Goal: Information Seeking & Learning: Learn about a topic

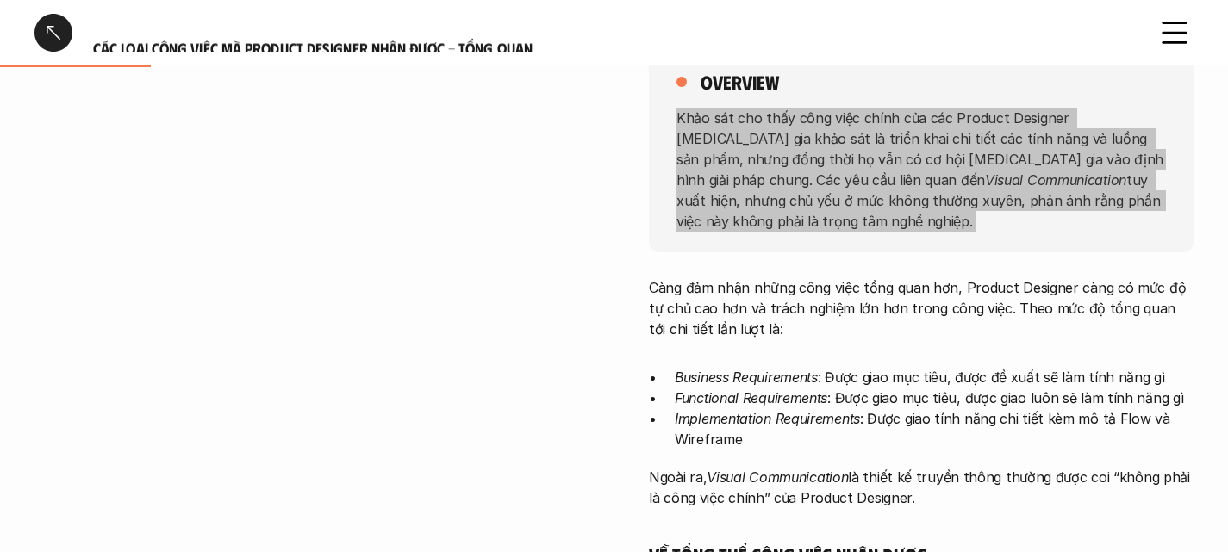
scroll to position [277, 0]
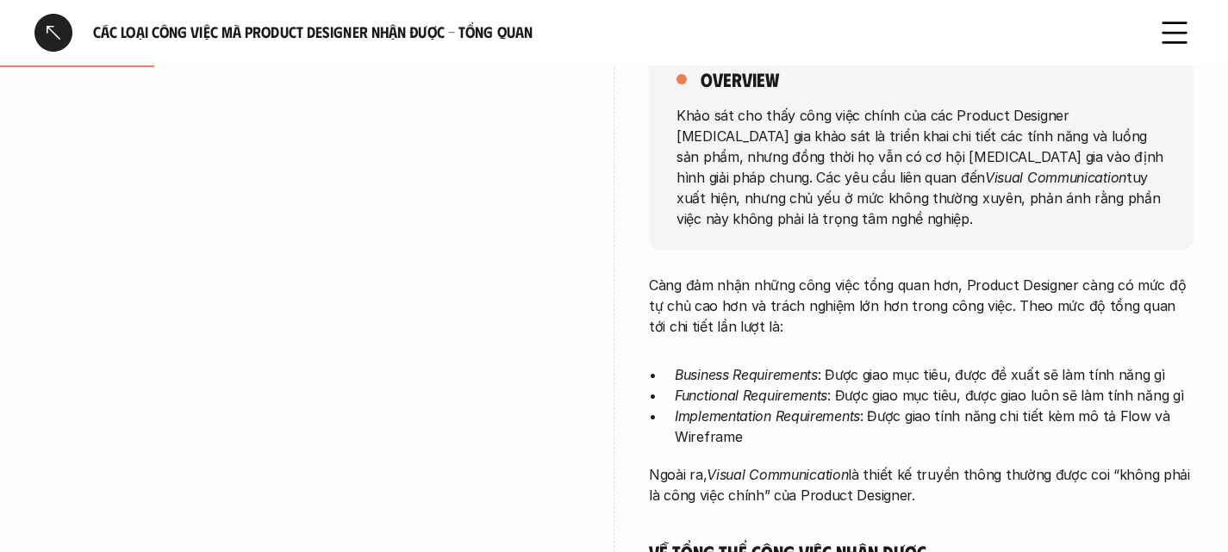
click at [668, 275] on p "Càng đảm nhận những công việc tổng quan hơn, Product Designer càng có mức độ tự…" at bounding box center [921, 306] width 545 height 62
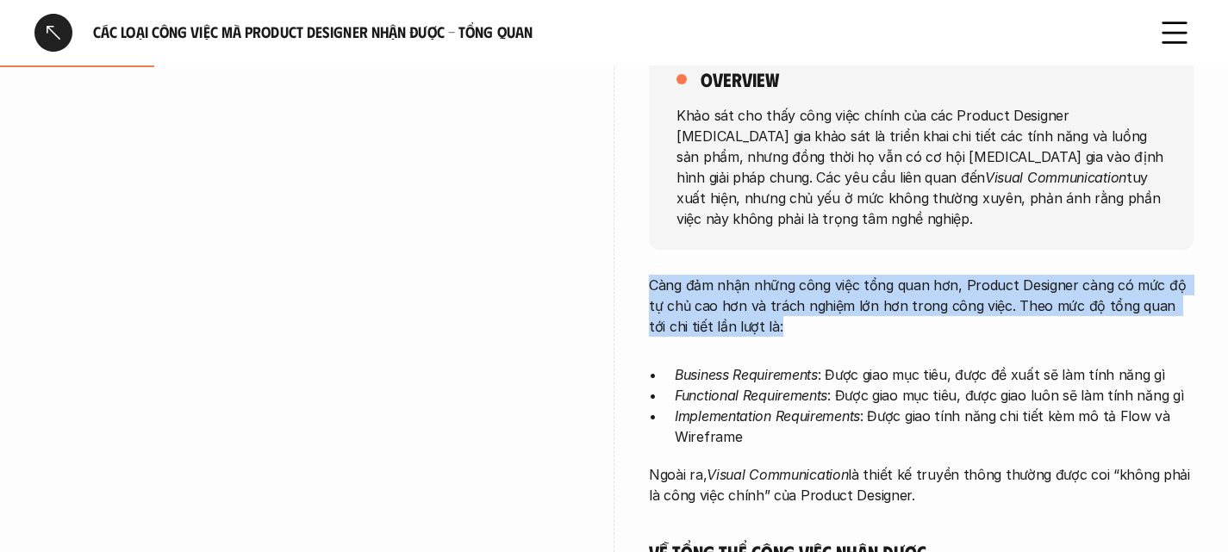
click at [668, 275] on p "Càng đảm nhận những công việc tổng quan hơn, Product Designer càng có mức độ tự…" at bounding box center [921, 306] width 545 height 62
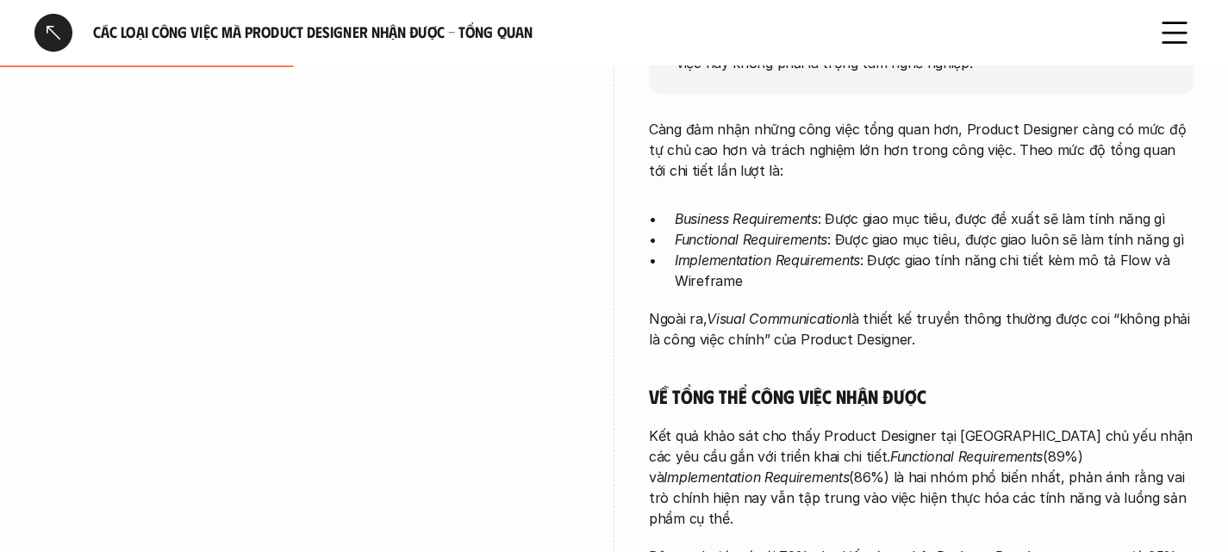
click at [712, 210] on em "Business Requirements" at bounding box center [746, 218] width 143 height 17
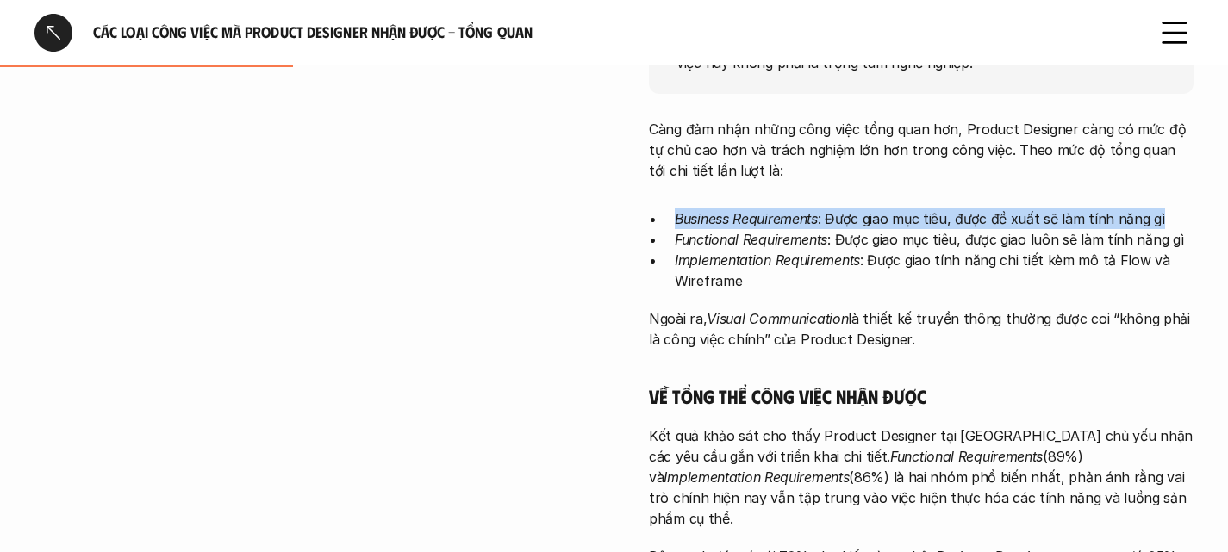
click at [712, 210] on em "Business Requirements" at bounding box center [746, 218] width 143 height 17
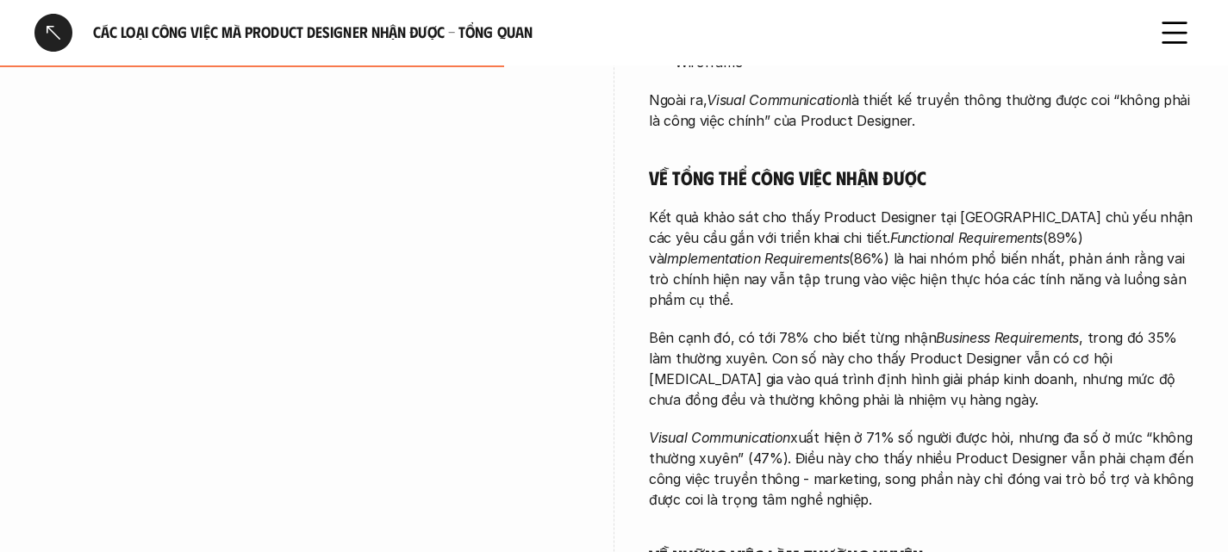
scroll to position [649, 0]
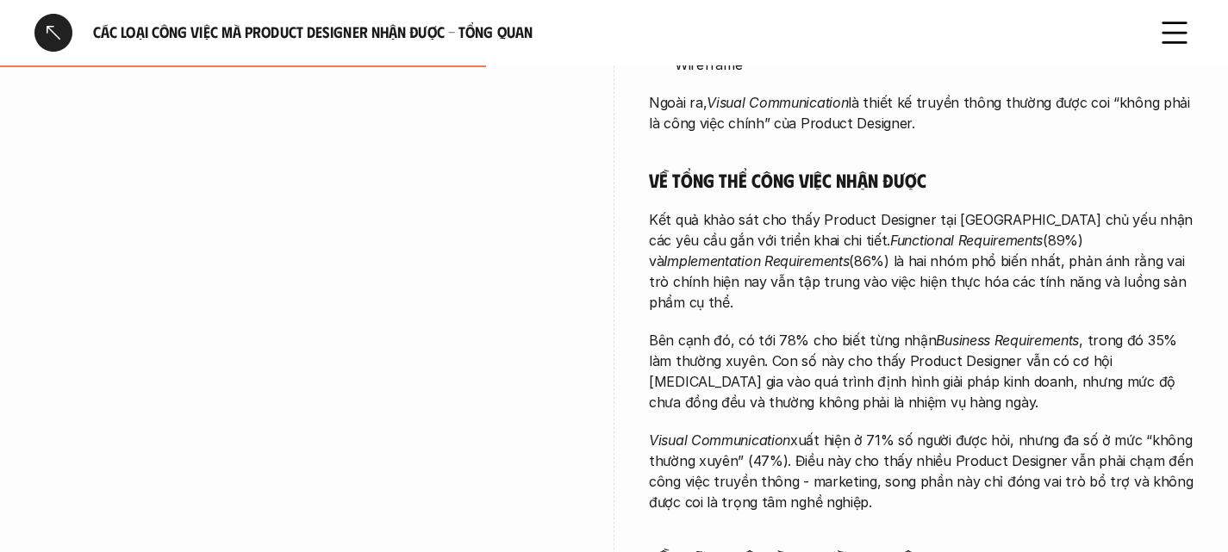
click at [719, 168] on h5 "Về tổng thể công việc nhận được" at bounding box center [921, 180] width 545 height 24
click at [671, 209] on p "Kết quả khảo sát cho thấy Product Designer tại Việt Nam chủ yếu nhận các yêu cầ…" at bounding box center [921, 260] width 545 height 103
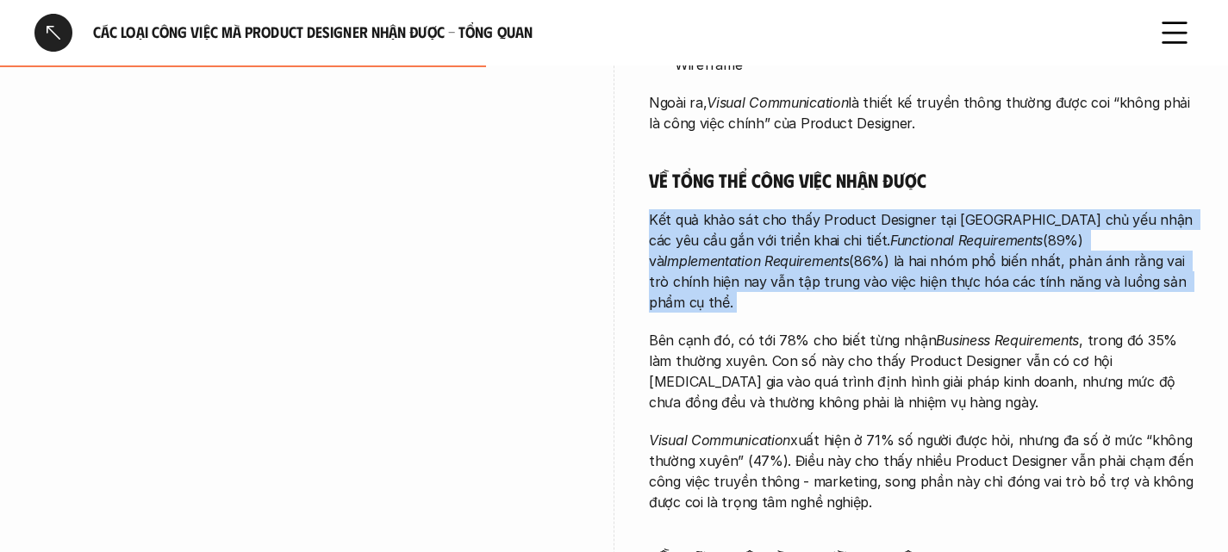
click at [671, 209] on p "Kết quả khảo sát cho thấy Product Designer tại Việt Nam chủ yếu nhận các yêu cầ…" at bounding box center [921, 260] width 545 height 103
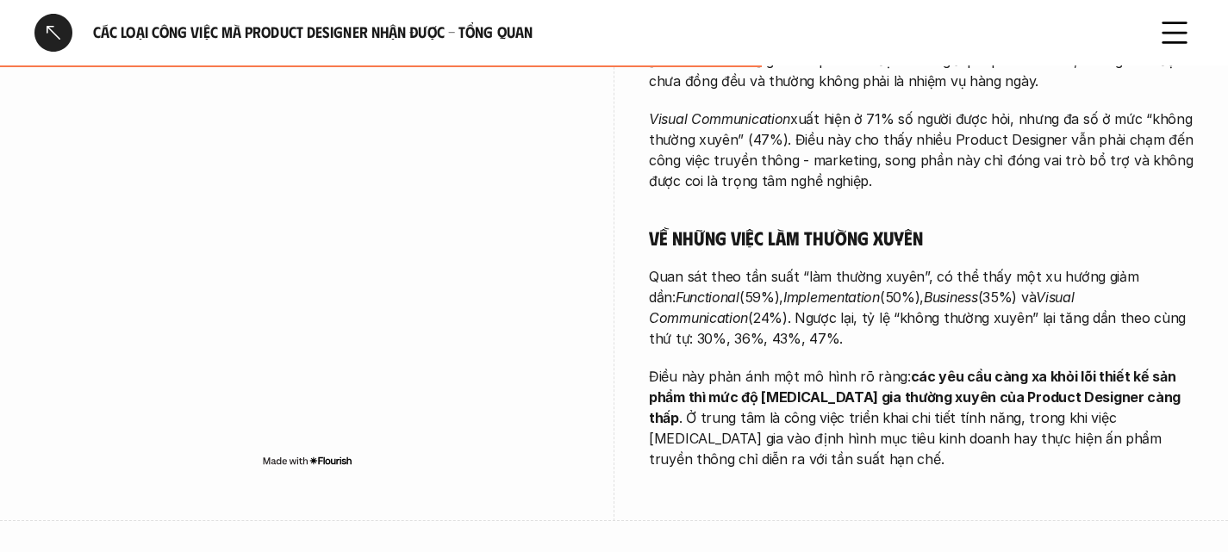
scroll to position [971, 0]
click at [744, 225] on h5 "Về những việc làm thường xuyên" at bounding box center [921, 237] width 545 height 24
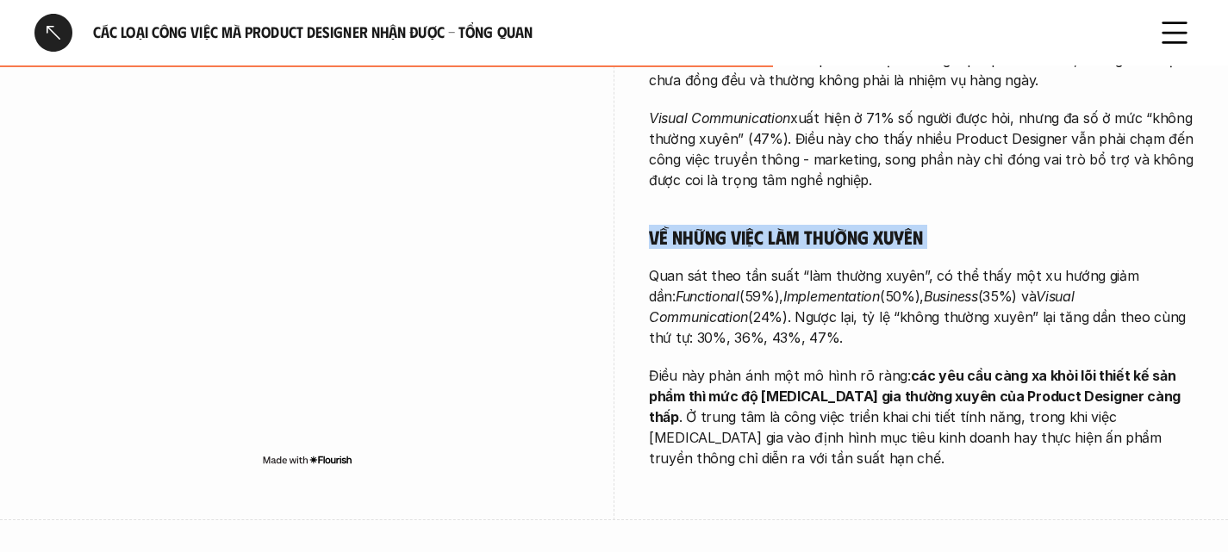
click at [744, 225] on h5 "Về những việc làm thường xuyên" at bounding box center [921, 237] width 545 height 24
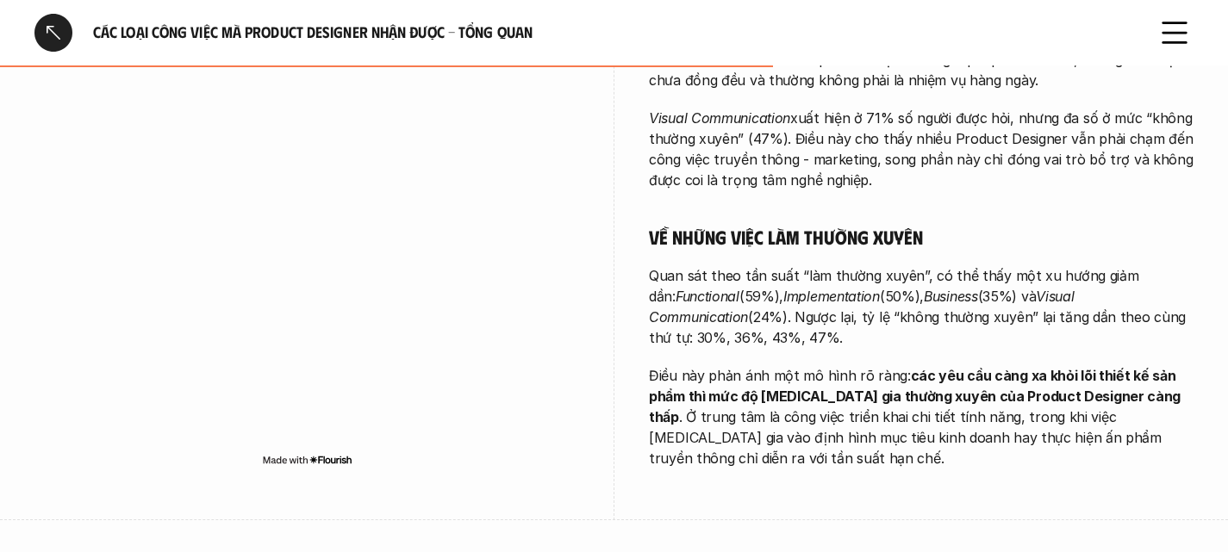
click at [737, 265] on p "Quan sát theo tần suất “làm thường xuyên”, có thể thấy một xu hướng giảm dần: F…" at bounding box center [921, 306] width 545 height 83
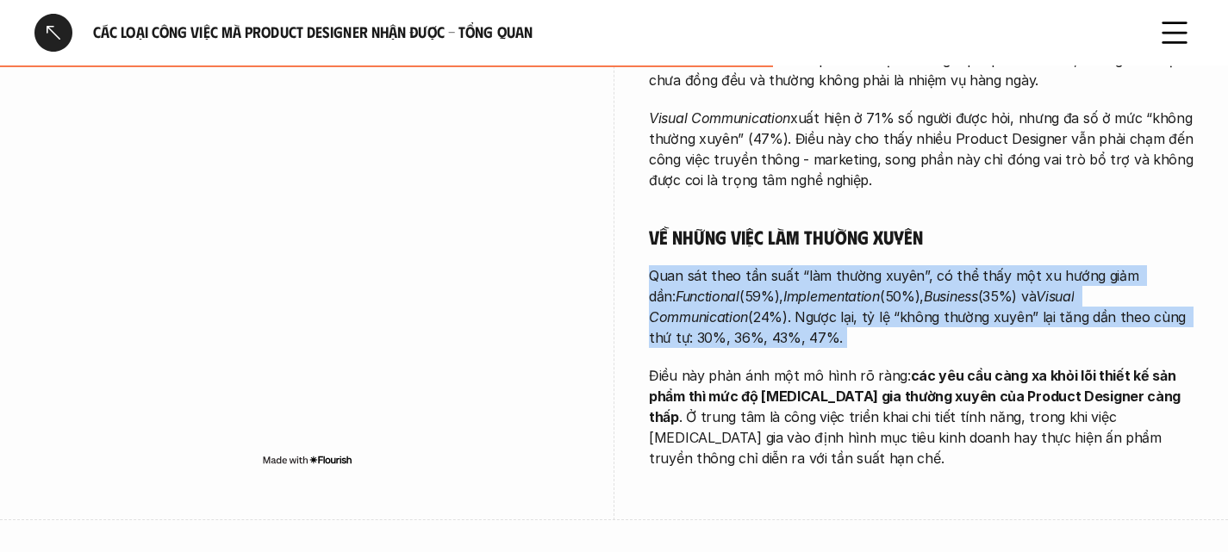
click at [737, 265] on p "Quan sát theo tần suất “làm thường xuyên”, có thể thấy một xu hướng giảm dần: F…" at bounding box center [921, 306] width 545 height 83
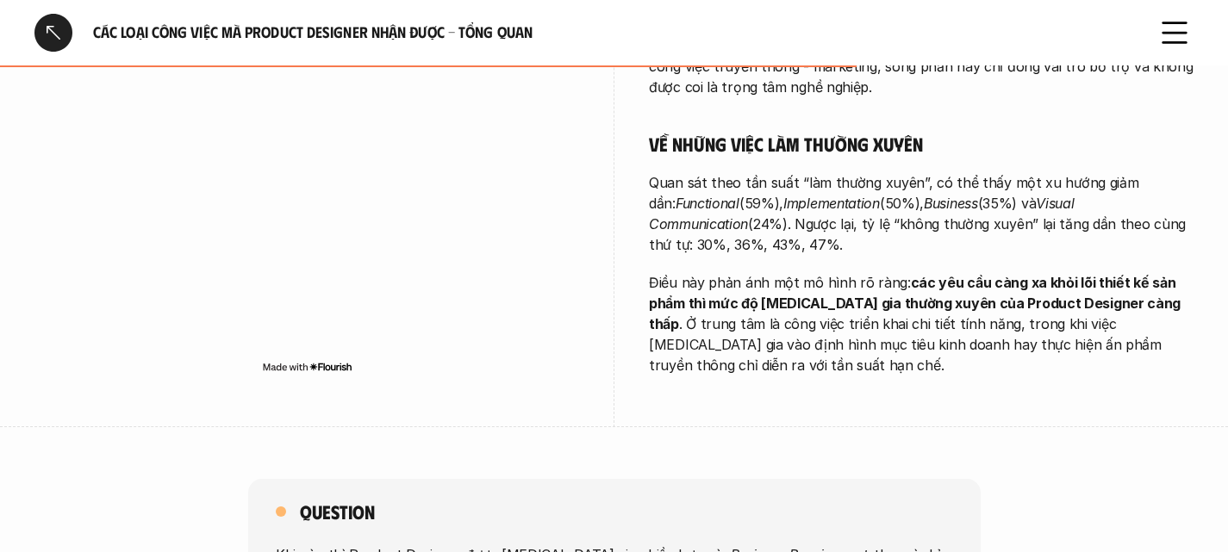
click at [713, 272] on p "Điều này phản ánh một mô hình rõ ràng: các yêu cầu càng xa khỏi lõi thiết kế sả…" at bounding box center [921, 323] width 545 height 103
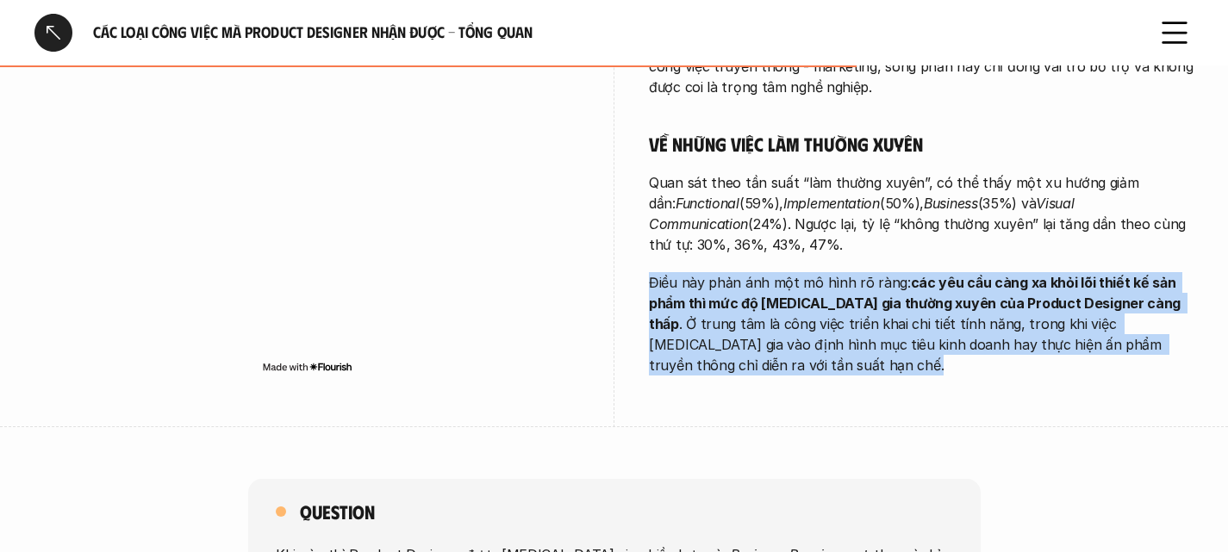
click at [713, 272] on p "Điều này phản ánh một mô hình rõ ràng: các yêu cầu càng xa khỏi lõi thiết kế sả…" at bounding box center [921, 323] width 545 height 103
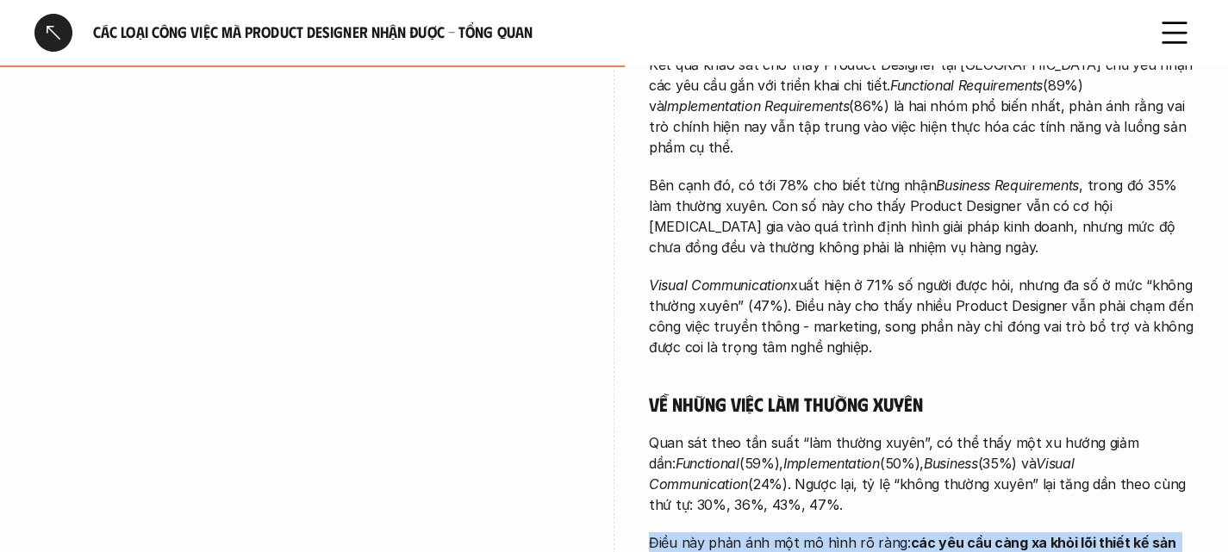
scroll to position [803, 0]
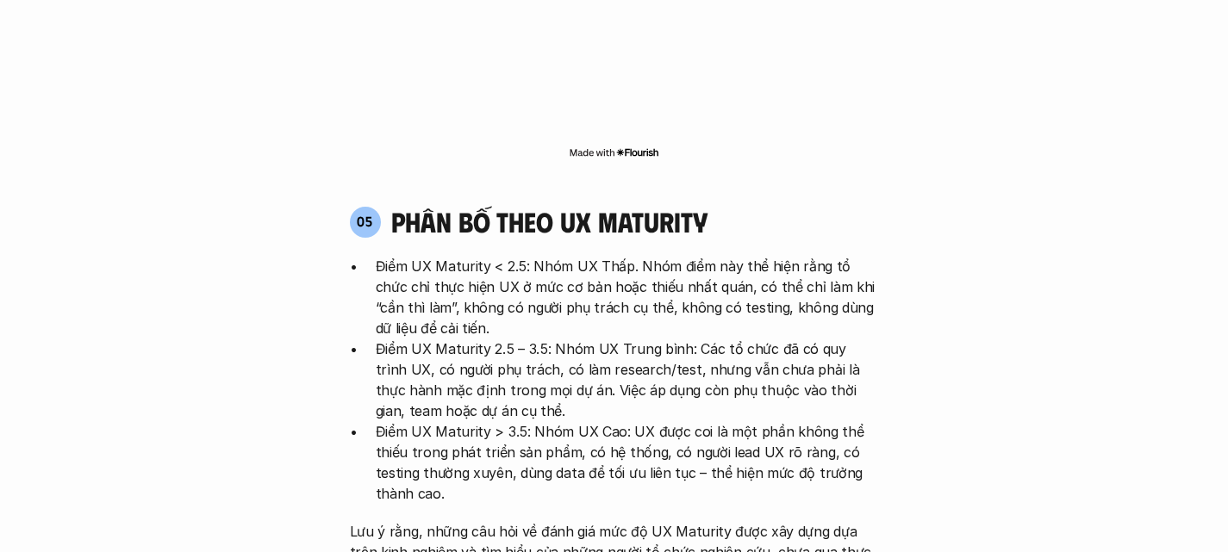
scroll to position [4269, 0]
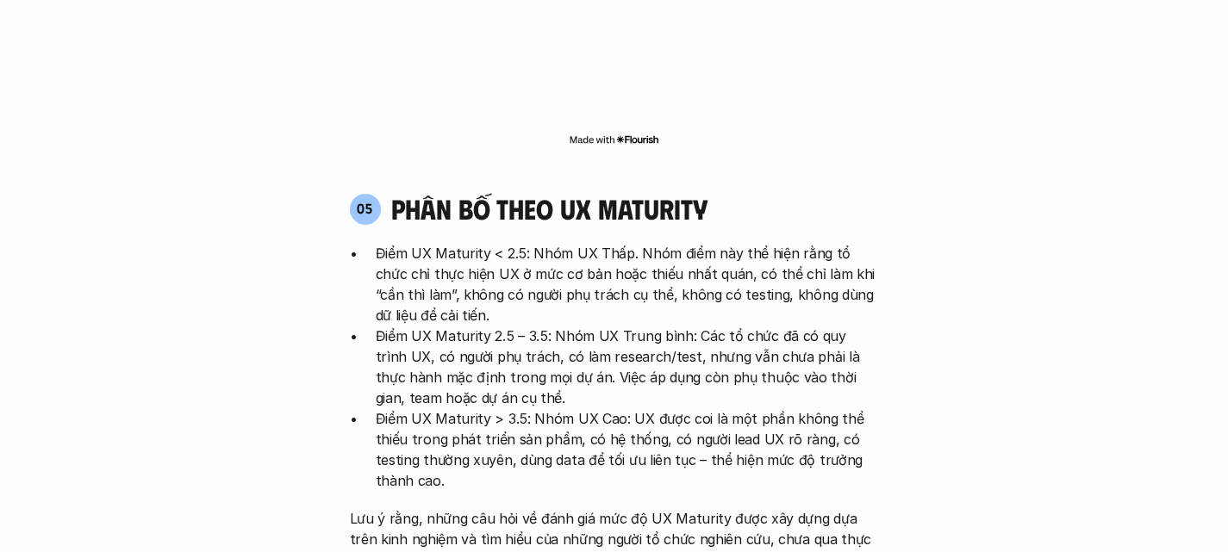
click at [530, 243] on p "Điểm UX Maturity < 2.5: Nhóm UX Thấp. Nhóm điểm này thể hiện rằng tổ chức chỉ t…" at bounding box center [627, 284] width 503 height 83
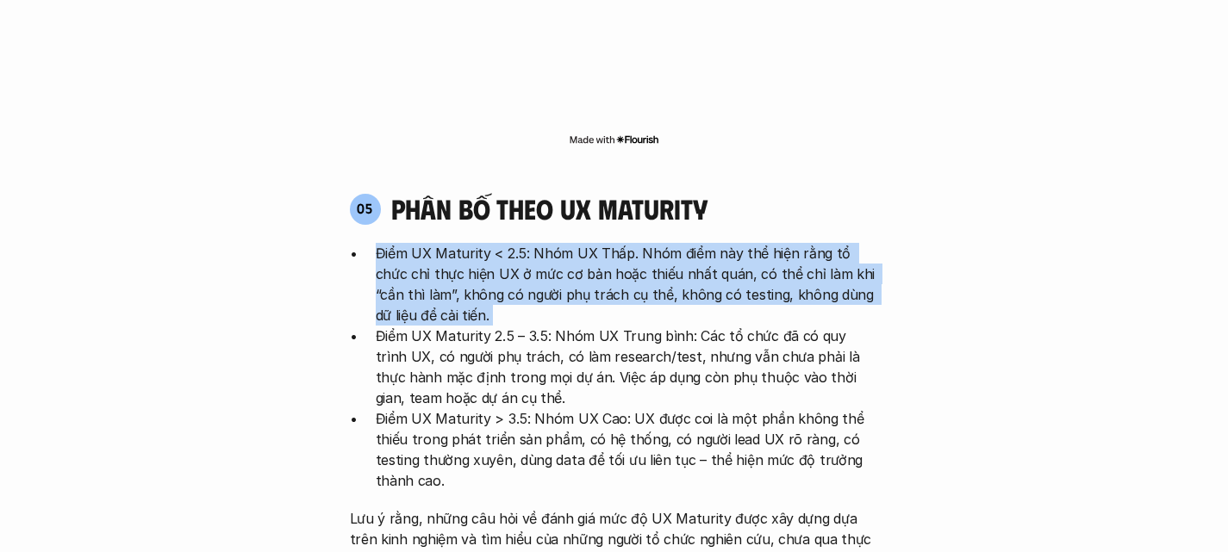
click at [530, 243] on p "Điểm UX Maturity < 2.5: Nhóm UX Thấp. Nhóm điểm này thể hiện rằng tổ chức chỉ t…" at bounding box center [627, 284] width 503 height 83
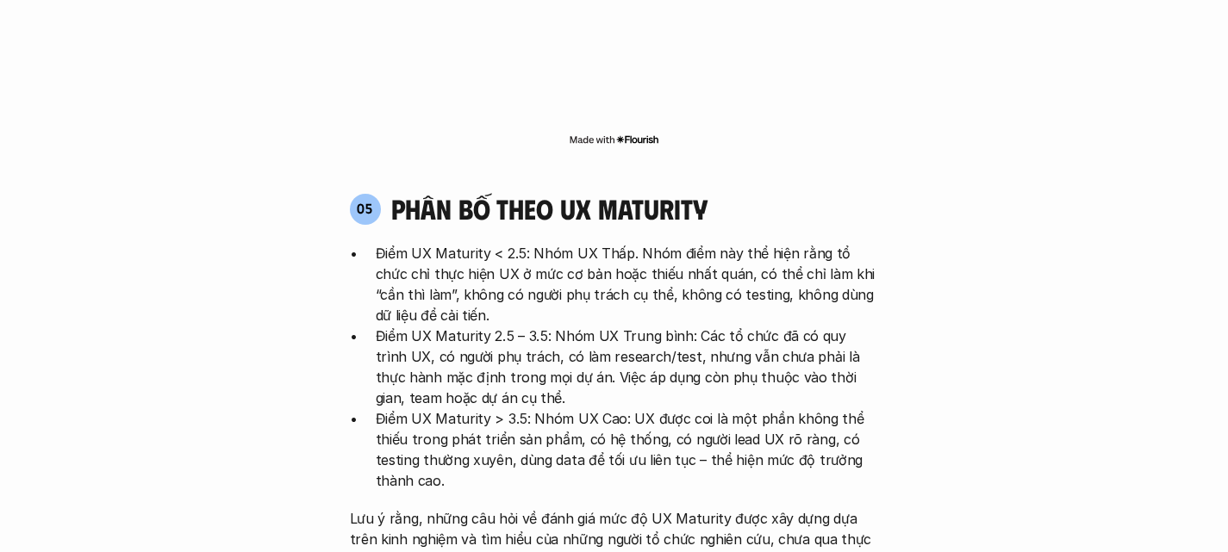
click at [444, 326] on p "Điểm UX Maturity 2.5 – 3.5: Nhóm UX Trung bình: Các tổ chức đã có quy trình UX,…" at bounding box center [627, 367] width 503 height 83
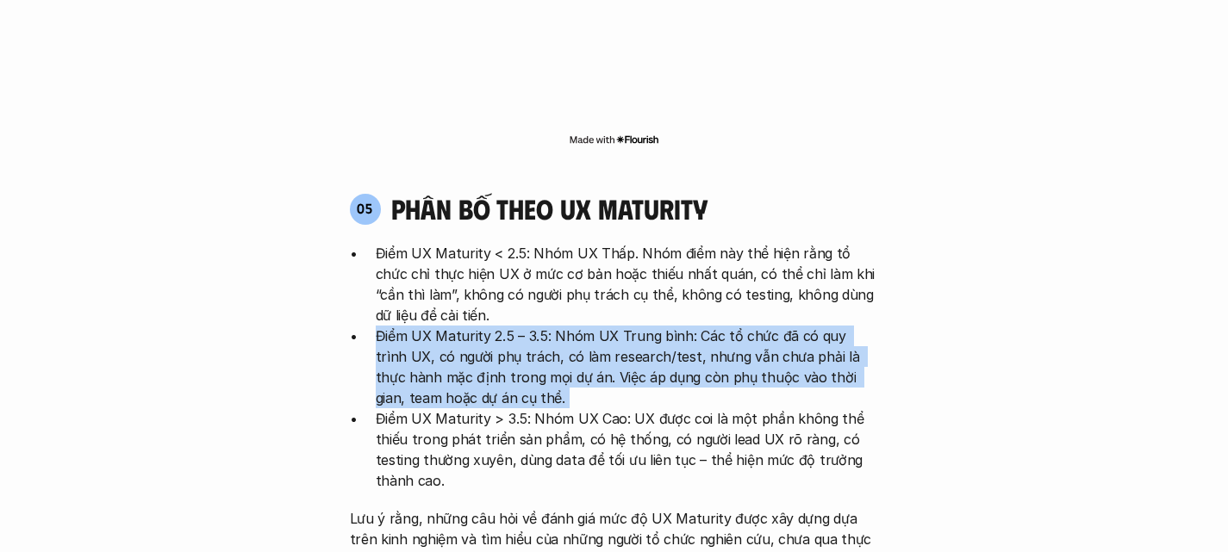
click at [444, 326] on p "Điểm UX Maturity 2.5 – 3.5: Nhóm UX Trung bình: Các tổ chức đã có quy trình UX,…" at bounding box center [627, 367] width 503 height 83
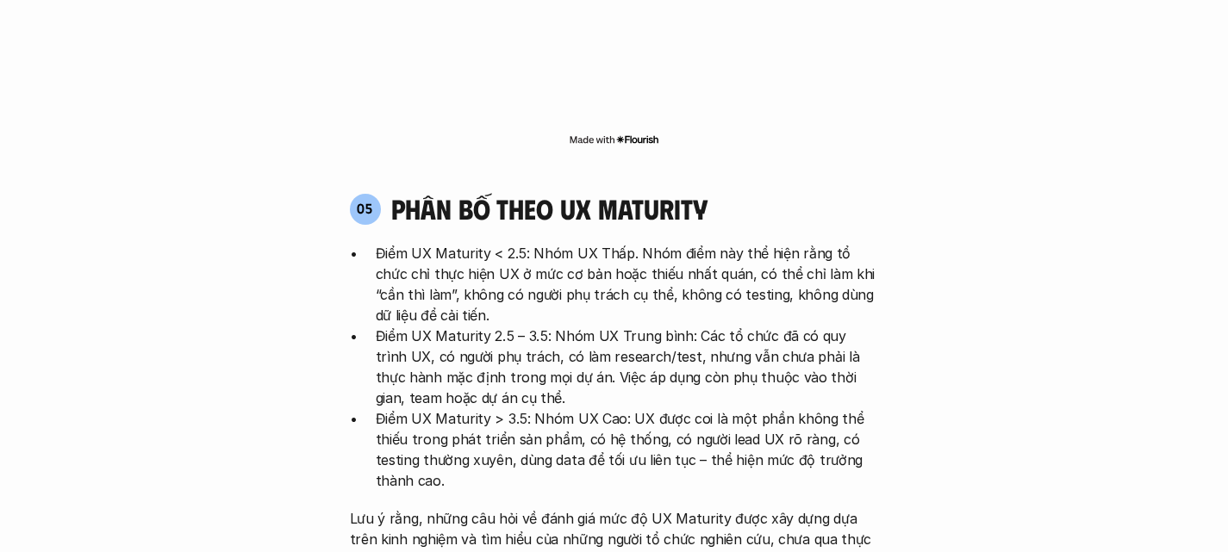
click at [429, 408] on p "Điểm UX Maturity > 3.5: Nhóm UX Cao: UX được coi là một phần không thể thiếu tr…" at bounding box center [627, 449] width 503 height 83
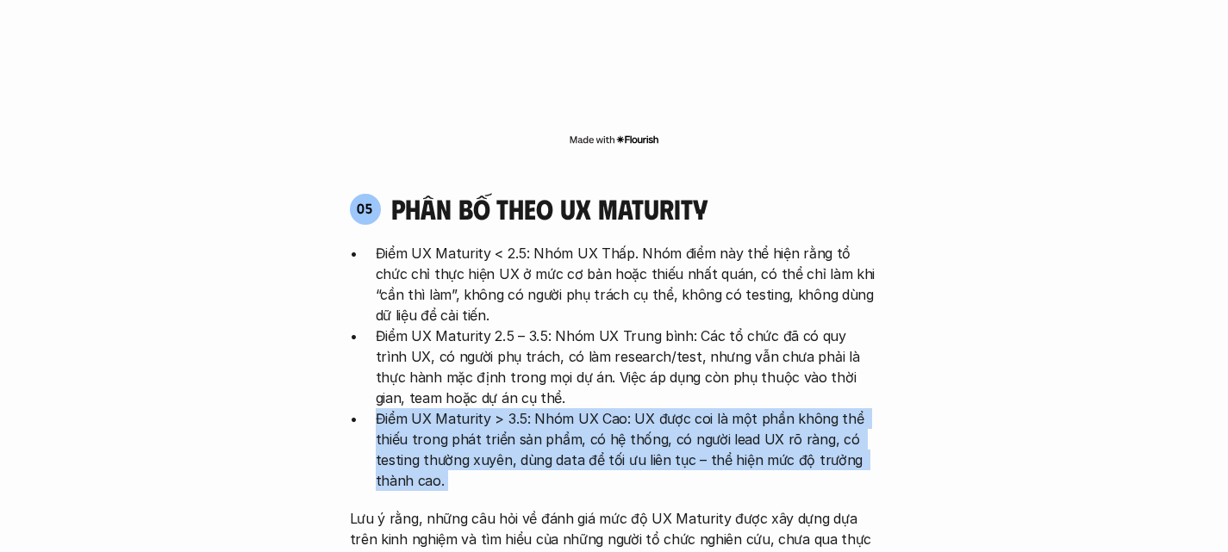
click at [429, 408] on p "Điểm UX Maturity > 3.5: Nhóm UX Cao: UX được coi là một phần không thể thiếu tr…" at bounding box center [627, 449] width 503 height 83
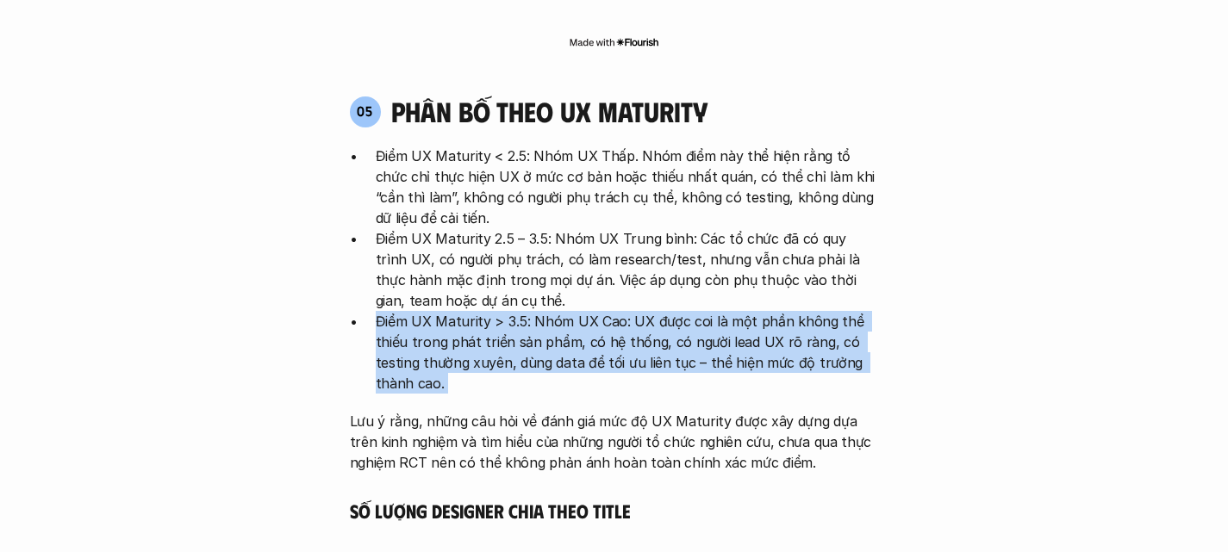
scroll to position [4368, 0]
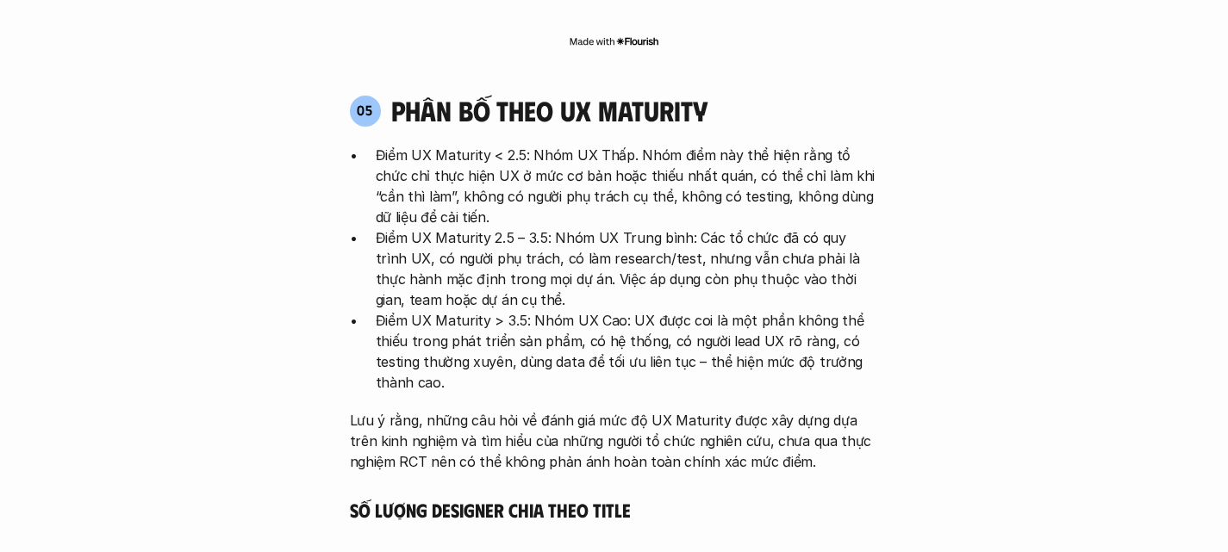
click at [423, 410] on p "Lưu ý rằng, những câu hỏi về đánh giá mức độ UX Maturity được xây dựng dựa trên…" at bounding box center [614, 441] width 529 height 62
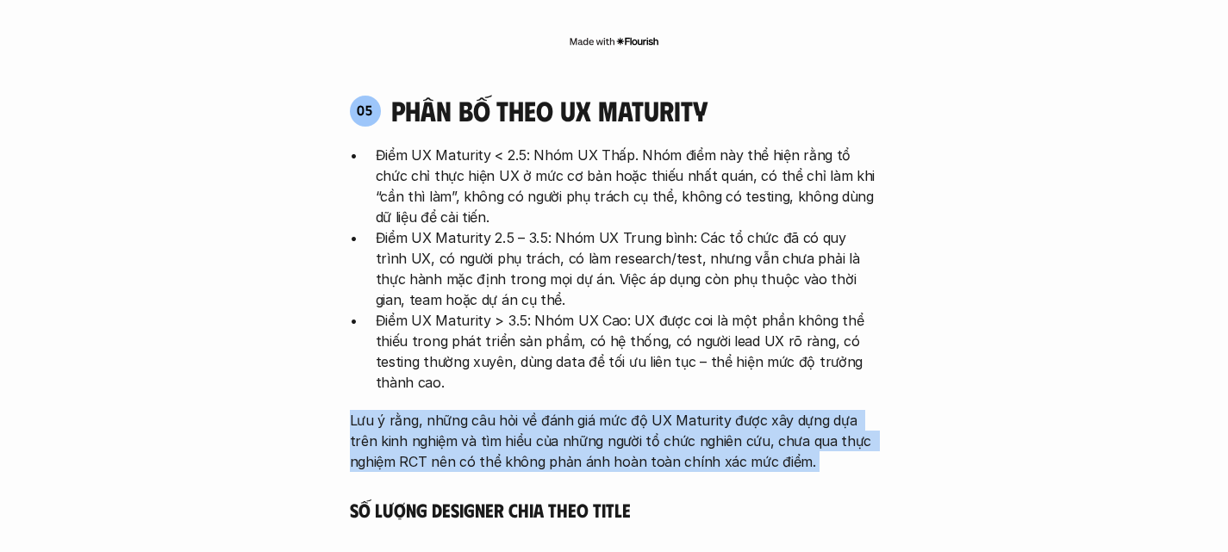
click at [423, 410] on p "Lưu ý rằng, những câu hỏi về đánh giá mức độ UX Maturity được xây dựng dựa trên…" at bounding box center [614, 441] width 529 height 62
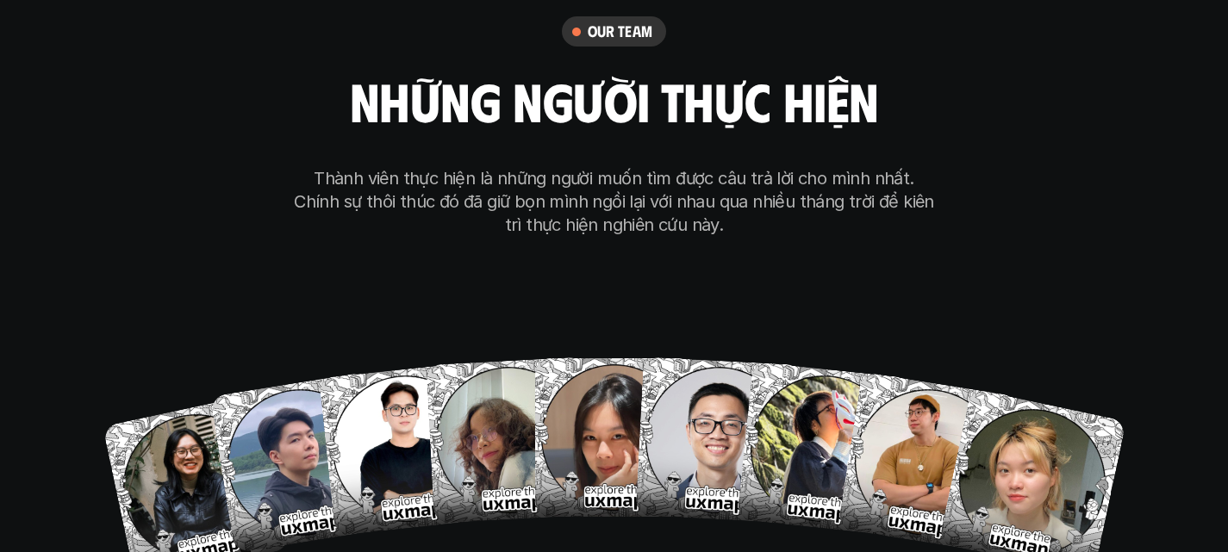
scroll to position [10993, 0]
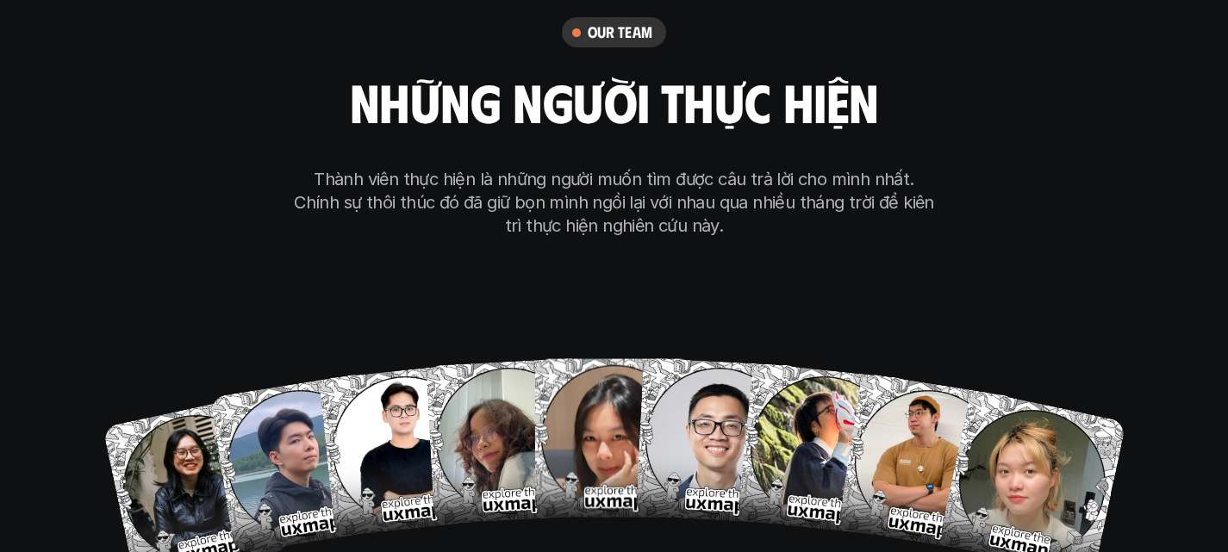
click at [460, 168] on p "Thành viên thực hiện là những người muốn tìm được câu trả lời cho mình nhất. Ch…" at bounding box center [614, 203] width 646 height 70
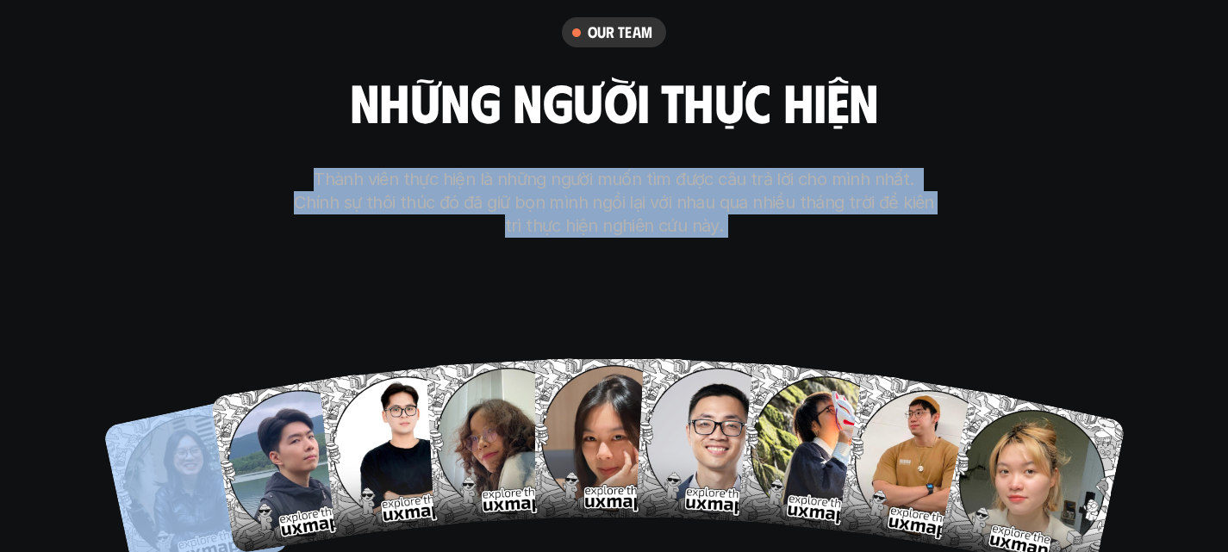
click at [460, 168] on p "Thành viên thực hiện là những người muốn tìm được câu trả lời cho mình nhất. Ch…" at bounding box center [614, 203] width 646 height 70
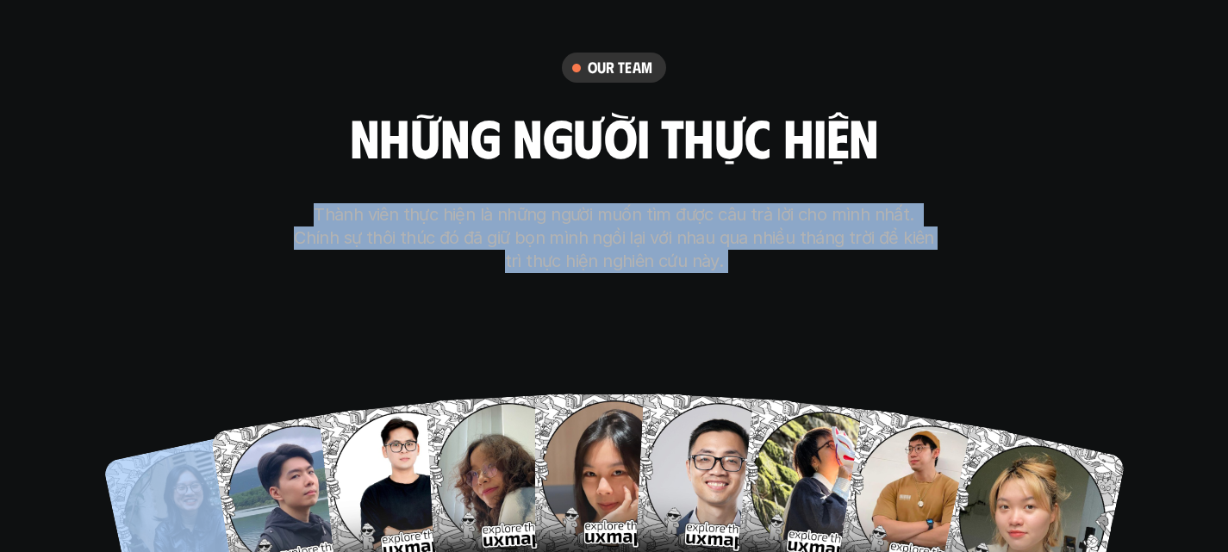
scroll to position [10957, 0]
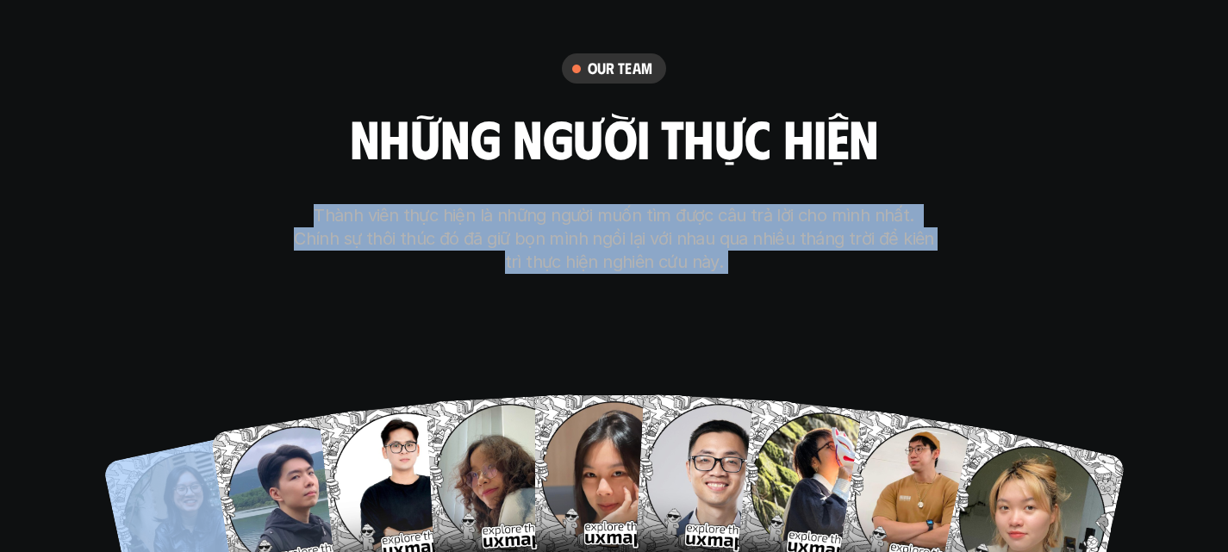
click at [410, 204] on p "Thành viên thực hiện là những người muốn tìm được câu trả lời cho mình nhất. Ch…" at bounding box center [614, 239] width 646 height 70
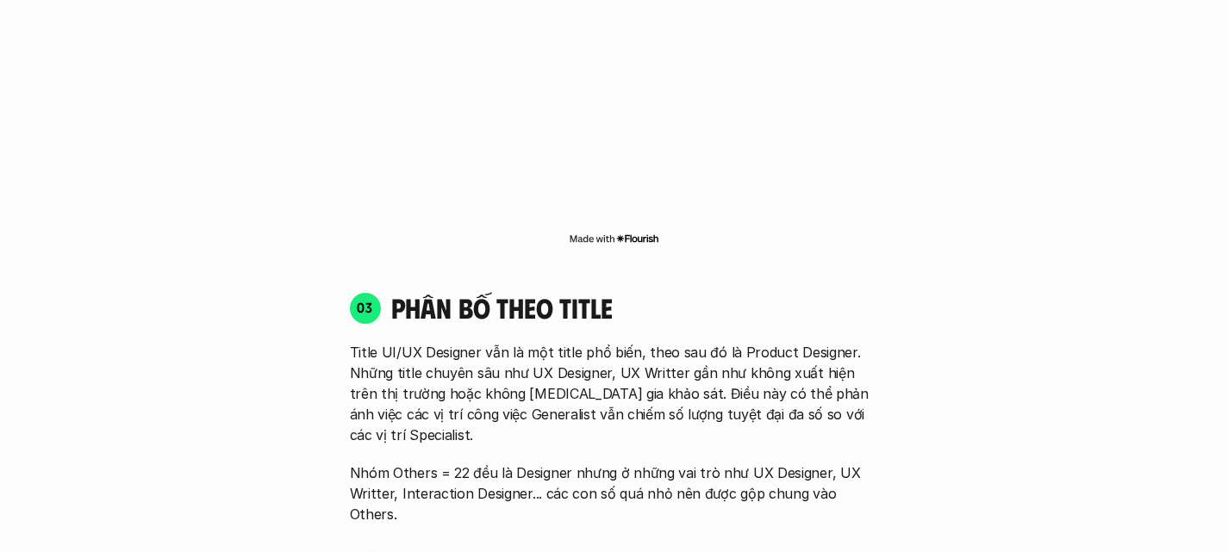
scroll to position [3096, 0]
click at [532, 292] on h4 "phân bố theo title" at bounding box center [635, 308] width 488 height 33
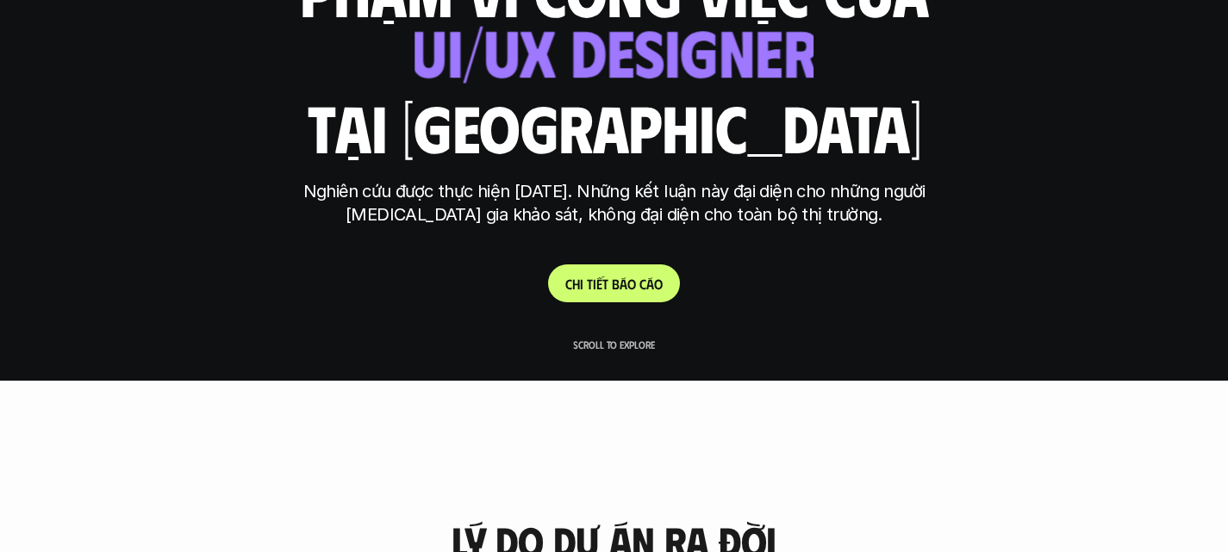
scroll to position [0, 0]
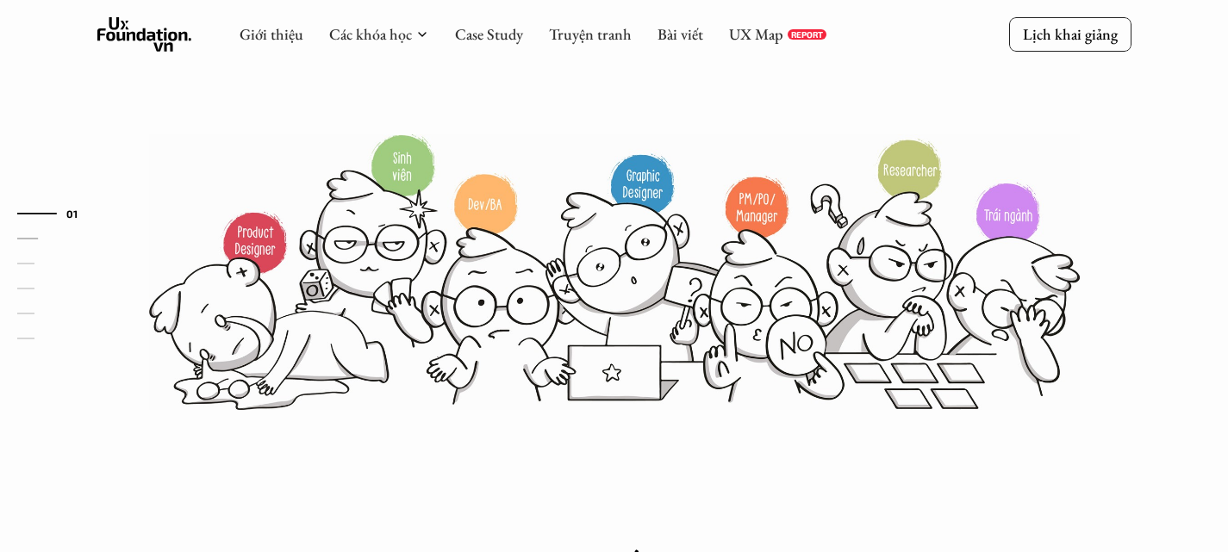
scroll to position [375, 0]
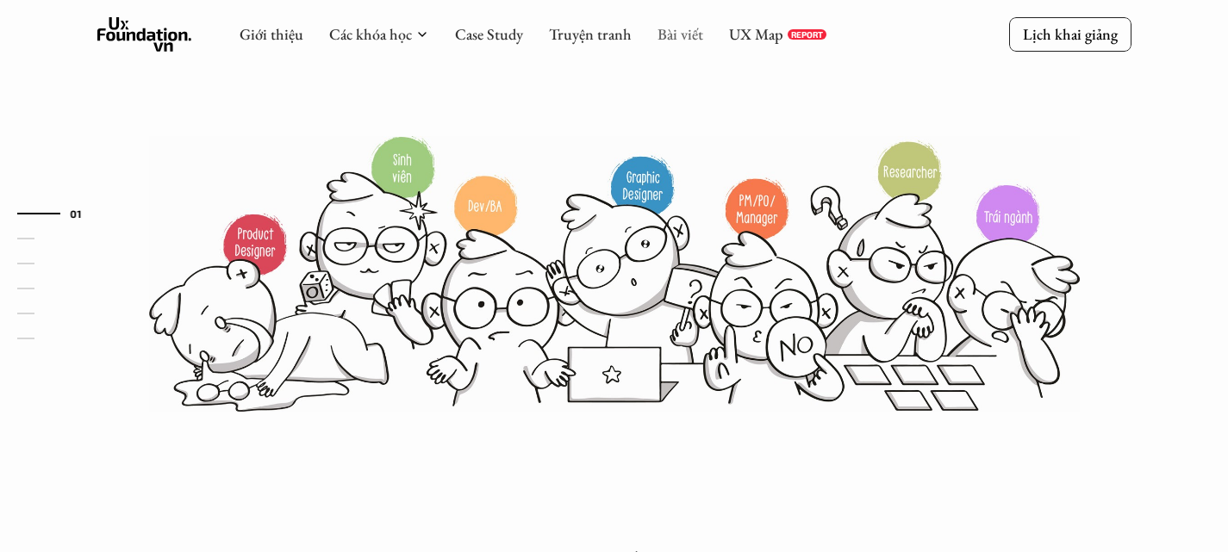
click at [665, 33] on link "Bài viết" at bounding box center [680, 34] width 46 height 20
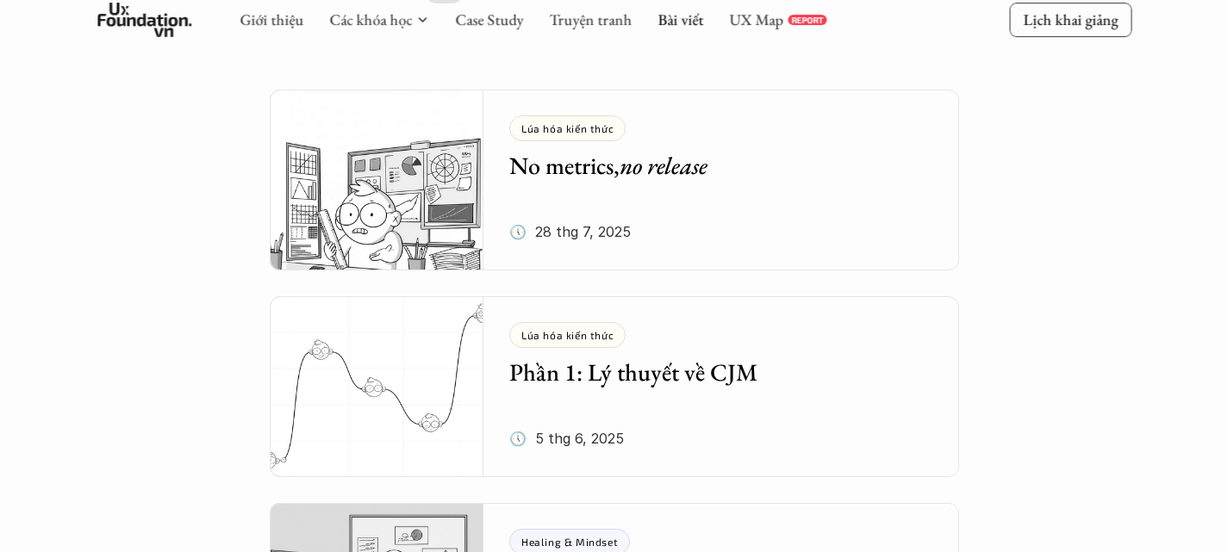
scroll to position [301, 0]
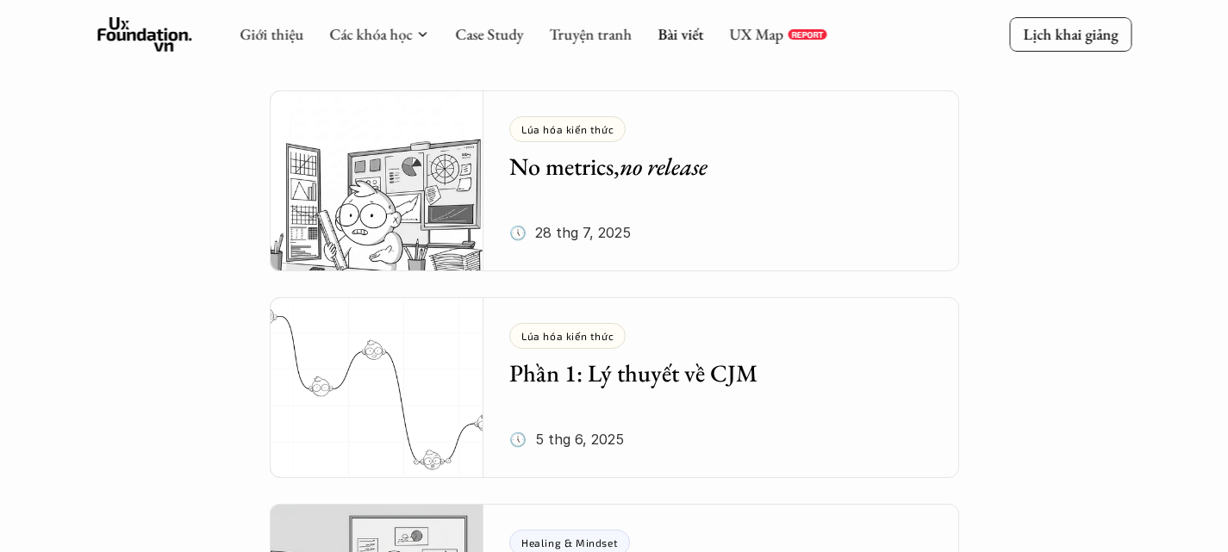
click at [405, 215] on img at bounding box center [377, 180] width 215 height 181
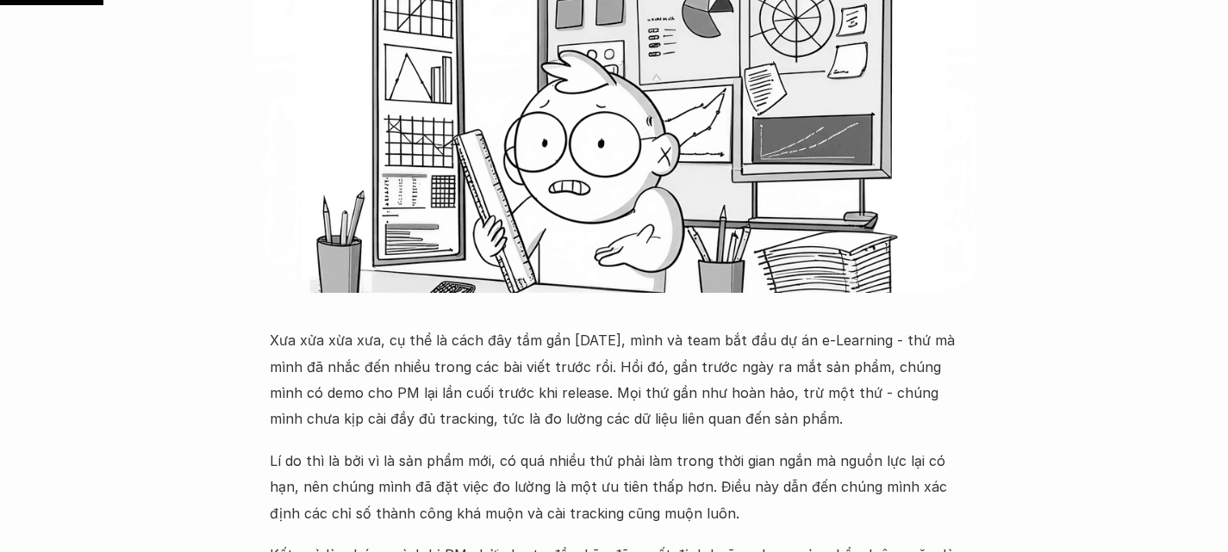
scroll to position [651, 0]
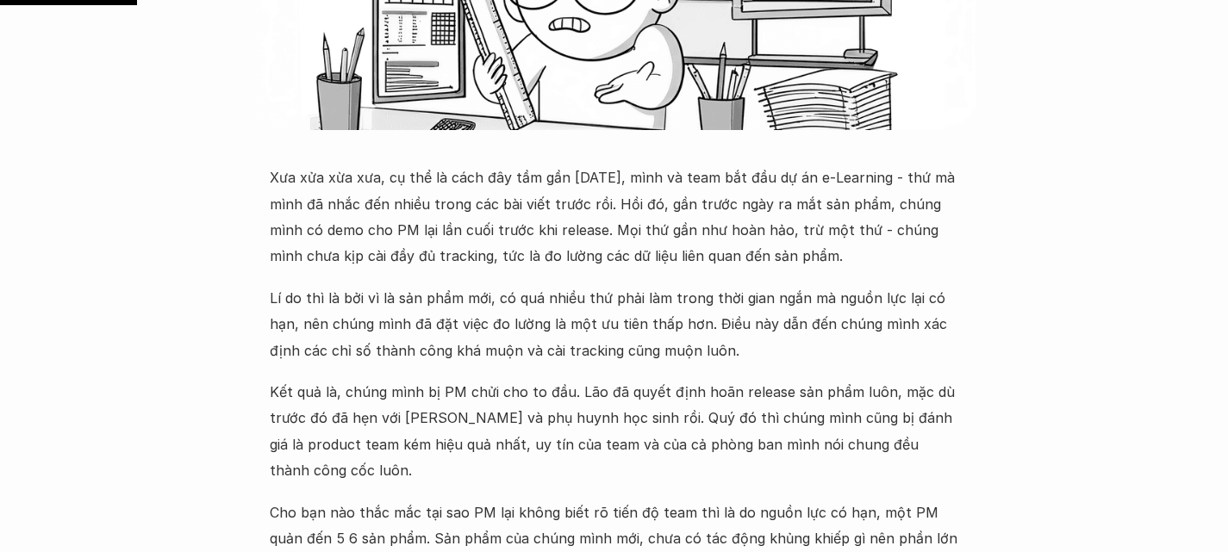
click at [351, 172] on p "Xưa xửa xừa xưa, cụ thể là cách đây tầm gần [DATE], mình và team bắt đầu dự án …" at bounding box center [614, 217] width 689 height 105
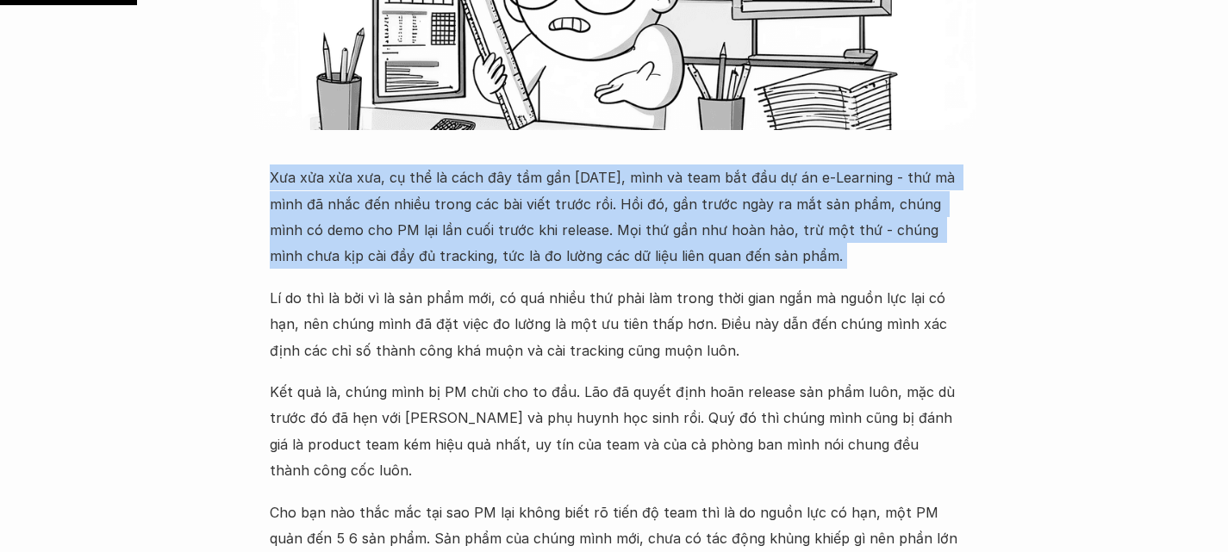
click at [351, 172] on p "Xưa xửa xừa xưa, cụ thể là cách đây tầm gần [DATE], mình và team bắt đầu dự án …" at bounding box center [614, 217] width 689 height 105
click at [668, 179] on p "Xưa xửa xừa xưa, cụ thể là cách đây tầm gần [DATE], mình và team bắt đầu dự án …" at bounding box center [614, 217] width 689 height 105
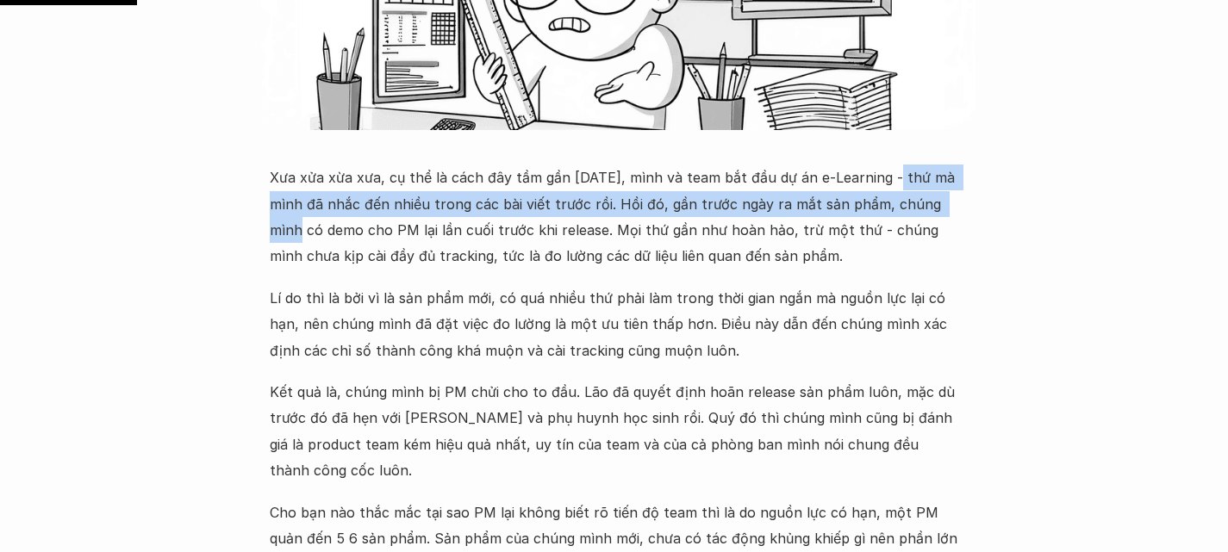
drag, startPoint x: 884, startPoint y: 176, endPoint x: 1004, endPoint y: 209, distance: 124.4
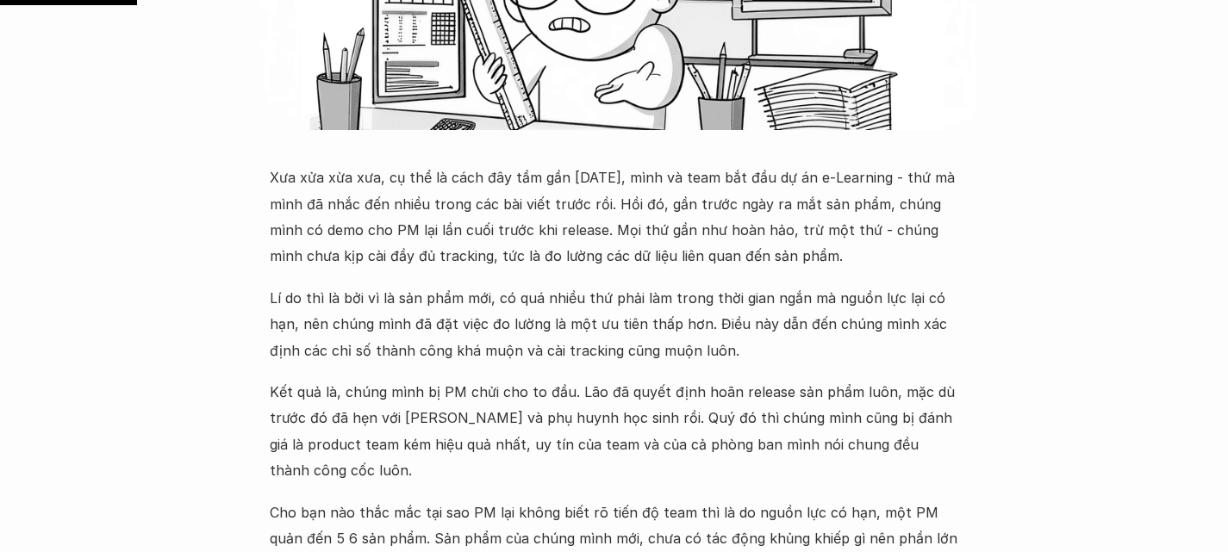
click at [698, 253] on p "Xưa xửa xừa xưa, cụ thể là cách đây tầm gần [DATE], mình và team bắt đầu dự án …" at bounding box center [614, 217] width 689 height 105
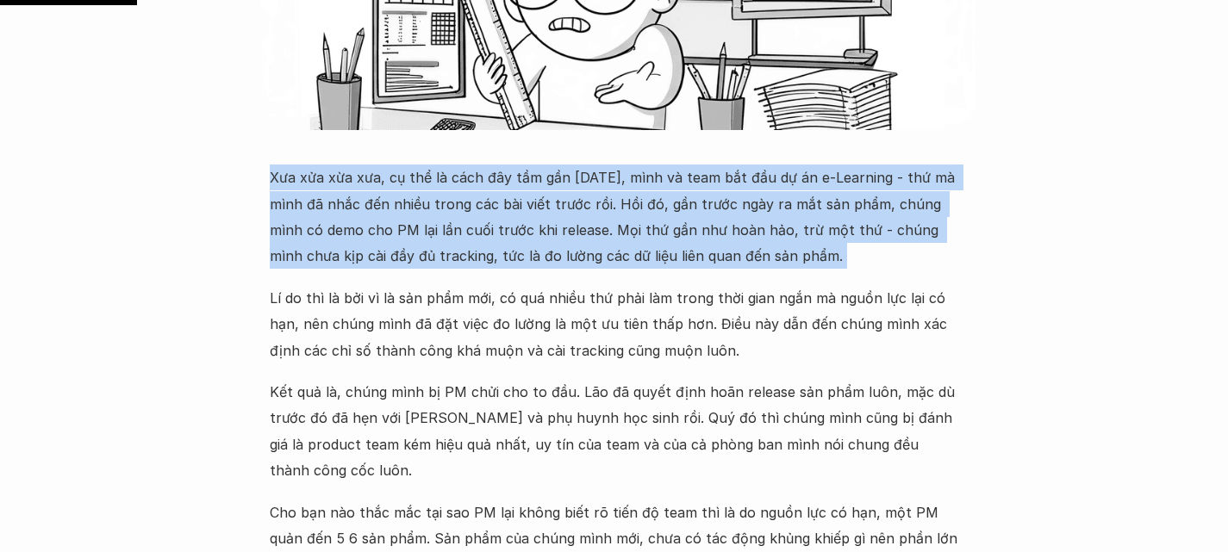
click at [698, 253] on p "Xưa xửa xừa xưa, cụ thể là cách đây tầm gần [DATE], mình và team bắt đầu dự án …" at bounding box center [614, 217] width 689 height 105
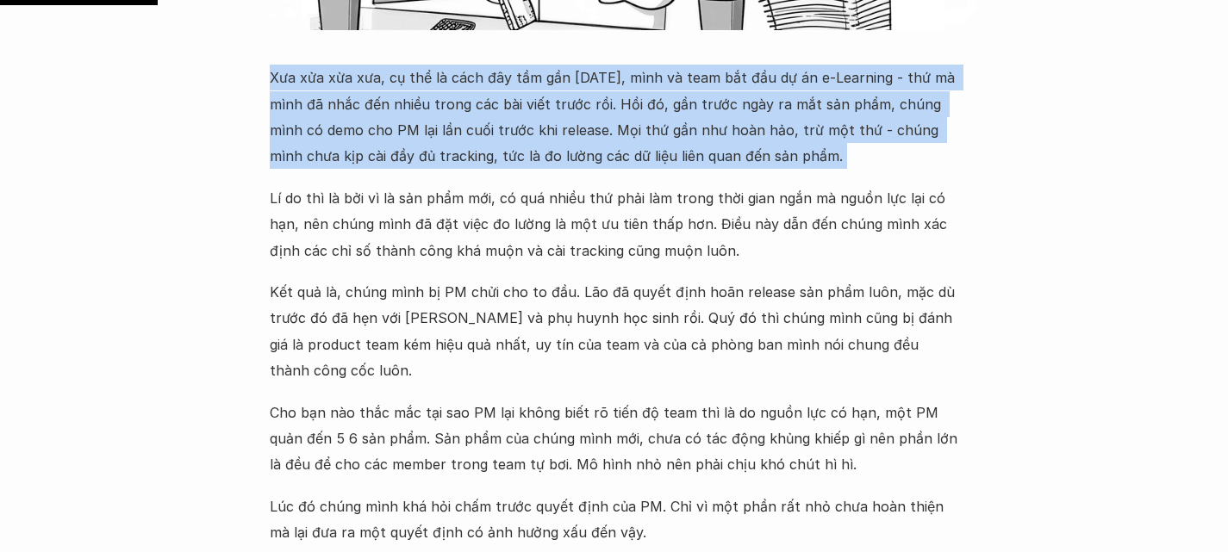
scroll to position [753, 0]
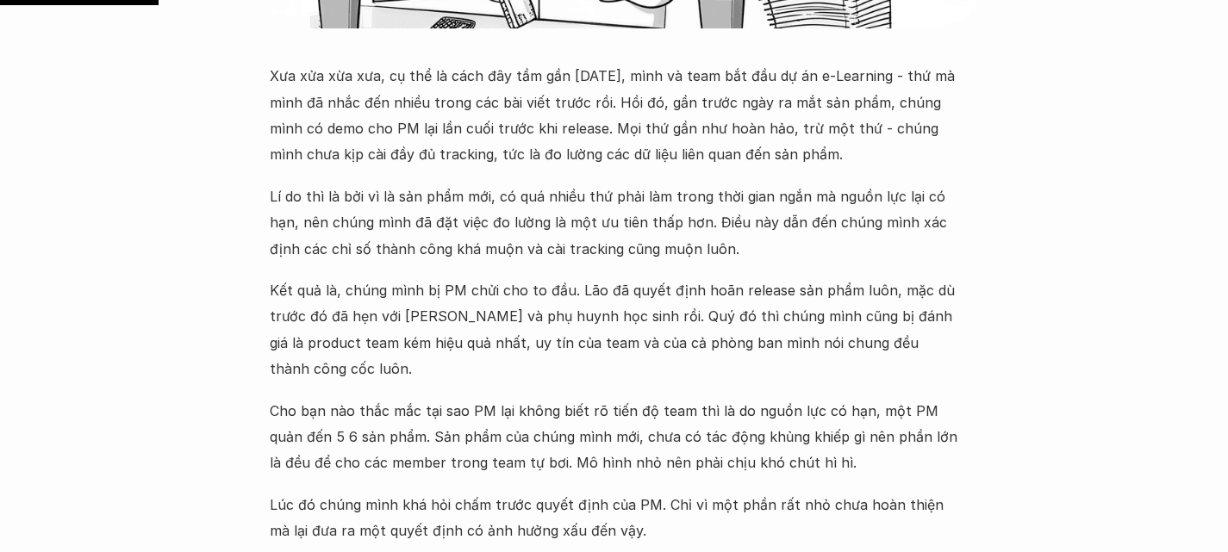
click at [324, 199] on p "Lí do thì là bởi vì là sản phẩm mới, có quá nhiều thứ phải làm trong thời gian …" at bounding box center [614, 223] width 689 height 78
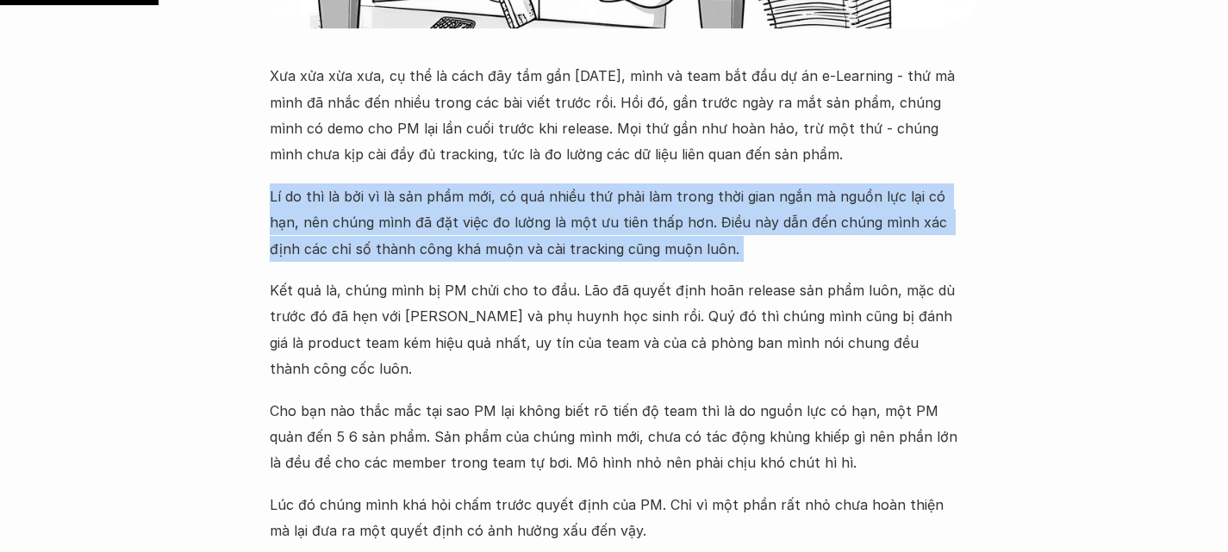
click at [324, 199] on p "Lí do thì là bởi vì là sản phẩm mới, có quá nhiều thứ phải làm trong thời gian …" at bounding box center [614, 223] width 689 height 78
click at [688, 211] on p "Lí do thì là bởi vì là sản phẩm mới, có quá nhiều thứ phải làm trong thời gian …" at bounding box center [614, 223] width 689 height 78
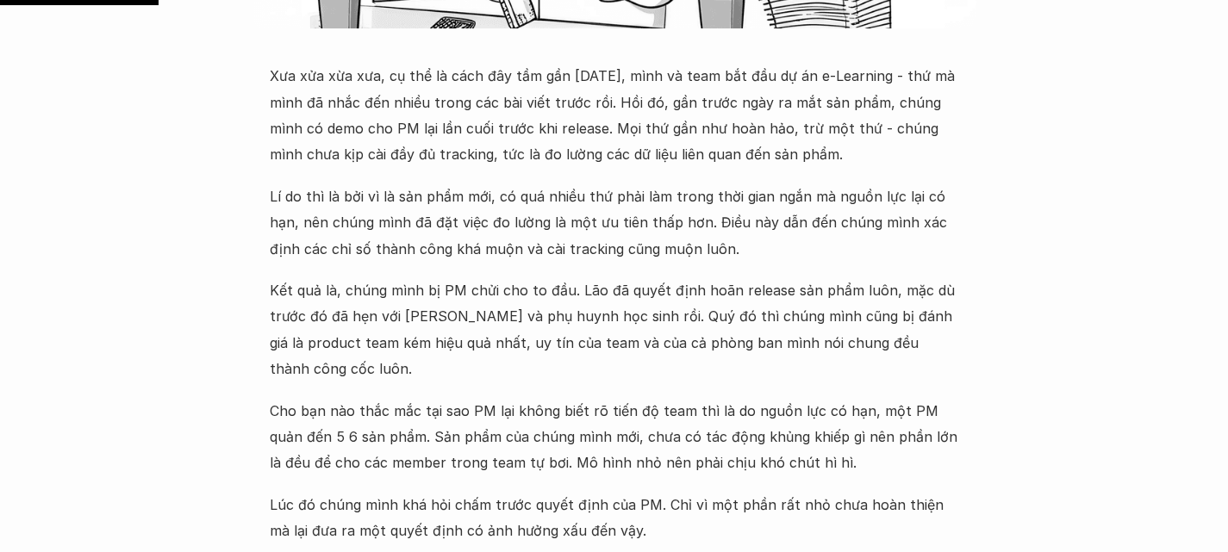
click at [688, 211] on p "Lí do thì là bởi vì là sản phẩm mới, có quá nhiều thứ phải làm trong thời gian …" at bounding box center [614, 223] width 689 height 78
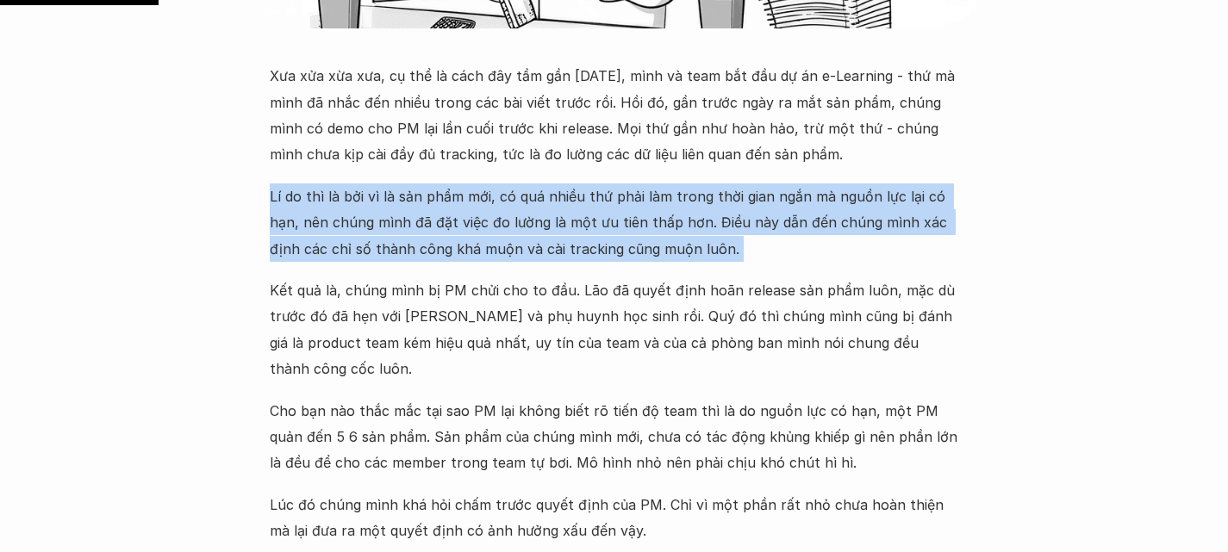
click at [688, 211] on p "Lí do thì là bởi vì là sản phẩm mới, có quá nhiều thứ phải làm trong thời gian …" at bounding box center [614, 223] width 689 height 78
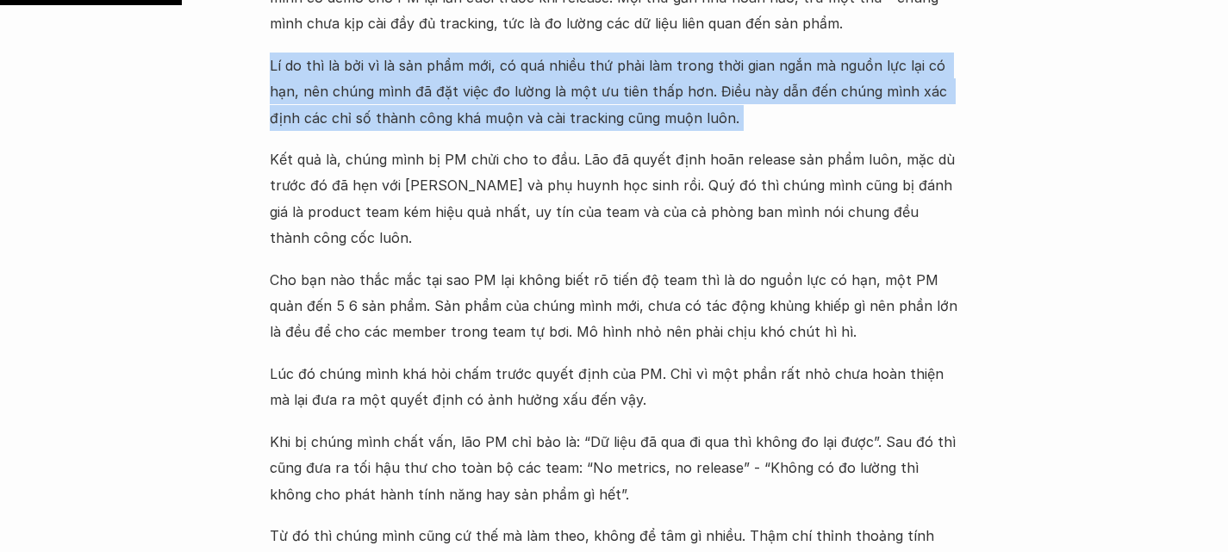
scroll to position [886, 0]
click at [272, 145] on p "Kết quả là, chúng mình bị PM chửi cho to đầu. Lão đã quyết định hoãn release sả…" at bounding box center [614, 197] width 689 height 105
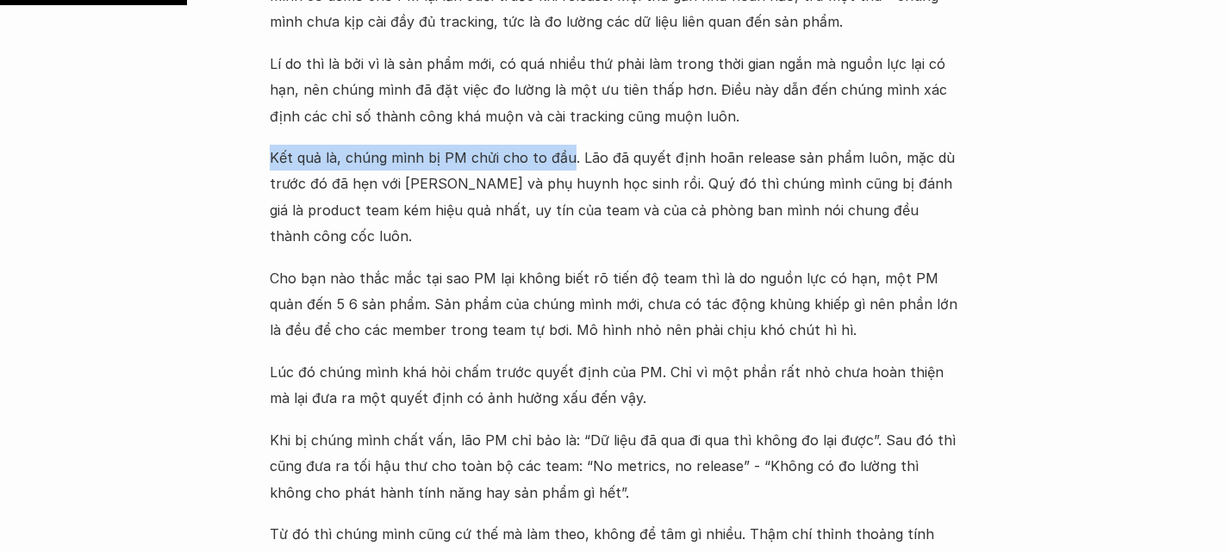
drag, startPoint x: 272, startPoint y: 143, endPoint x: 554, endPoint y: 136, distance: 281.8
click at [554, 145] on p "Kết quả là, chúng mình bị PM chửi cho to đầu. Lão đã quyết định hoãn release sả…" at bounding box center [614, 197] width 689 height 105
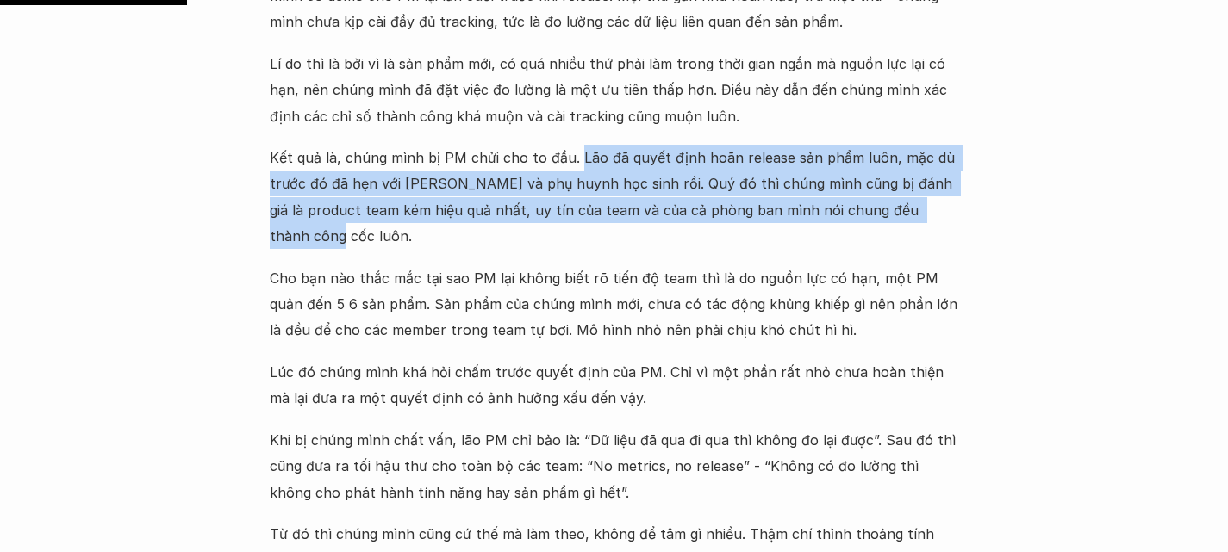
drag, startPoint x: 572, startPoint y: 138, endPoint x: 971, endPoint y: 205, distance: 404.6
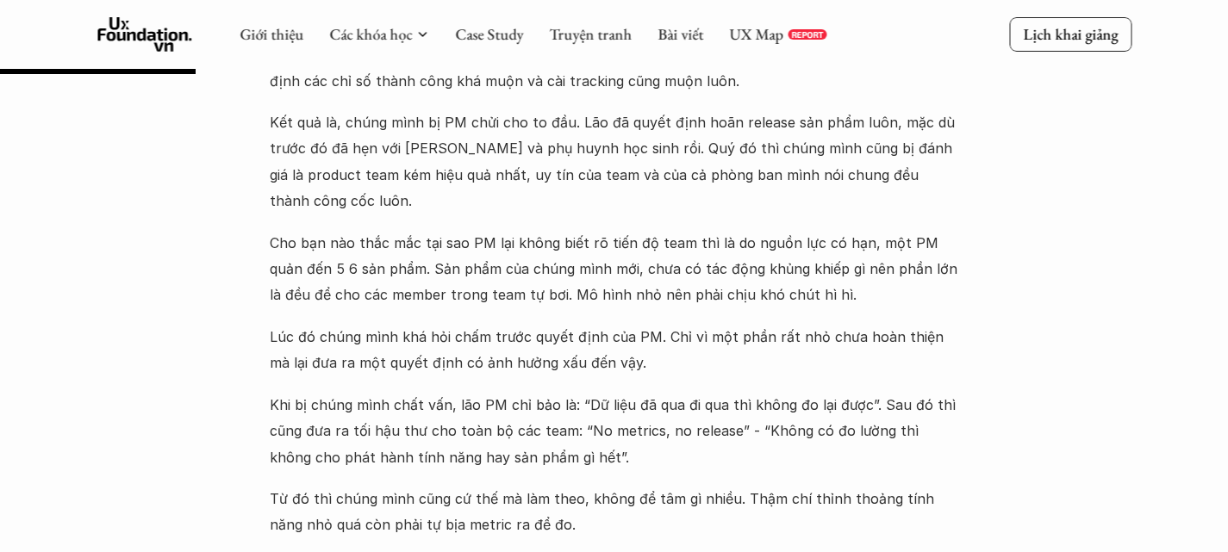
scroll to position [916, 0]
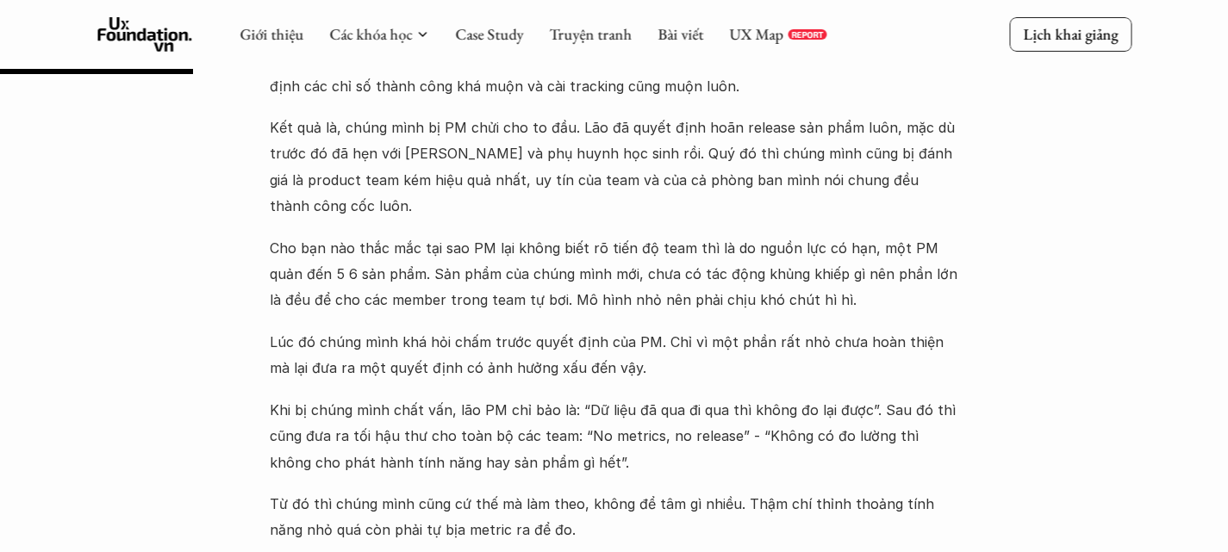
click at [326, 235] on p "Cho bạn nào thắc mắc tại sao PM lại không biết rõ tiến độ team thì là do nguồn …" at bounding box center [614, 274] width 689 height 78
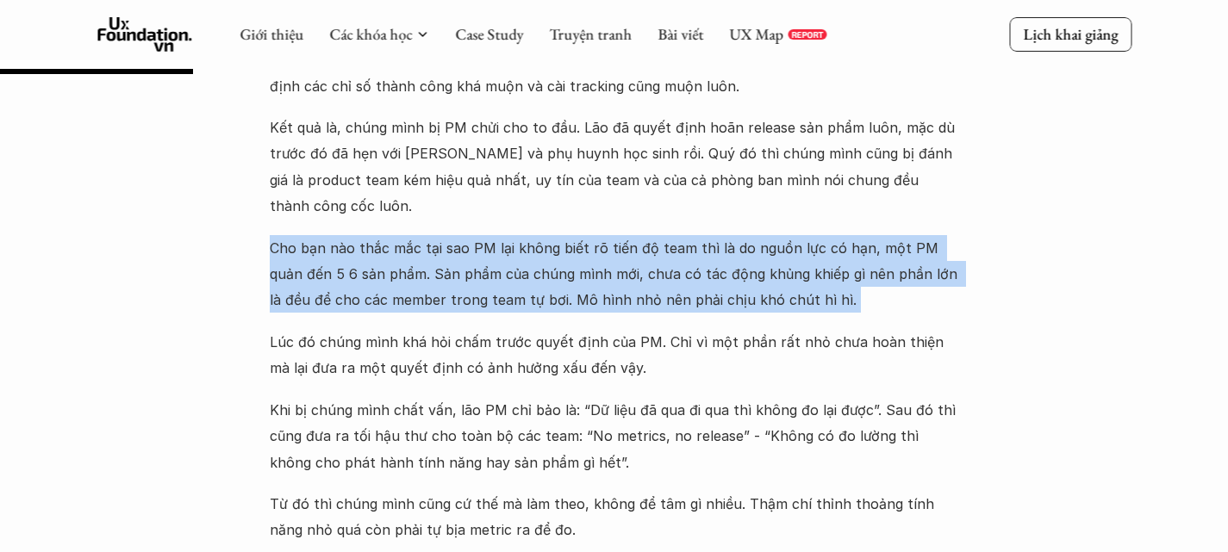
click at [326, 235] on p "Cho bạn nào thắc mắc tại sao PM lại không biết rõ tiến độ team thì là do nguồn …" at bounding box center [614, 274] width 689 height 78
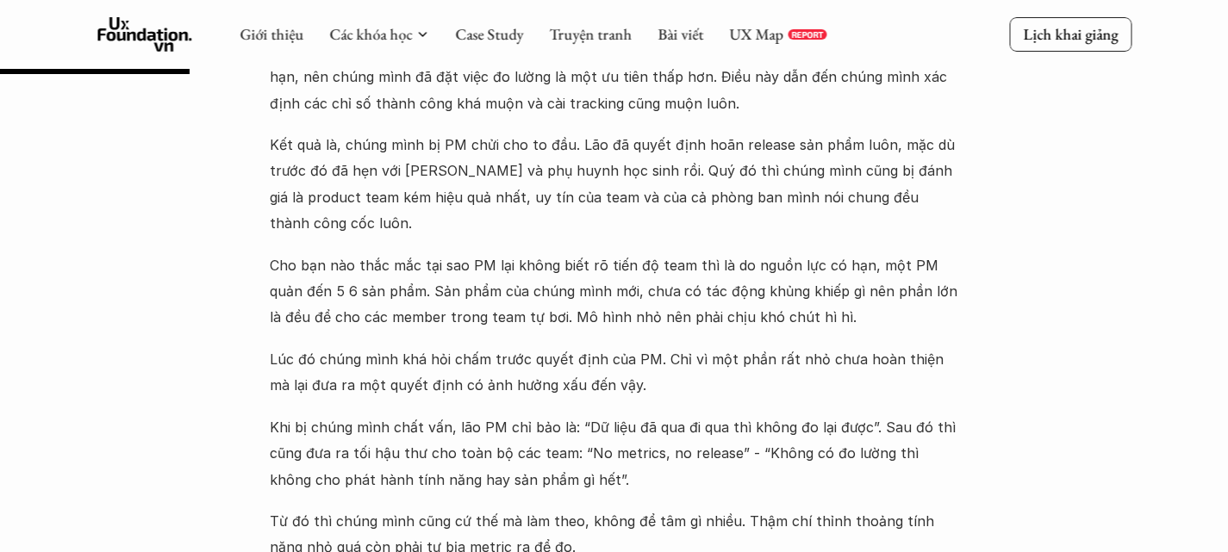
click at [373, 346] on p "Lúc đó chúng mình khá hỏi chấm trước quyết định của PM. Chỉ vì một phần rất nhỏ…" at bounding box center [614, 372] width 689 height 53
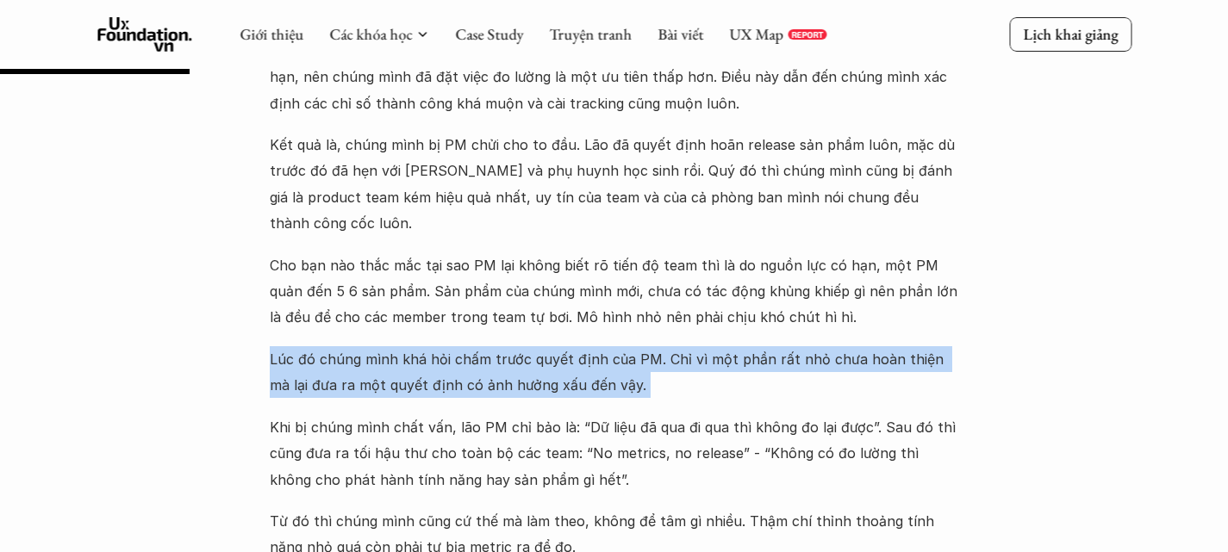
click at [373, 346] on p "Lúc đó chúng mình khá hỏi chấm trước quyết định của PM. Chỉ vì một phần rất nhỏ…" at bounding box center [614, 372] width 689 height 53
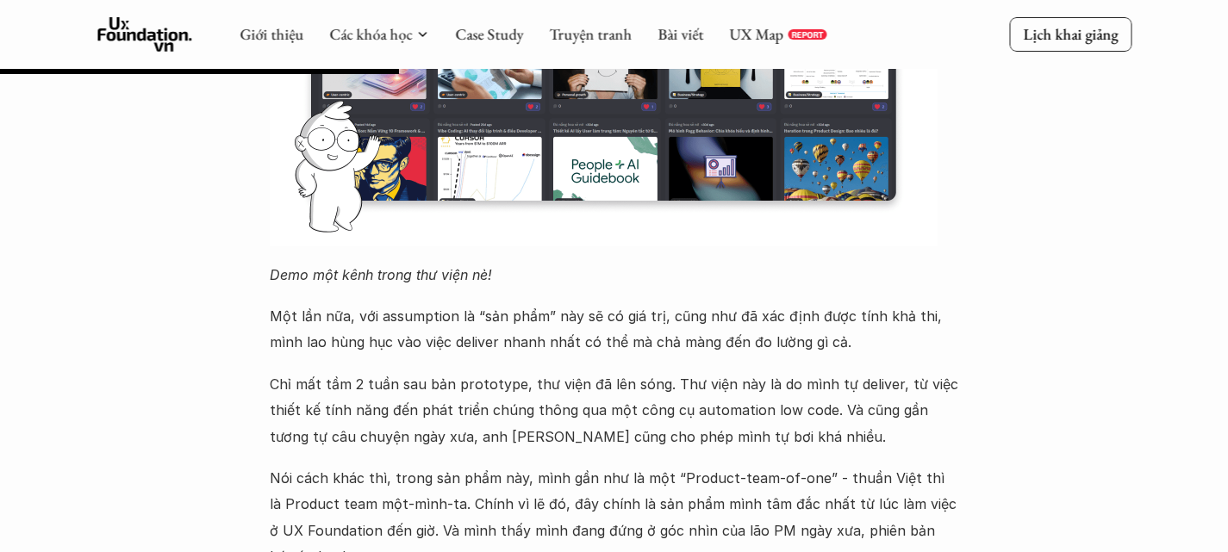
scroll to position [2010, 0]
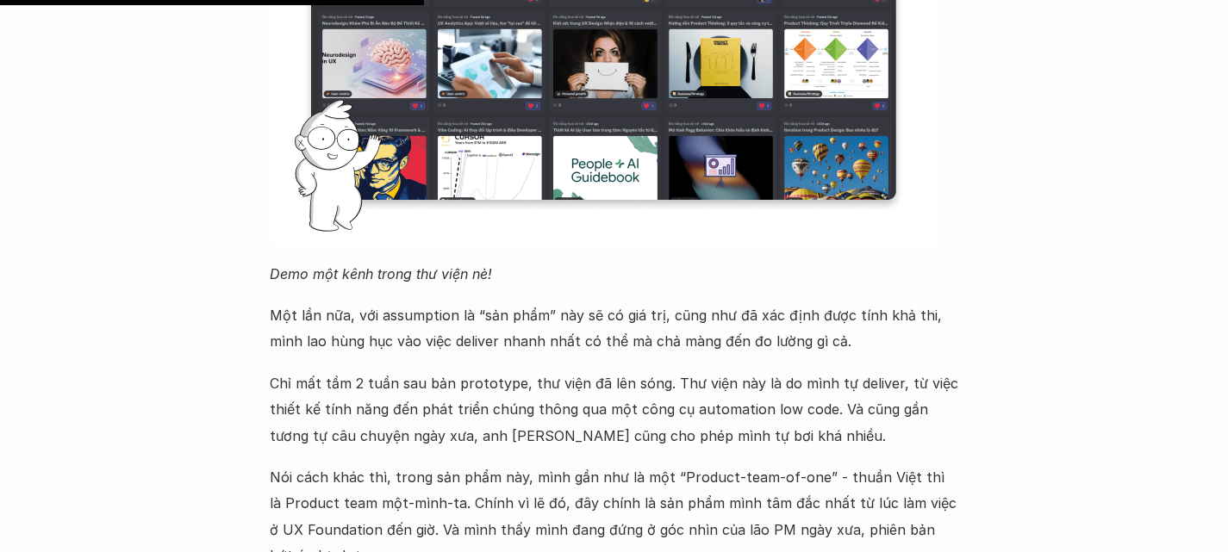
click at [311, 265] on em "Demo một kênh trong thư viện nè!" at bounding box center [381, 273] width 222 height 17
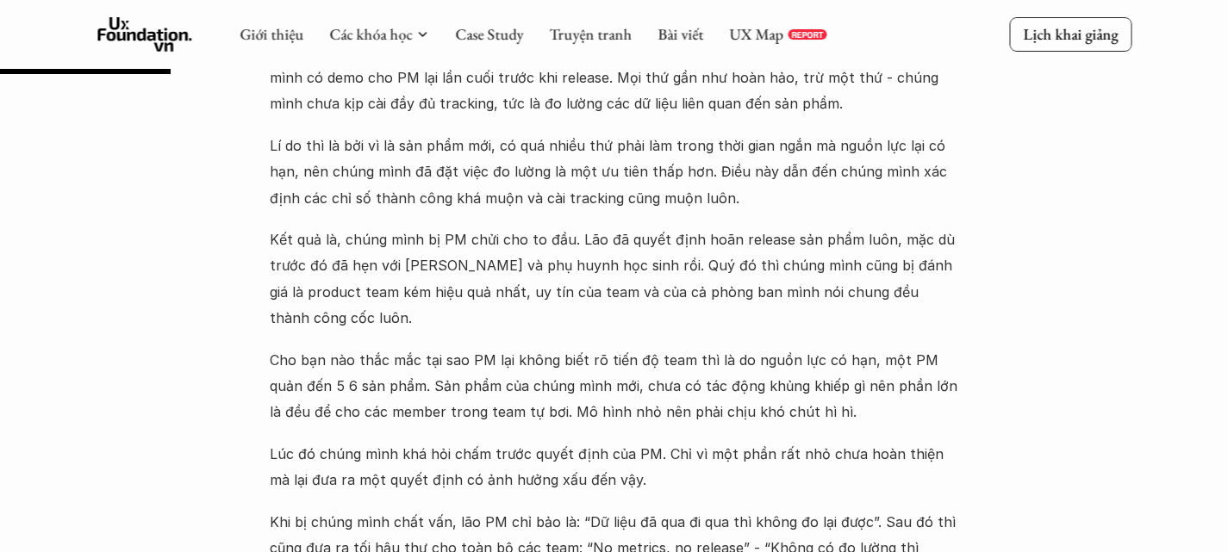
scroll to position [801, 0]
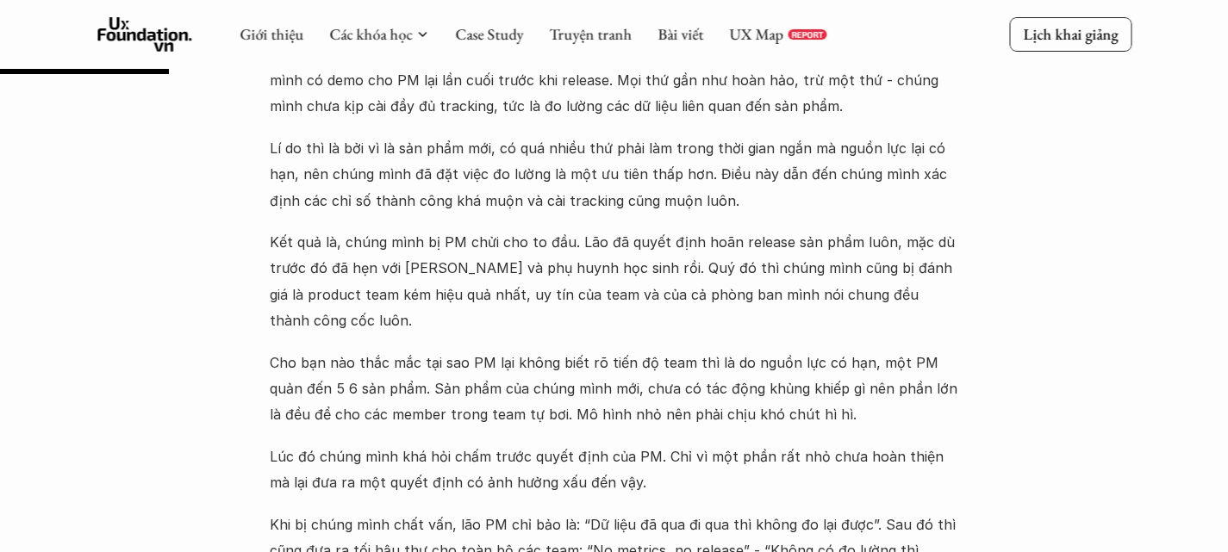
click at [483, 229] on p "Kết quả là, chúng mình bị PM chửi cho to đầu. Lão đã quyết định hoãn release sả…" at bounding box center [614, 281] width 689 height 105
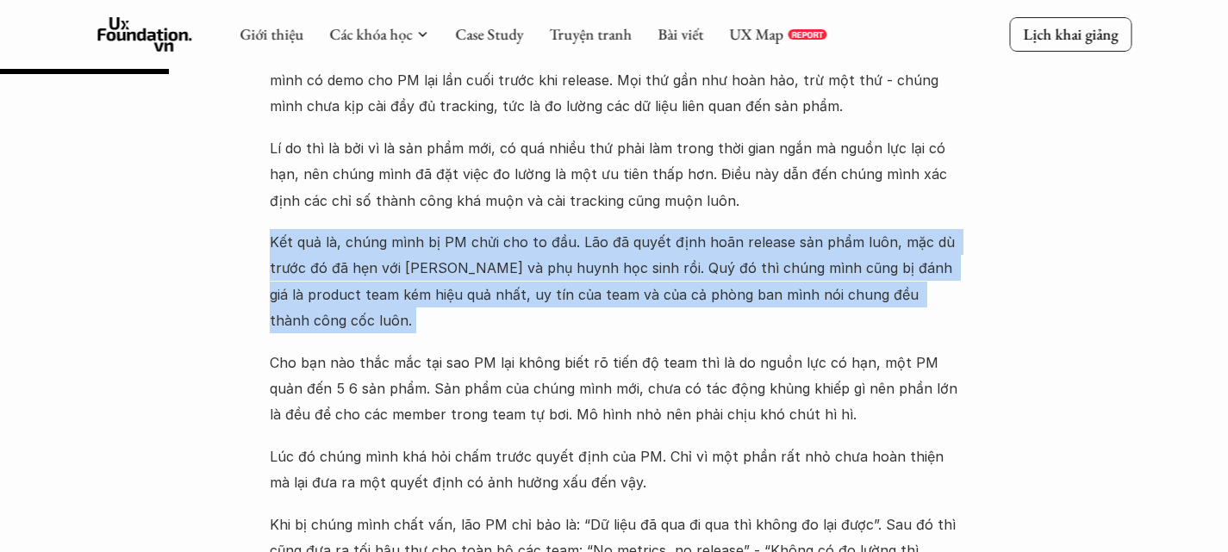
click at [483, 229] on p "Kết quả là, chúng mình bị PM chửi cho to đầu. Lão đã quyết định hoãn release sả…" at bounding box center [614, 281] width 689 height 105
click at [399, 257] on p "Kết quả là, chúng mình bị PM chửi cho to đầu. Lão đã quyết định hoãn release sả…" at bounding box center [614, 281] width 689 height 105
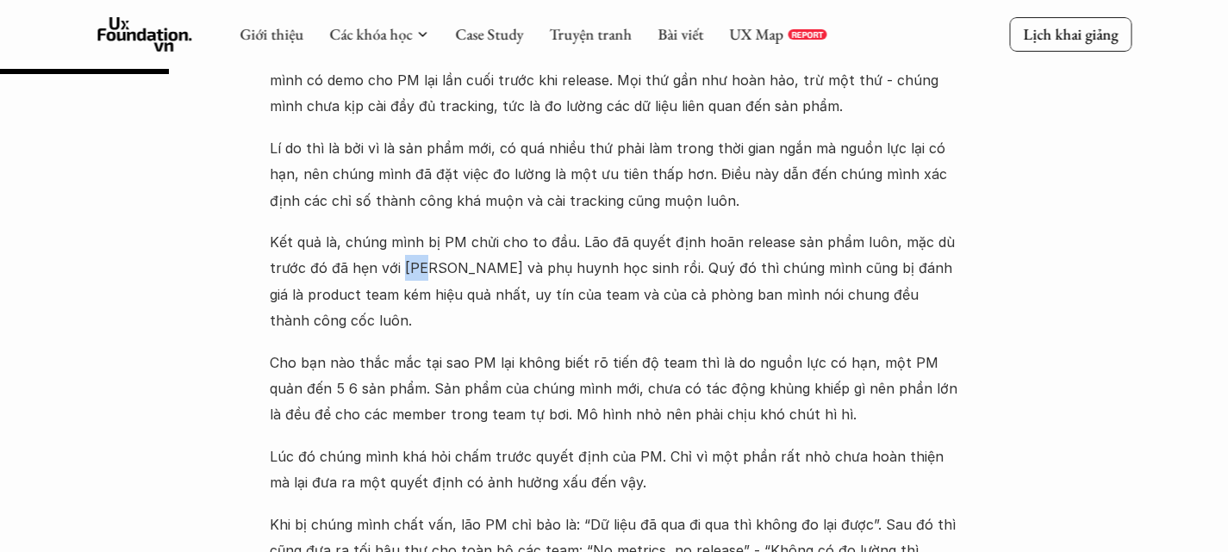
click at [399, 257] on p "Kết quả là, chúng mình bị PM chửi cho to đầu. Lão đã quyết định hoãn release sả…" at bounding box center [614, 281] width 689 height 105
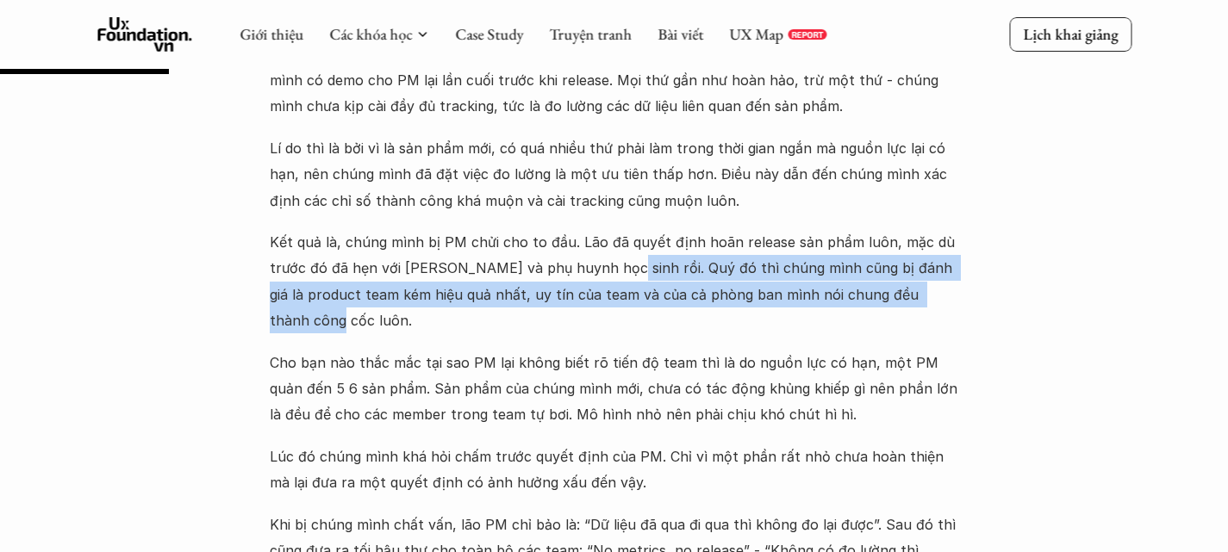
drag, startPoint x: 606, startPoint y: 254, endPoint x: 954, endPoint y: 289, distance: 349.8
click at [954, 289] on p "Kết quả là, chúng mình bị PM chửi cho to đầu. Lão đã quyết định hoãn release sả…" at bounding box center [614, 281] width 689 height 105
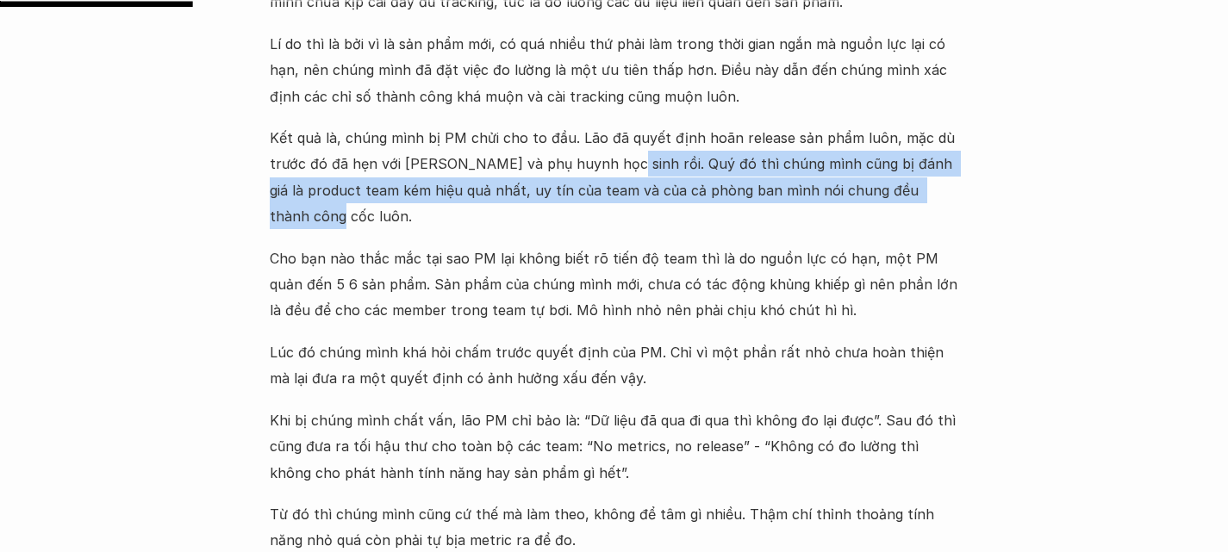
scroll to position [924, 0]
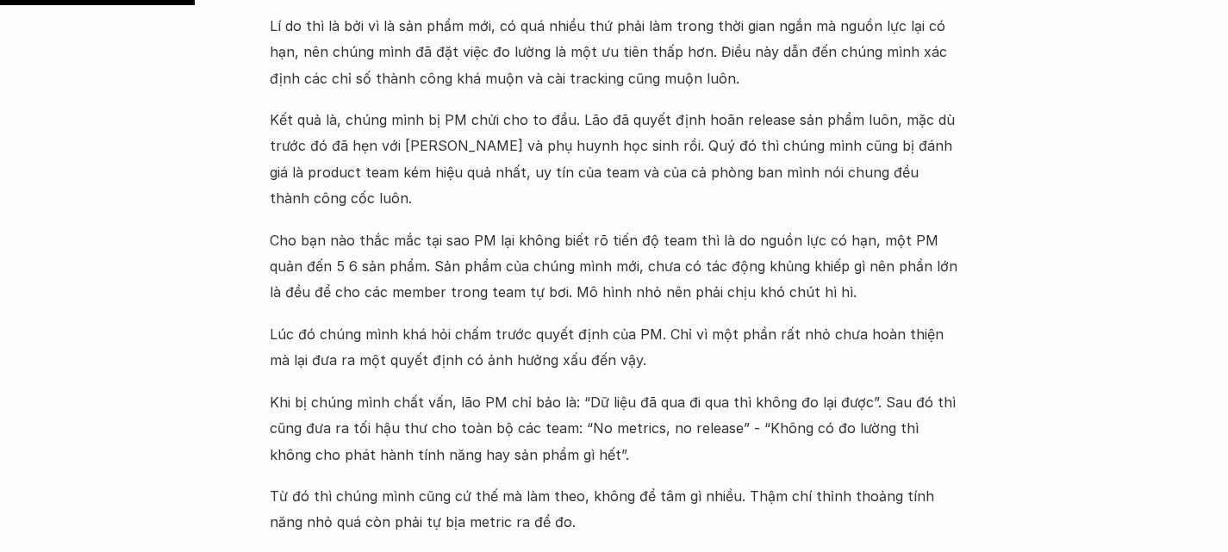
click at [306, 227] on p "Cho bạn nào thắc mắc tại sao PM lại không biết rõ tiến độ team thì là do nguồn …" at bounding box center [614, 266] width 689 height 78
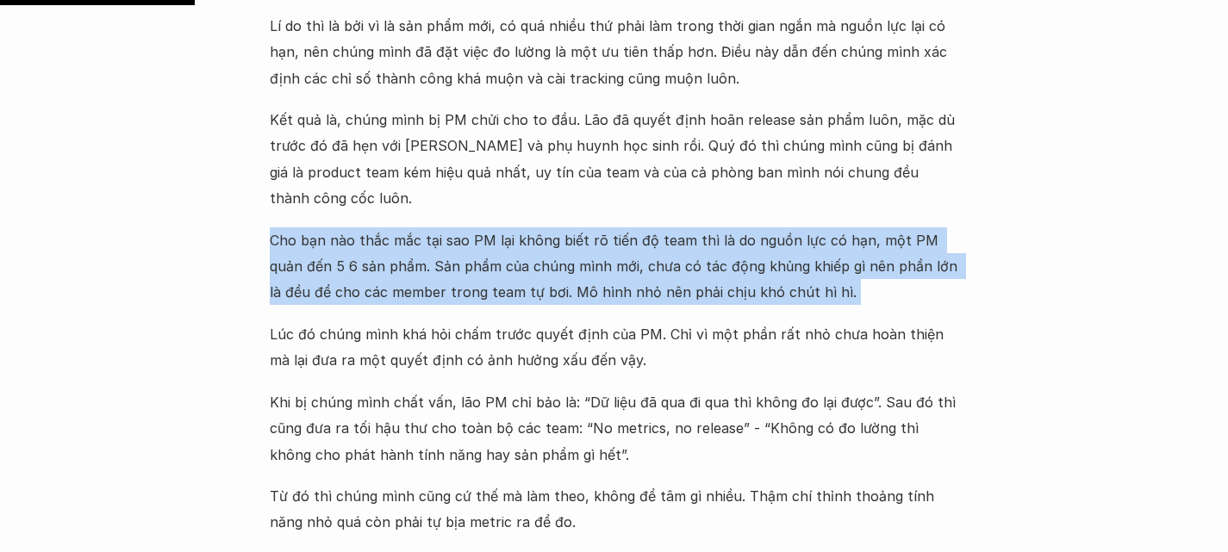
click at [306, 227] on p "Cho bạn nào thắc mắc tại sao PM lại không biết rõ tiến độ team thì là do nguồn …" at bounding box center [614, 266] width 689 height 78
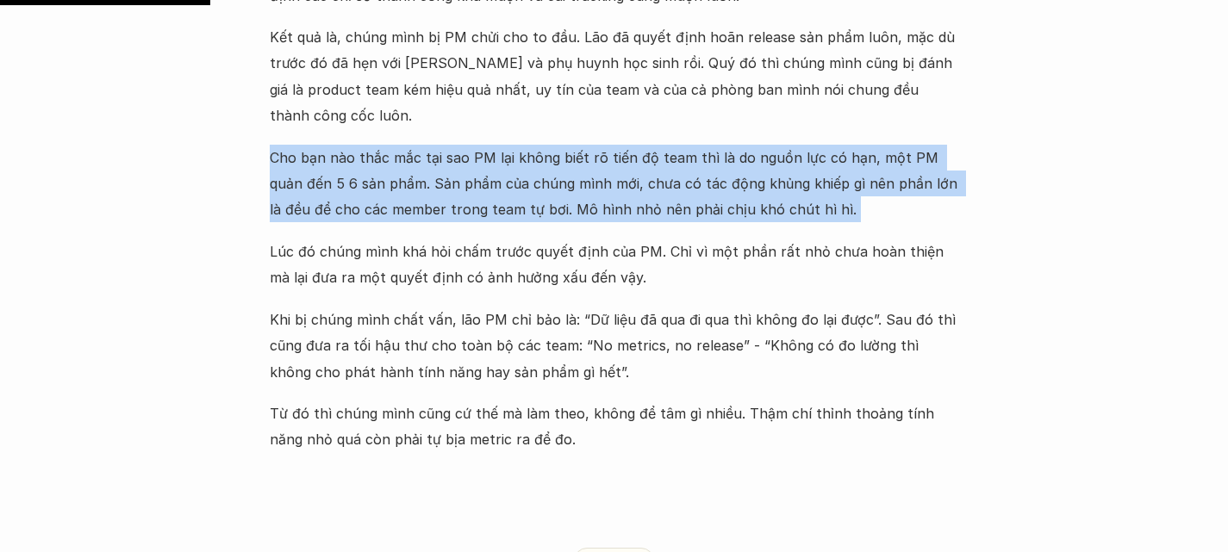
scroll to position [1015, 0]
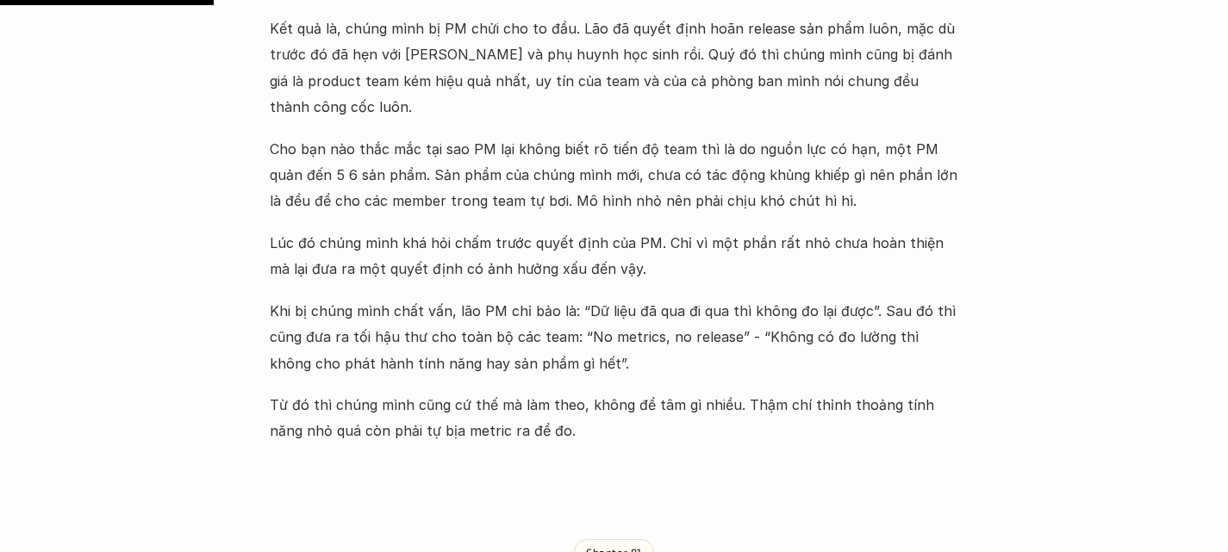
click at [289, 230] on p "Lúc đó chúng mình khá hỏi chấm trước quyết định của PM. Chỉ vì một phần rất nhỏ…" at bounding box center [614, 256] width 689 height 53
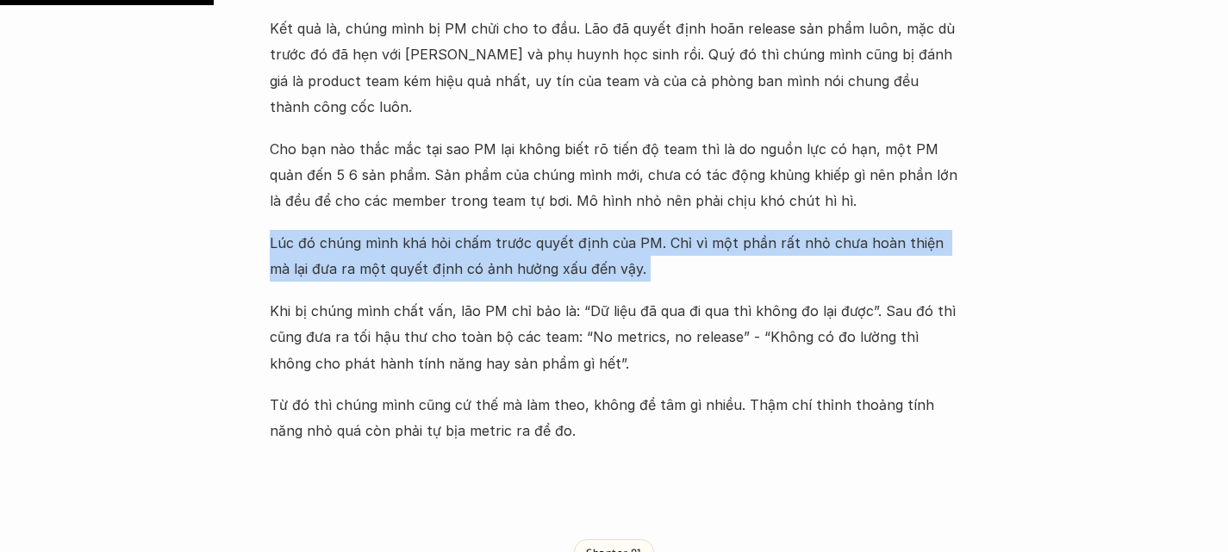
click at [289, 230] on p "Lúc đó chúng mình khá hỏi chấm trước quyết định của PM. Chỉ vì một phần rất nhỏ…" at bounding box center [614, 256] width 689 height 53
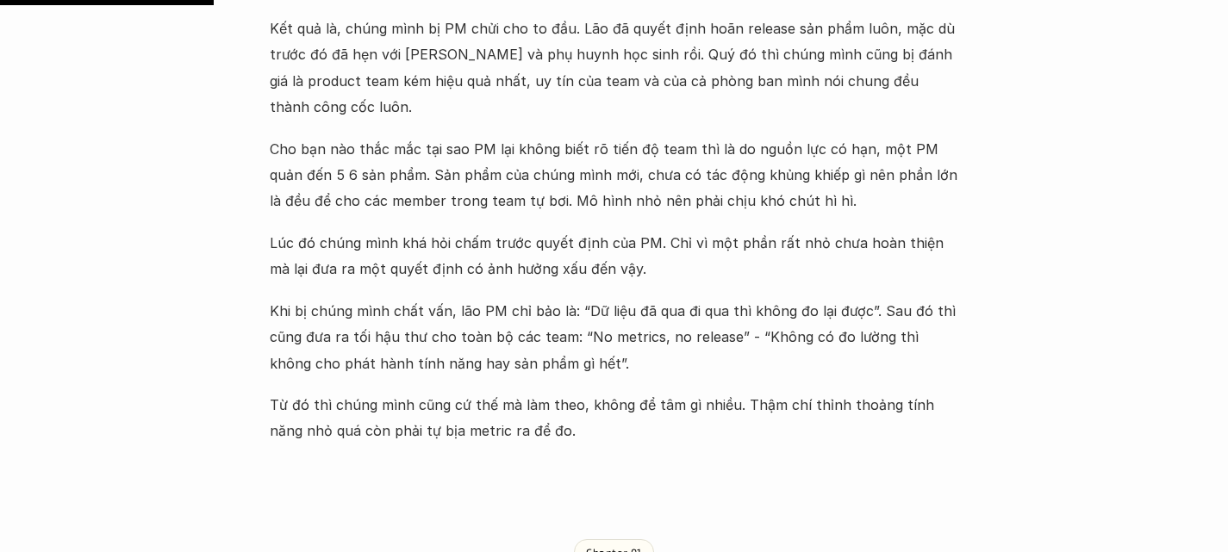
click at [275, 298] on p "Khi bị chúng mình chất vấn, lão PM chỉ bảo là: “Dữ liệu đã qua đi qua thì không…" at bounding box center [614, 337] width 689 height 78
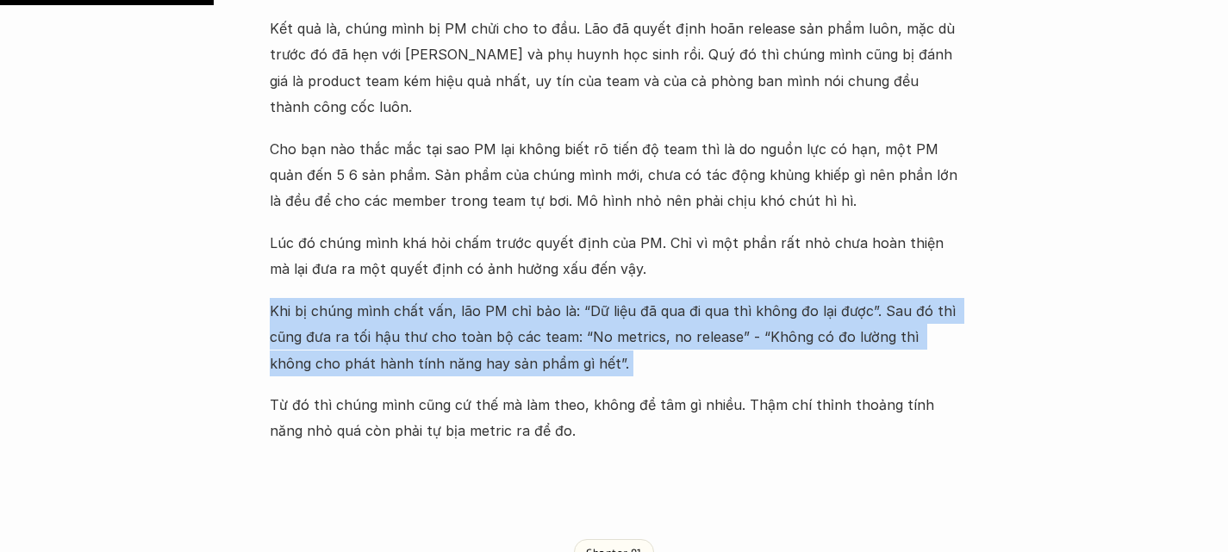
click at [275, 298] on p "Khi bị chúng mình chất vấn, lão PM chỉ bảo là: “Dữ liệu đã qua đi qua thì không…" at bounding box center [614, 337] width 689 height 78
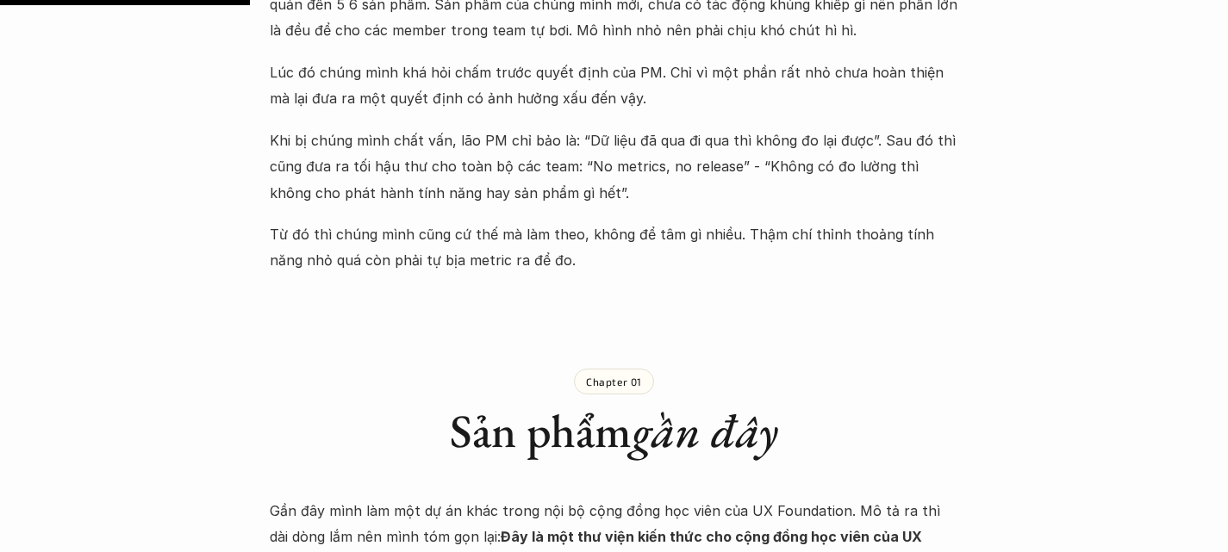
click at [329, 221] on p "Từ đó thì chúng mình cũng cứ thế mà làm theo, không để tâm gì nhiều. Thậm chí t…" at bounding box center [614, 247] width 689 height 53
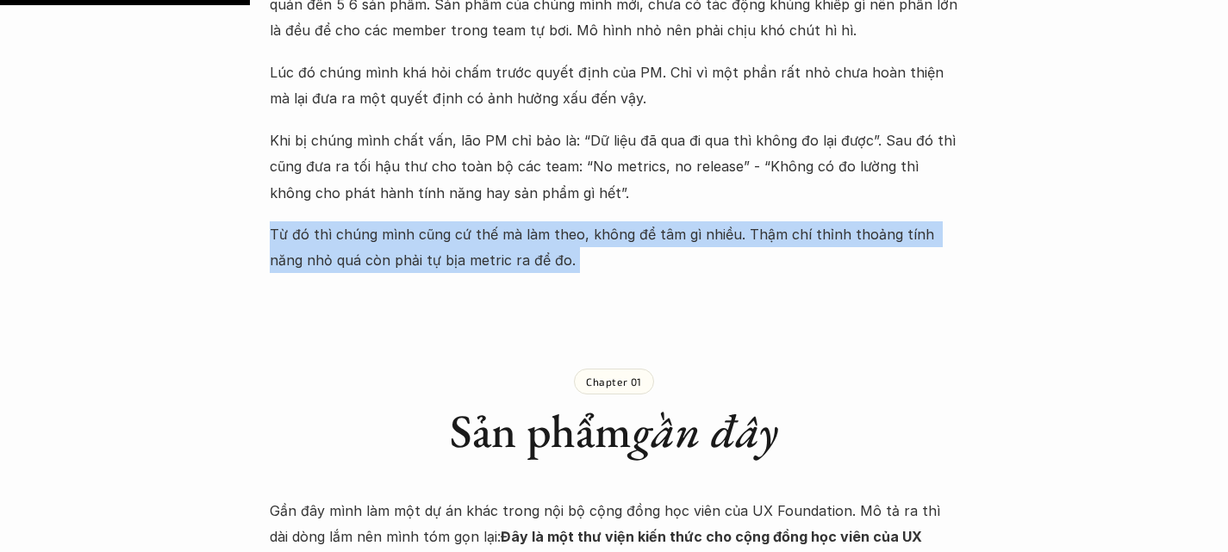
click at [329, 221] on p "Từ đó thì chúng mình cũng cứ thế mà làm theo, không để tâm gì nhiều. Thậm chí t…" at bounding box center [614, 247] width 689 height 53
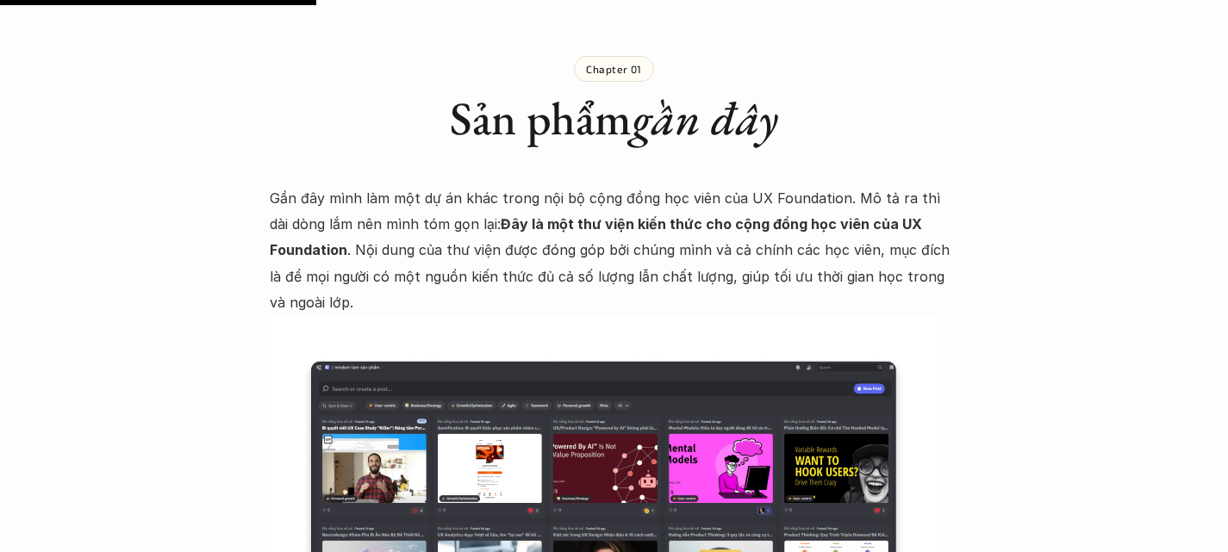
scroll to position [1499, 0]
click at [520, 90] on h1 "Sản phẩm gần đây" at bounding box center [614, 118] width 689 height 56
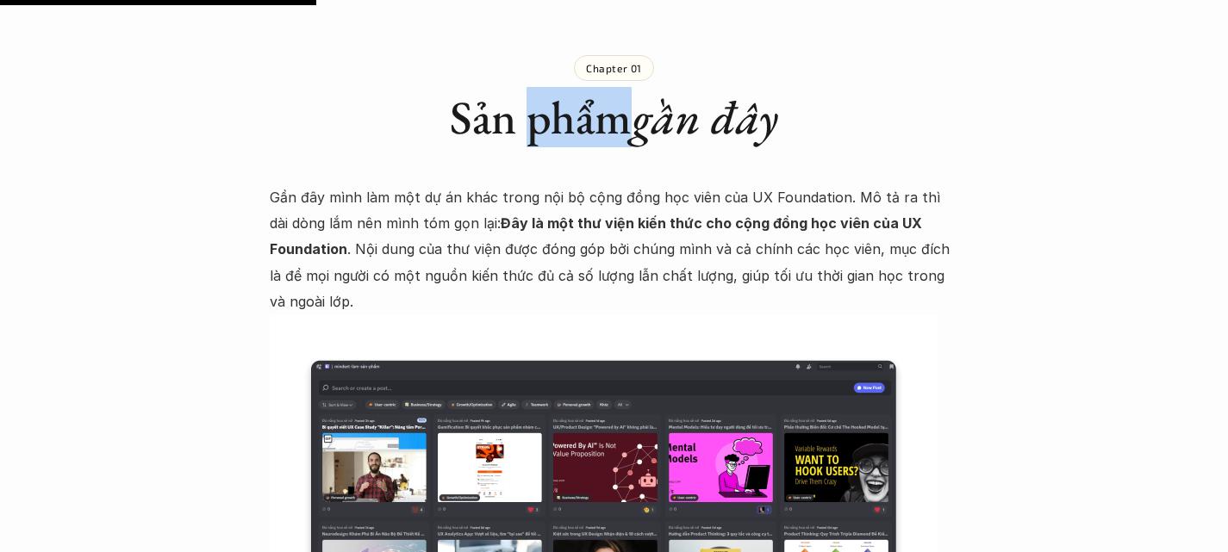
click at [520, 90] on h1 "Sản phẩm gần đây" at bounding box center [614, 118] width 689 height 56
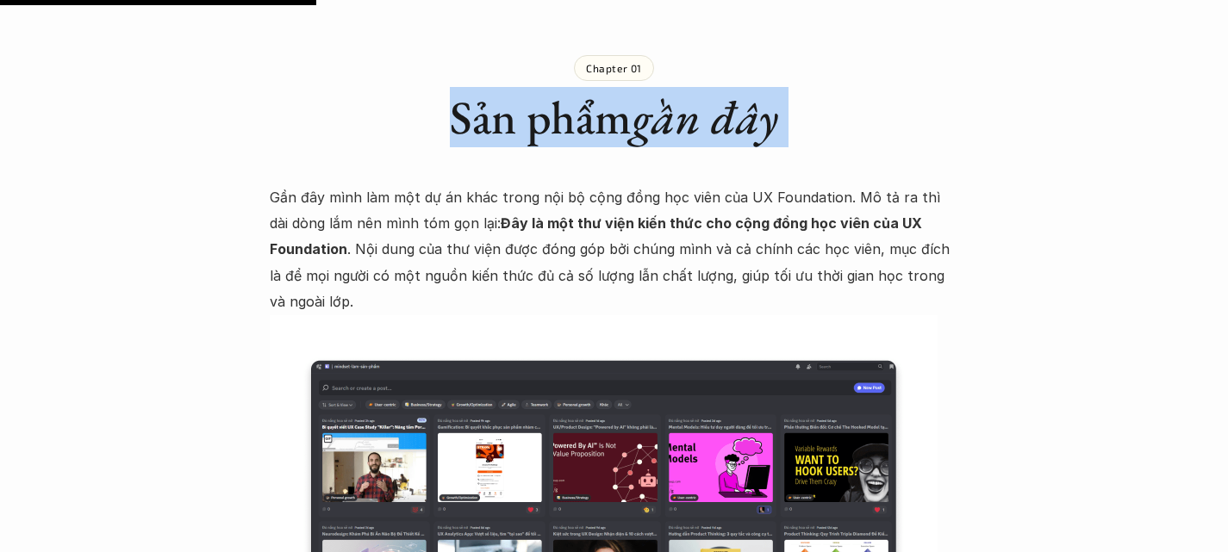
click at [520, 90] on h1 "Sản phẩm gần đây" at bounding box center [614, 118] width 689 height 56
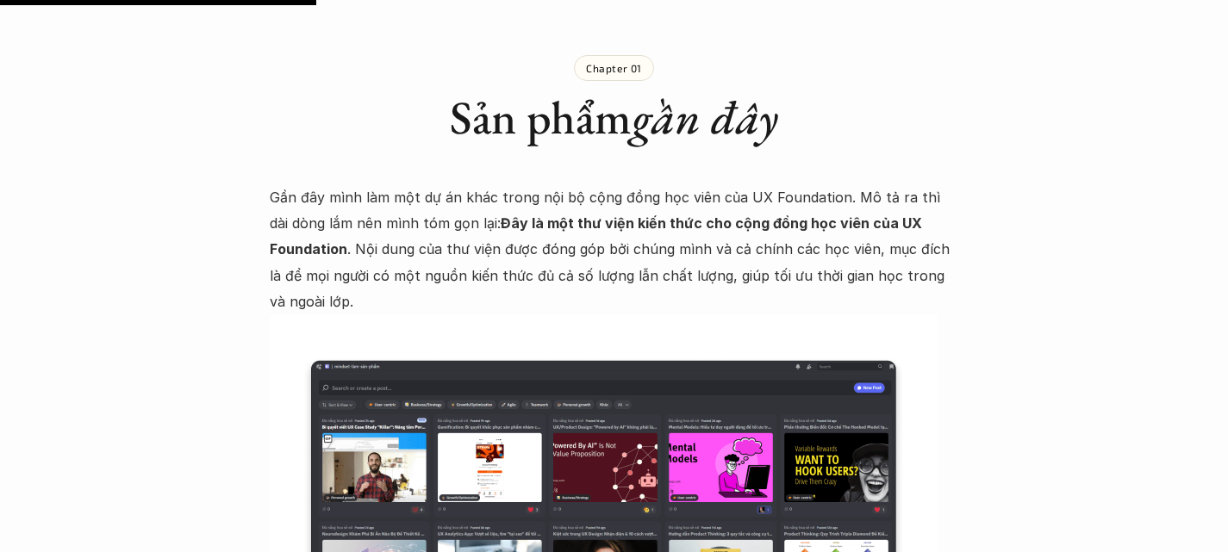
click at [289, 184] on p "Gần đây mình làm một dự án khác trong nội bộ cộng đồng học viên của UX Foundati…" at bounding box center [614, 249] width 689 height 131
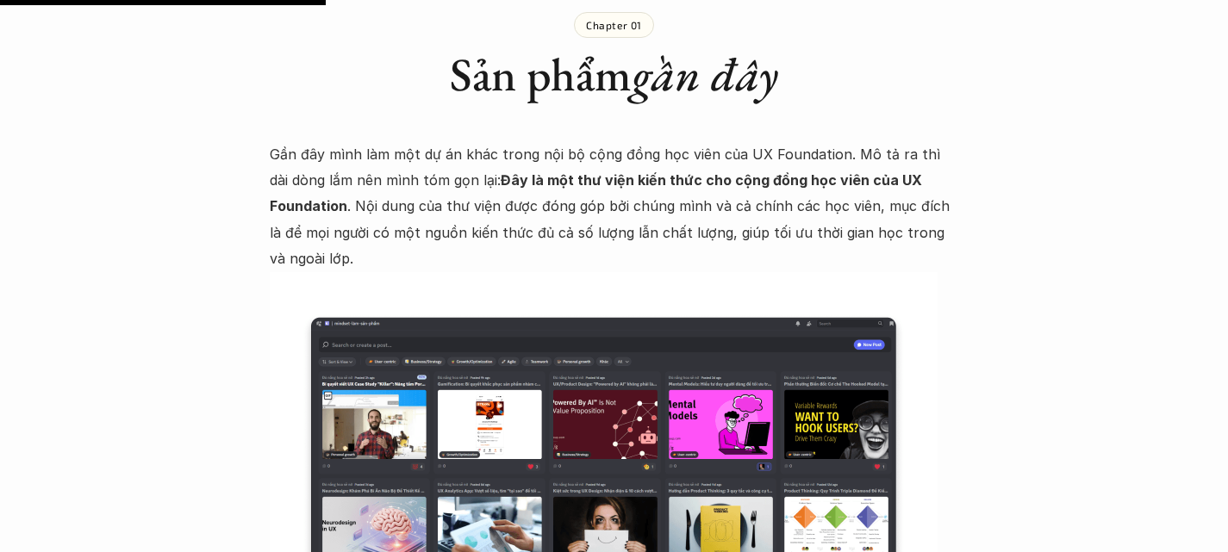
scroll to position [1550, 0]
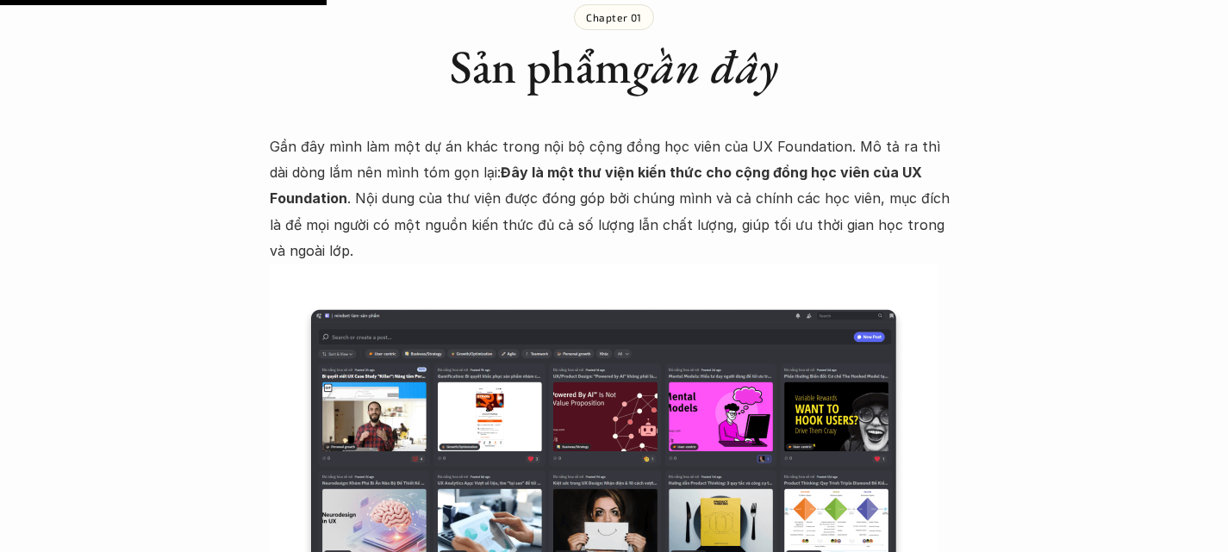
click at [361, 134] on p "Gần đây mình làm một dự án khác trong nội bộ cộng đồng học viên của UX Foundati…" at bounding box center [614, 199] width 689 height 131
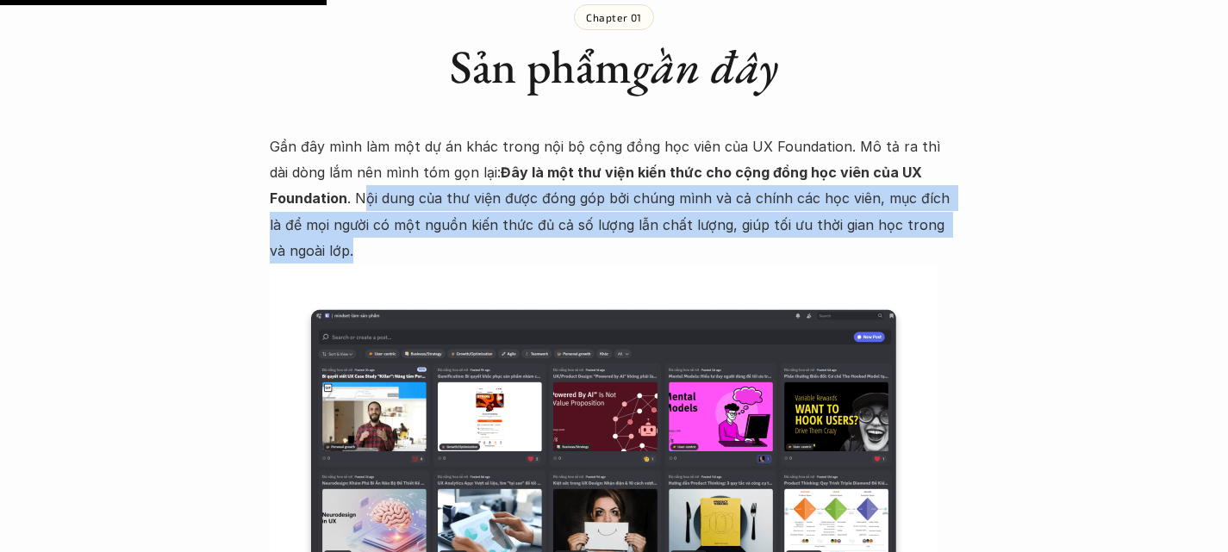
drag, startPoint x: 361, startPoint y: 130, endPoint x: 474, endPoint y: 189, distance: 127.2
click at [474, 189] on p "Gần đây mình làm một dự án khác trong nội bộ cộng đồng học viên của UX Foundati…" at bounding box center [614, 199] width 689 height 131
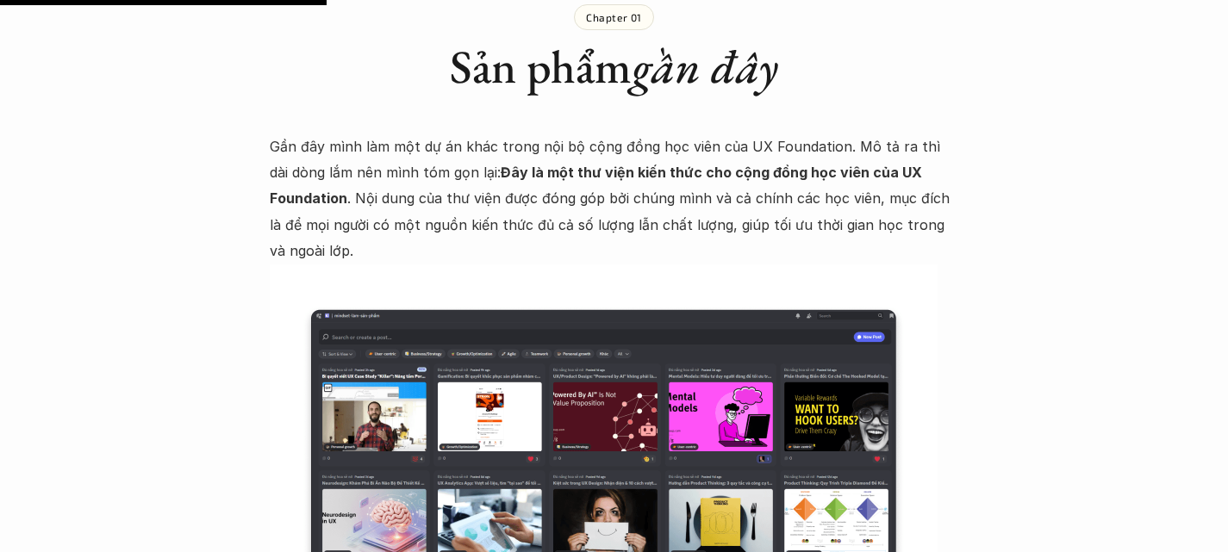
click at [354, 134] on p "Gần đây mình làm một dự án khác trong nội bộ cộng đồng học viên của UX Foundati…" at bounding box center [614, 199] width 689 height 131
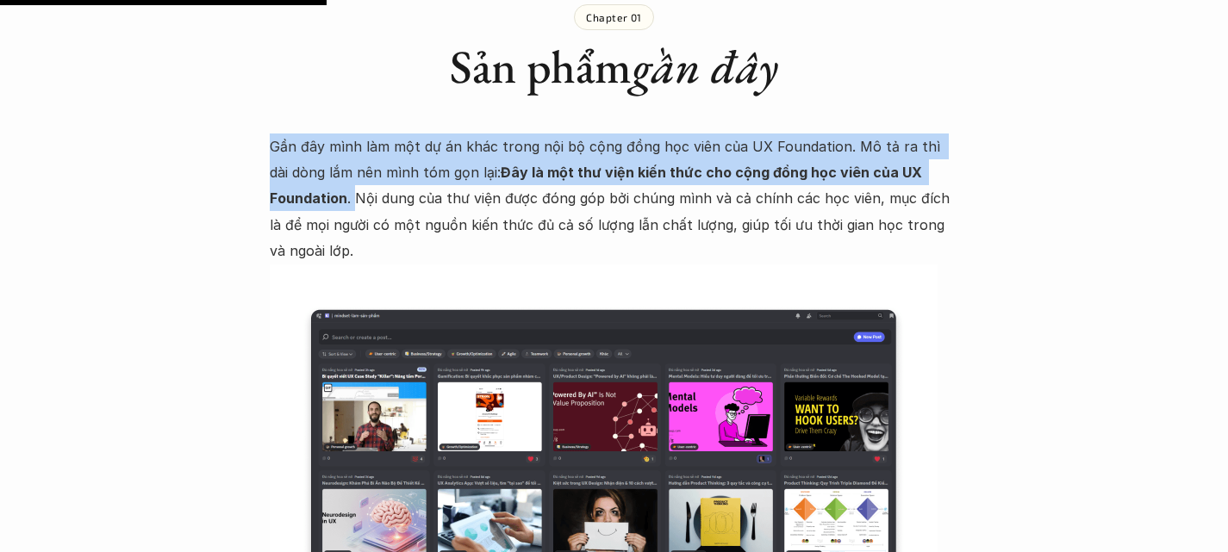
drag, startPoint x: 354, startPoint y: 126, endPoint x: 369, endPoint y: 198, distance: 73.8
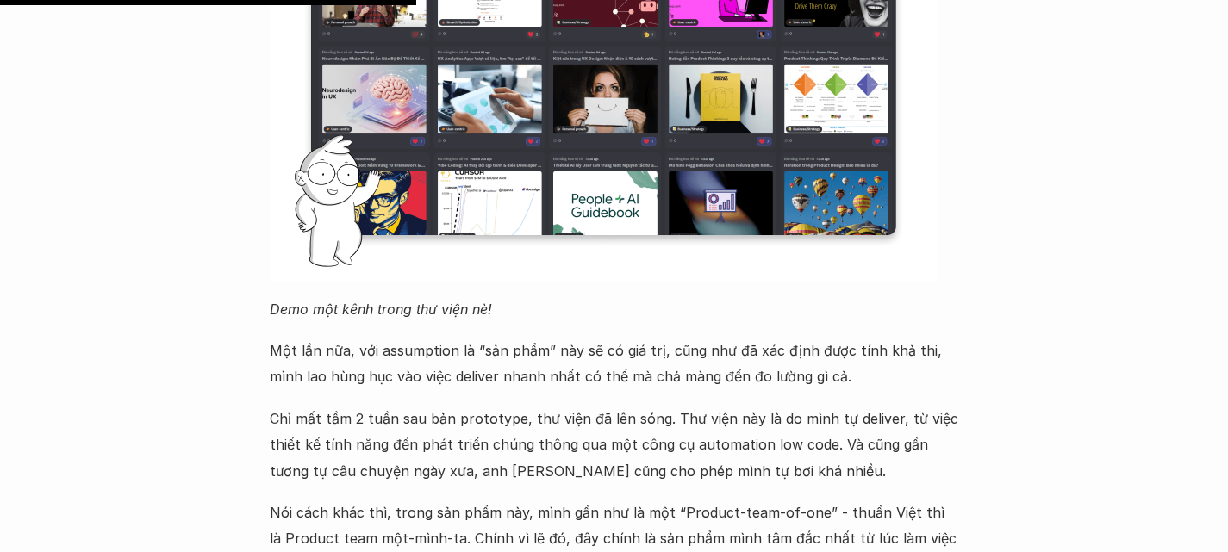
scroll to position [1976, 0]
click at [316, 300] on em "Demo một kênh trong thư viện nè!" at bounding box center [381, 308] width 222 height 17
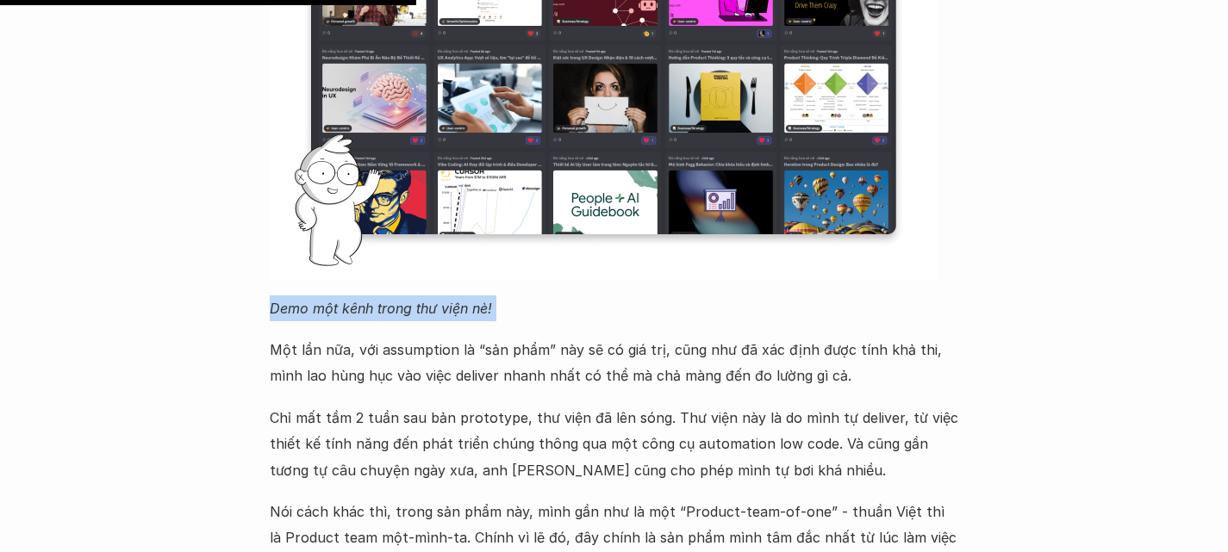
click at [316, 300] on em "Demo một kênh trong thư viện nè!" at bounding box center [381, 308] width 222 height 17
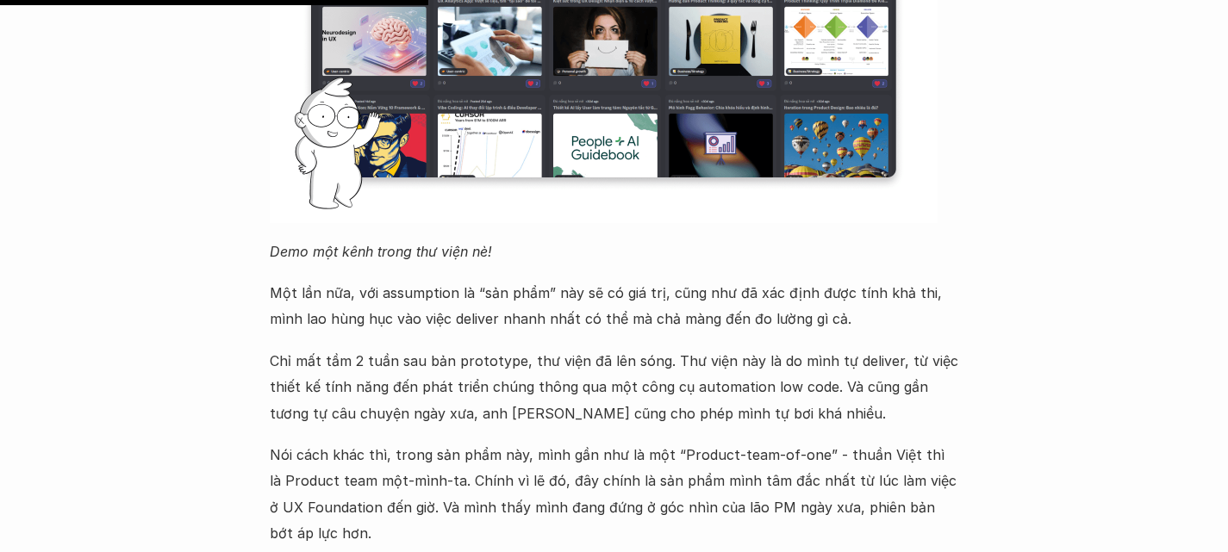
click at [313, 280] on p "Một lần nữa, với assumption là “sản phẩm” này sẽ có giá trị, cũng như đã xác đị…" at bounding box center [614, 306] width 689 height 53
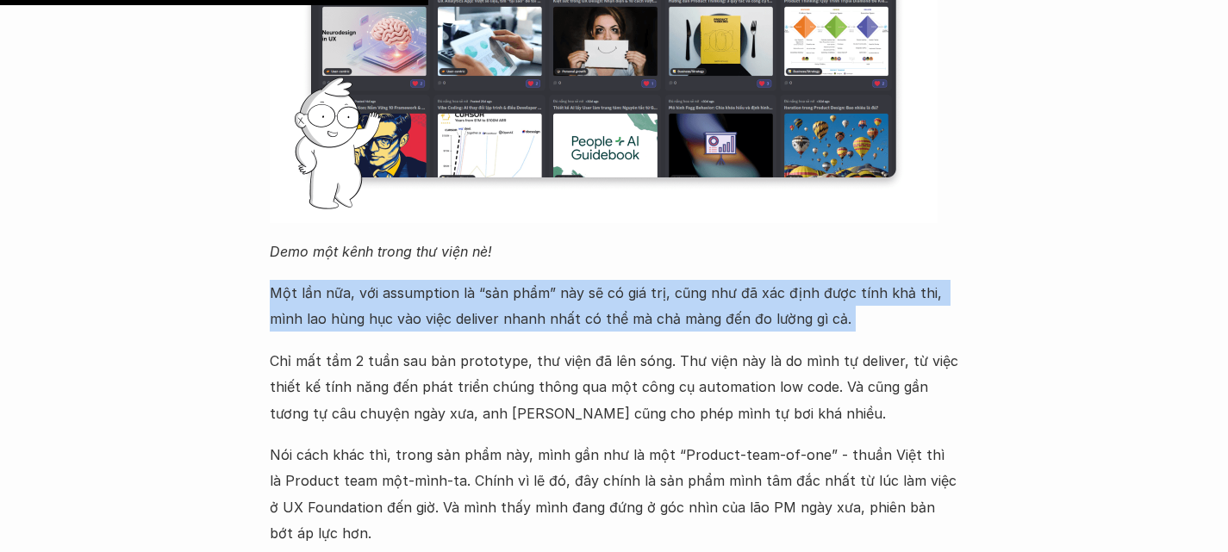
drag, startPoint x: 313, startPoint y: 210, endPoint x: 412, endPoint y: 210, distance: 99.1
click at [412, 280] on p "Một lần nữa, với assumption là “sản phẩm” này sẽ có giá trị, cũng như đã xác đị…" at bounding box center [614, 306] width 689 height 53
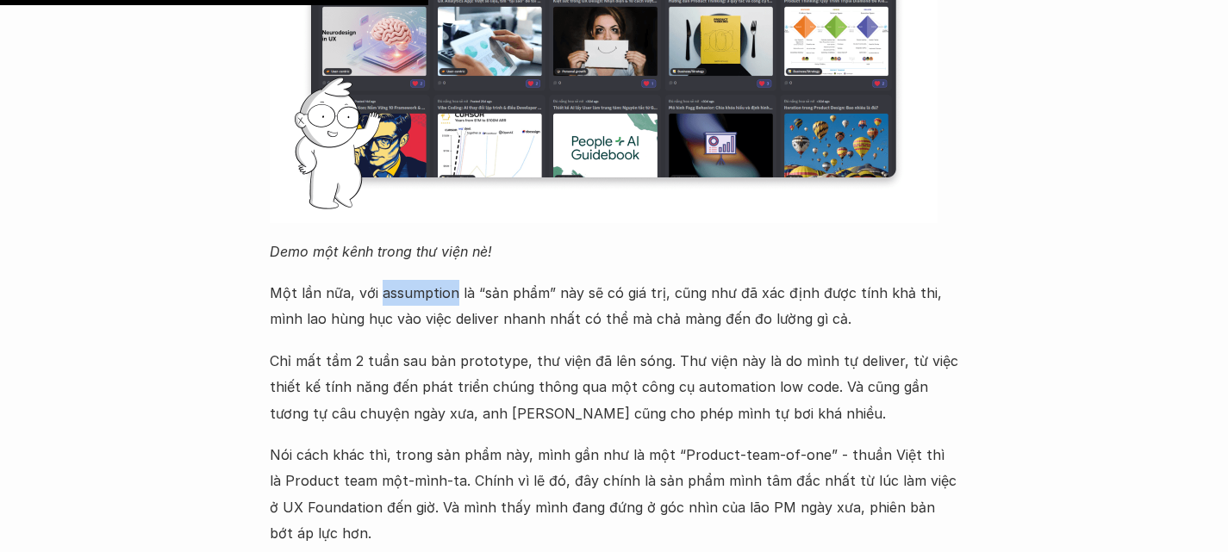
click at [412, 280] on p "Một lần nữa, với assumption là “sản phẩm” này sẽ có giá trị, cũng như đã xác đị…" at bounding box center [614, 306] width 689 height 53
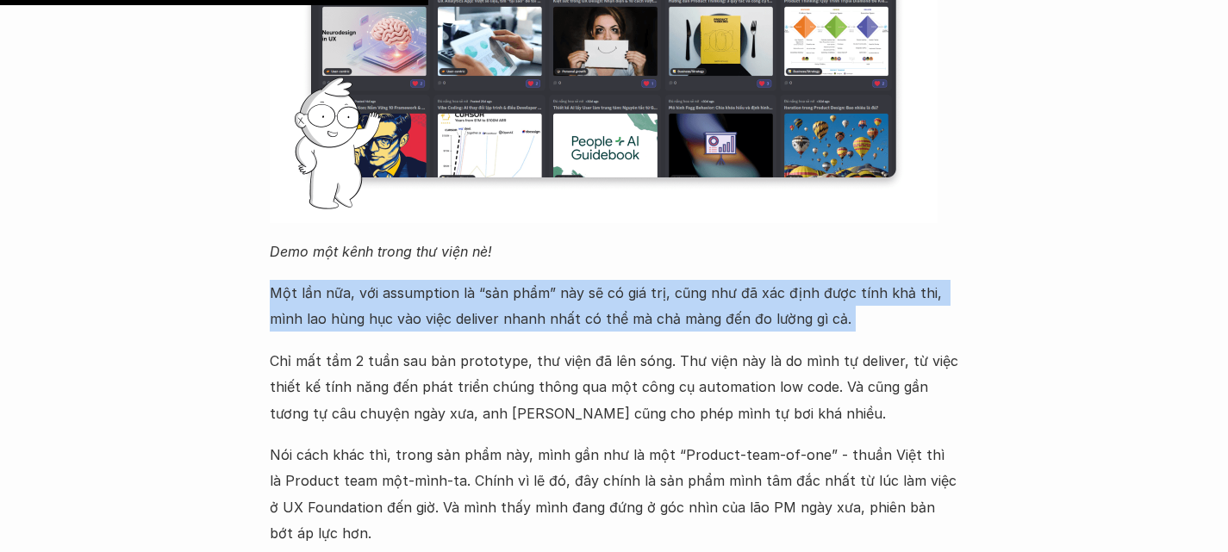
click at [412, 280] on p "Một lần nữa, với assumption là “sản phẩm” này sẽ có giá trị, cũng như đã xác đị…" at bounding box center [614, 306] width 689 height 53
click at [501, 280] on p "Một lần nữa, với assumption là “sản phẩm” này sẽ có giá trị, cũng như đã xác đị…" at bounding box center [614, 306] width 689 height 53
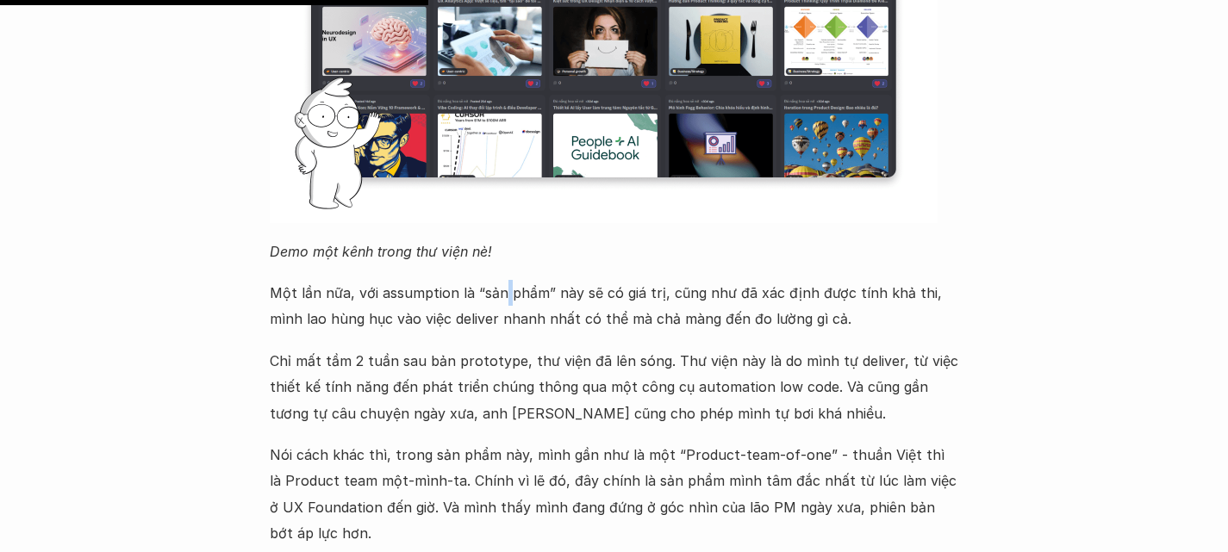
click at [501, 280] on p "Một lần nữa, với assumption là “sản phẩm” này sẽ có giá trị, cũng như đã xác đị…" at bounding box center [614, 306] width 689 height 53
drag, startPoint x: 610, startPoint y: 206, endPoint x: 712, endPoint y: 203, distance: 101.7
click at [712, 280] on p "Một lần nữa, với assumption là “sản phẩm” này sẽ có giá trị, cũng như đã xác đị…" at bounding box center [614, 306] width 689 height 53
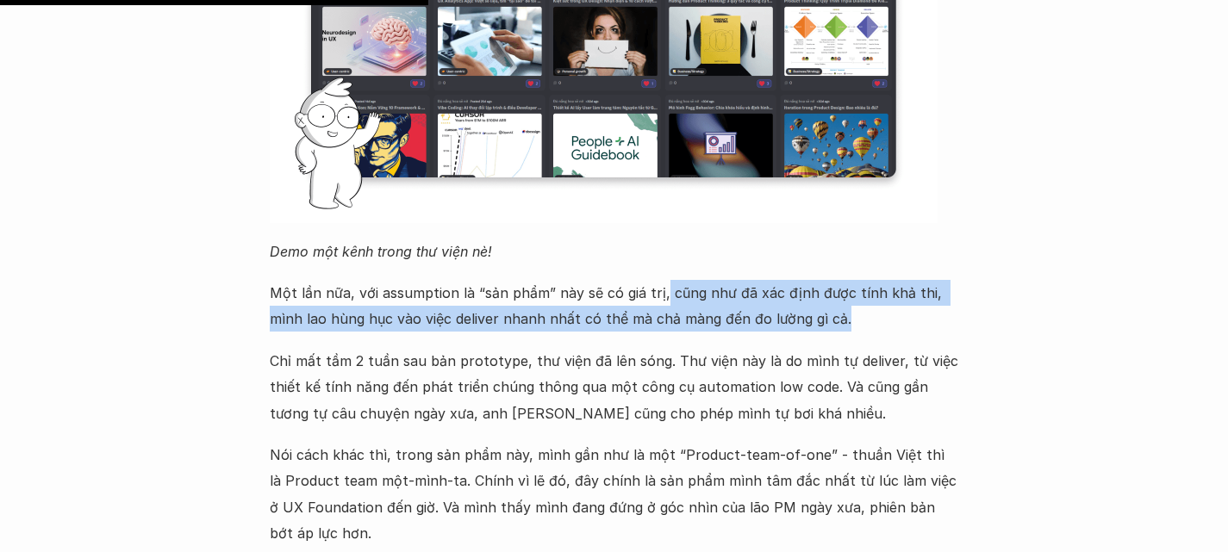
drag, startPoint x: 658, startPoint y: 207, endPoint x: 889, endPoint y: 228, distance: 231.9
click at [889, 280] on p "Một lần nữa, với assumption là “sản phẩm” này sẽ có giá trị, cũng như đã xác đị…" at bounding box center [614, 306] width 689 height 53
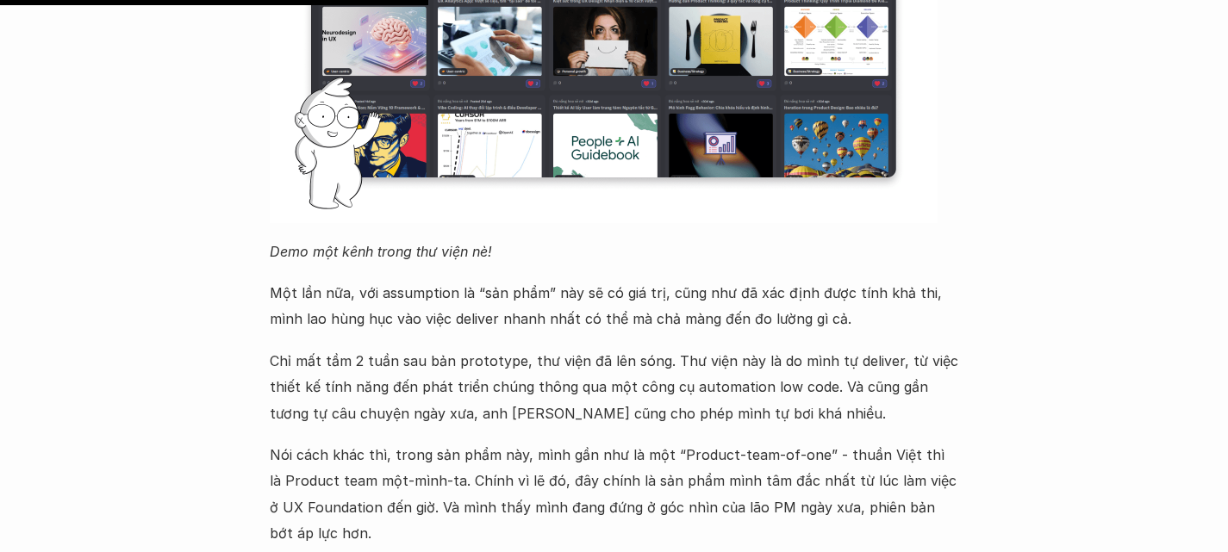
click at [346, 280] on p "Một lần nữa, với assumption là “sản phẩm” này sẽ có giá trị, cũng như đã xác đị…" at bounding box center [614, 306] width 689 height 53
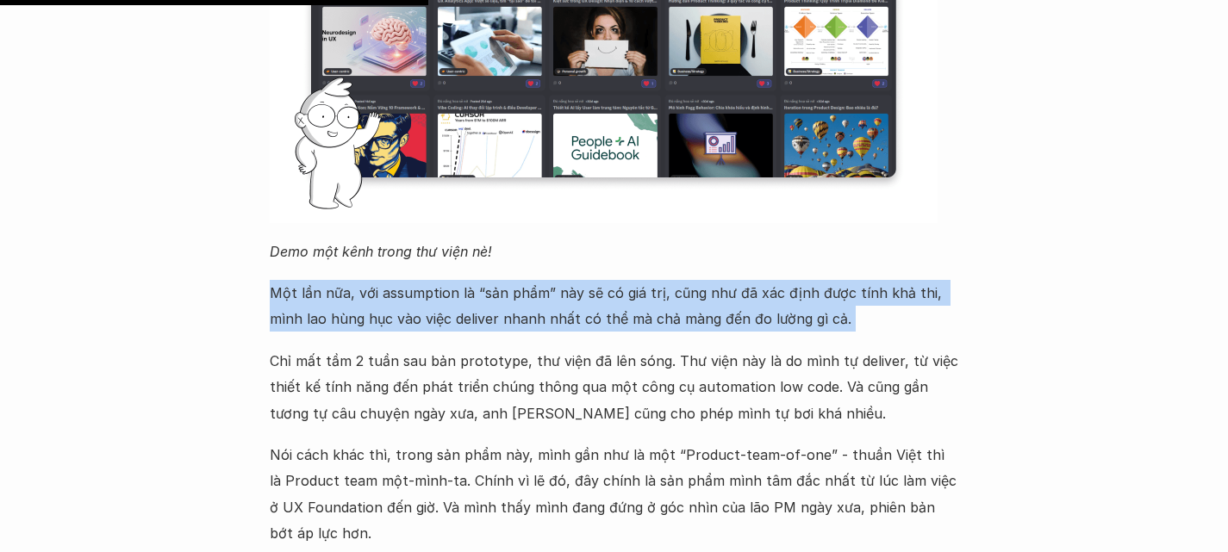
click at [346, 280] on p "Một lần nữa, với assumption là “sản phẩm” này sẽ có giá trị, cũng như đã xác đị…" at bounding box center [614, 306] width 689 height 53
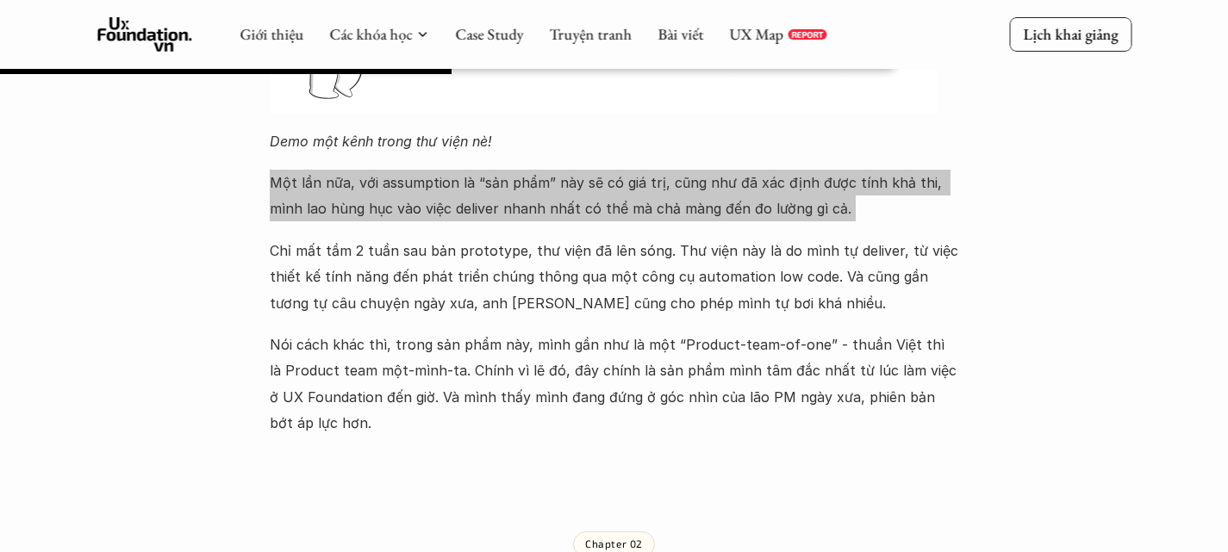
scroll to position [2141, 0]
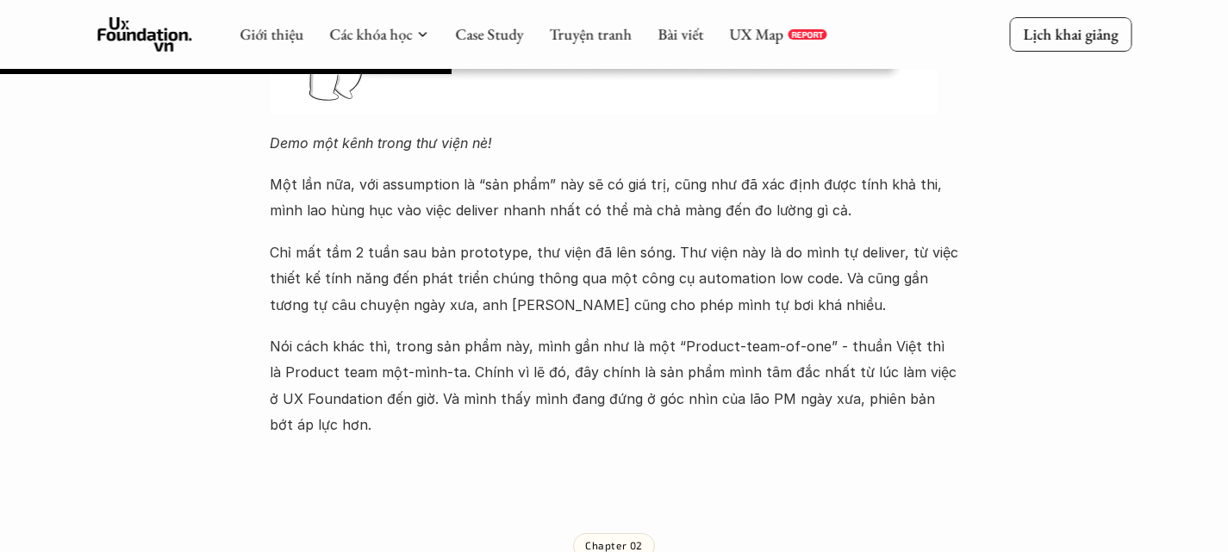
click at [344, 333] on p "Nói cách khác thì, trong sản phẩm này, mình gần như là một “Product-team-of-one…" at bounding box center [614, 385] width 689 height 105
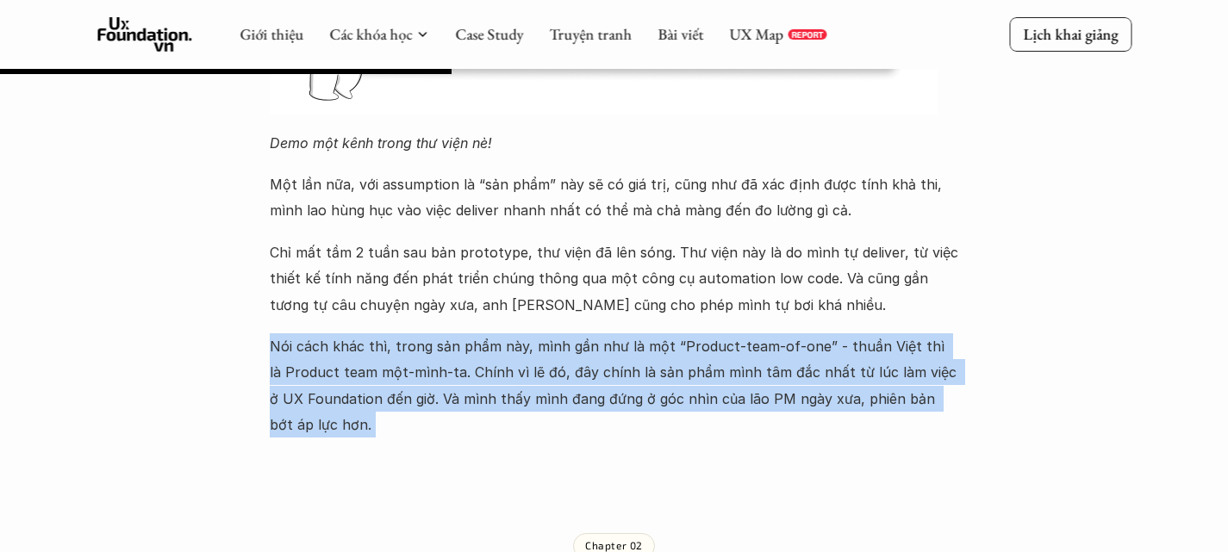
click at [344, 333] on p "Nói cách khác thì, trong sản phẩm này, mình gần như là một “Product-team-of-one…" at bounding box center [614, 385] width 689 height 105
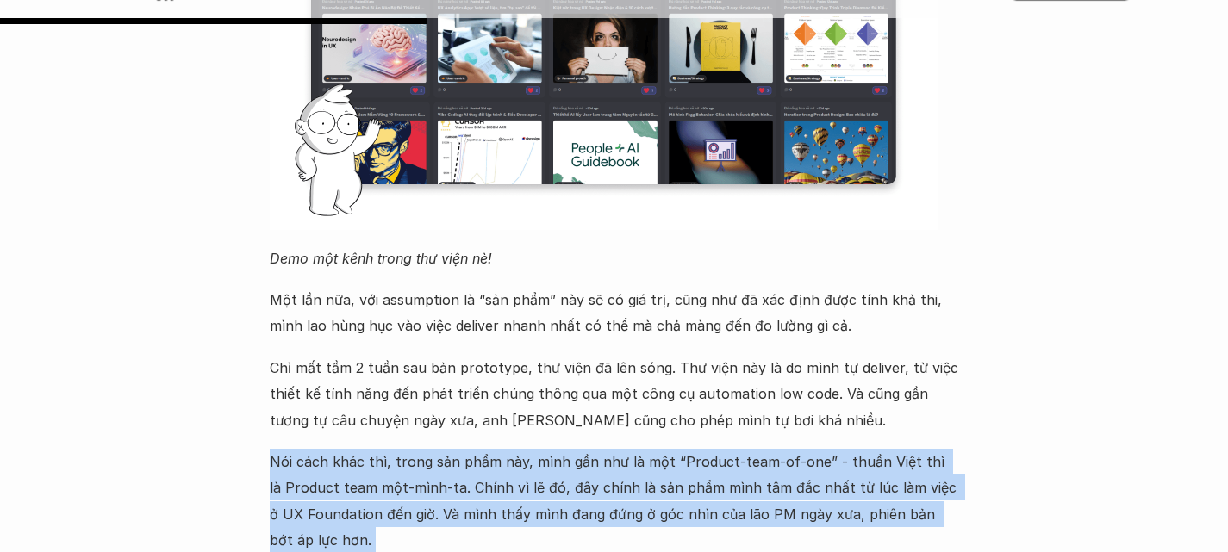
scroll to position [2027, 0]
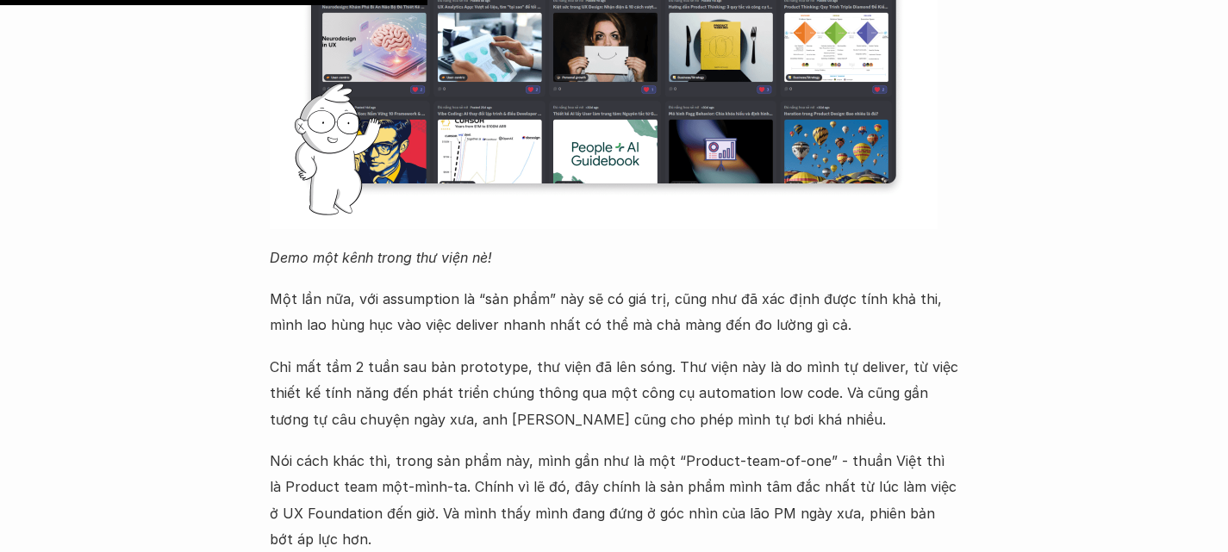
click at [587, 286] on p "Một lần nữa, với assumption là “sản phẩm” này sẽ có giá trị, cũng như đã xác đị…" at bounding box center [614, 312] width 689 height 53
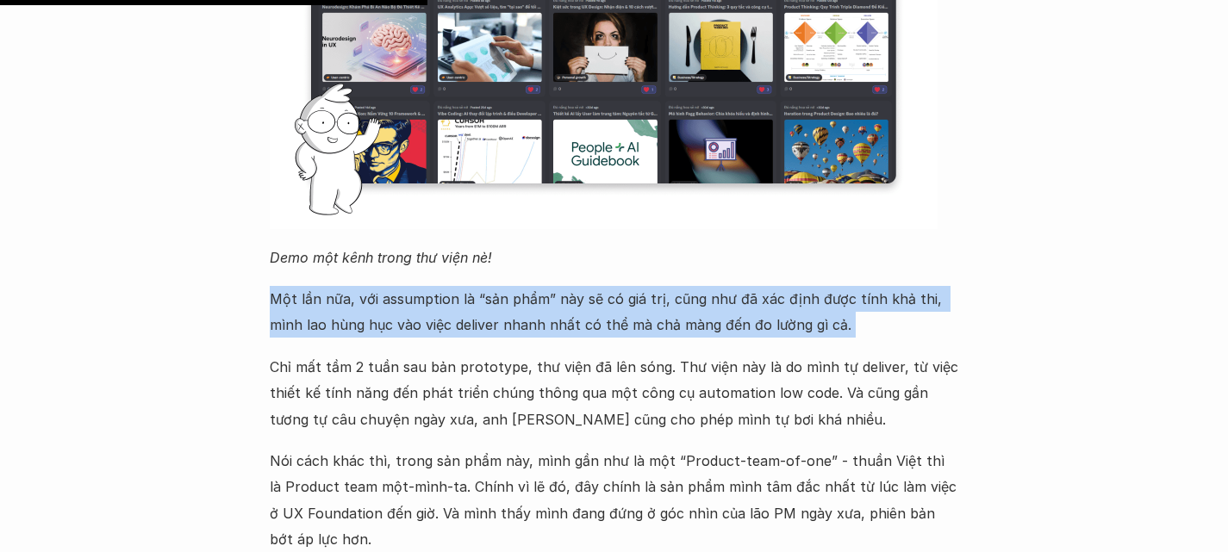
click at [587, 286] on p "Một lần nữa, với assumption là “sản phẩm” này sẽ có giá trị, cũng như đã xác đị…" at bounding box center [614, 312] width 689 height 53
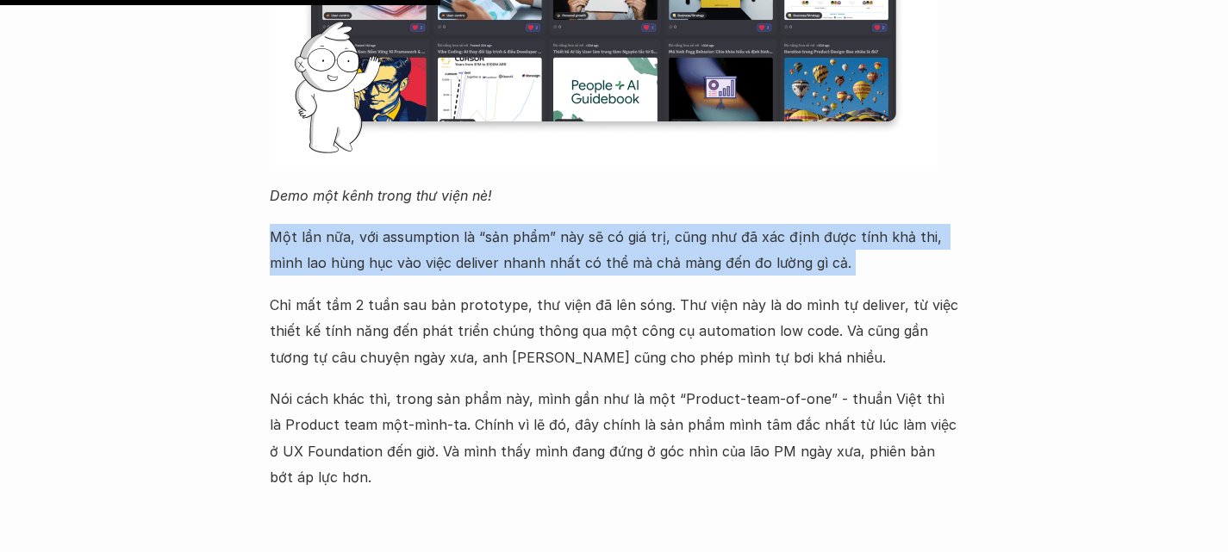
scroll to position [2089, 0]
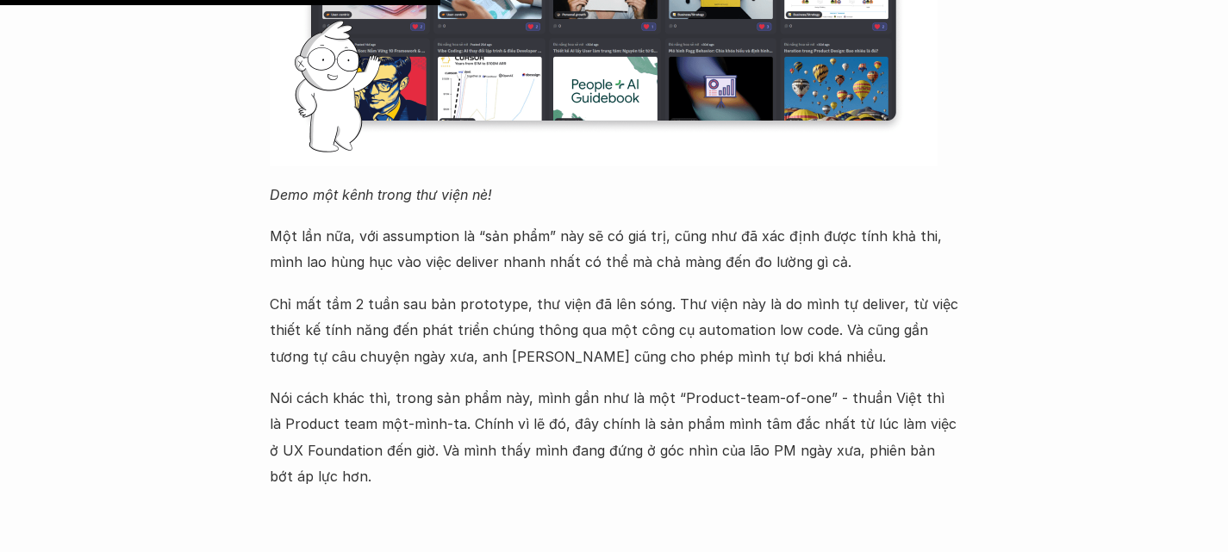
click at [527, 291] on p "Chỉ mất tầm 2 tuần sau bản prototype, thư viện đã lên sóng. Thư viện này là do …" at bounding box center [614, 330] width 689 height 78
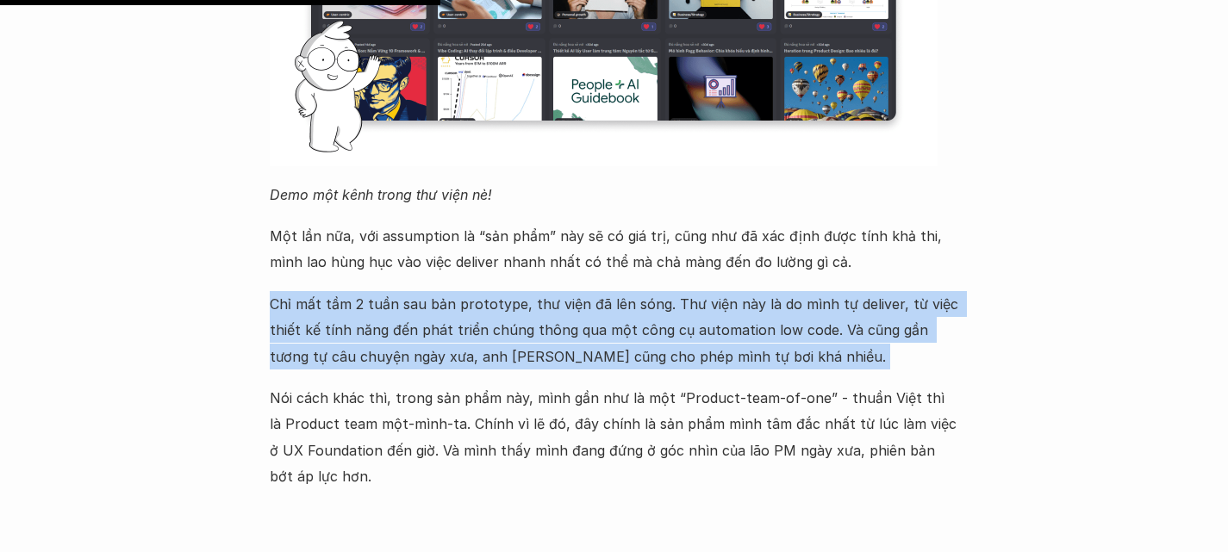
click at [527, 291] on p "Chỉ mất tầm 2 tuần sau bản prototype, thư viện đã lên sóng. Thư viện này là do …" at bounding box center [614, 330] width 689 height 78
click at [400, 291] on p "Chỉ mất tầm 2 tuần sau bản prototype, thư viện đã lên sóng. Thư viện này là do …" at bounding box center [614, 330] width 689 height 78
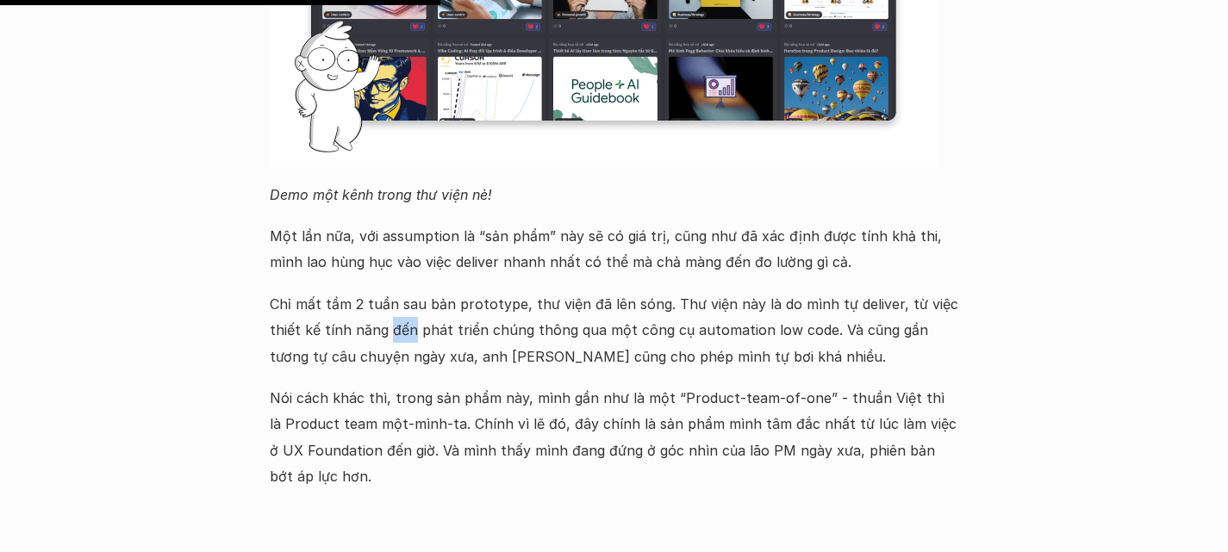
click at [400, 291] on p "Chỉ mất tầm 2 tuần sau bản prototype, thư viện đã lên sóng. Thư viện này là do …" at bounding box center [614, 330] width 689 height 78
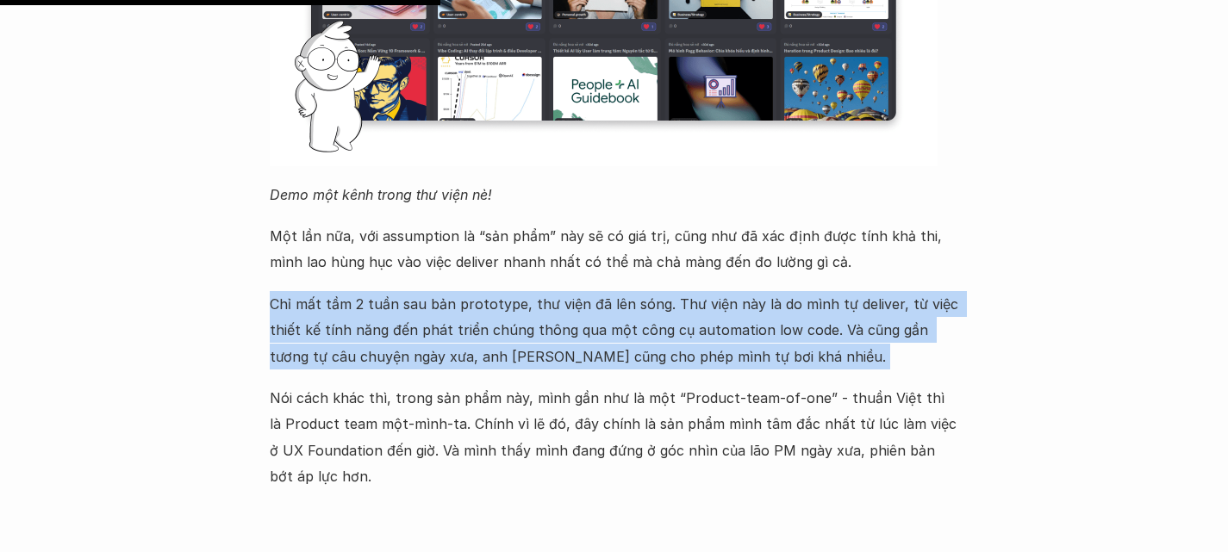
click at [400, 291] on p "Chỉ mất tầm 2 tuần sau bản prototype, thư viện đã lên sóng. Thư viện này là do …" at bounding box center [614, 330] width 689 height 78
click at [837, 291] on p "Chỉ mất tầm 2 tuần sau bản prototype, thư viện đã lên sóng. Thư viện này là do …" at bounding box center [614, 330] width 689 height 78
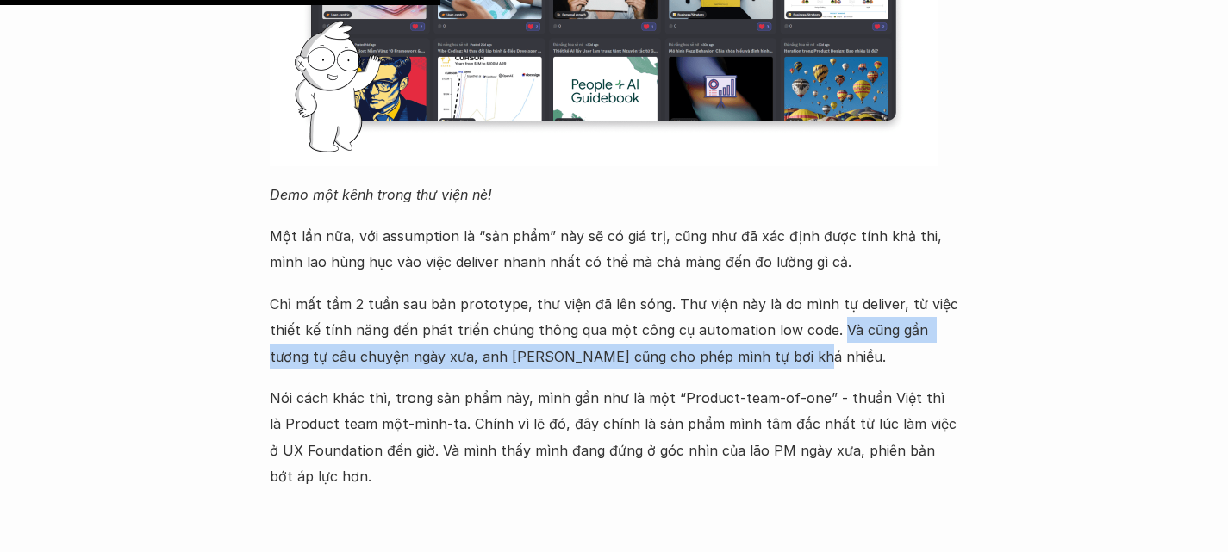
drag, startPoint x: 822, startPoint y: 236, endPoint x: 826, endPoint y: 266, distance: 30.5
click at [826, 291] on p "Chỉ mất tầm 2 tuần sau bản prototype, thư viện đã lên sóng. Thư viện này là do …" at bounding box center [614, 330] width 689 height 78
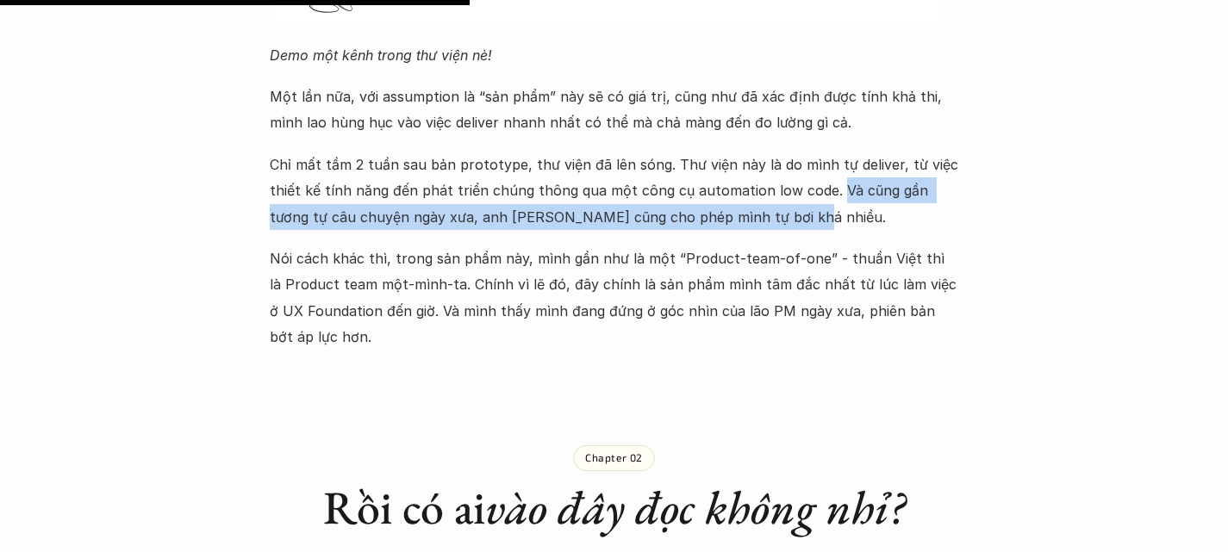
scroll to position [2230, 0]
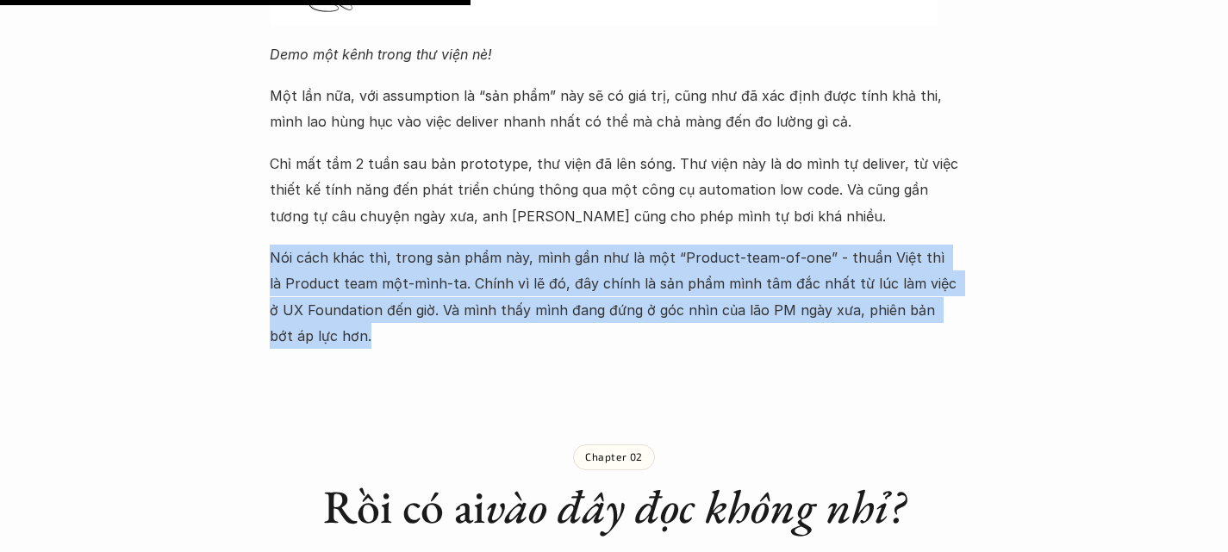
drag, startPoint x: 265, startPoint y: 163, endPoint x: 792, endPoint y: 243, distance: 533.4
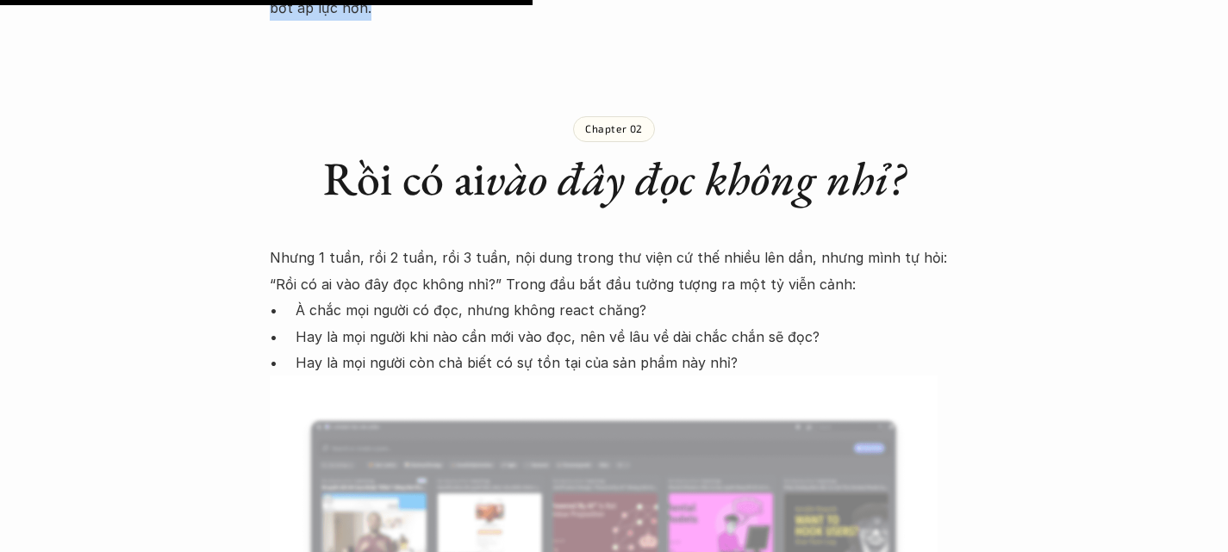
scroll to position [2559, 0]
click at [547, 147] on em "vào đây đọc không nhỉ?" at bounding box center [695, 177] width 420 height 60
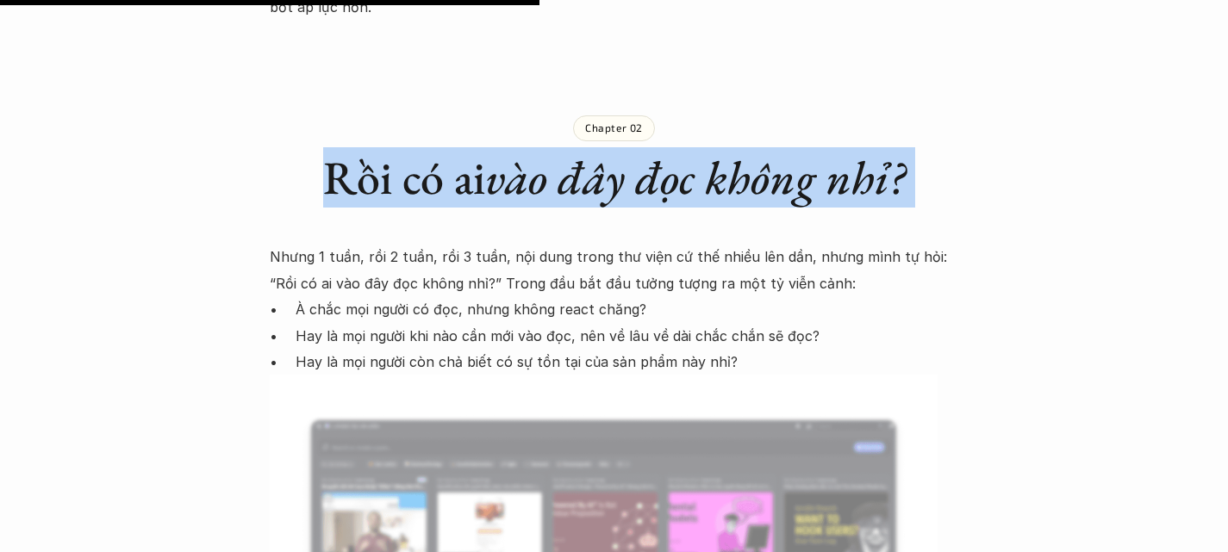
click at [547, 147] on em "vào đây đọc không nhỉ?" at bounding box center [695, 177] width 420 height 60
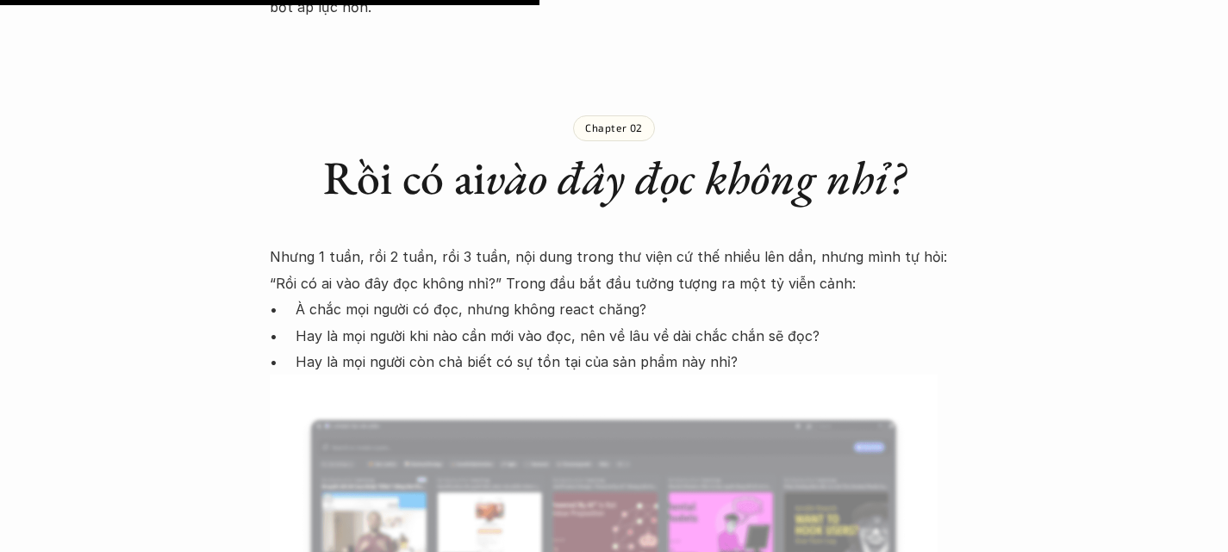
click at [294, 244] on p "Nhưng 1 tuần, rồi 2 tuần, rồi 3 tuần, nội dung trong thư viện cứ thế nhiều lên …" at bounding box center [614, 270] width 689 height 53
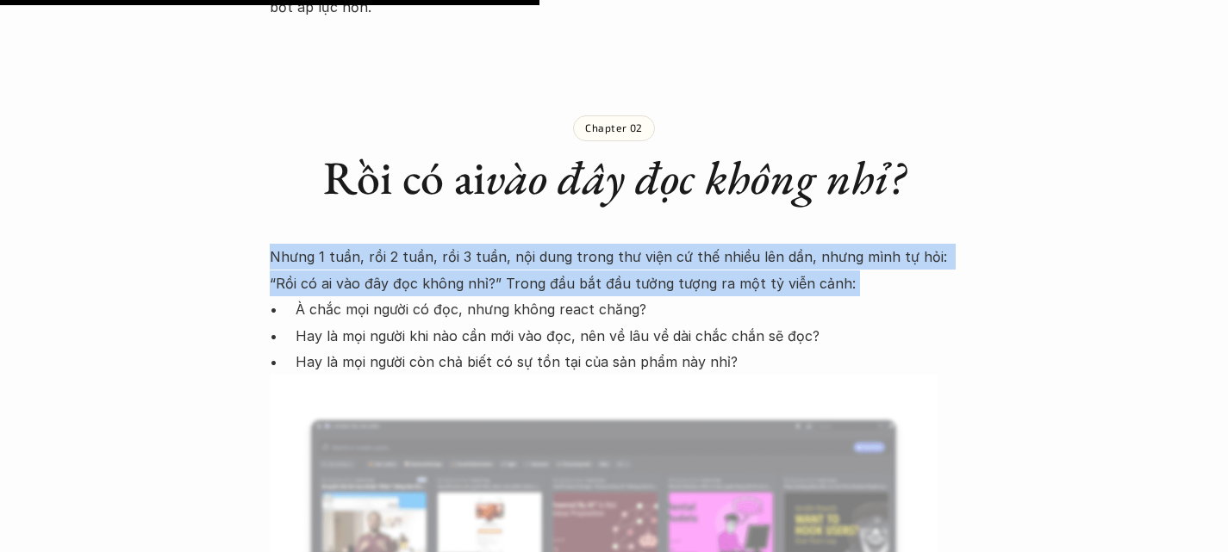
click at [294, 244] on p "Nhưng 1 tuần, rồi 2 tuần, rồi 3 tuần, nội dung trong thư viện cứ thế nhiều lên …" at bounding box center [614, 270] width 689 height 53
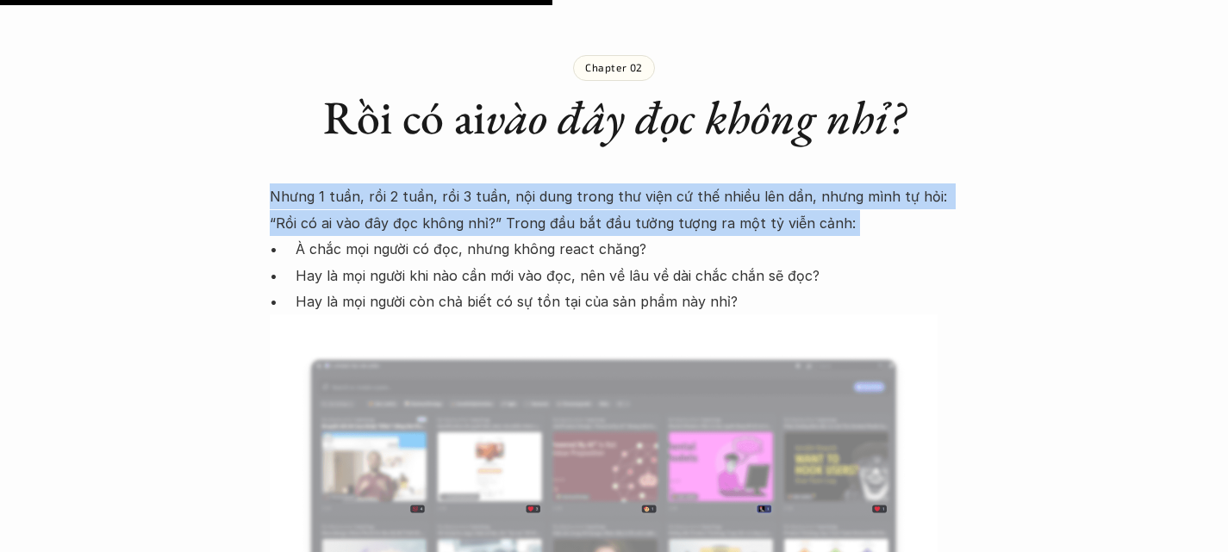
scroll to position [2623, 0]
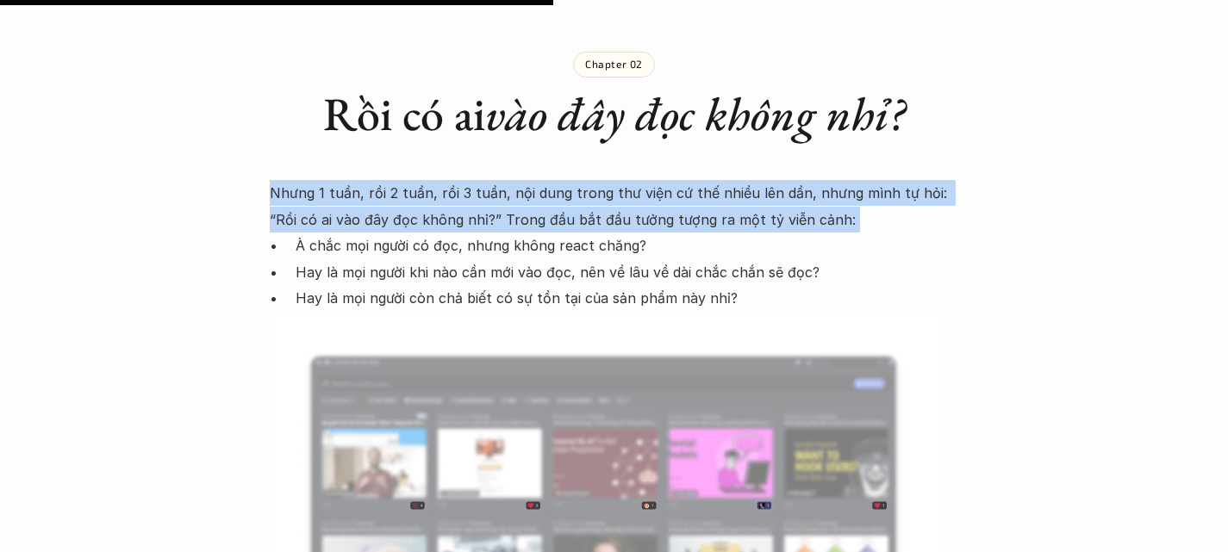
click at [335, 180] on p "Nhưng 1 tuần, rồi 2 tuần, rồi 3 tuần, nội dung trong thư viện cứ thế nhiều lên …" at bounding box center [614, 206] width 689 height 53
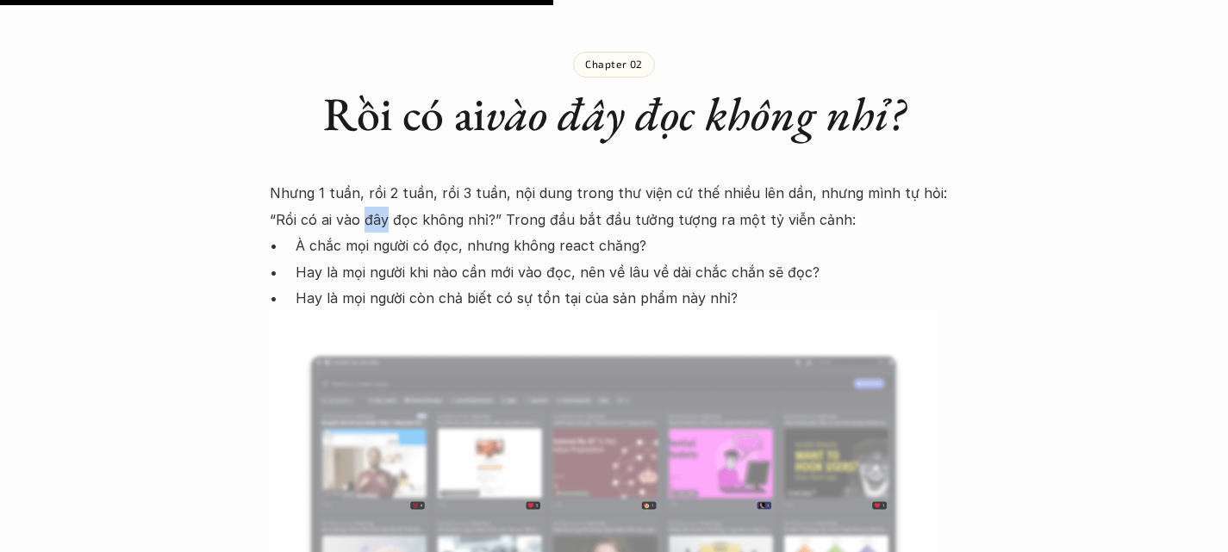
click at [335, 180] on p "Nhưng 1 tuần, rồi 2 tuần, rồi 3 tuần, nội dung trong thư viện cứ thế nhiều lên …" at bounding box center [614, 206] width 689 height 53
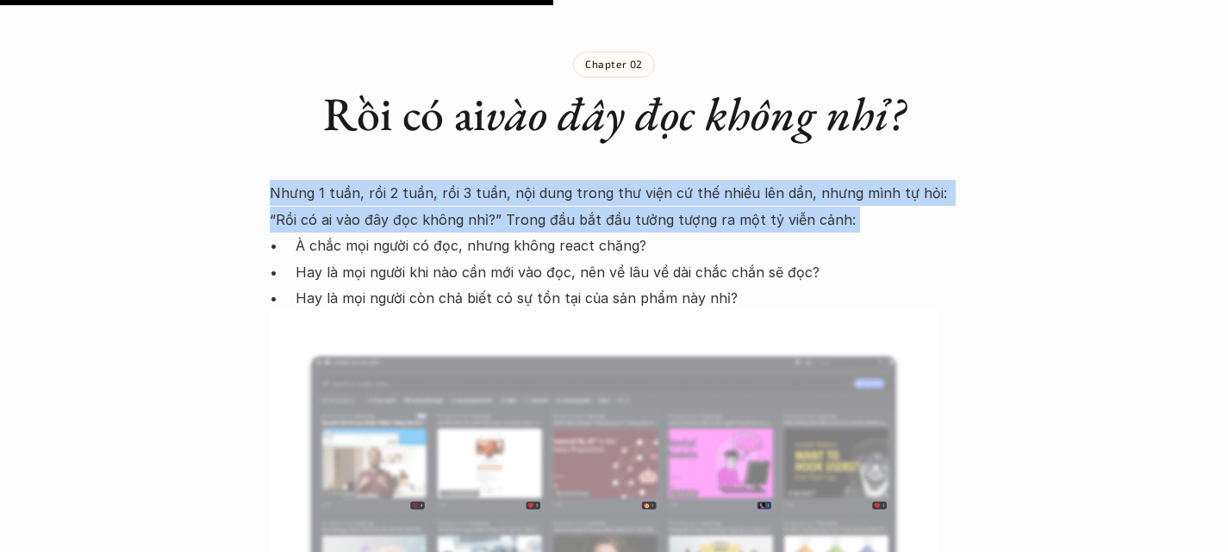
click at [335, 180] on p "Nhưng 1 tuần, rồi 2 tuần, rồi 3 tuần, nội dung trong thư viện cứ thế nhiều lên …" at bounding box center [614, 206] width 689 height 53
click at [501, 180] on p "Nhưng 1 tuần, rồi 2 tuần, rồi 3 tuần, nội dung trong thư viện cứ thế nhiều lên …" at bounding box center [614, 206] width 689 height 53
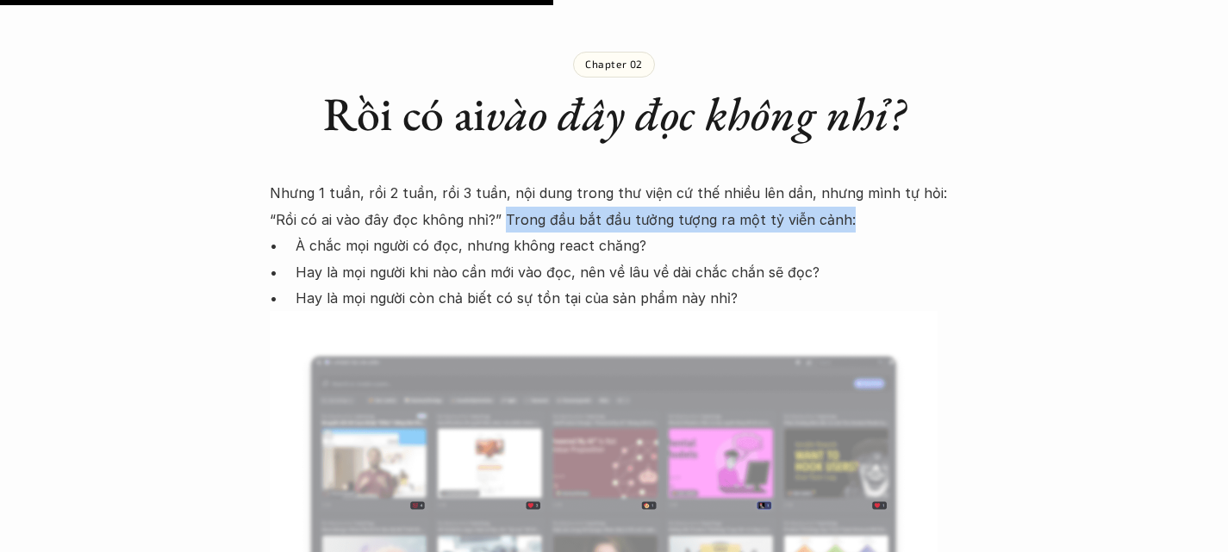
drag, startPoint x: 471, startPoint y: 121, endPoint x: 825, endPoint y: 126, distance: 353.3
click at [825, 180] on p "Nhưng 1 tuần, rồi 2 tuần, rồi 3 tuần, nội dung trong thư viện cứ thế nhiều lên …" at bounding box center [614, 206] width 689 height 53
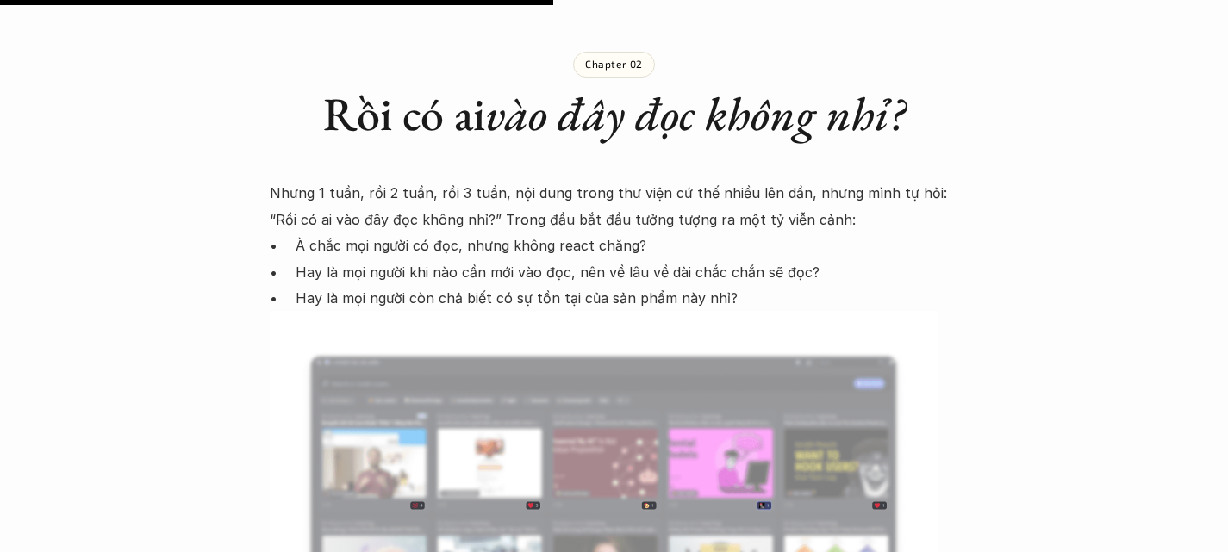
click at [302, 233] on p "À chắc mọi người có đọc, nhưng không react chăng?" at bounding box center [627, 246] width 663 height 26
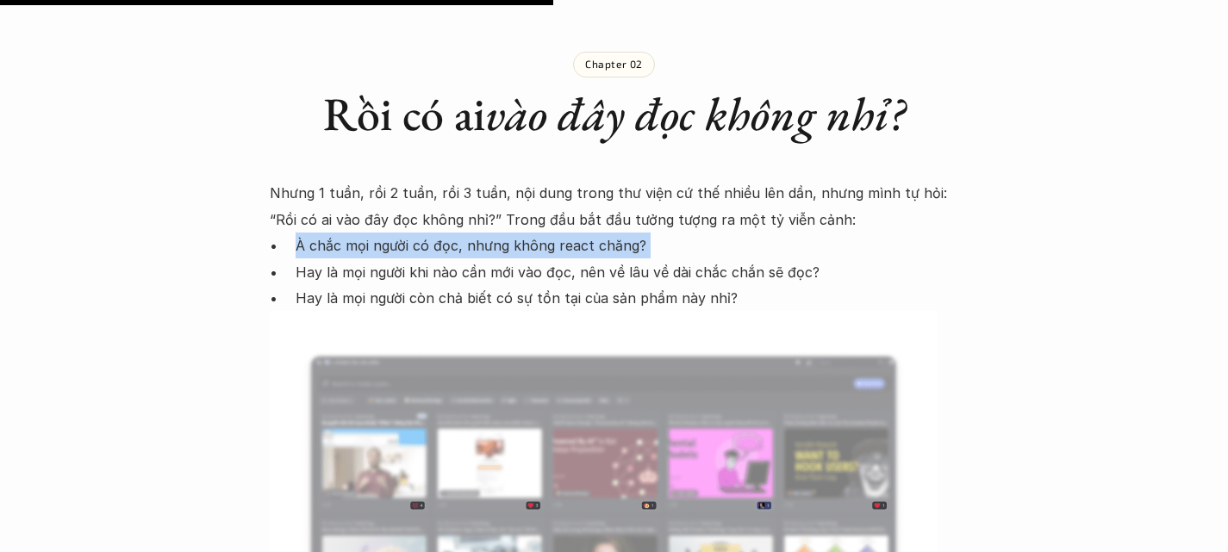
click at [302, 233] on p "À chắc mọi người có đọc, nhưng không react chăng?" at bounding box center [627, 246] width 663 height 26
click at [298, 259] on p "Hay là mọi người khi nào cần mới vào đọc, nên về lâu về dài chắc chắn sẽ đọc?" at bounding box center [627, 272] width 663 height 26
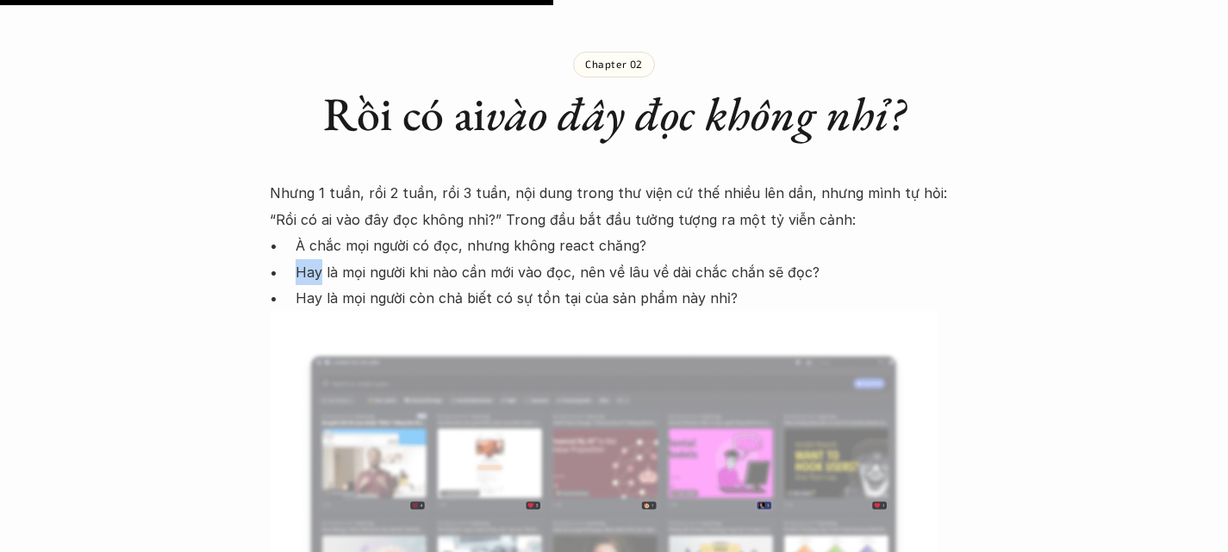
click at [298, 259] on p "Hay là mọi người khi nào cần mới vào đọc, nên về lâu về dài chắc chắn sẽ đọc?" at bounding box center [627, 272] width 663 height 26
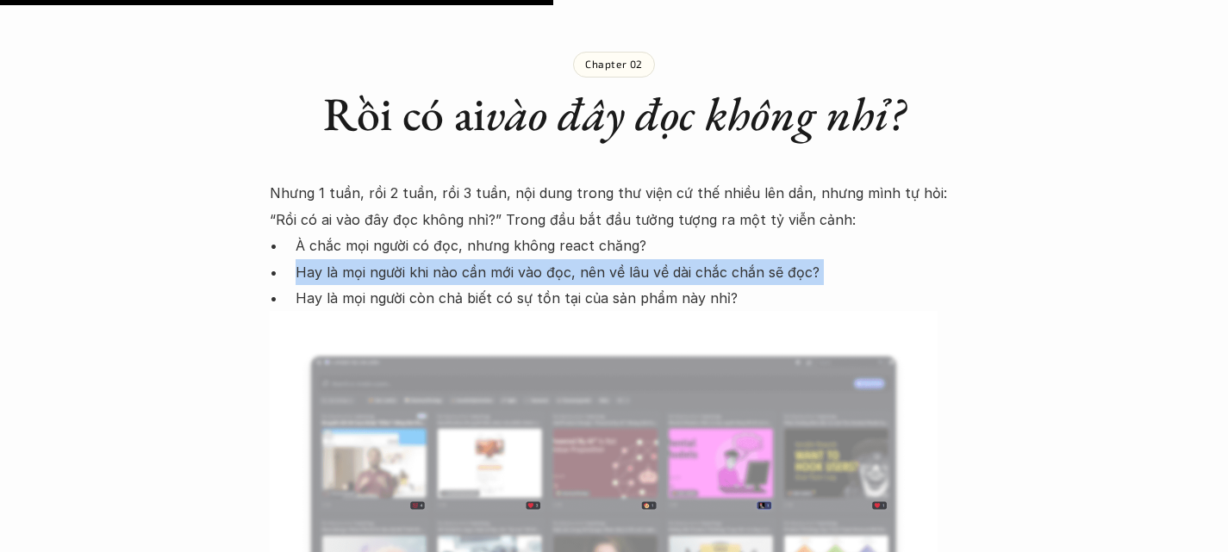
click at [298, 259] on p "Hay là mọi người khi nào cần mới vào đọc, nên về lâu về dài chắc chắn sẽ đọc?" at bounding box center [627, 272] width 663 height 26
click at [298, 285] on p "Hay là mọi người còn chả biết có sự tồn tại của sản phẩm này nhỉ?" at bounding box center [627, 298] width 663 height 26
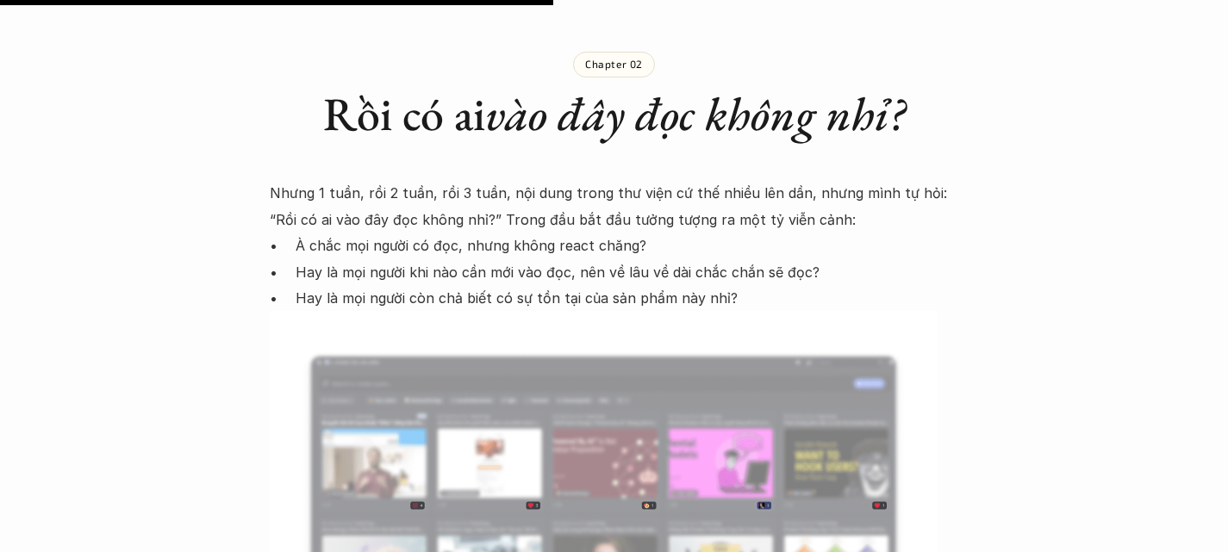
click at [298, 285] on p "Hay là mọi người còn chả biết có sự tồn tại của sản phẩm này nhỉ?" at bounding box center [627, 298] width 663 height 26
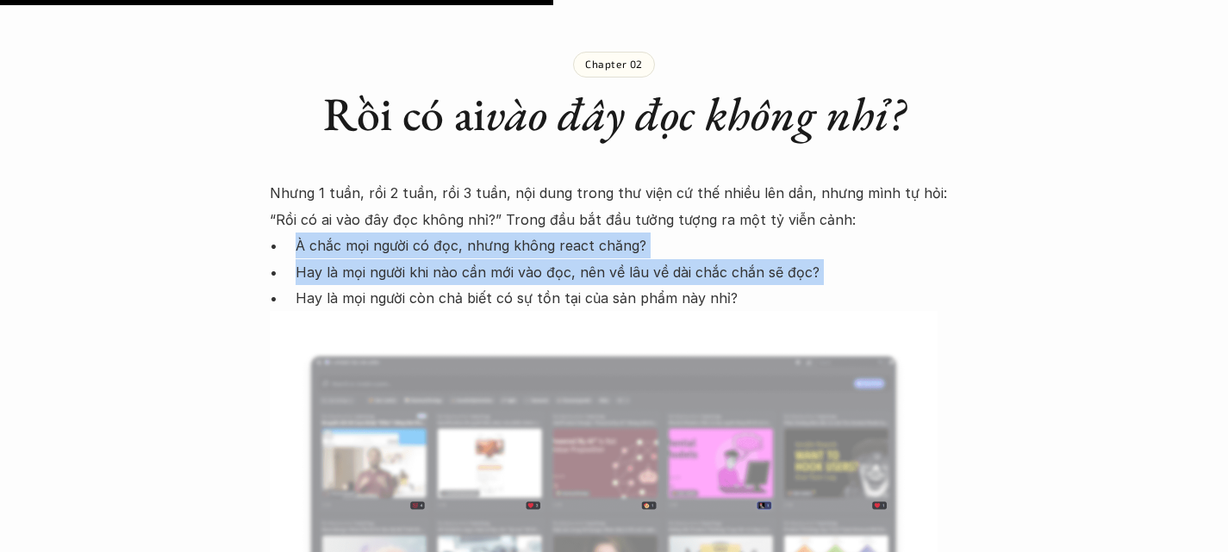
click at [298, 285] on p "Hay là mọi người còn chả biết có sự tồn tại của sản phẩm này nhỉ?" at bounding box center [627, 298] width 663 height 26
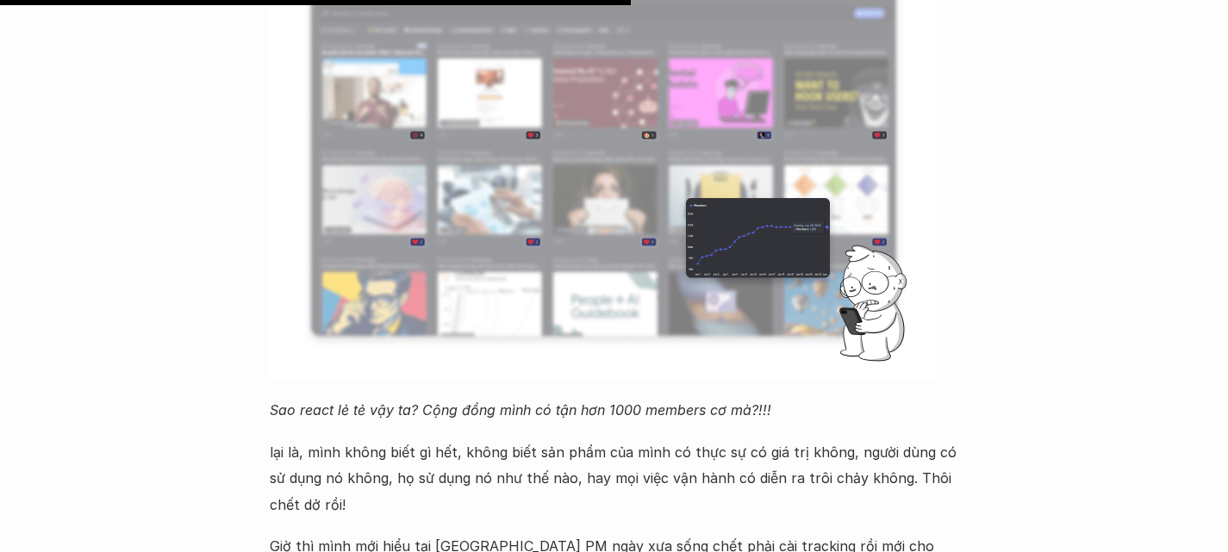
scroll to position [2994, 0]
click at [352, 401] on em "Sao react lẻ tẻ vậy ta? Cộng đồng mình có tận hơn 1000 members cơ mà?!!!" at bounding box center [520, 409] width 501 height 17
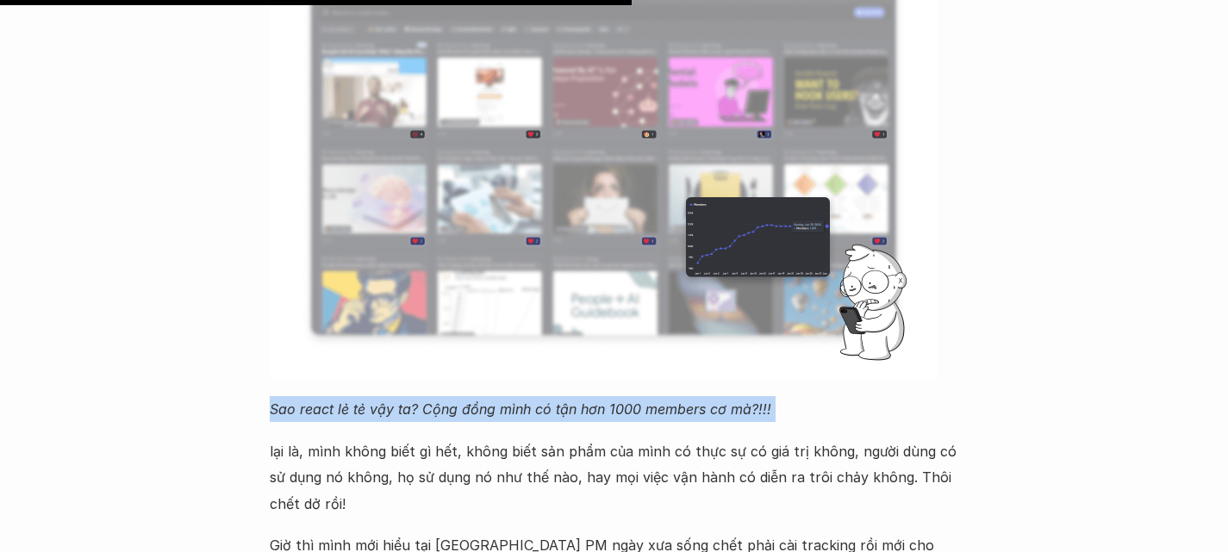
click at [352, 401] on em "Sao react lẻ tẻ vậy ta? Cộng đồng mình có tận hơn 1000 members cơ mà?!!!" at bounding box center [520, 409] width 501 height 17
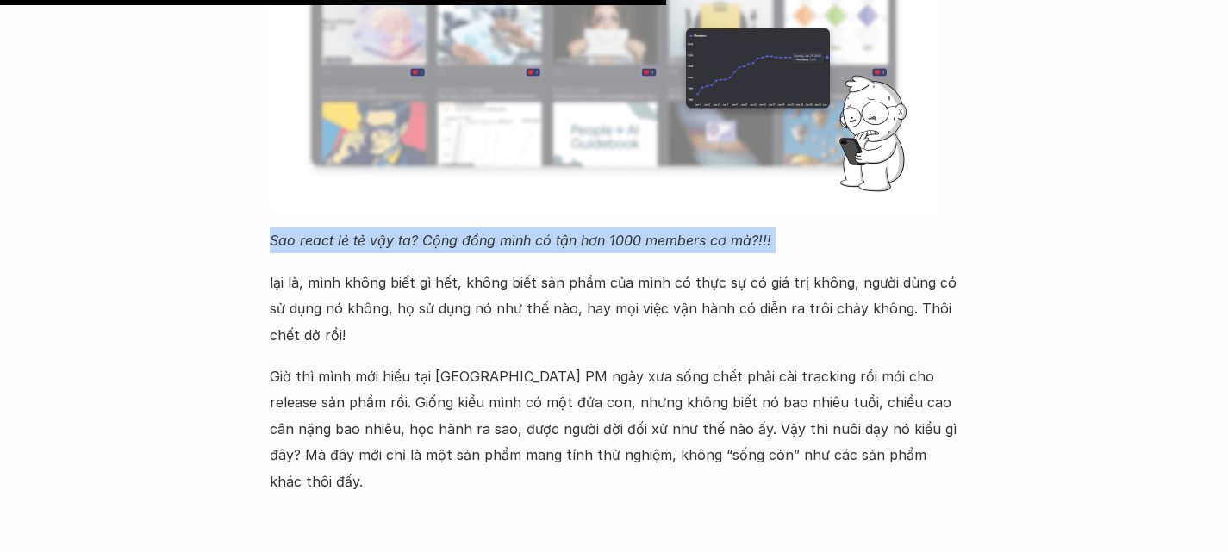
scroll to position [3168, 0]
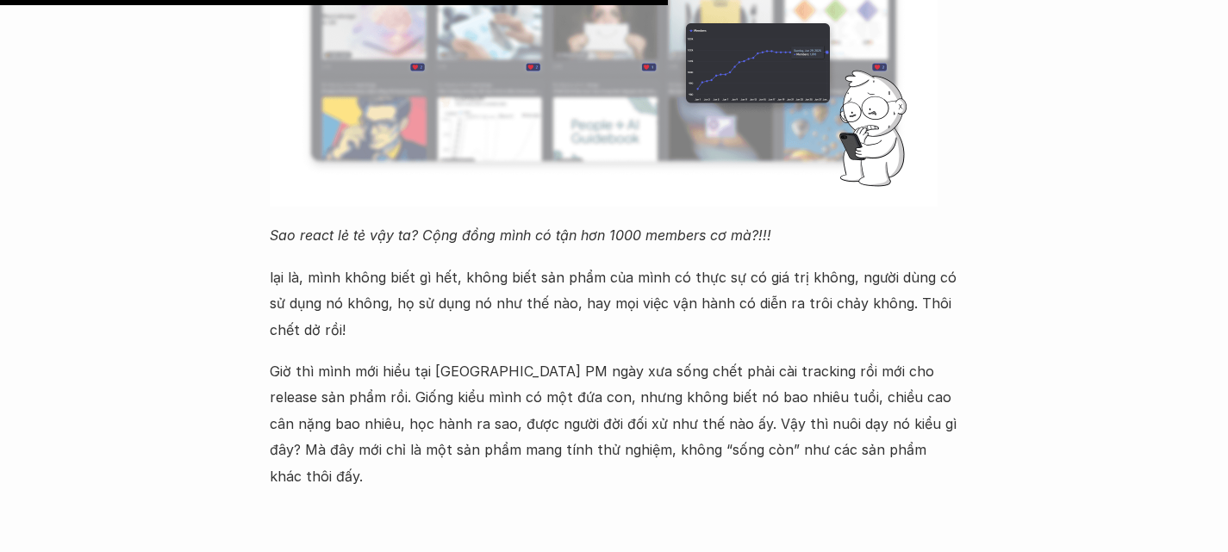
click at [288, 265] on p "lại là, mình không biết gì hết, không biết sản phẩm của mình có thực sự có giá …" at bounding box center [614, 304] width 689 height 78
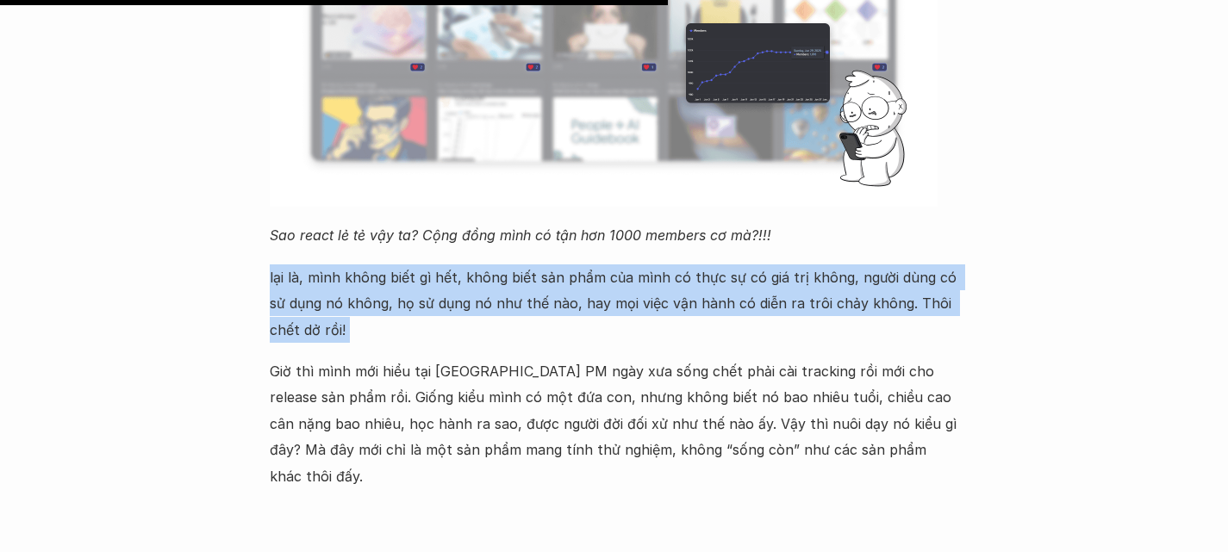
click at [288, 265] on p "lại là, mình không biết gì hết, không biết sản phẩm của mình có thực sự có giá …" at bounding box center [614, 304] width 689 height 78
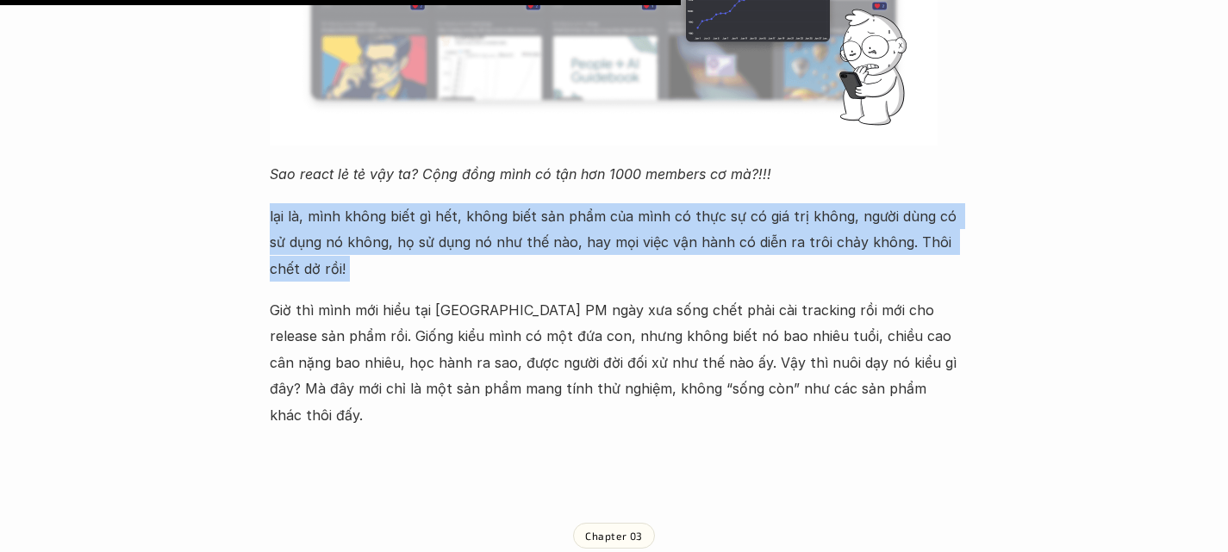
scroll to position [3230, 0]
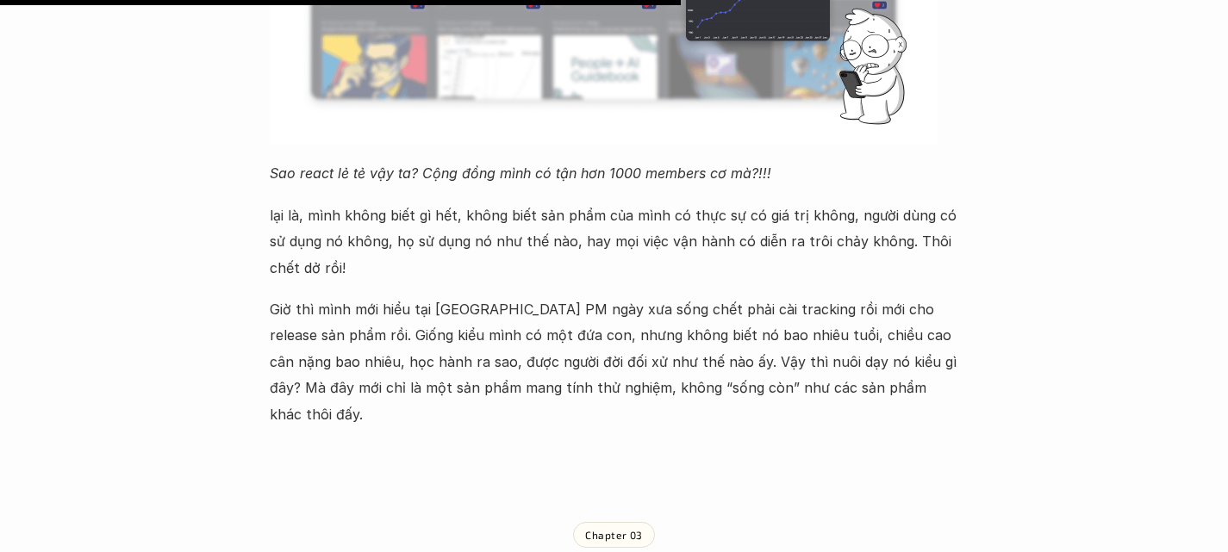
click at [291, 296] on p "Giờ thì mình mới hiểu tại [GEOGRAPHIC_DATA] PM ngày xưa sống chết phải cài trac…" at bounding box center [614, 361] width 689 height 131
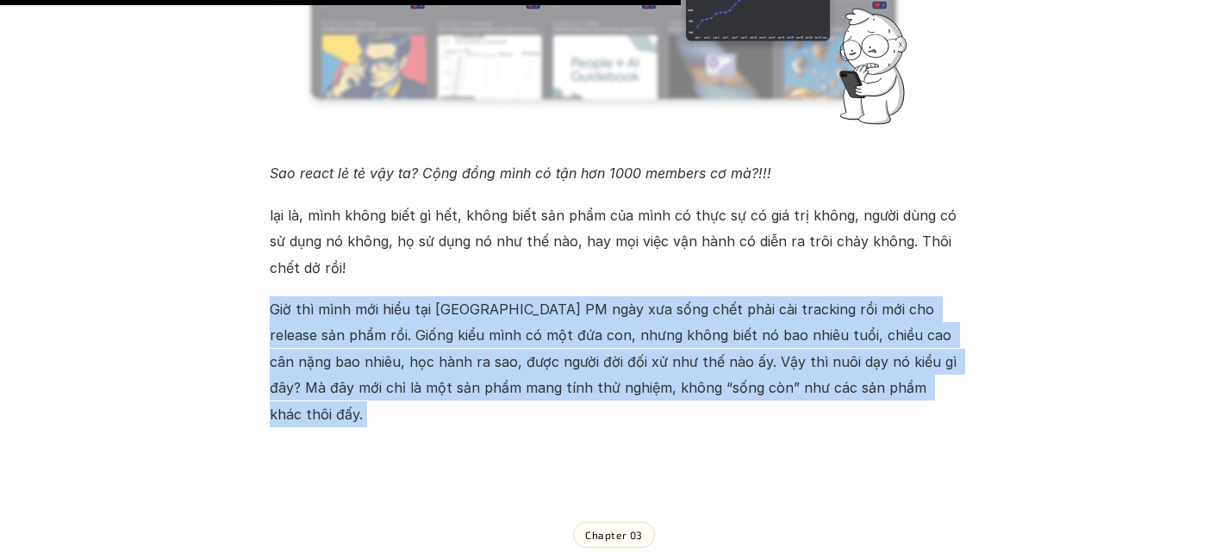
click at [291, 296] on p "Giờ thì mình mới hiểu tại [GEOGRAPHIC_DATA] PM ngày xưa sống chết phải cài trac…" at bounding box center [614, 361] width 689 height 131
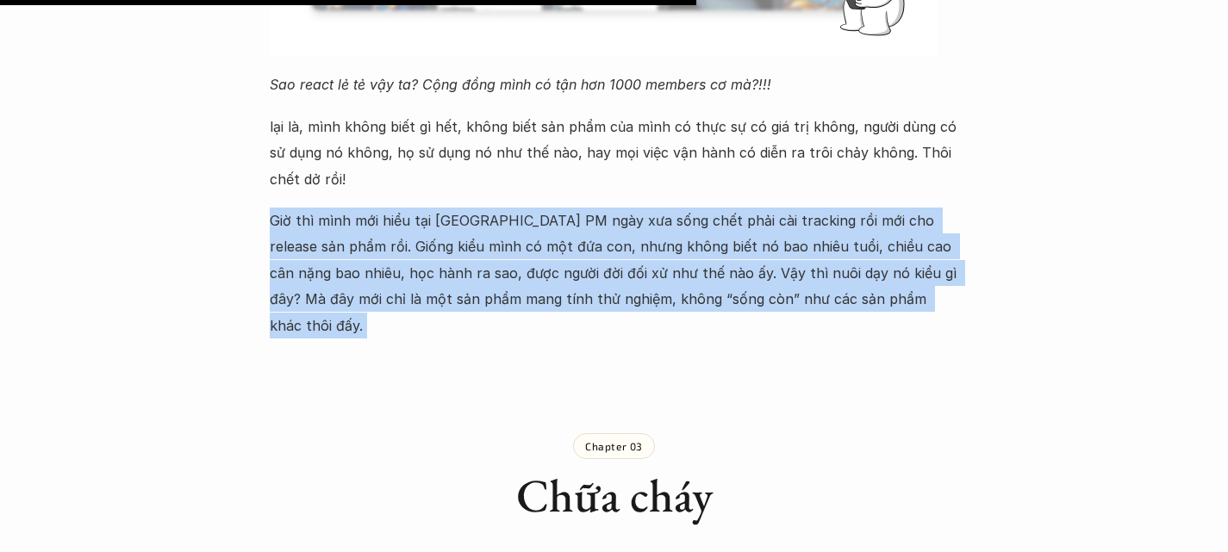
scroll to position [3320, 0]
click at [392, 207] on p "Giờ thì mình mới hiểu tại [GEOGRAPHIC_DATA] PM ngày xưa sống chết phải cài trac…" at bounding box center [614, 272] width 689 height 131
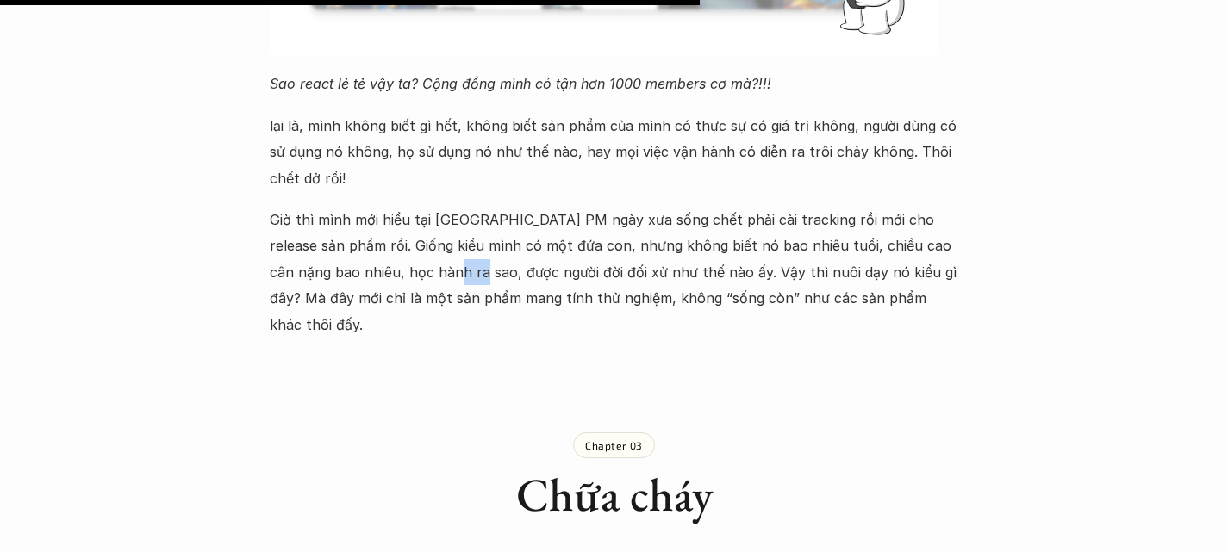
click at [392, 207] on p "Giờ thì mình mới hiểu tại [GEOGRAPHIC_DATA] PM ngày xưa sống chết phải cài trac…" at bounding box center [614, 272] width 689 height 131
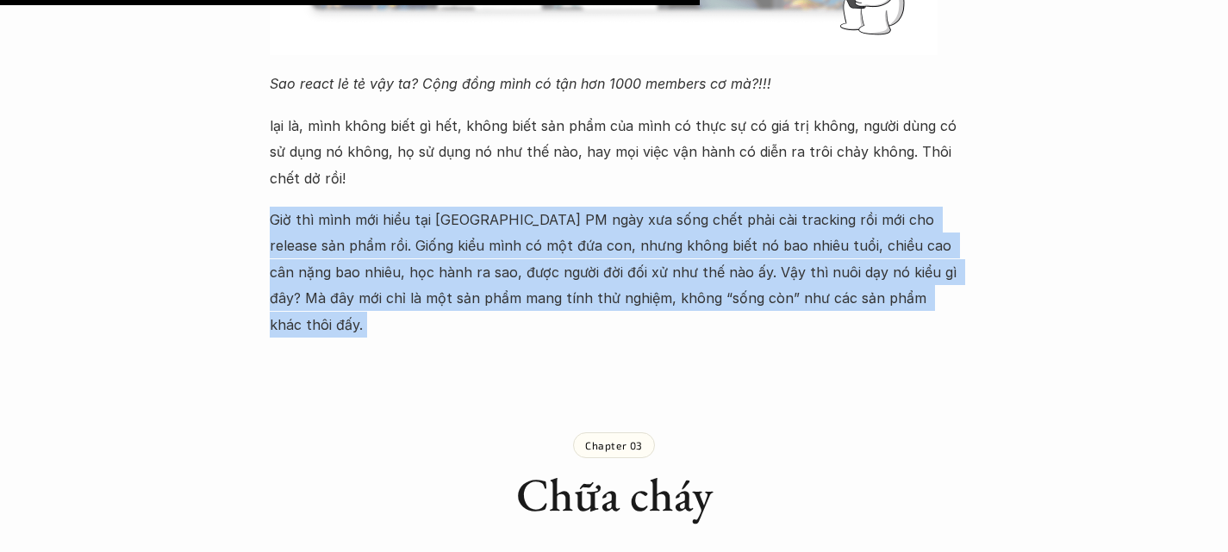
click at [392, 207] on p "Giờ thì mình mới hiểu tại [GEOGRAPHIC_DATA] PM ngày xưa sống chết phải cài trac…" at bounding box center [614, 272] width 689 height 131
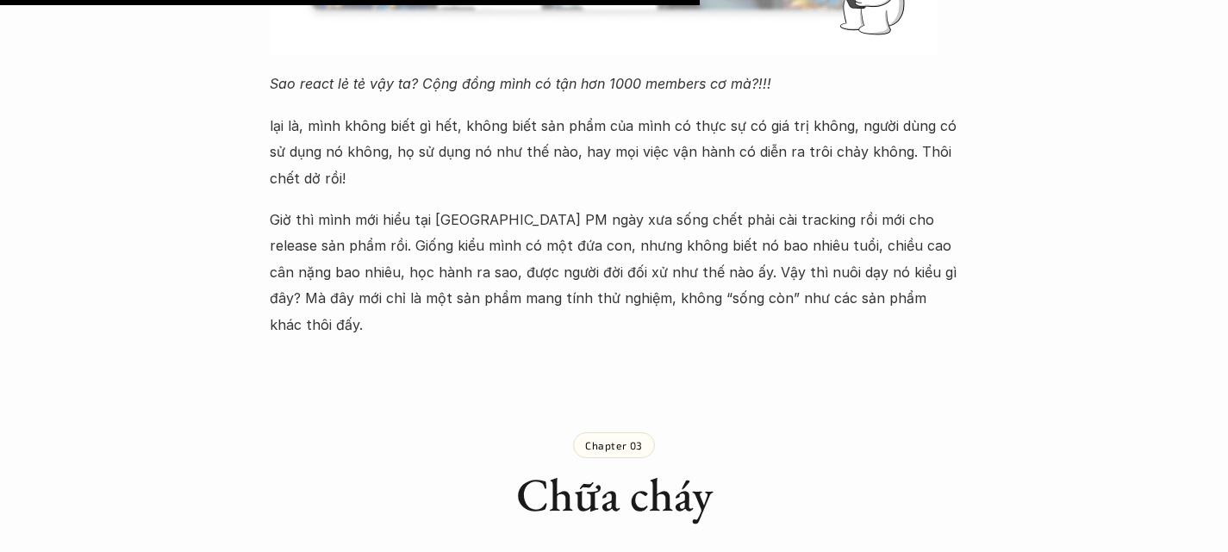
click at [632, 207] on p "Giờ thì mình mới hiểu tại [GEOGRAPHIC_DATA] PM ngày xưa sống chết phải cài trac…" at bounding box center [614, 272] width 689 height 131
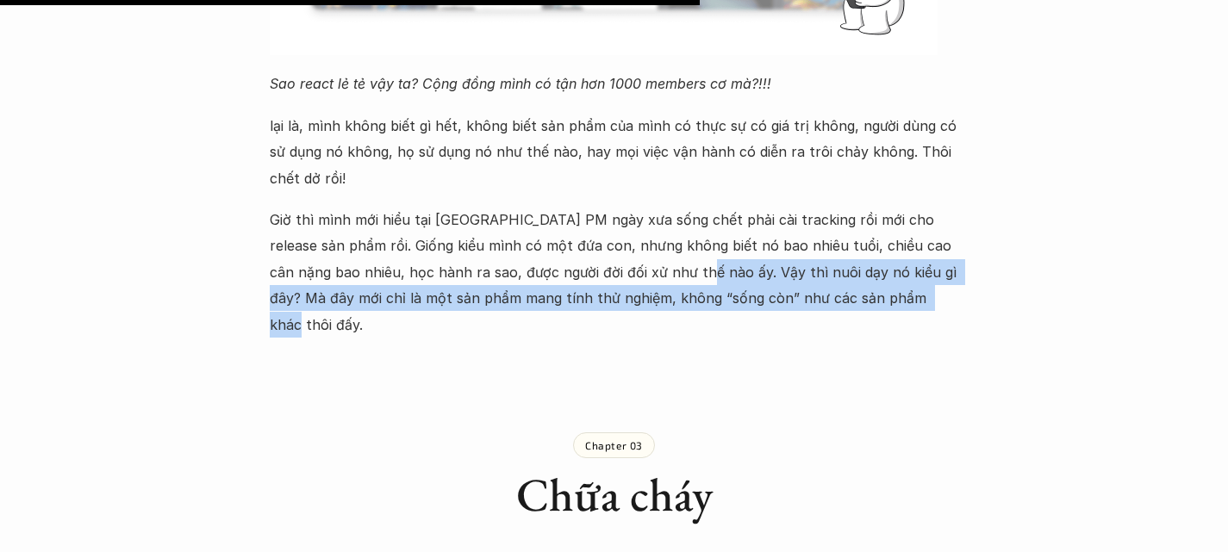
drag, startPoint x: 632, startPoint y: 153, endPoint x: 864, endPoint y: 190, distance: 234.7
click at [864, 207] on p "Giờ thì mình mới hiểu tại [GEOGRAPHIC_DATA] PM ngày xưa sống chết phải cài trac…" at bounding box center [614, 272] width 689 height 131
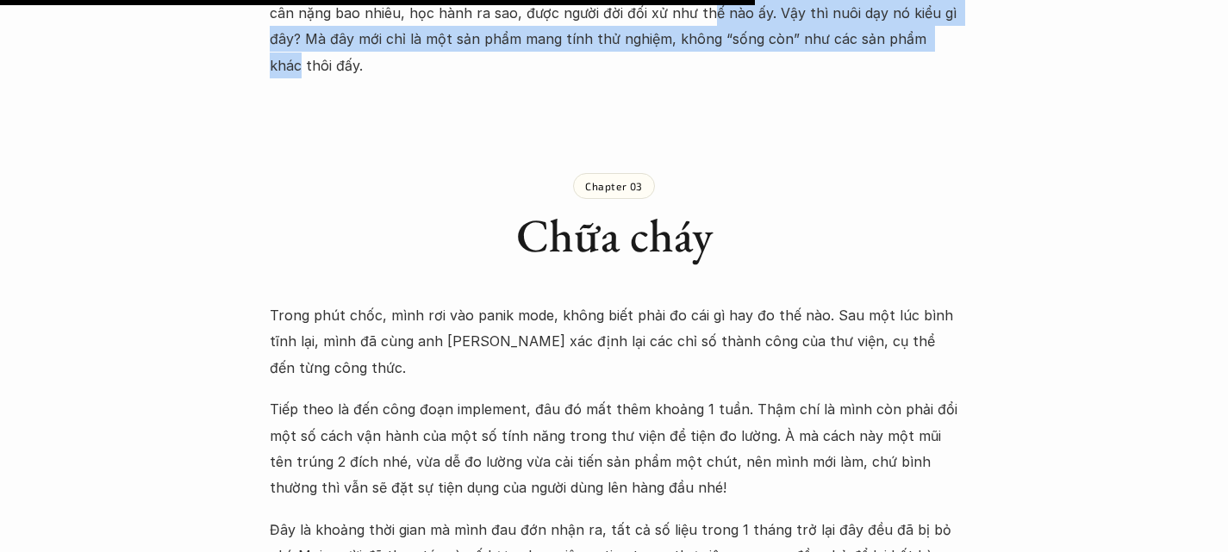
scroll to position [3580, 0]
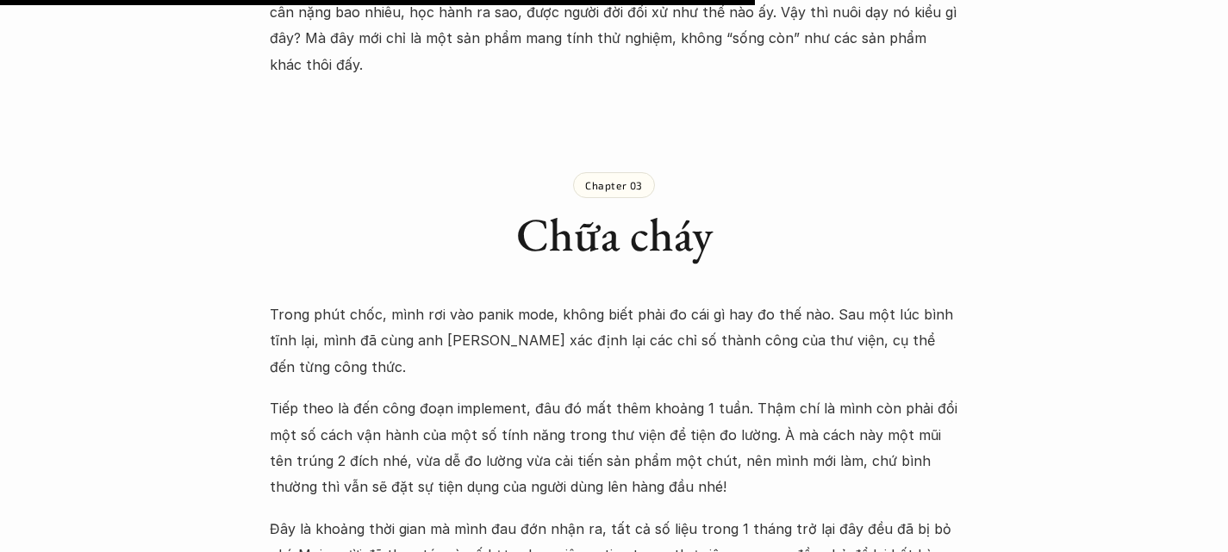
click at [681, 207] on h1 "Chữa cháy" at bounding box center [614, 235] width 689 height 56
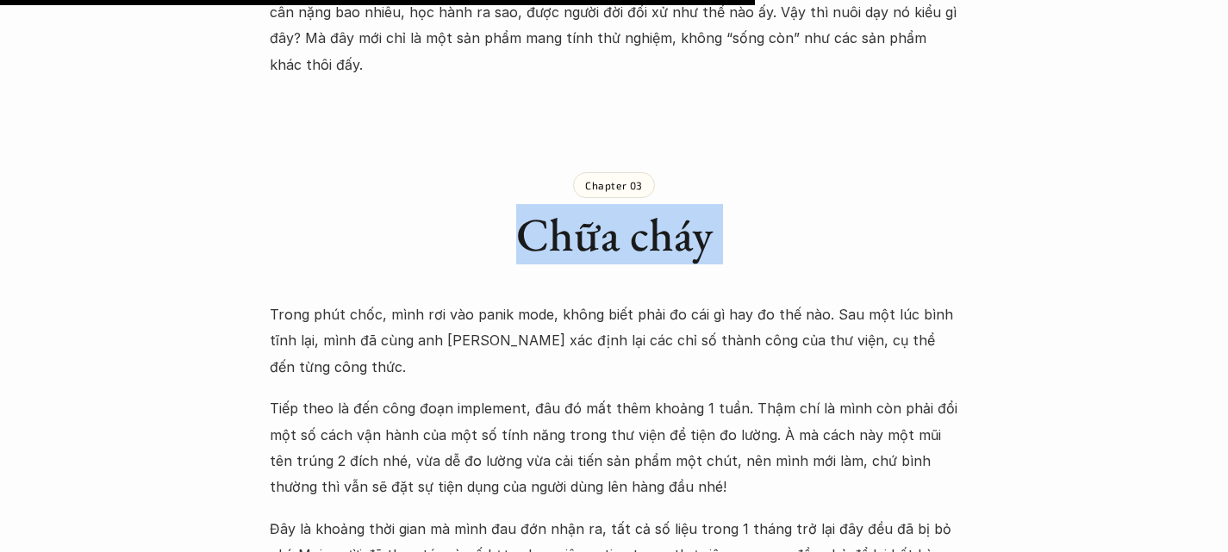
click at [681, 207] on h1 "Chữa cháy" at bounding box center [614, 235] width 689 height 56
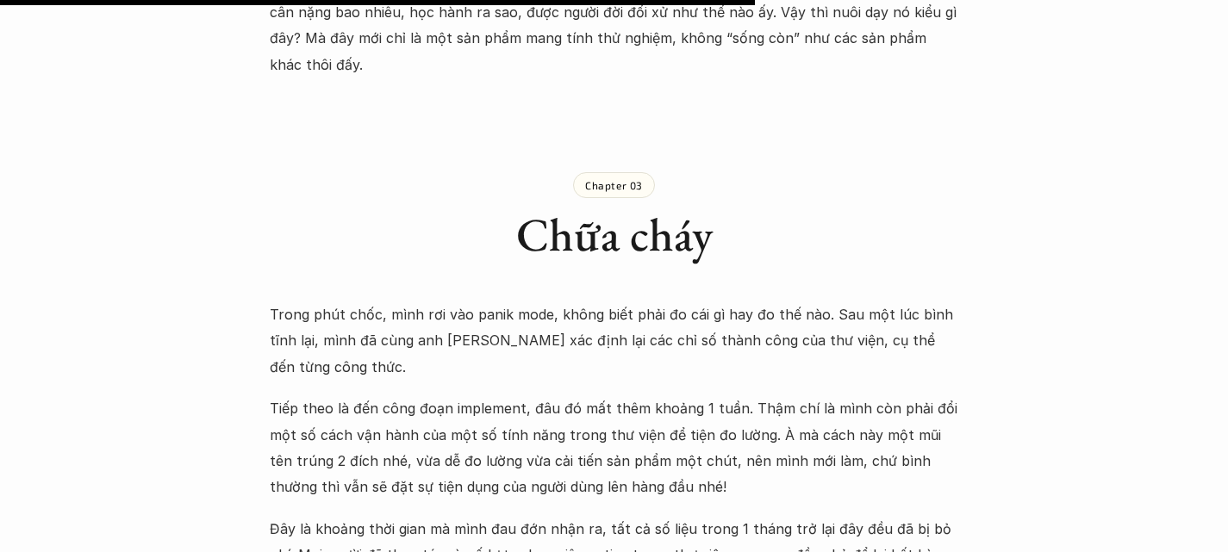
click at [389, 302] on p "Trong phút chốc, mình rơi vào panik mode, không biết phải đo cái gì hay đo thế …" at bounding box center [614, 341] width 689 height 78
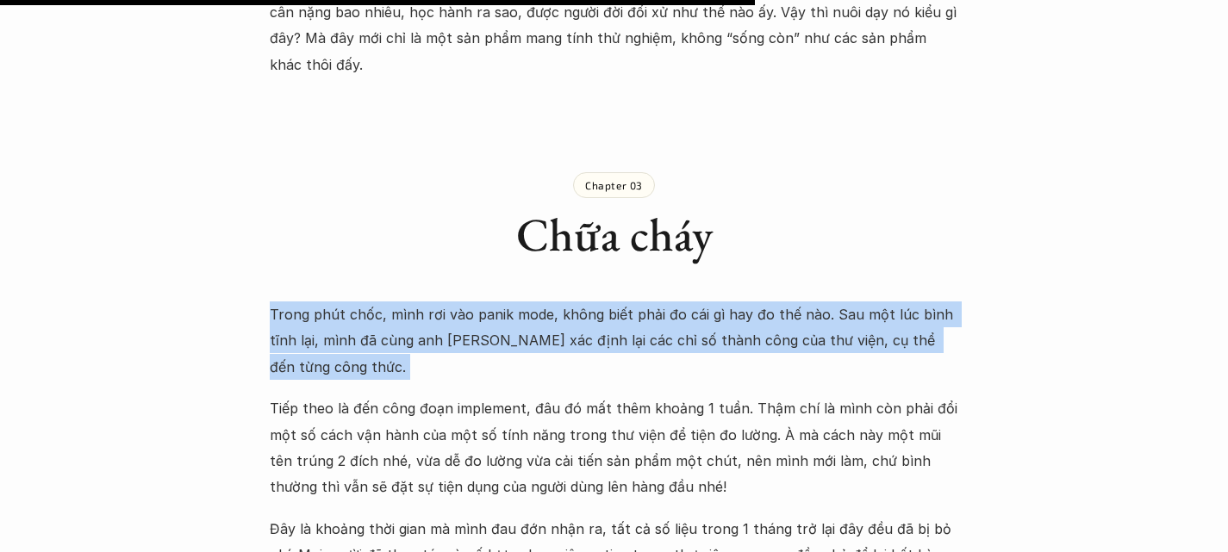
click at [389, 302] on p "Trong phút chốc, mình rơi vào panik mode, không biết phải đo cái gì hay đo thế …" at bounding box center [614, 341] width 689 height 78
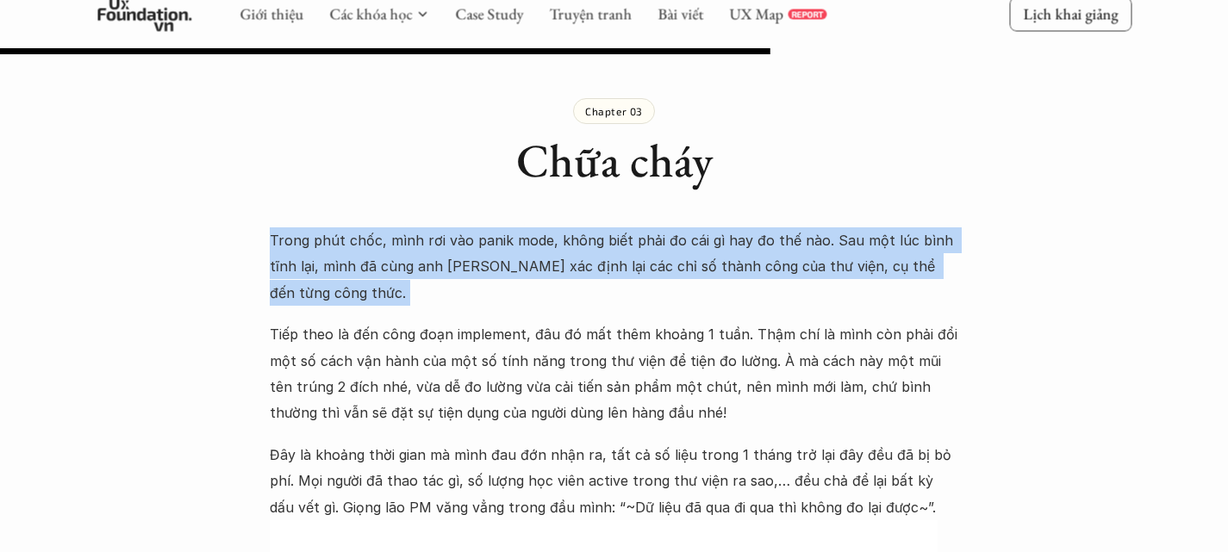
scroll to position [3653, 0]
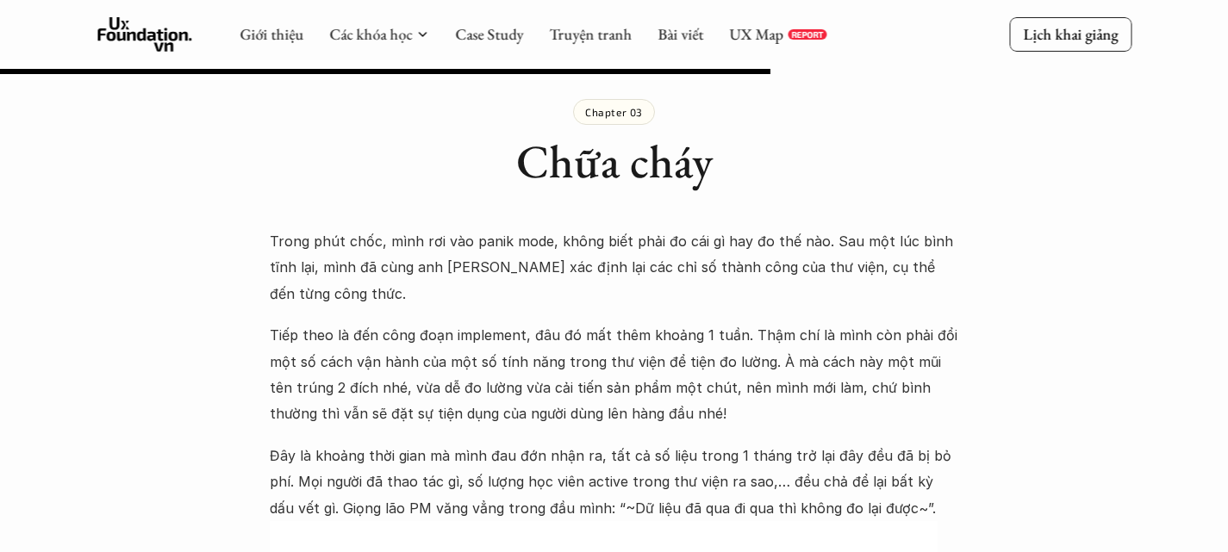
click at [302, 322] on p "Tiếp theo là đến công đoạn implement, đâu đó mất thêm khoảng 1 tuần. Thậm chí l…" at bounding box center [614, 374] width 689 height 105
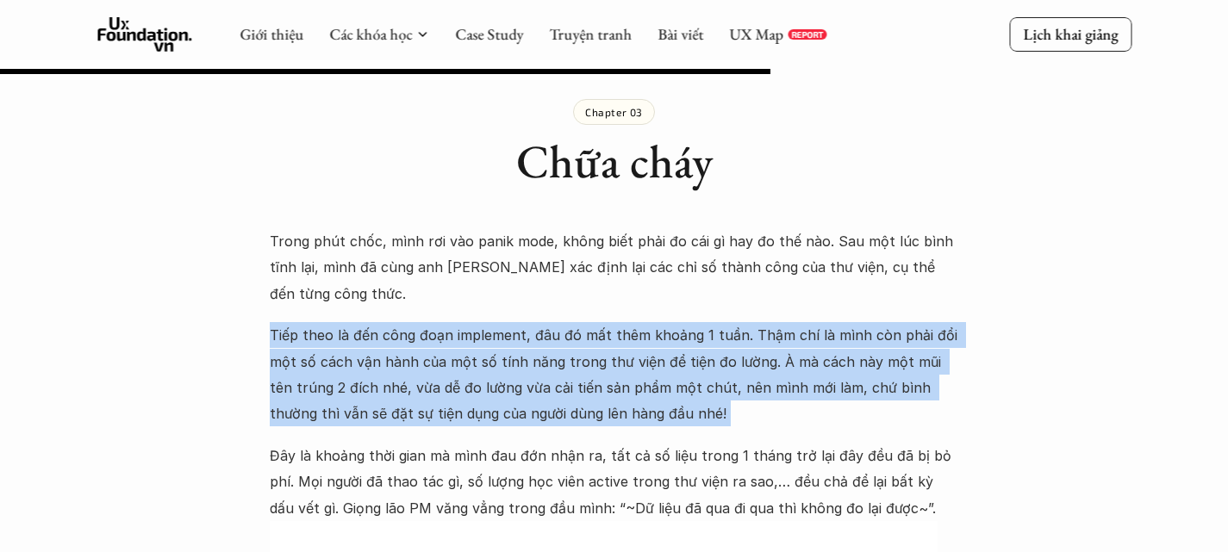
click at [302, 322] on p "Tiếp theo là đến công đoạn implement, đâu đó mất thêm khoảng 1 tuần. Thậm chí l…" at bounding box center [614, 374] width 689 height 105
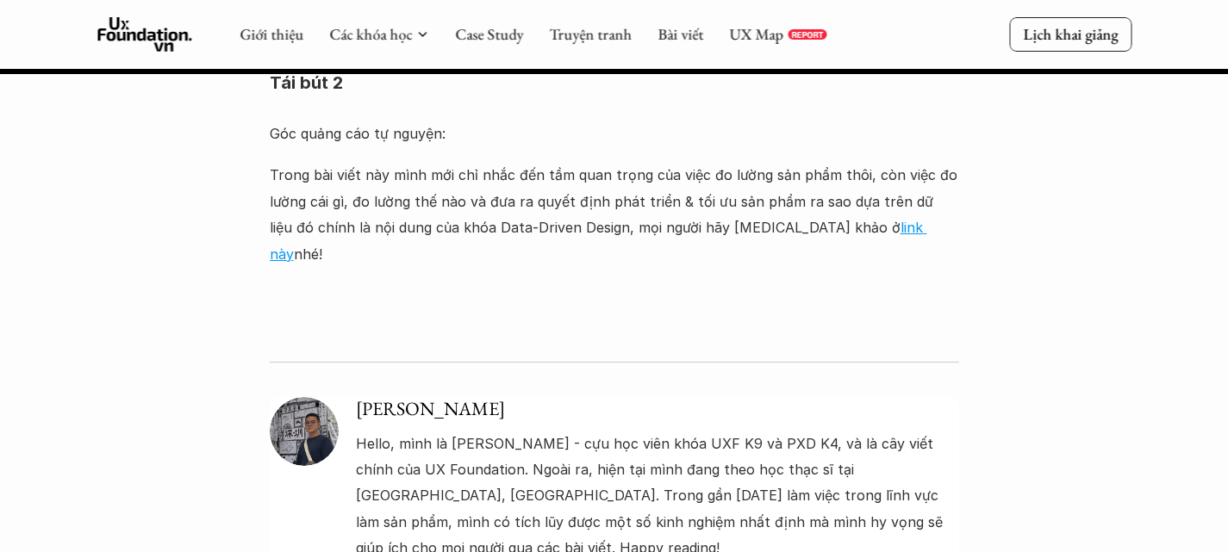
scroll to position [6037, 0]
click at [413, 432] on p "Hello, mình là [PERSON_NAME] - cựu học viên khóa UXF K9 và PXD K4, và là cây vi…" at bounding box center [657, 497] width 603 height 131
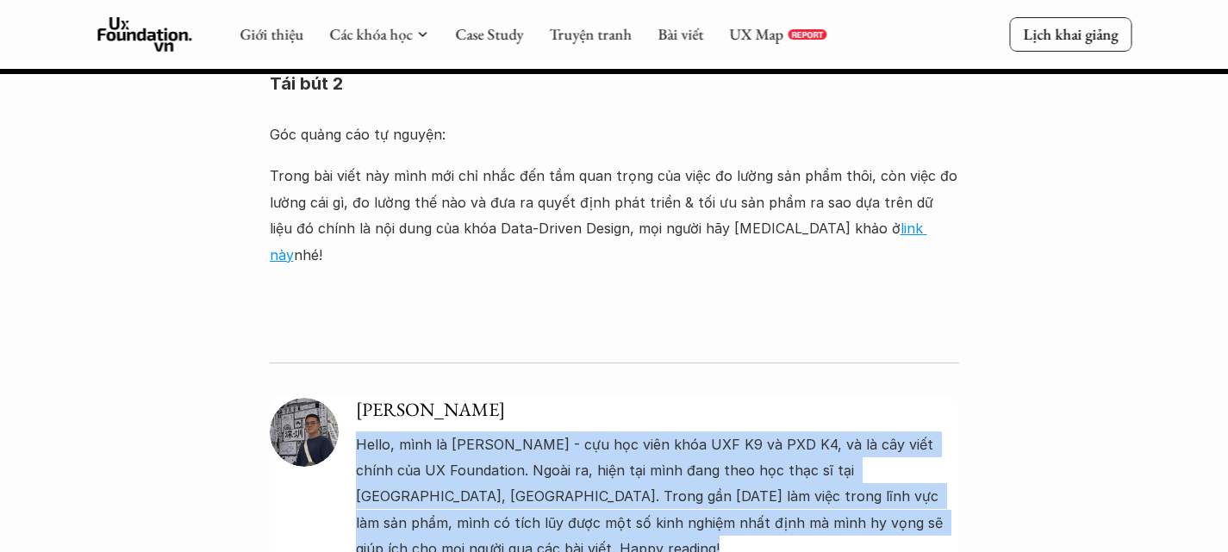
click at [413, 432] on p "Hello, mình là [PERSON_NAME] - cựu học viên khóa UXF K9 và PXD K4, và là cây vi…" at bounding box center [657, 497] width 603 height 131
click at [753, 432] on p "Hello, mình là [PERSON_NAME] - cựu học viên khóa UXF K9 và PXD K4, và là cây vi…" at bounding box center [657, 497] width 603 height 131
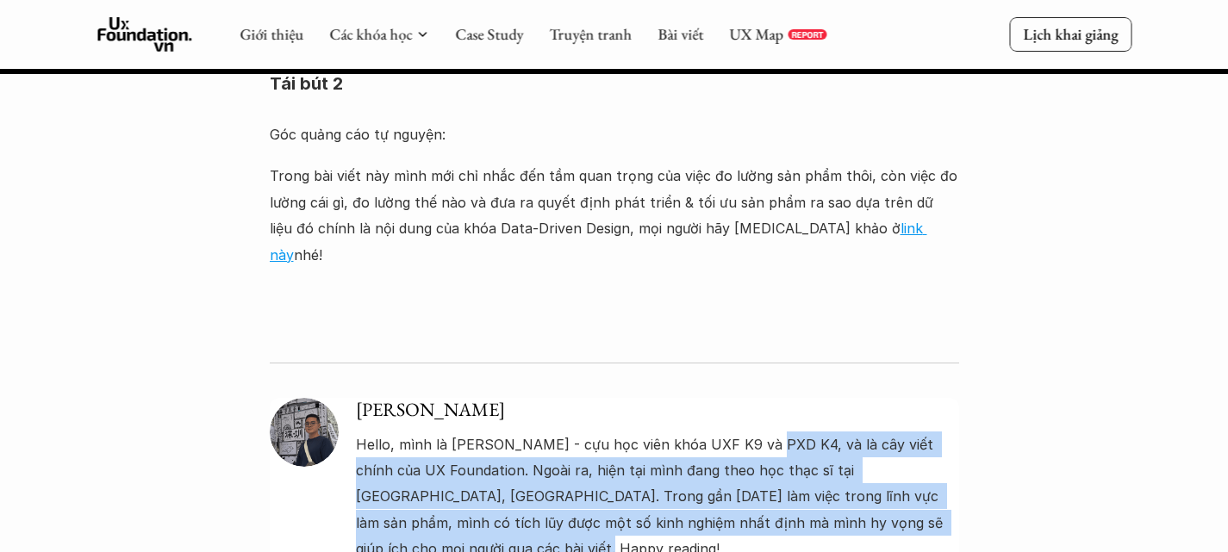
drag, startPoint x: 755, startPoint y: 184, endPoint x: 922, endPoint y: 288, distance: 197.0
click at [922, 432] on p "Hello, mình là [PERSON_NAME] - cựu học viên khóa UXF K9 và PXD K4, và là cây vi…" at bounding box center [657, 497] width 603 height 131
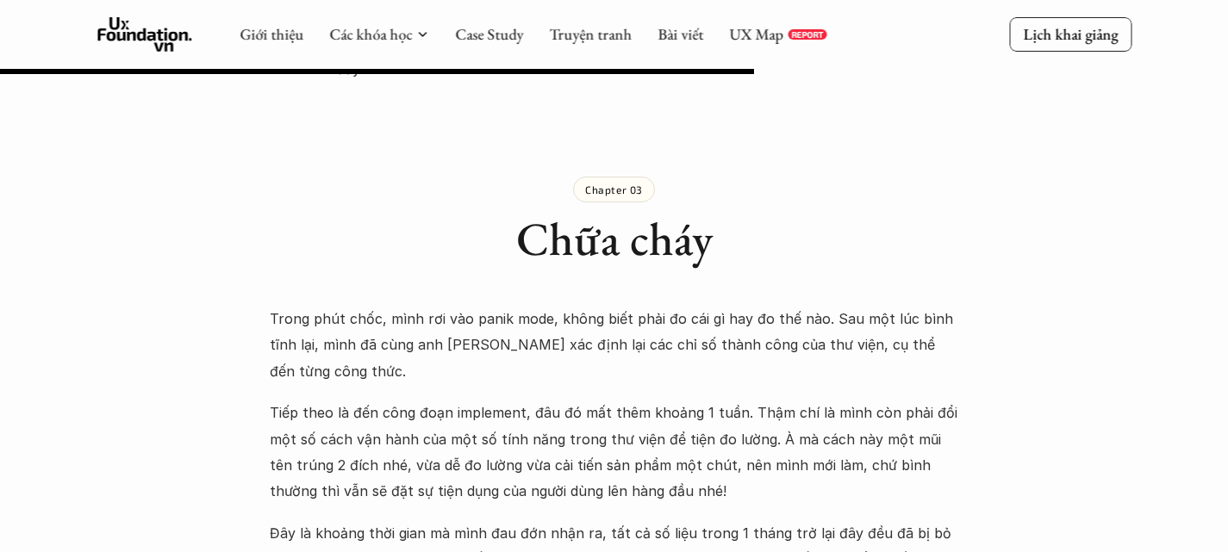
scroll to position [3520, 0]
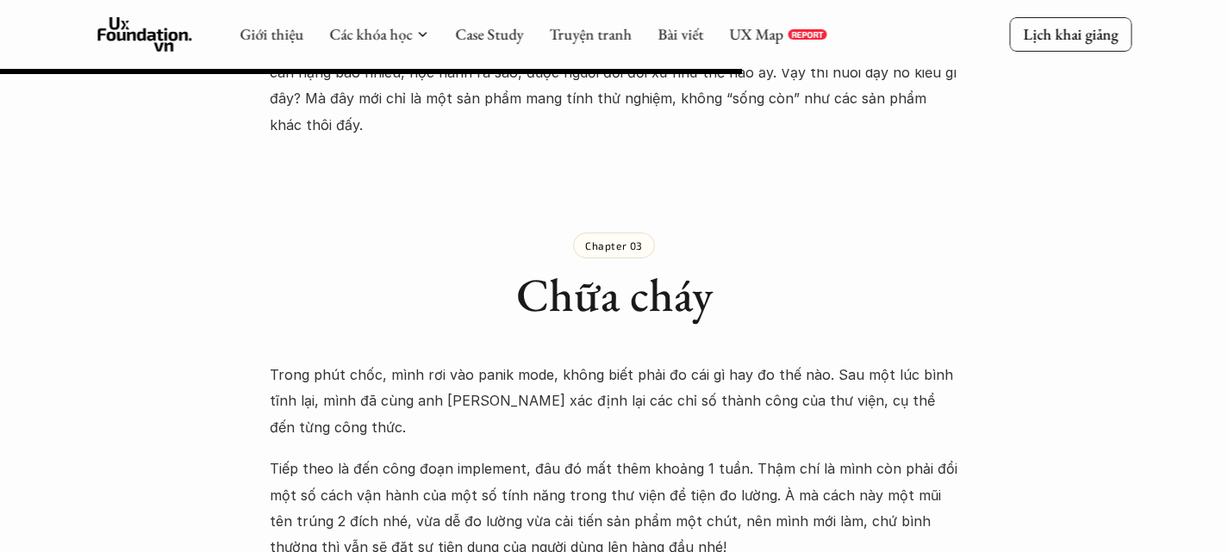
click at [319, 362] on p "Trong phút chốc, mình rơi vào panik mode, không biết phải đo cái gì hay đo thế …" at bounding box center [614, 401] width 689 height 78
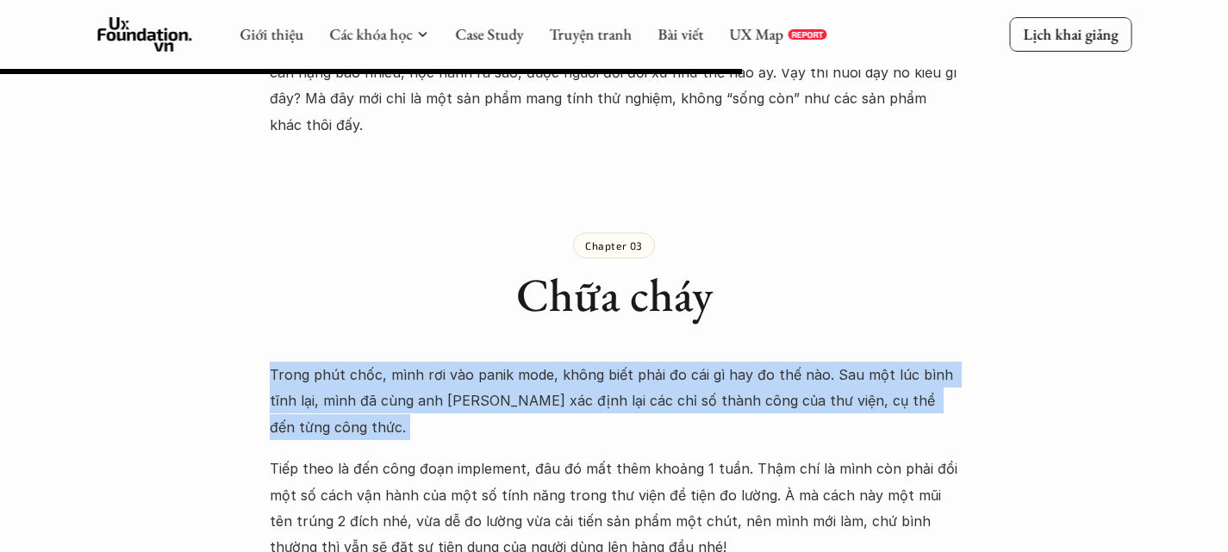
click at [319, 362] on p "Trong phút chốc, mình rơi vào panik mode, không biết phải đo cái gì hay đo thế …" at bounding box center [614, 401] width 689 height 78
click at [486, 362] on p "Trong phút chốc, mình rơi vào panik mode, không biết phải đo cái gì hay đo thế …" at bounding box center [614, 401] width 689 height 78
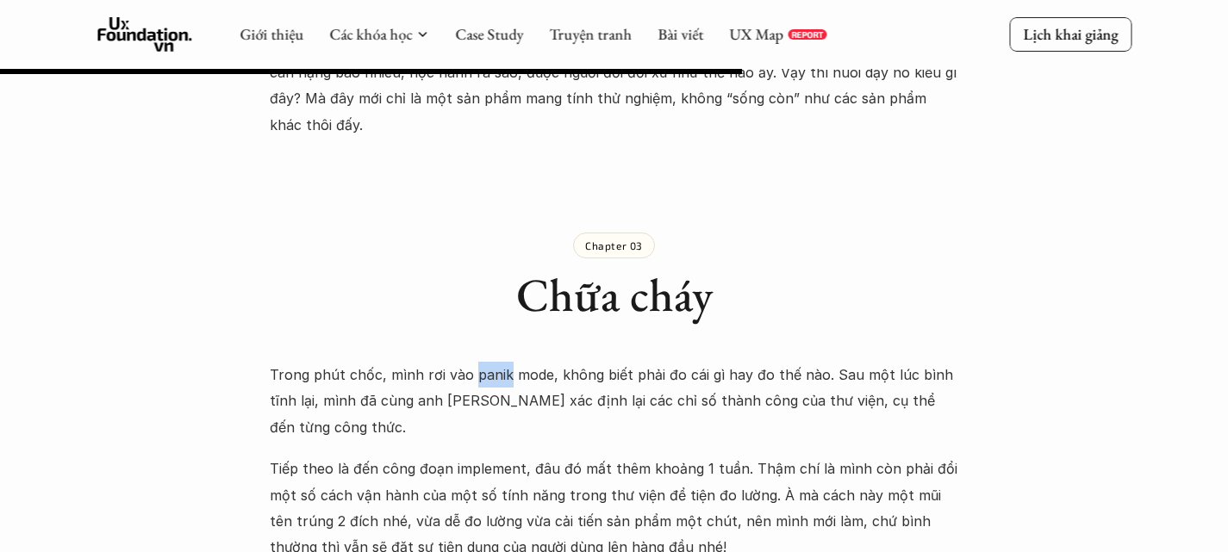
click at [486, 362] on p "Trong phút chốc, mình rơi vào panik mode, không biết phải đo cái gì hay đo thế …" at bounding box center [614, 401] width 689 height 78
drag, startPoint x: 542, startPoint y: 233, endPoint x: 470, endPoint y: 229, distance: 72.5
click at [470, 362] on p "Trong phút chốc, mình rơi vào panik mode, không biết phải đo cái gì hay đo thế …" at bounding box center [614, 401] width 689 height 78
copy p "panik mode"
drag, startPoint x: 452, startPoint y: 289, endPoint x: 520, endPoint y: 292, distance: 68.2
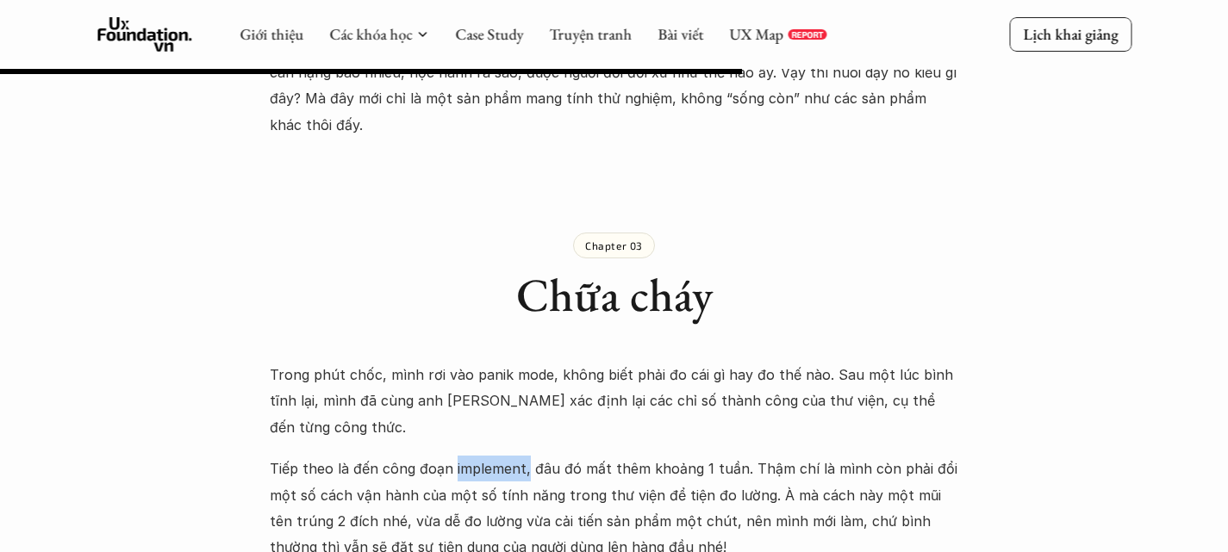
click at [520, 456] on p "Tiếp theo là đến công đoạn implement, đâu đó mất thêm khoảng 1 tuần. Thậm chí l…" at bounding box center [614, 508] width 689 height 105
copy p "implement"
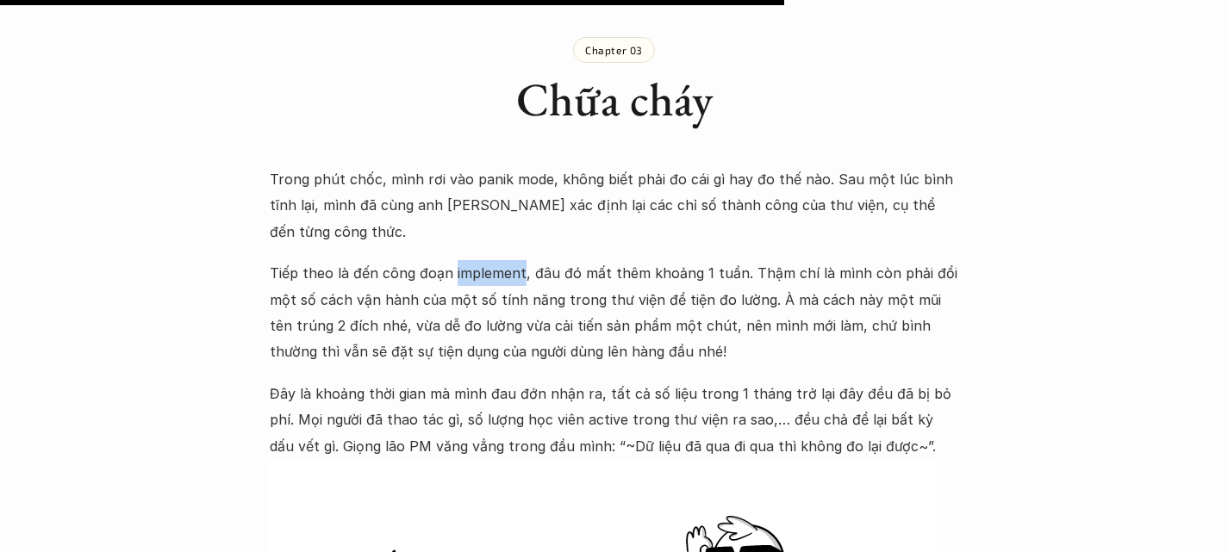
scroll to position [3720, 0]
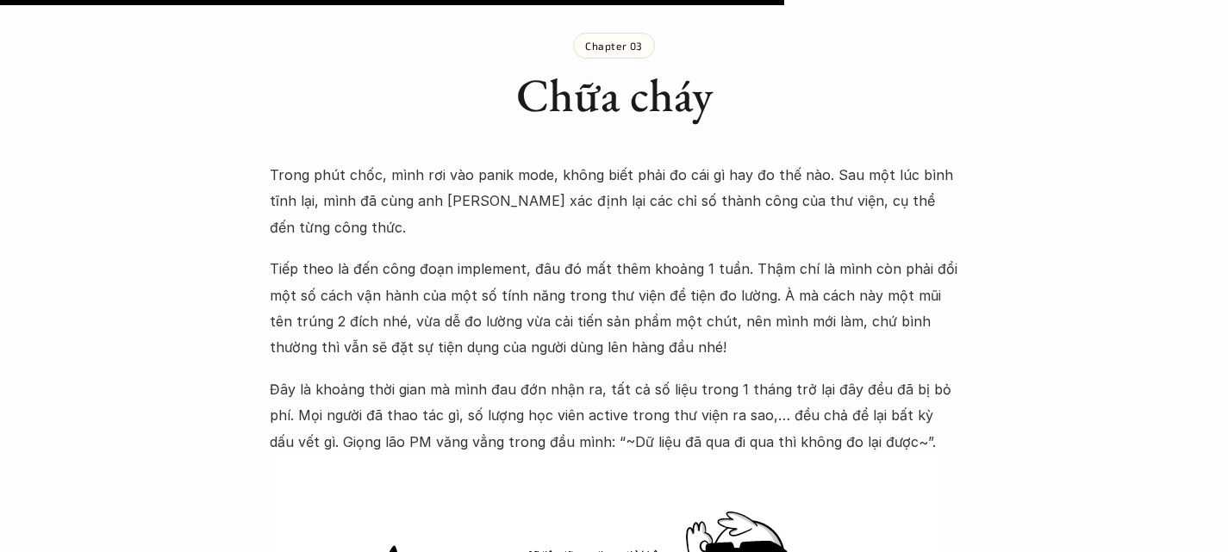
click at [570, 256] on p "Tiếp theo là đến công đoạn implement, đâu đó mất thêm khoảng 1 tuần. Thậm chí l…" at bounding box center [614, 308] width 689 height 105
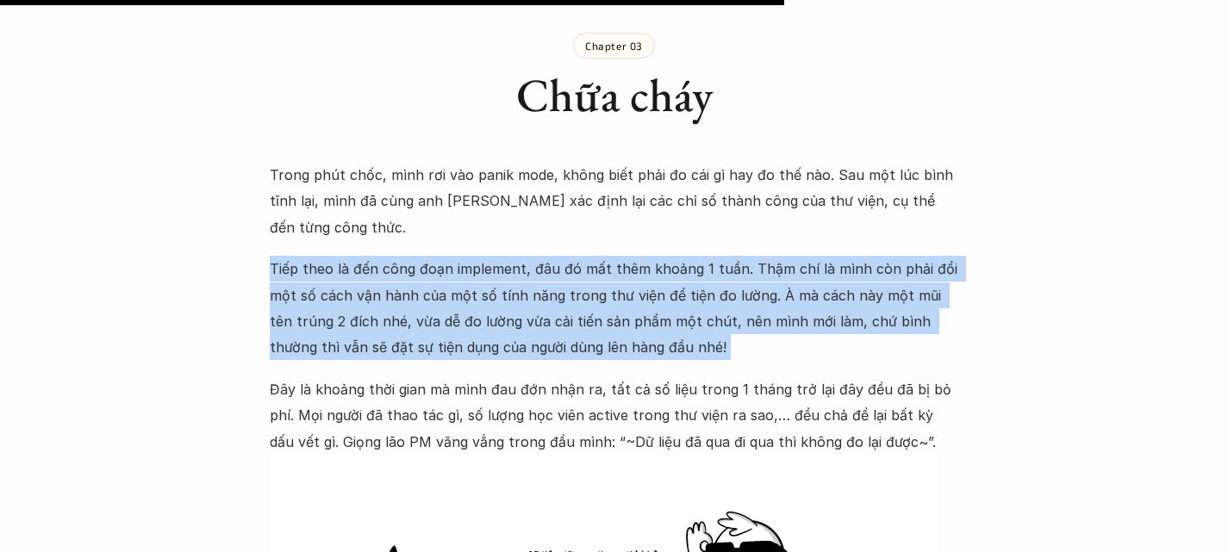
click at [570, 256] on p "Tiếp theo là đến công đoạn implement, đâu đó mất thêm khoảng 1 tuần. Thậm chí l…" at bounding box center [614, 308] width 689 height 105
click at [739, 256] on p "Tiếp theo là đến công đoạn implement, đâu đó mất thêm khoảng 1 tuần. Thậm chí l…" at bounding box center [614, 308] width 689 height 105
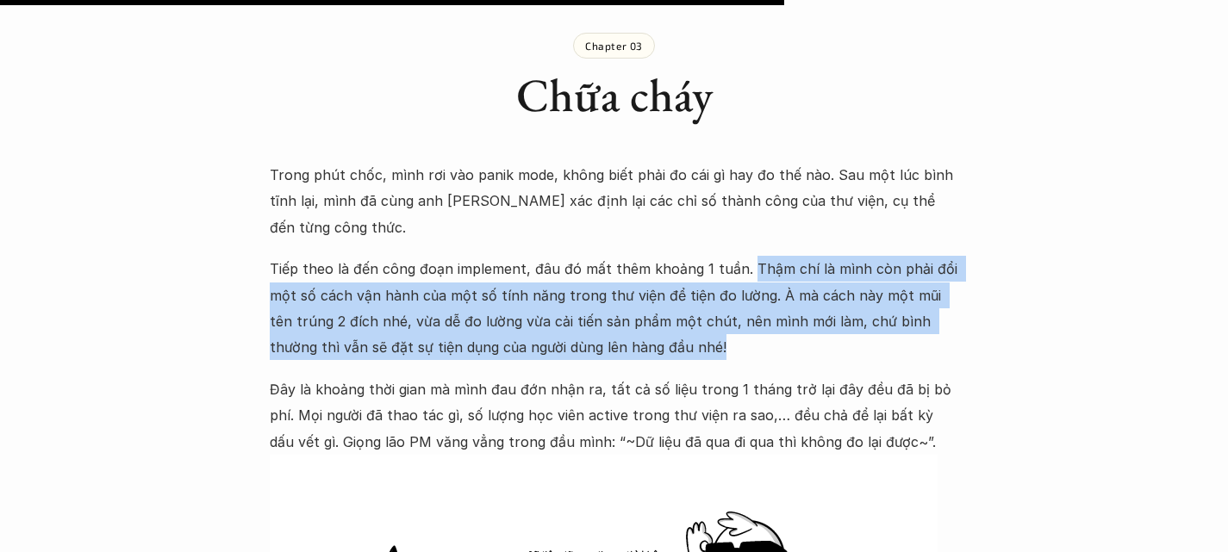
drag, startPoint x: 739, startPoint y: 91, endPoint x: 927, endPoint y: 173, distance: 204.9
click at [927, 256] on p "Tiếp theo là đến công đoạn implement, đâu đó mất thêm khoảng 1 tuần. Thậm chí l…" at bounding box center [614, 308] width 689 height 105
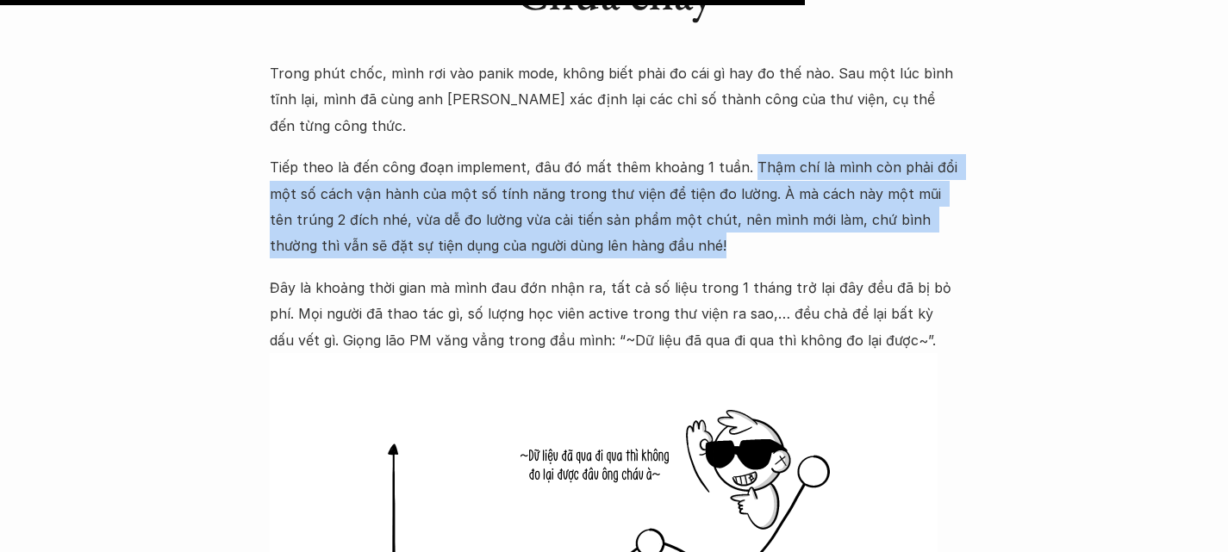
scroll to position [3822, 0]
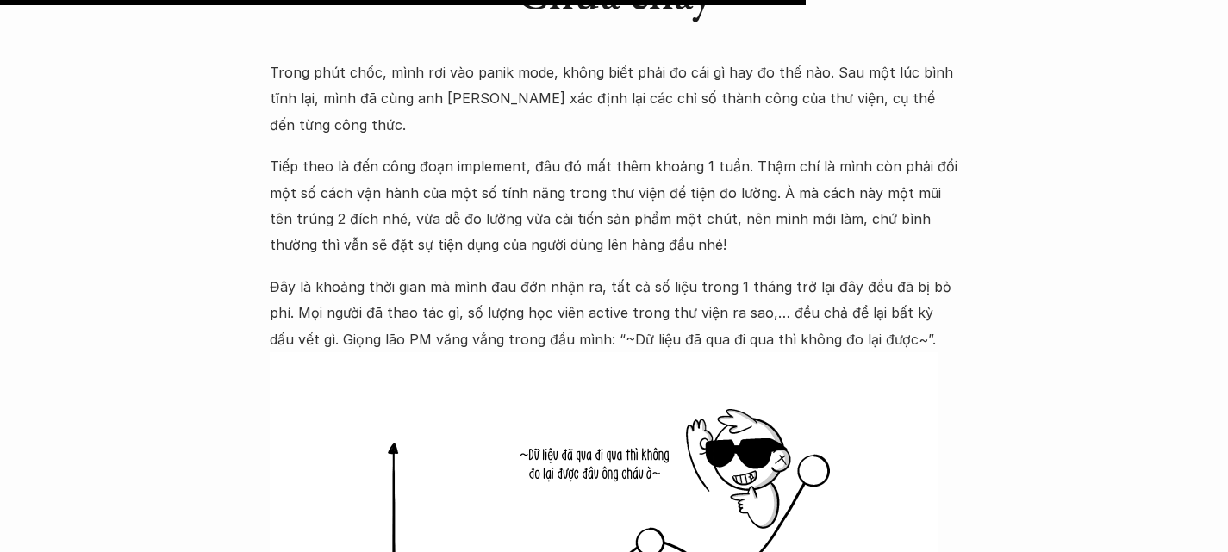
click at [486, 274] on p "Đây là khoảng thời gian mà mình đau đớn nhận ra, tất cả số liệu trong 1 tháng t…" at bounding box center [614, 313] width 689 height 78
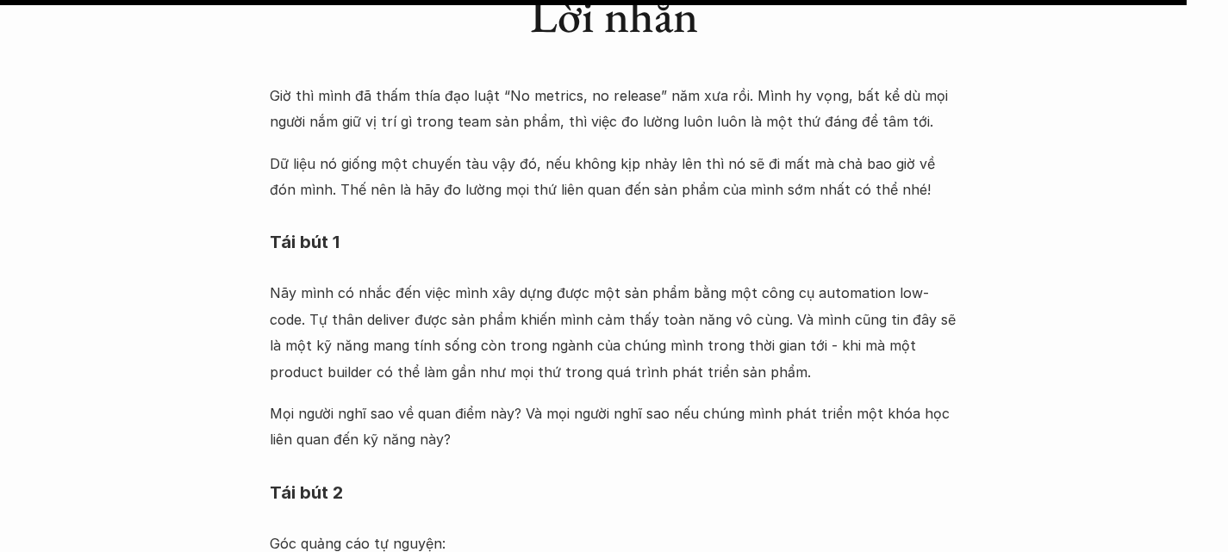
scroll to position [5629, 0]
click at [450, 279] on p "Nãy mình có nhắc đến việc mình xây dựng được một sản phẩm bằng một công cụ auto…" at bounding box center [614, 331] width 689 height 105
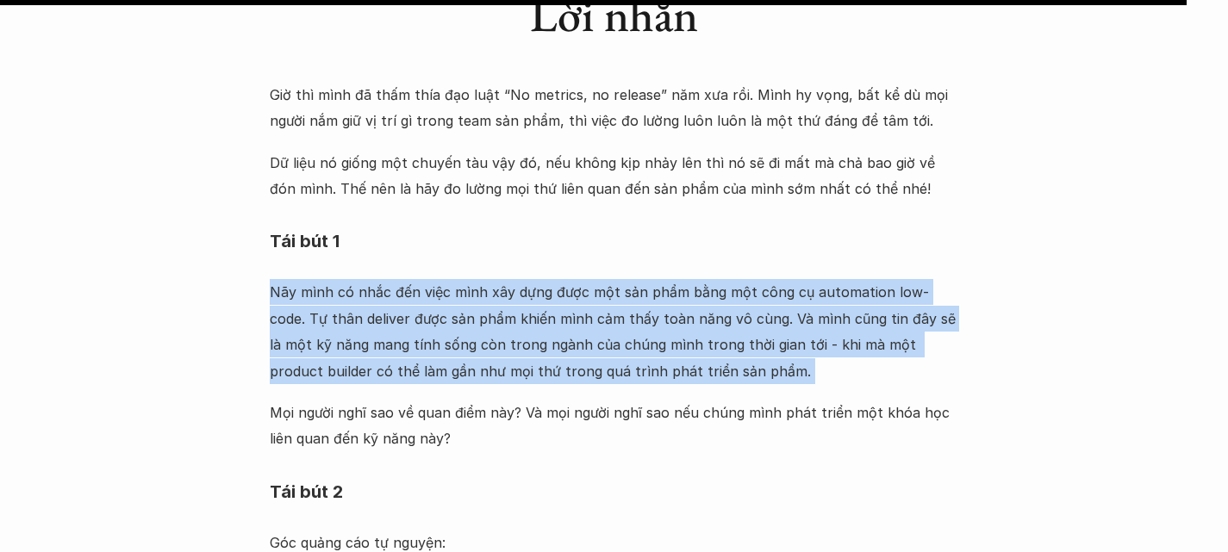
click at [450, 279] on p "Nãy mình có nhắc đến việc mình xây dựng được một sản phẩm bằng một công cụ auto…" at bounding box center [614, 331] width 689 height 105
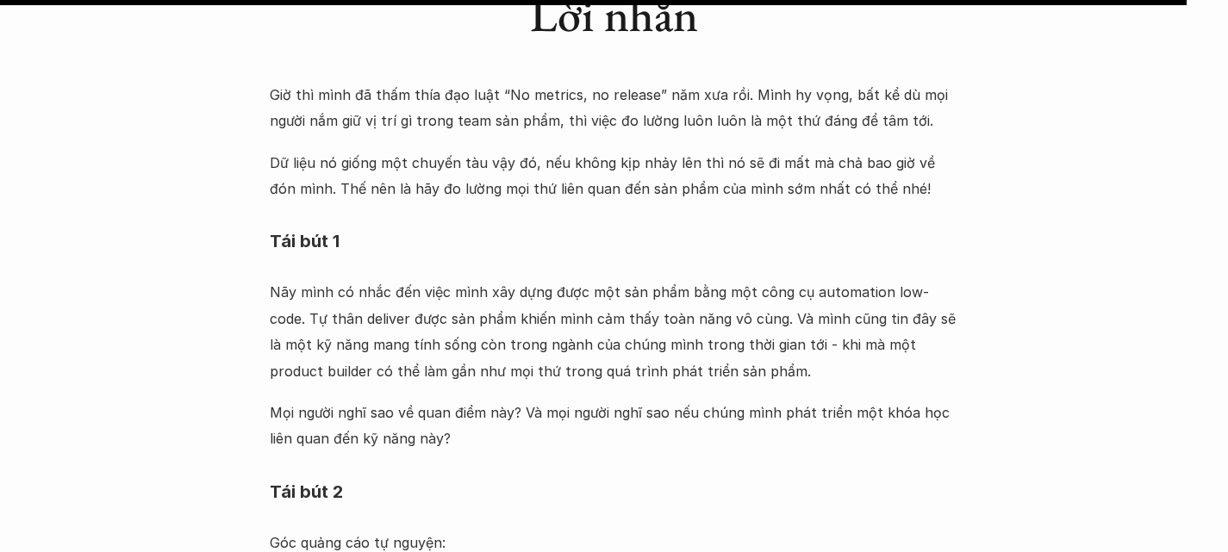
click at [384, 400] on p "Mọi người nghĩ sao về quan điểm này? Và mọi người nghĩ sao nếu chúng mình phát …" at bounding box center [614, 426] width 689 height 53
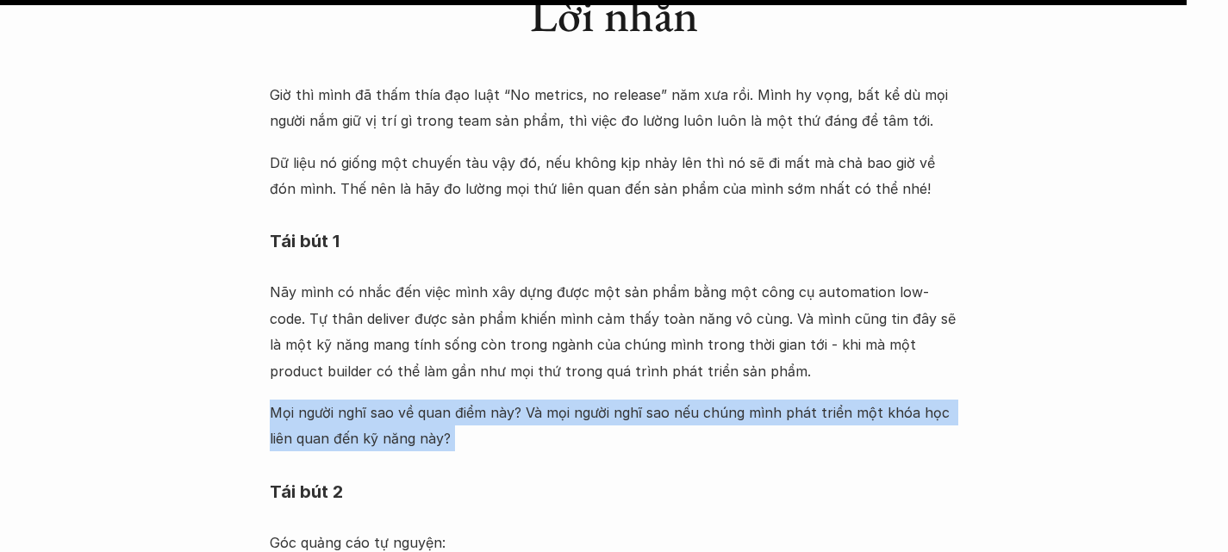
click at [384, 400] on p "Mọi người nghĩ sao về quan điểm này? Và mọi người nghĩ sao nếu chúng mình phát …" at bounding box center [614, 426] width 689 height 53
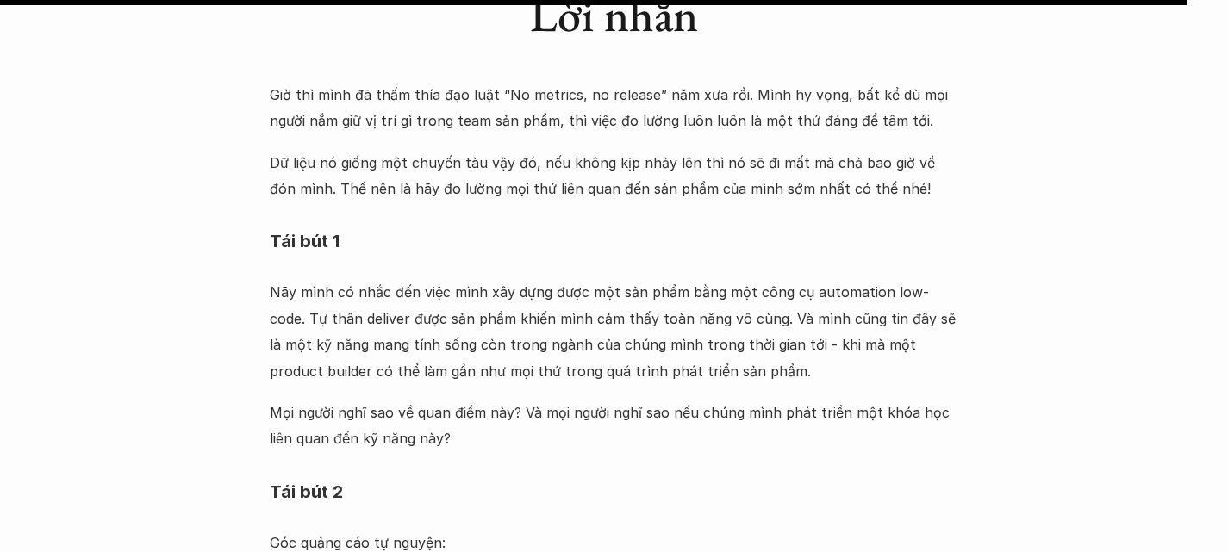
click at [316, 470] on h4 "Tái bút 2" at bounding box center [614, 492] width 689 height 45
click at [312, 530] on p "Góc quảng cáo tự nguyện:" at bounding box center [614, 543] width 689 height 26
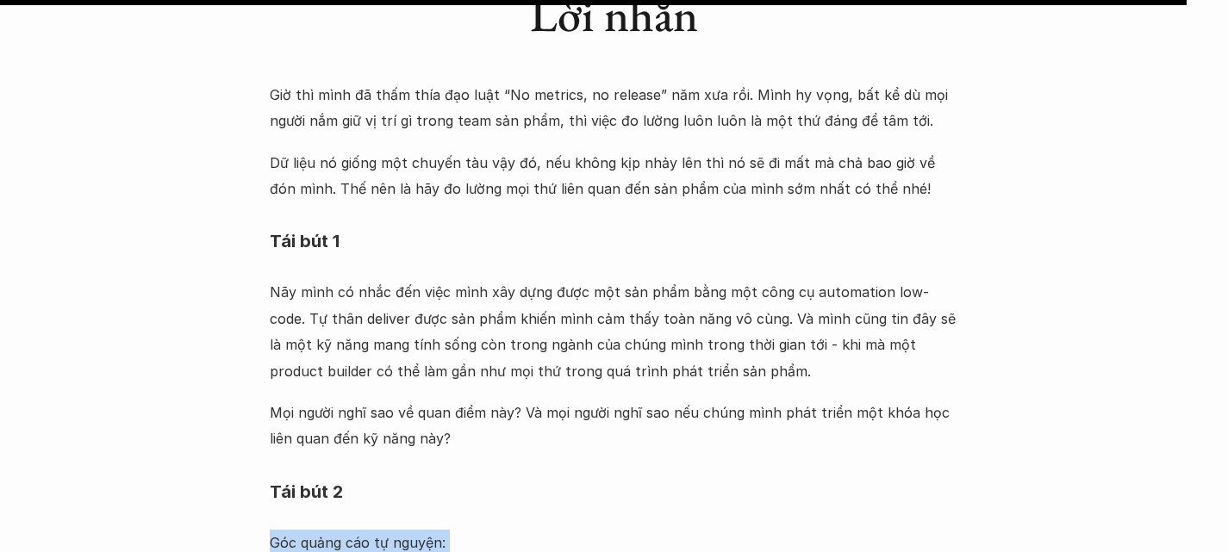
click at [312, 530] on p "Góc quảng cáo tự nguyện:" at bounding box center [614, 543] width 689 height 26
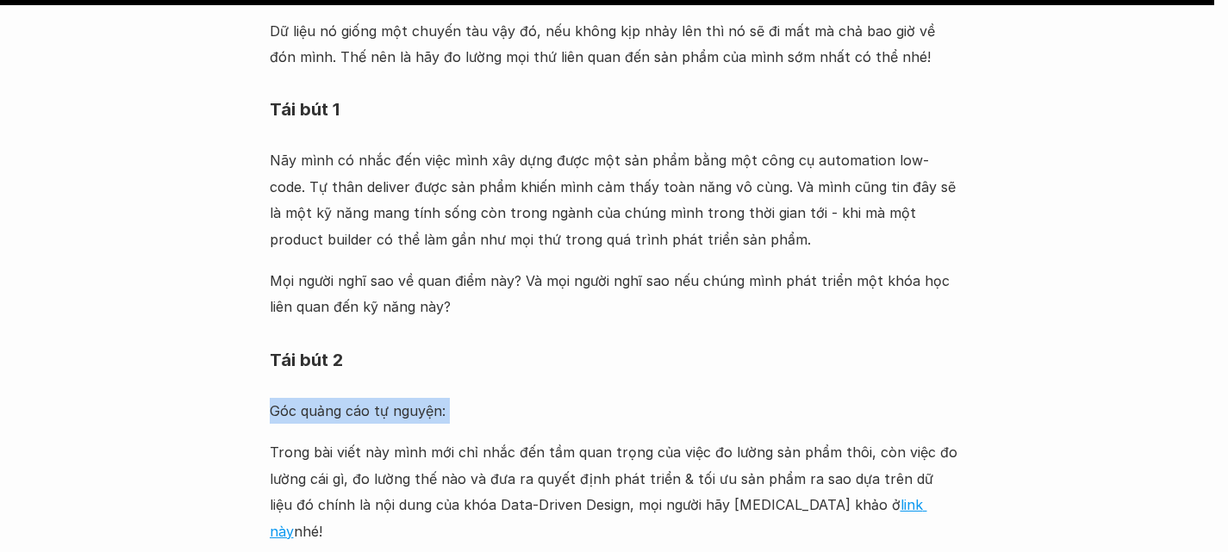
scroll to position [5762, 0]
click at [503, 439] on p "Trong bài viết này mình mới chỉ nhắc đến tầm quan trọng của việc đo lường sản p…" at bounding box center [614, 491] width 689 height 105
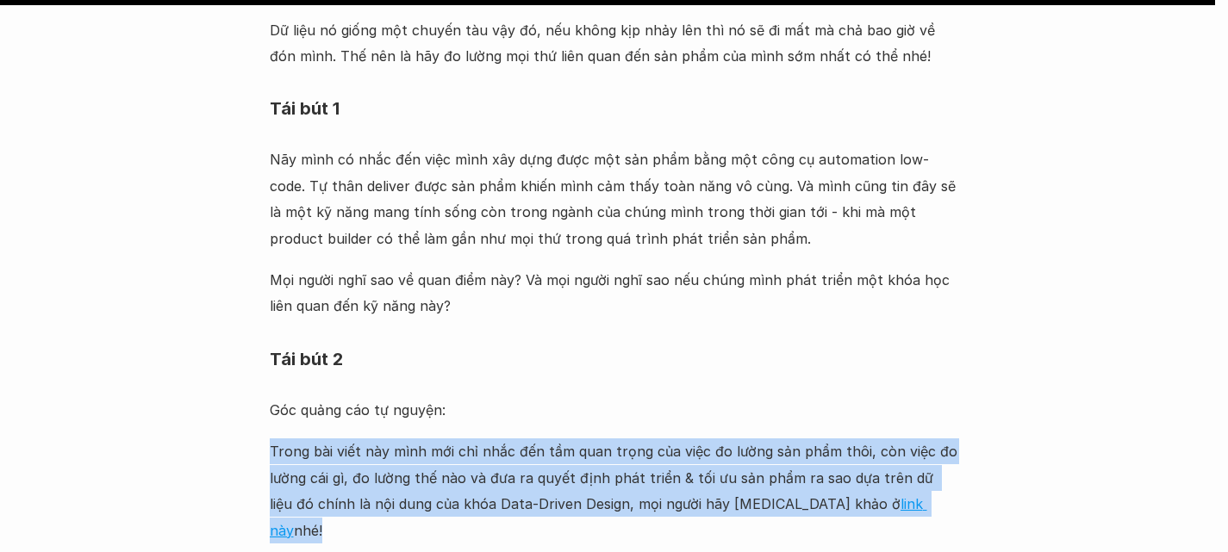
click at [503, 439] on p "Trong bài viết này mình mới chỉ nhắc đến tầm quan trọng của việc đo lường sản p…" at bounding box center [614, 491] width 689 height 105
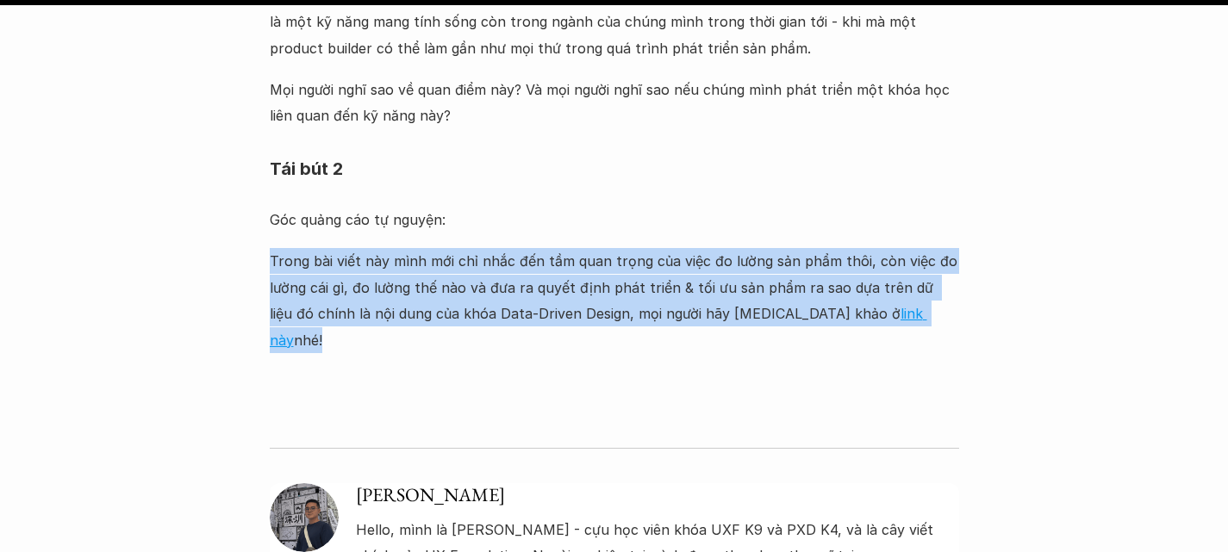
scroll to position [5955, 0]
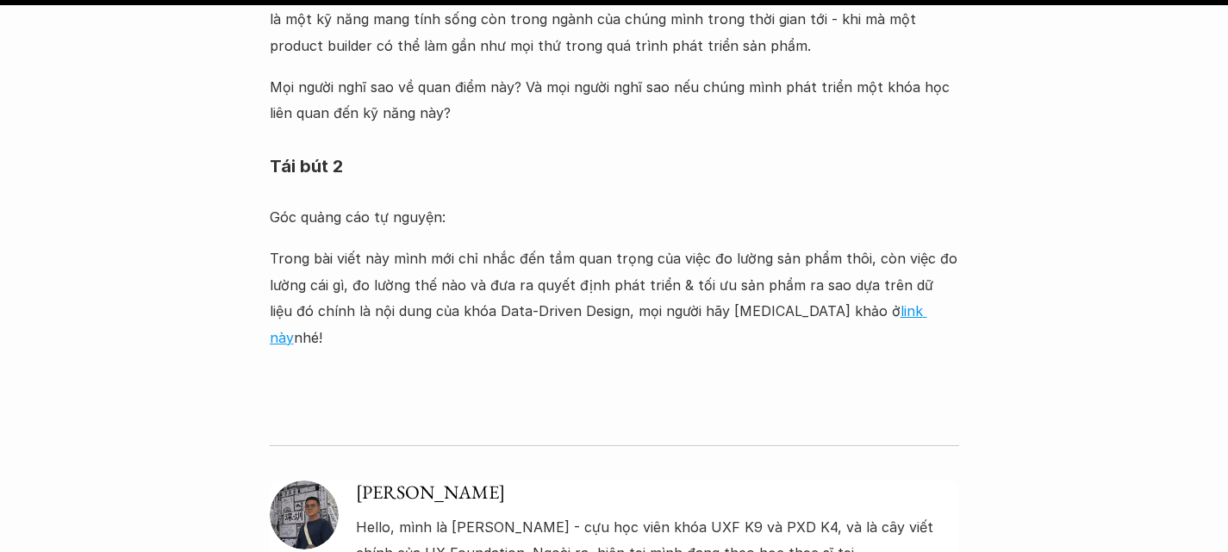
click at [400, 481] on h5 "[PERSON_NAME]" at bounding box center [657, 493] width 603 height 25
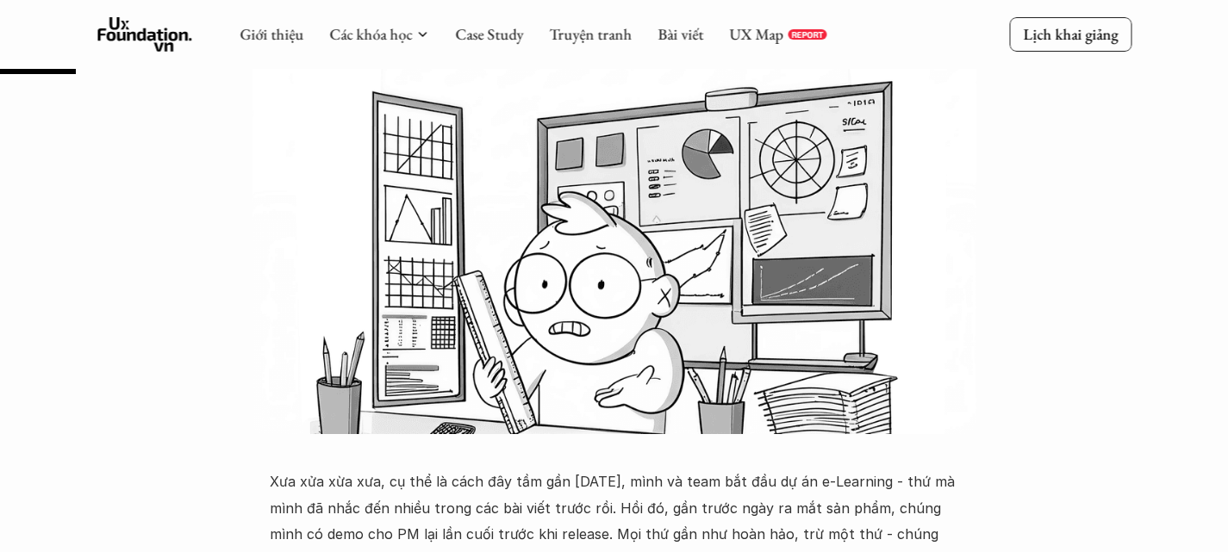
scroll to position [339, 0]
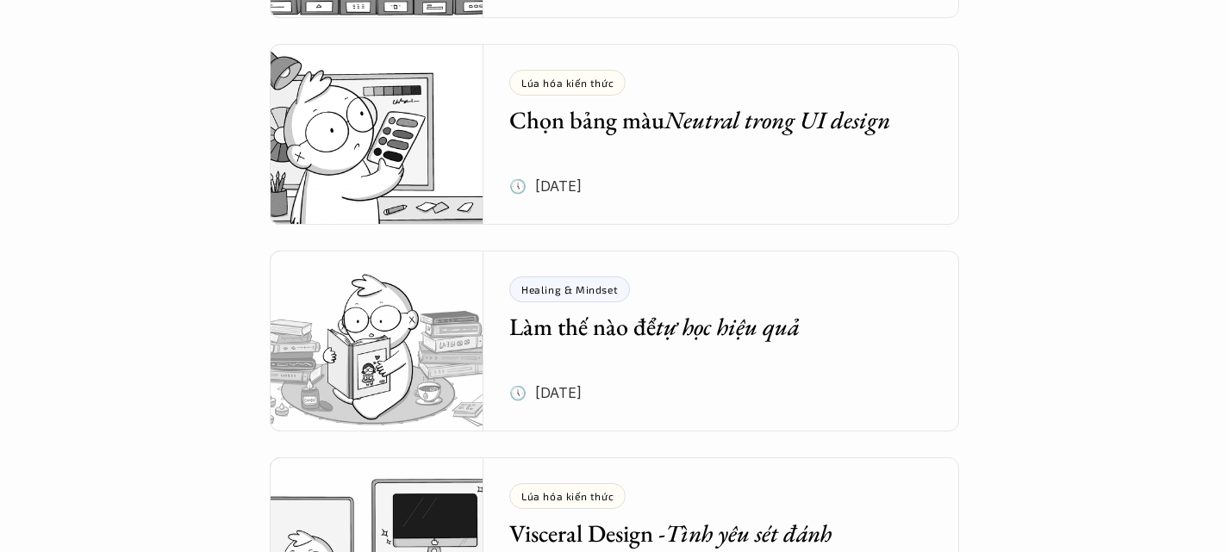
scroll to position [2416, 0]
click at [698, 123] on em "Neutral trong UI design" at bounding box center [777, 118] width 226 height 31
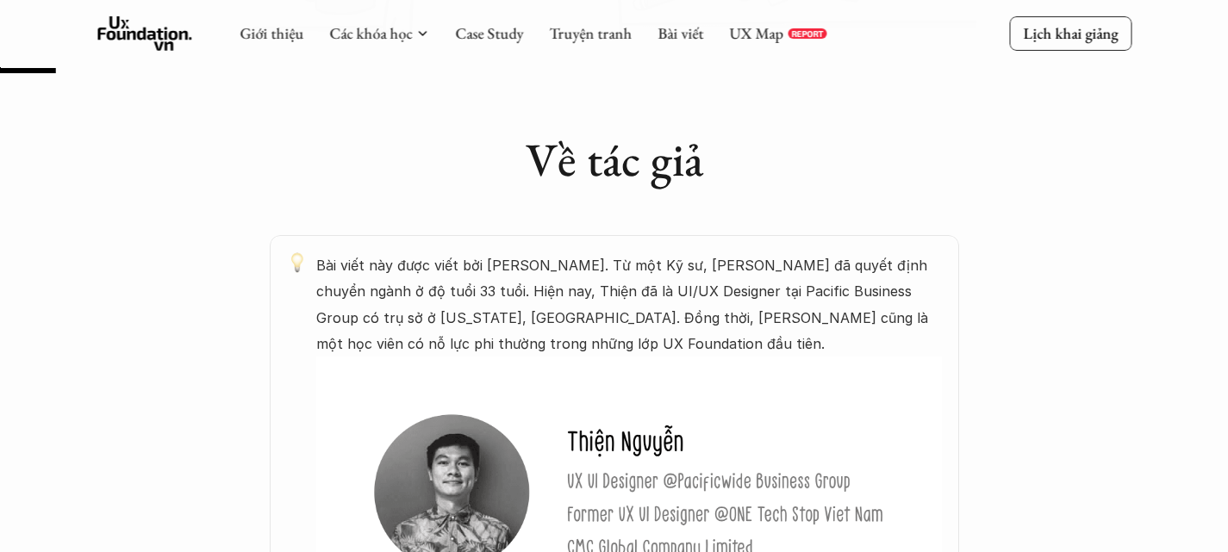
scroll to position [799, 0]
click at [376, 254] on p "Bài viết này được viết bởi [PERSON_NAME]. Từ một Kỹ sư, [PERSON_NAME] đã quyết …" at bounding box center [629, 306] width 626 height 105
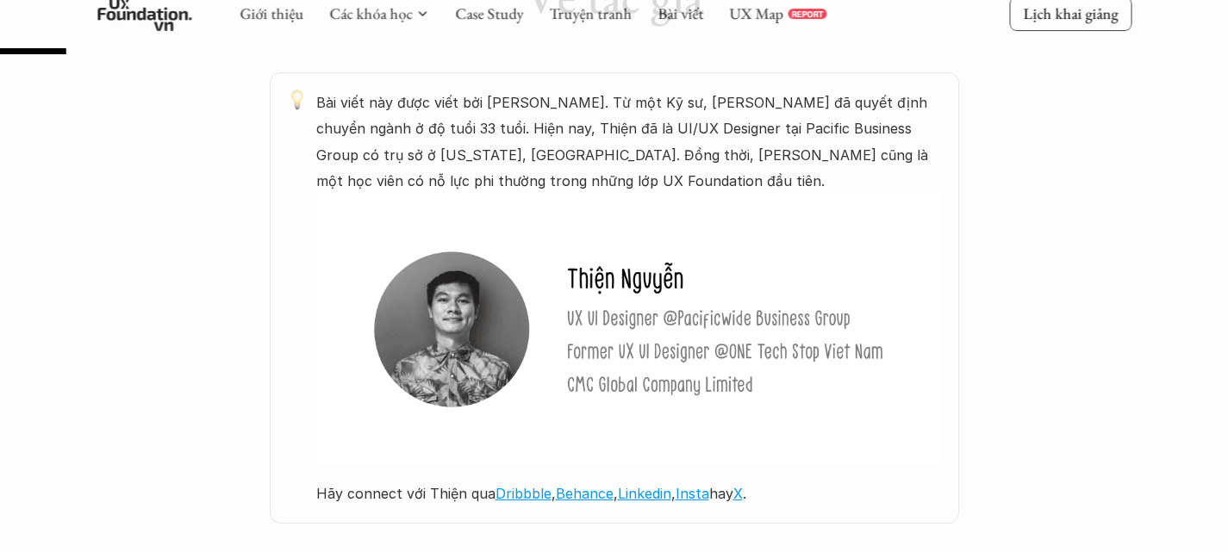
scroll to position [975, 0]
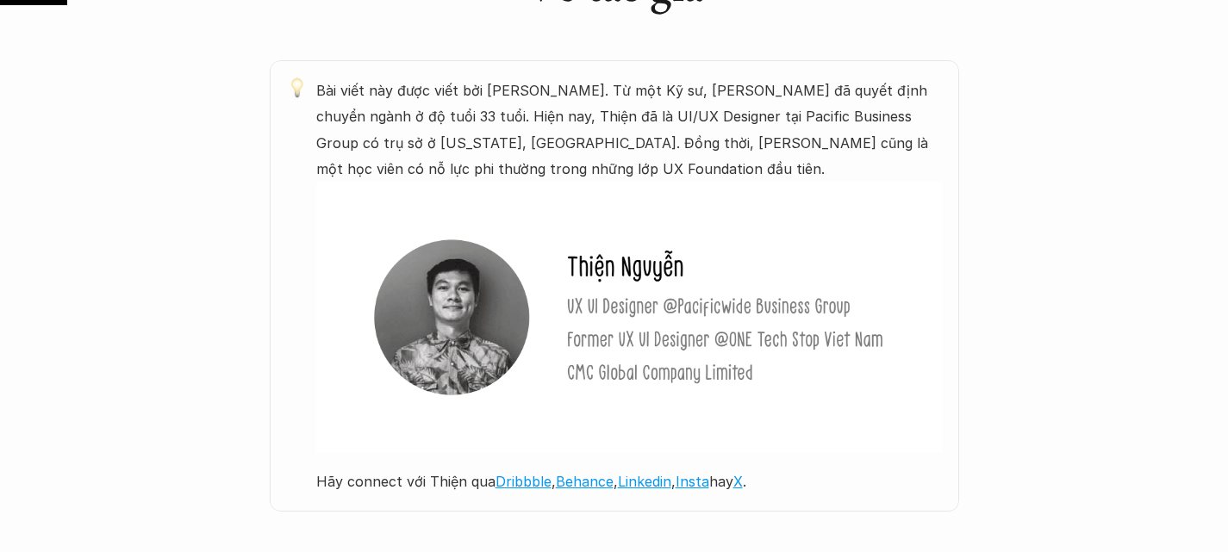
click at [500, 134] on p "Bài viết này được viết bởi [PERSON_NAME]. Từ một Kỹ sư, [PERSON_NAME] đã quyết …" at bounding box center [629, 130] width 626 height 105
click at [589, 136] on p "Bài viết này được viết bởi [PERSON_NAME]. Từ một Kỹ sư, [PERSON_NAME] đã quyết …" at bounding box center [629, 130] width 626 height 105
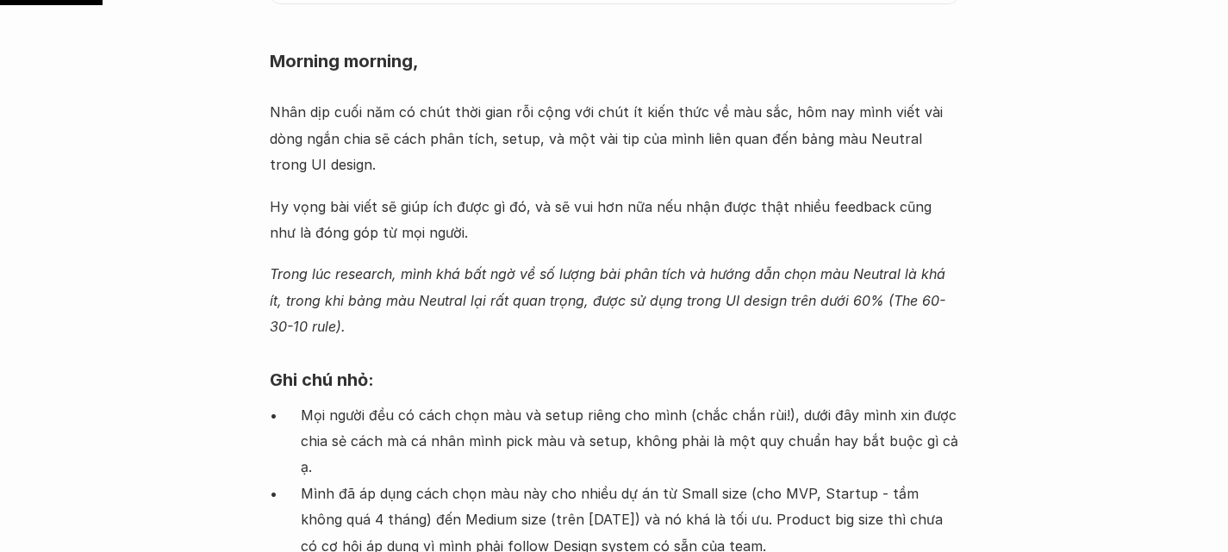
scroll to position [1484, 0]
click at [290, 100] on p "Nhân dịp cuối năm có chút thời gian rỗi cộng với chút ít kiến thức về màu sắc, …" at bounding box center [614, 137] width 689 height 78
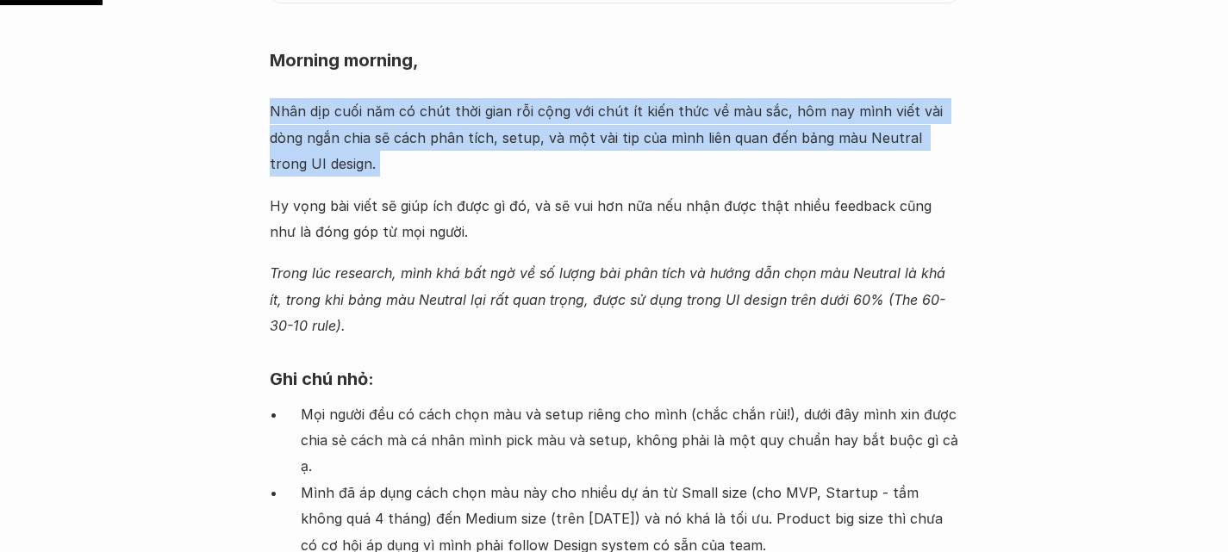
click at [290, 100] on p "Nhân dịp cuối năm có chút thời gian rỗi cộng với chút ít kiến thức về màu sắc, …" at bounding box center [614, 137] width 689 height 78
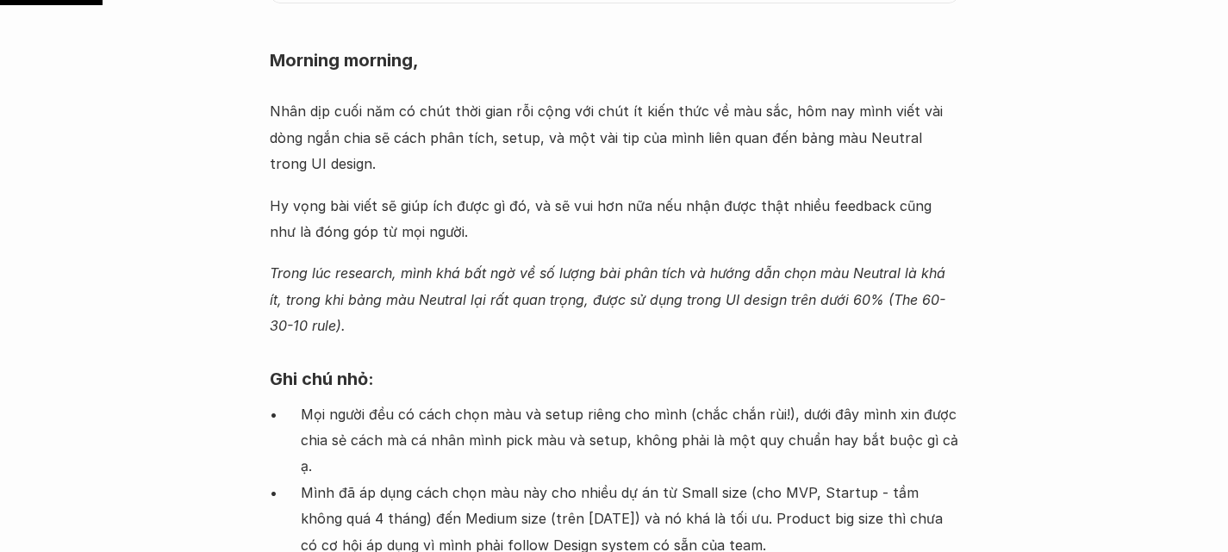
click at [433, 193] on p "Hy vọng bài viết sẽ giúp ích được gì đó, và sẽ vui hơn nữa nếu nhận được thật n…" at bounding box center [614, 219] width 689 height 53
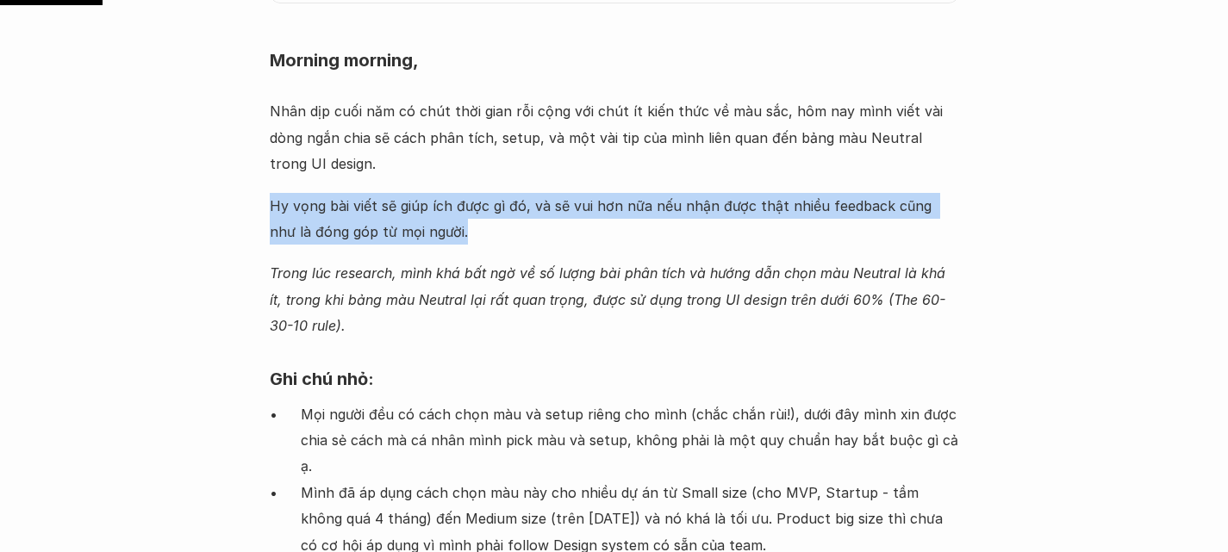
click at [433, 193] on p "Hy vọng bài viết sẽ giúp ích được gì đó, và sẽ vui hơn nữa nếu nhận được thật n…" at bounding box center [614, 219] width 689 height 53
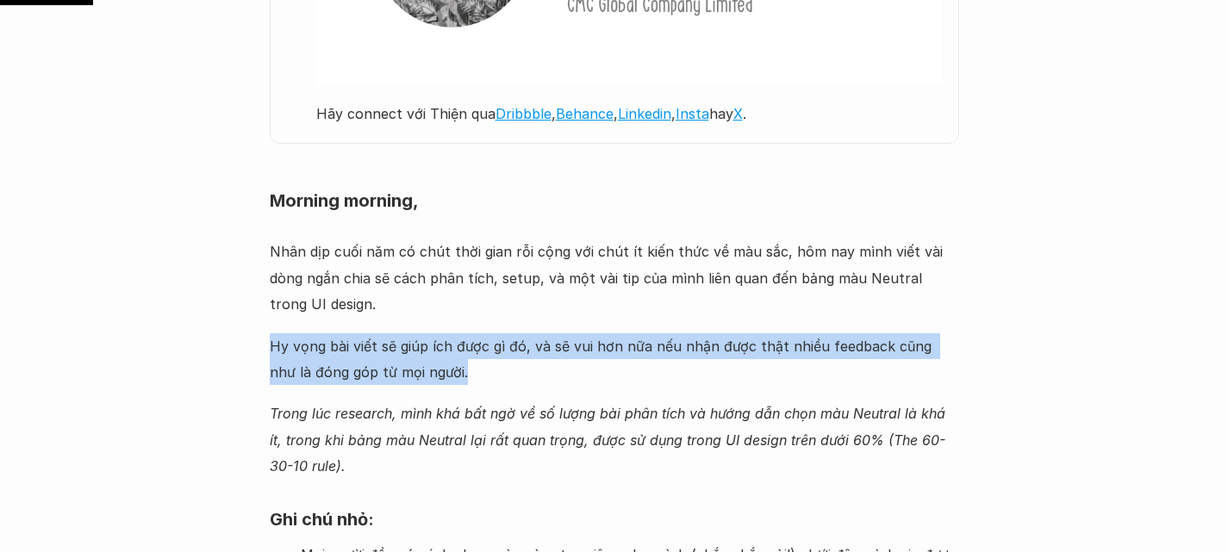
scroll to position [1348, 0]
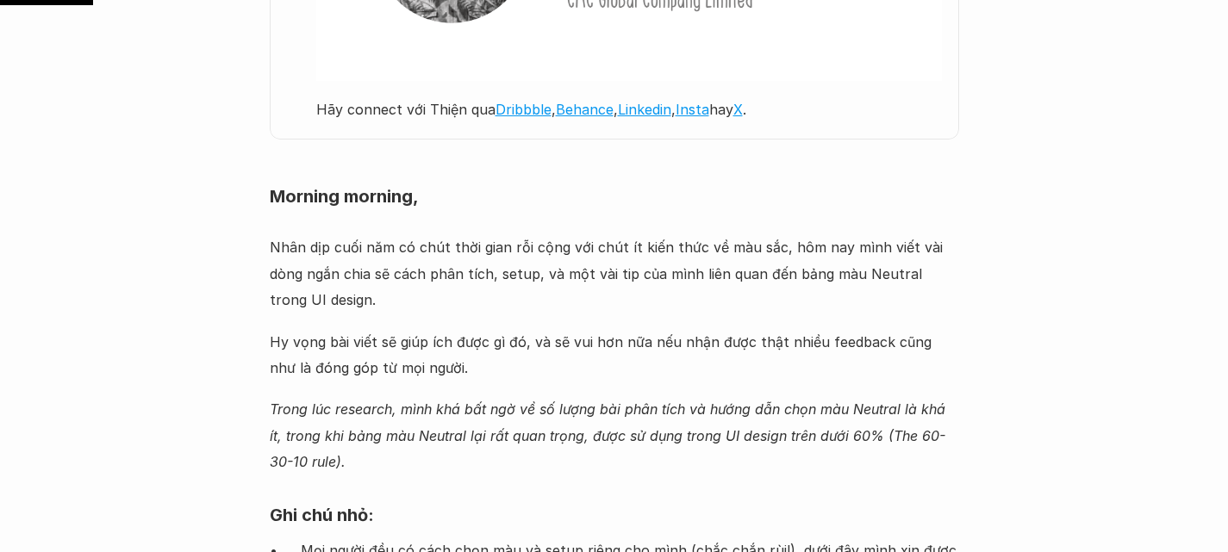
click at [338, 180] on h4 "Morning morning," at bounding box center [614, 196] width 689 height 45
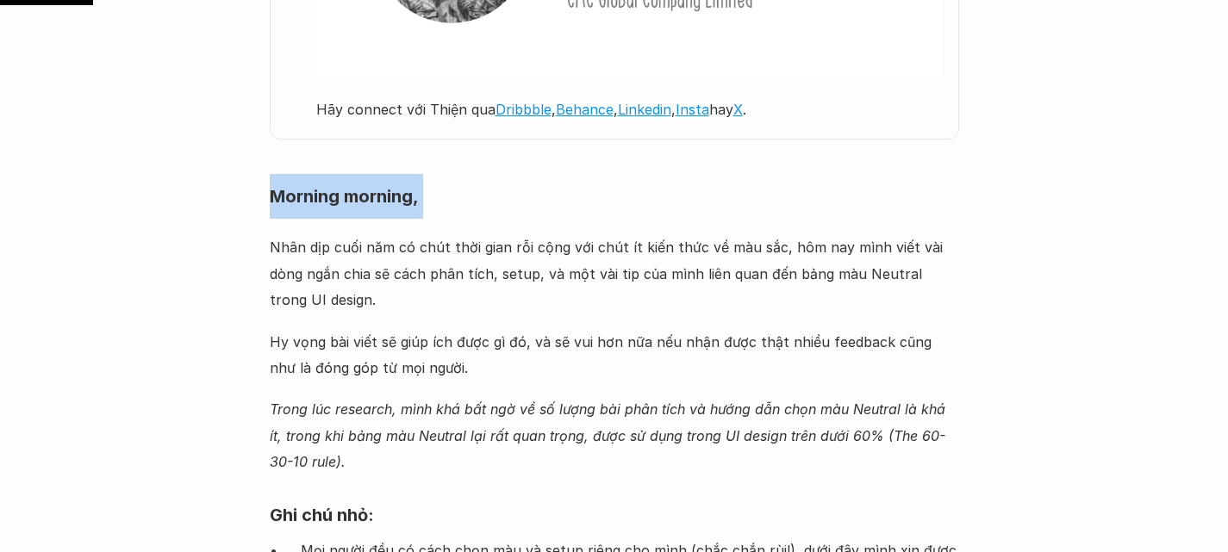
click at [338, 180] on h4 "Morning morning," at bounding box center [614, 196] width 689 height 45
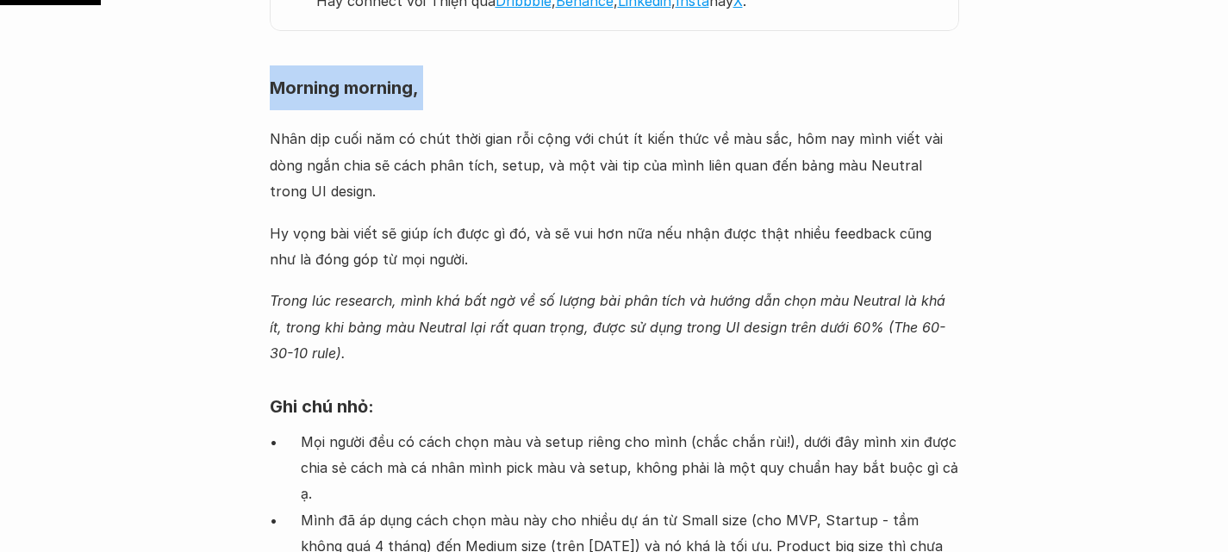
scroll to position [1457, 0]
click at [283, 125] on p "Nhân dịp cuối năm có chút thời gian rỗi cộng với chút ít kiến thức về màu sắc, …" at bounding box center [614, 164] width 689 height 78
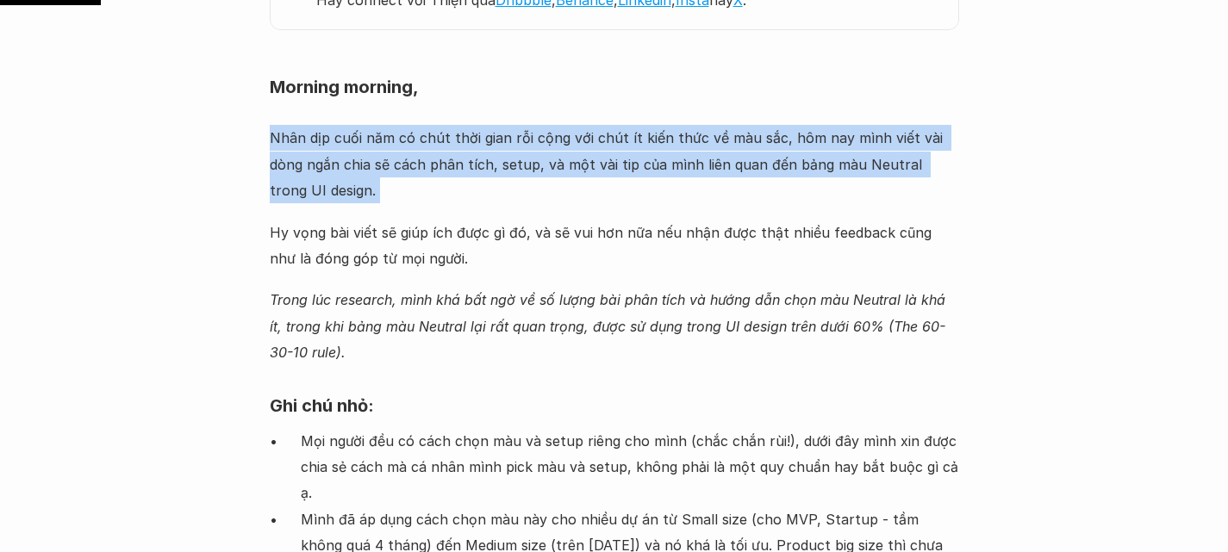
click at [283, 125] on p "Nhân dịp cuối năm có chút thời gian rỗi cộng với chút ít kiến thức về màu sắc, …" at bounding box center [614, 164] width 689 height 78
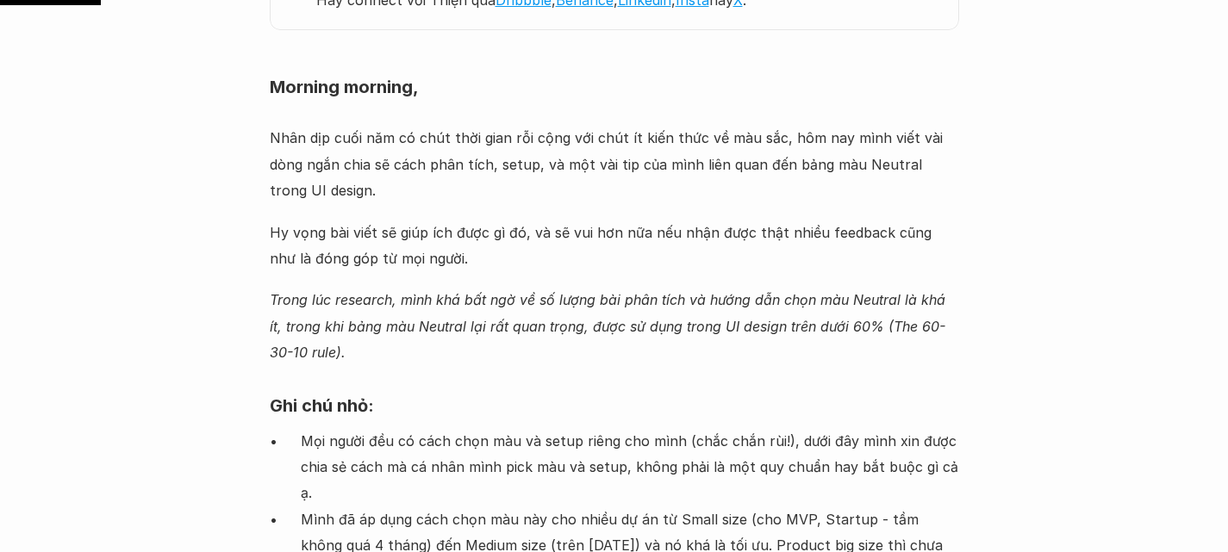
click at [482, 220] on p "Hy vọng bài viết sẽ giúp ích được gì đó, và sẽ vui hơn nữa nếu nhận được thật n…" at bounding box center [614, 246] width 689 height 53
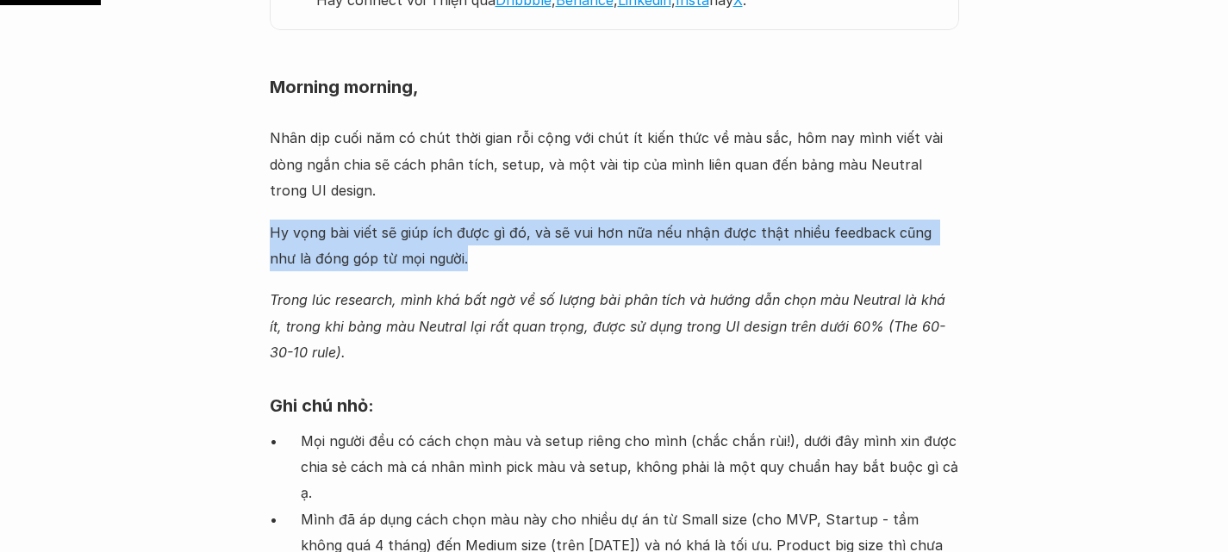
click at [482, 220] on p "Hy vọng bài viết sẽ giúp ích được gì đó, và sẽ vui hơn nữa nếu nhận được thật n…" at bounding box center [614, 246] width 689 height 53
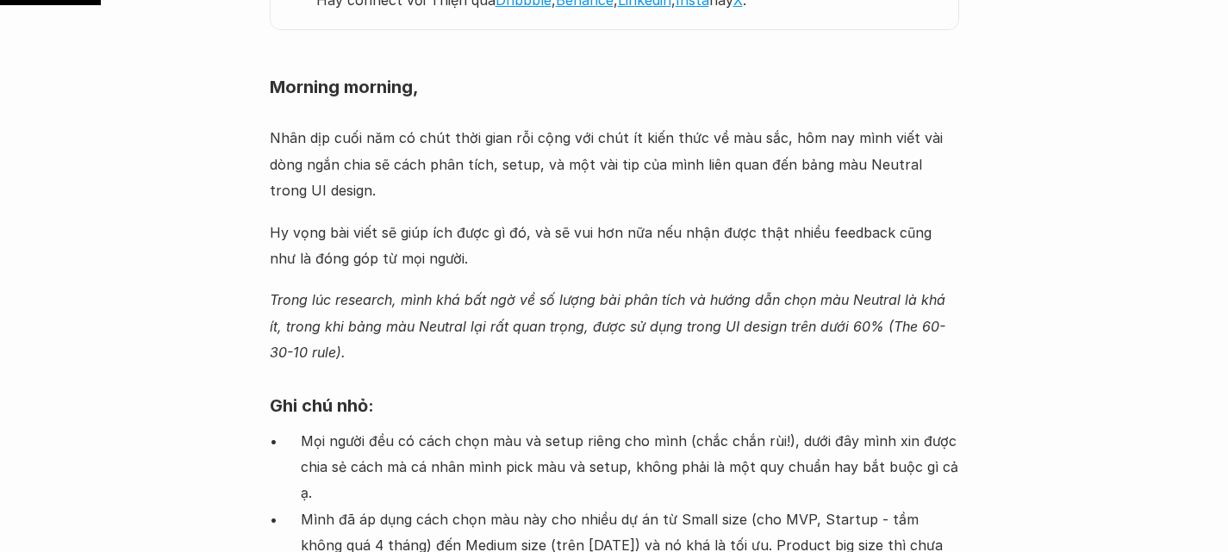
click at [558, 141] on p "Nhân dịp cuối năm có chút thời gian rỗi cộng với chút ít kiến thức về màu sắc, …" at bounding box center [614, 164] width 689 height 78
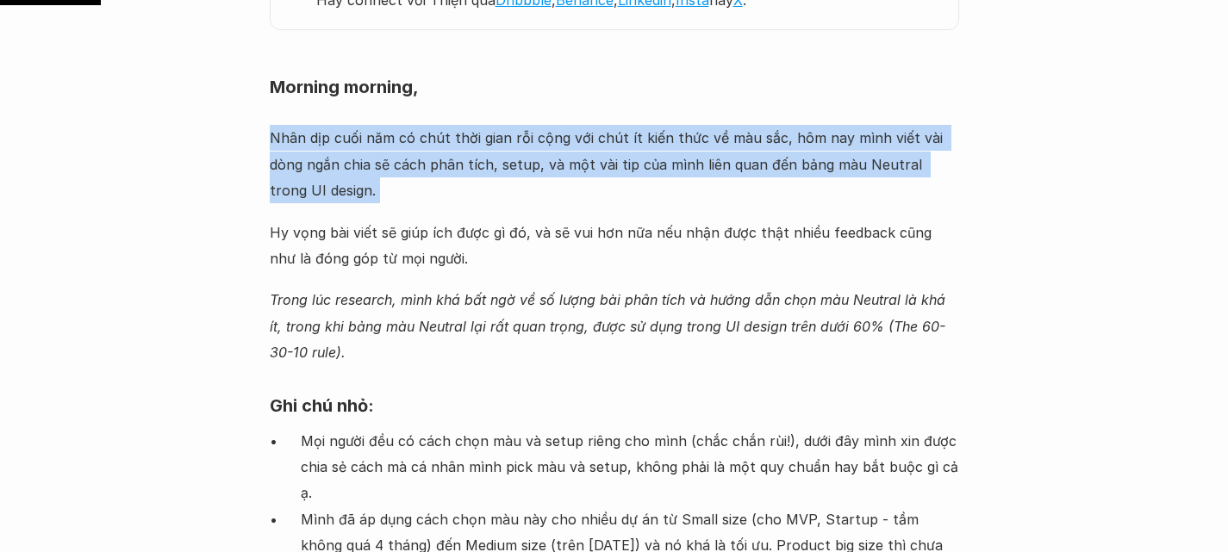
click at [558, 141] on p "Nhân dịp cuối năm có chút thời gian rỗi cộng với chút ít kiến thức về màu sắc, …" at bounding box center [614, 164] width 689 height 78
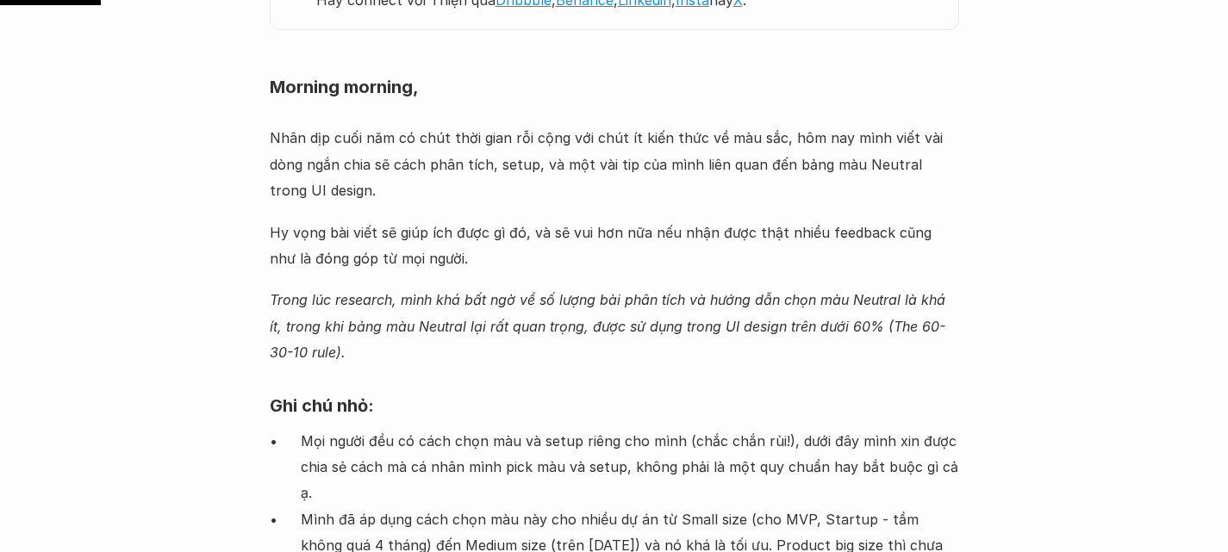
click at [447, 220] on p "Hy vọng bài viết sẽ giúp ích được gì đó, và sẽ vui hơn nữa nếu nhận được thật n…" at bounding box center [614, 246] width 689 height 53
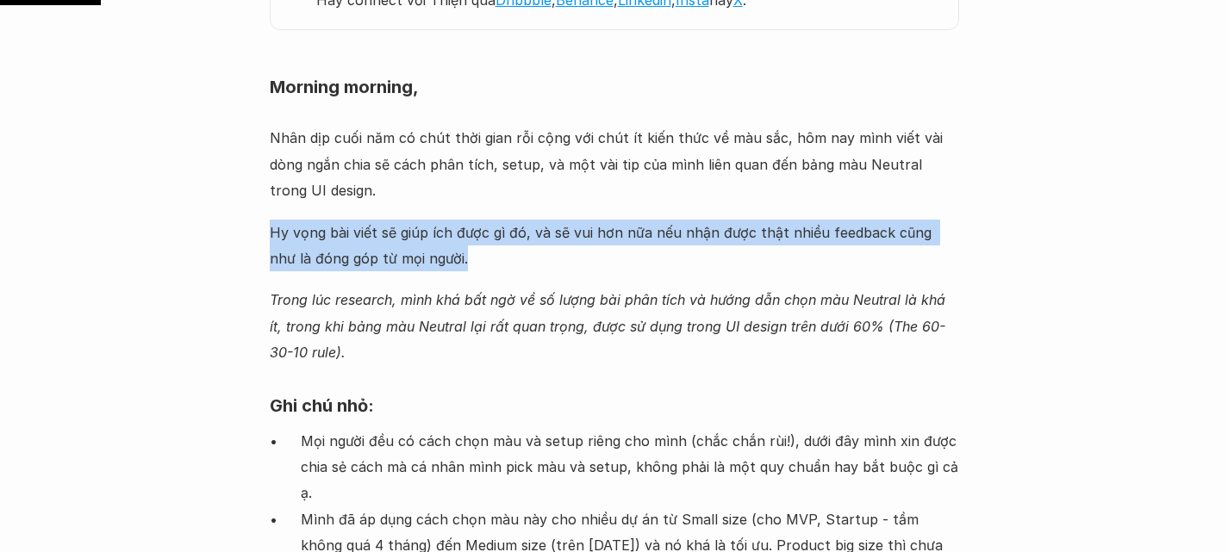
click at [447, 220] on p "Hy vọng bài viết sẽ giúp ích được gì đó, và sẽ vui hơn nữa nếu nhận được thật n…" at bounding box center [614, 246] width 689 height 53
click at [276, 196] on div "Morning morning, Nhân dịp cuối năm có chút thời gian rỗi cộng với chút ít kiến …" at bounding box center [614, 411] width 689 height 693
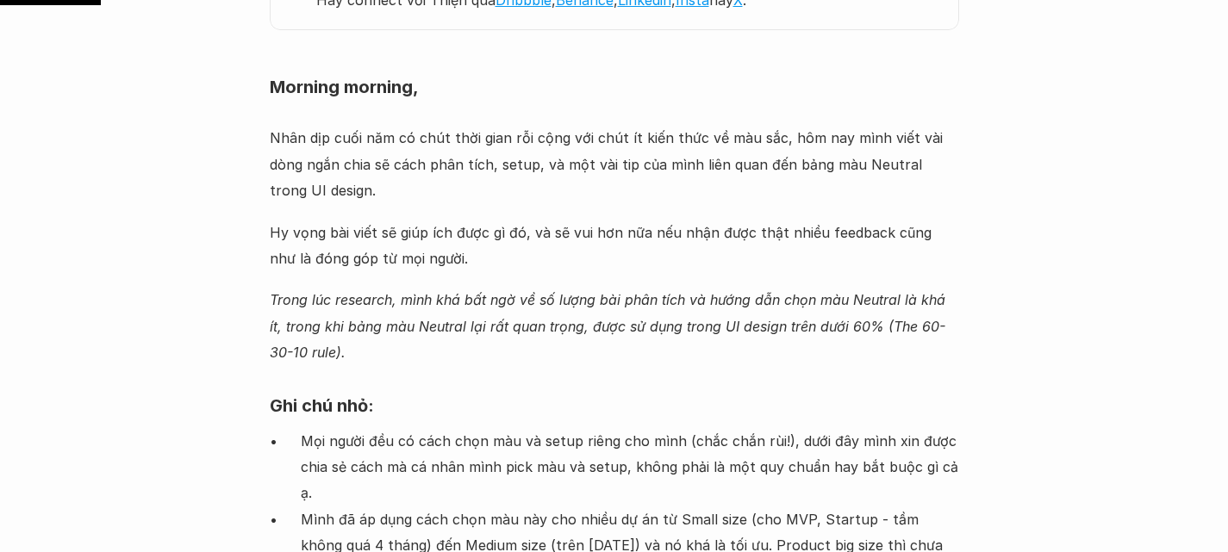
click at [655, 295] on em "Trong lúc research, mình khá bất ngờ về số lượng bài phân tích và hướng dẫn chọ…" at bounding box center [610, 326] width 680 height 70
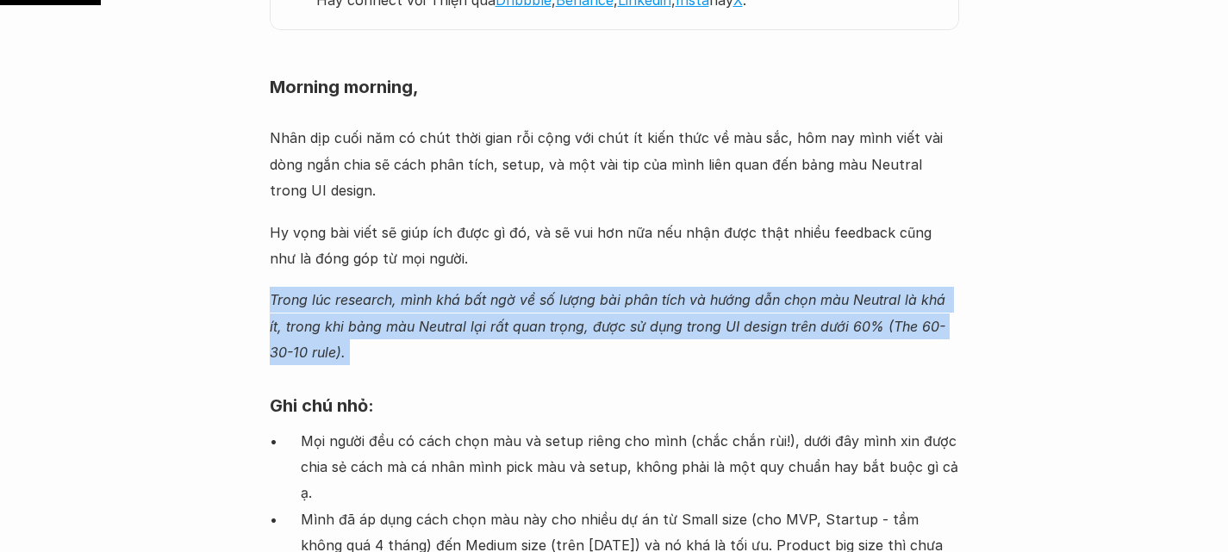
click at [655, 295] on em "Trong lúc research, mình khá bất ngờ về số lượng bài phân tích và hướng dẫn chọ…" at bounding box center [610, 326] width 680 height 70
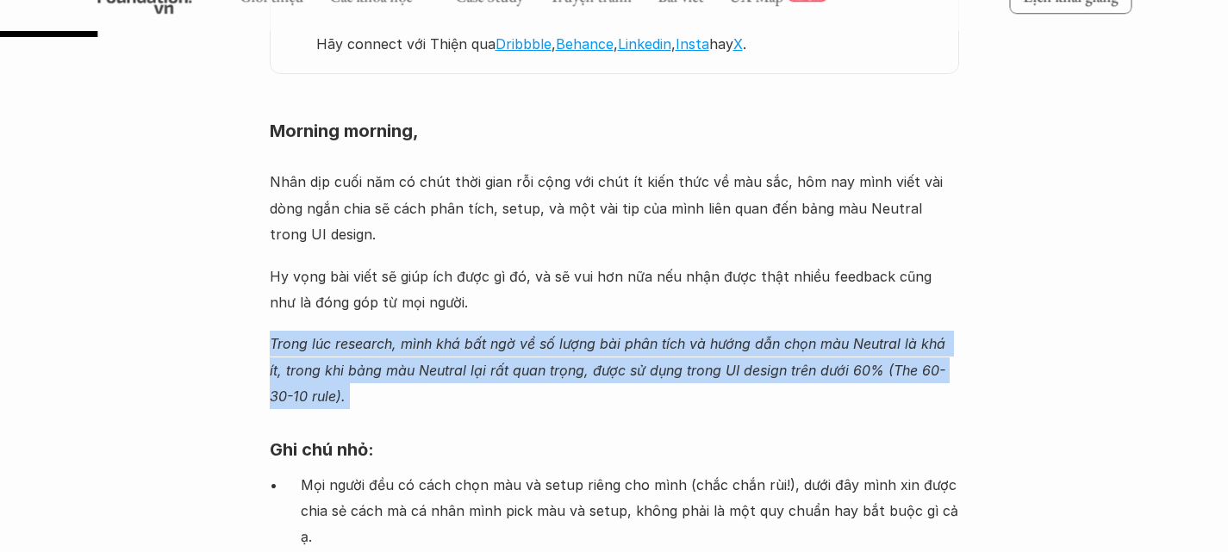
scroll to position [1411, 0]
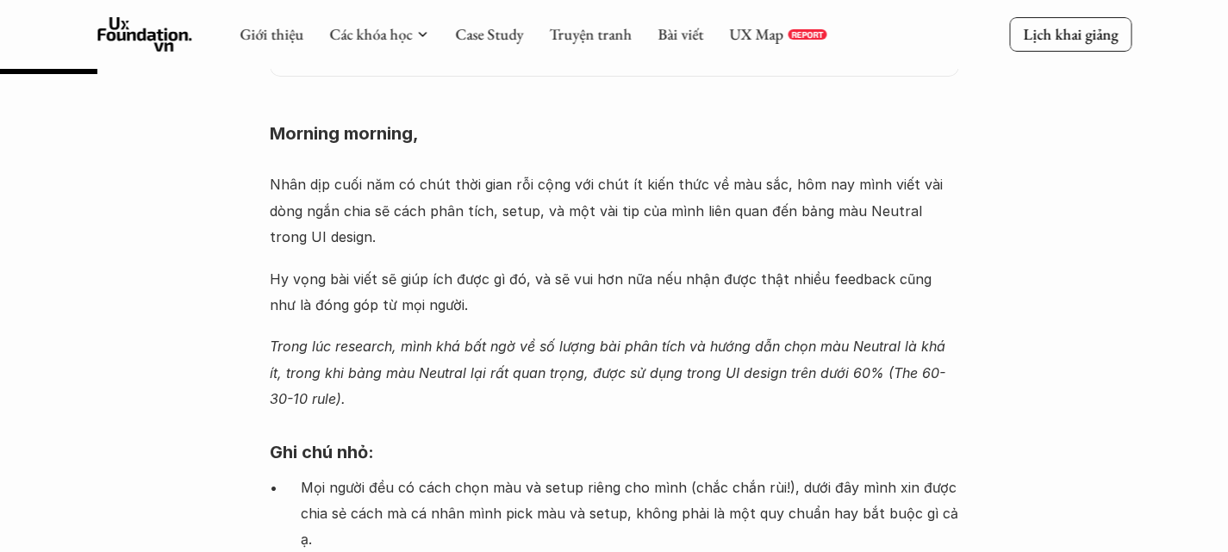
click at [512, 266] on p "Hy vọng bài viết sẽ giúp ích được gì đó, và sẽ vui hơn nữa nếu nhận được thật n…" at bounding box center [614, 292] width 689 height 53
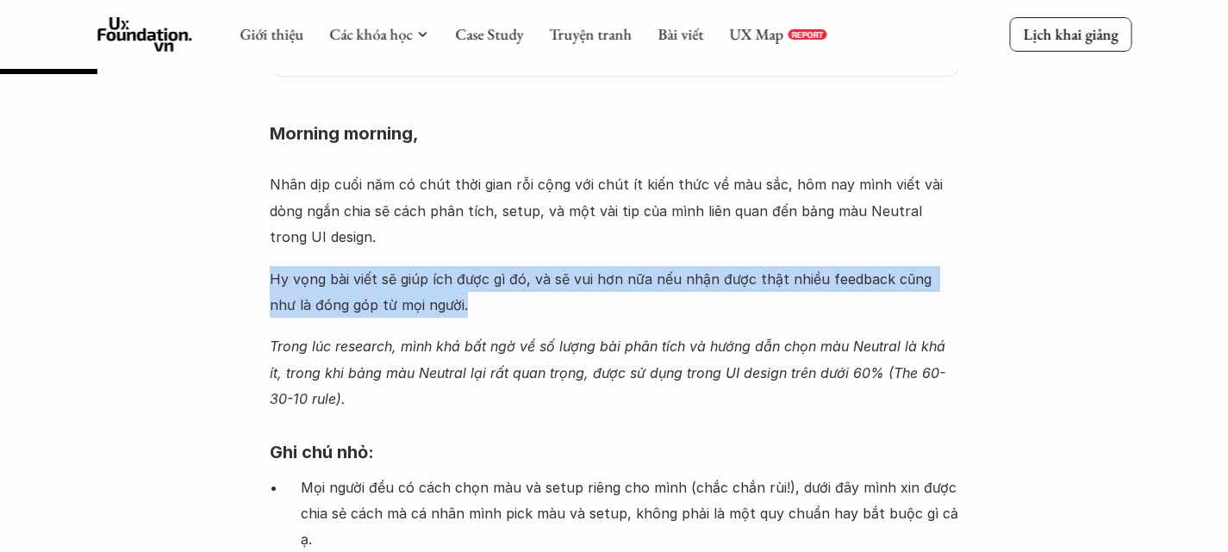
click at [512, 266] on p "Hy vọng bài viết sẽ giúp ích được gì đó, và sẽ vui hơn nữa nếu nhận được thật n…" at bounding box center [614, 292] width 689 height 53
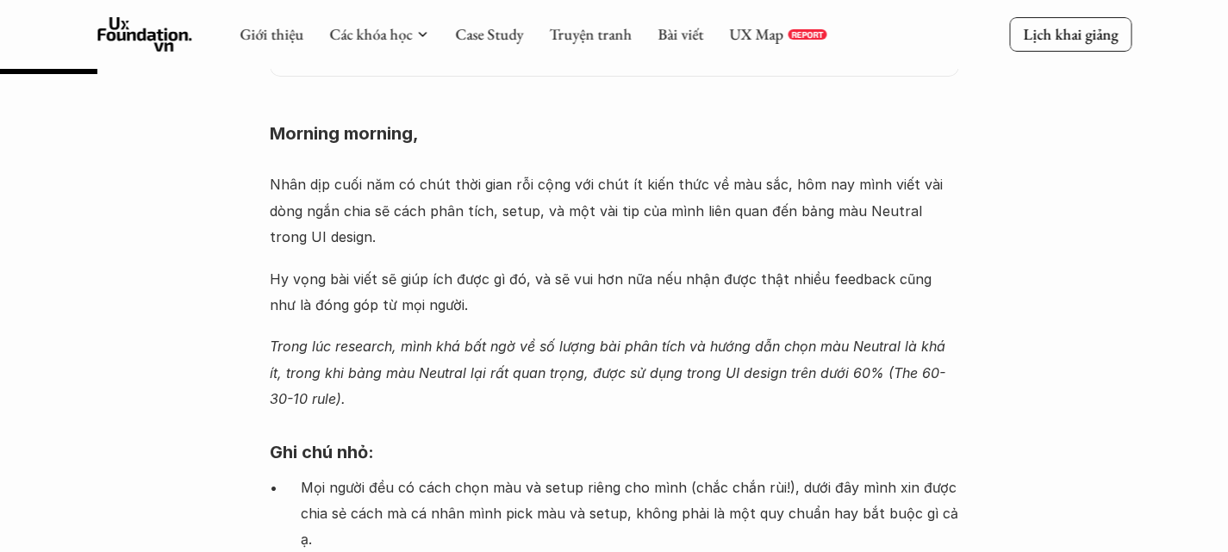
click at [435, 193] on p "Nhân dịp cuối năm có chút thời gian rỗi cộng với chút ít kiến thức về màu sắc, …" at bounding box center [614, 210] width 689 height 78
click at [529, 193] on p "Nhân dịp cuối năm có chút thời gian rỗi cộng với chút ít kiến thức về màu sắc, …" at bounding box center [614, 210] width 689 height 78
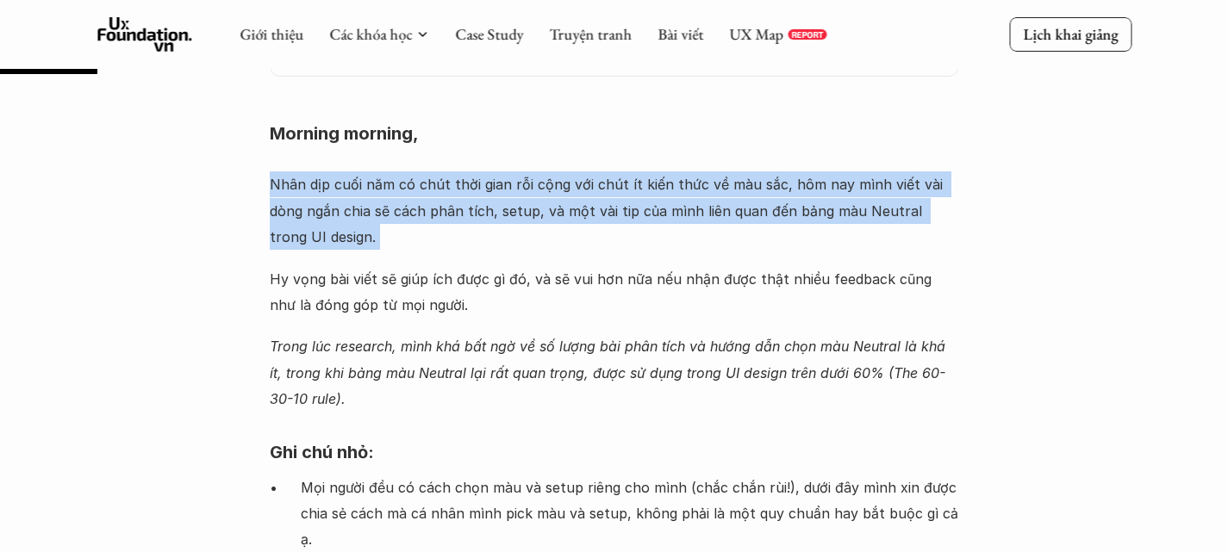
click at [529, 193] on p "Nhân dịp cuối năm có chút thời gian rỗi cộng với chút ít kiến thức về màu sắc, …" at bounding box center [614, 210] width 689 height 78
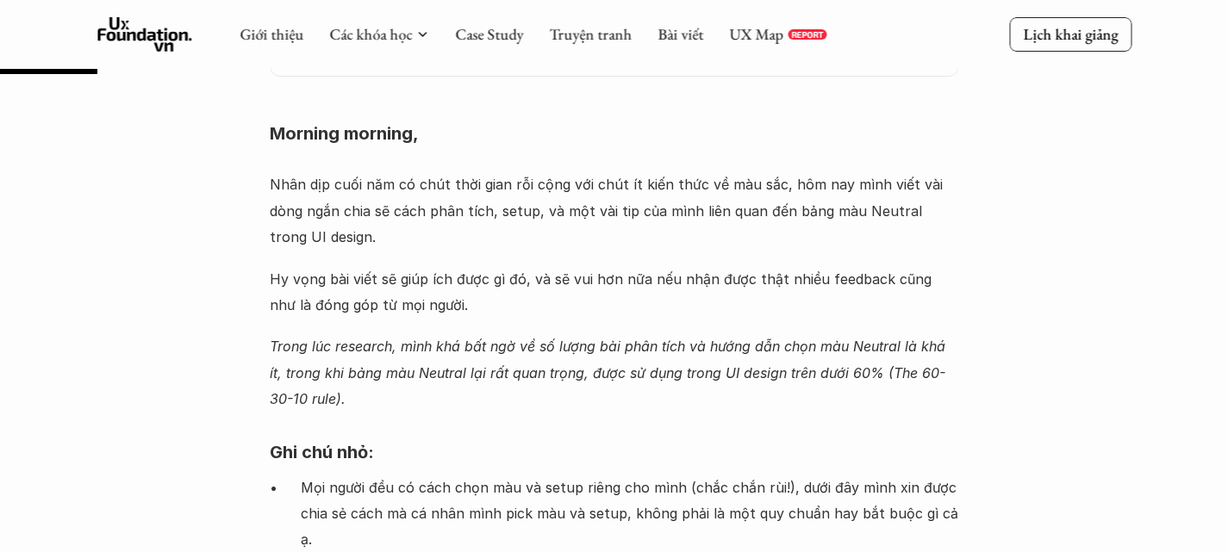
click at [351, 266] on p "Hy vọng bài viết sẽ giúp ích được gì đó, và sẽ vui hơn nữa nếu nhận được thật n…" at bounding box center [614, 292] width 689 height 53
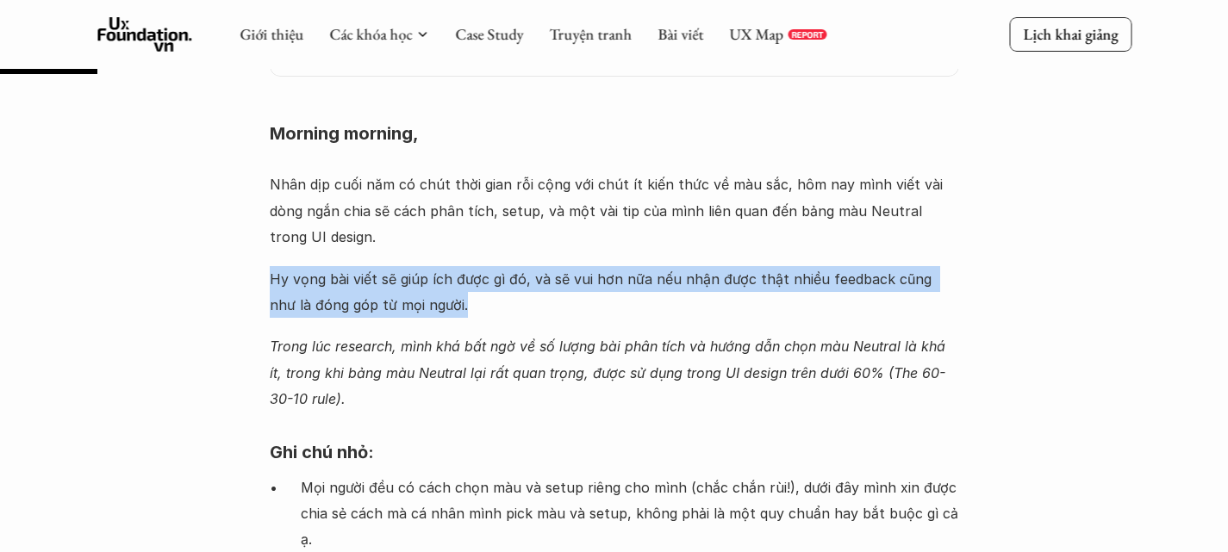
click at [351, 266] on p "Hy vọng bài viết sẽ giúp ích được gì đó, và sẽ vui hơn nữa nếu nhận được thật n…" at bounding box center [614, 292] width 689 height 53
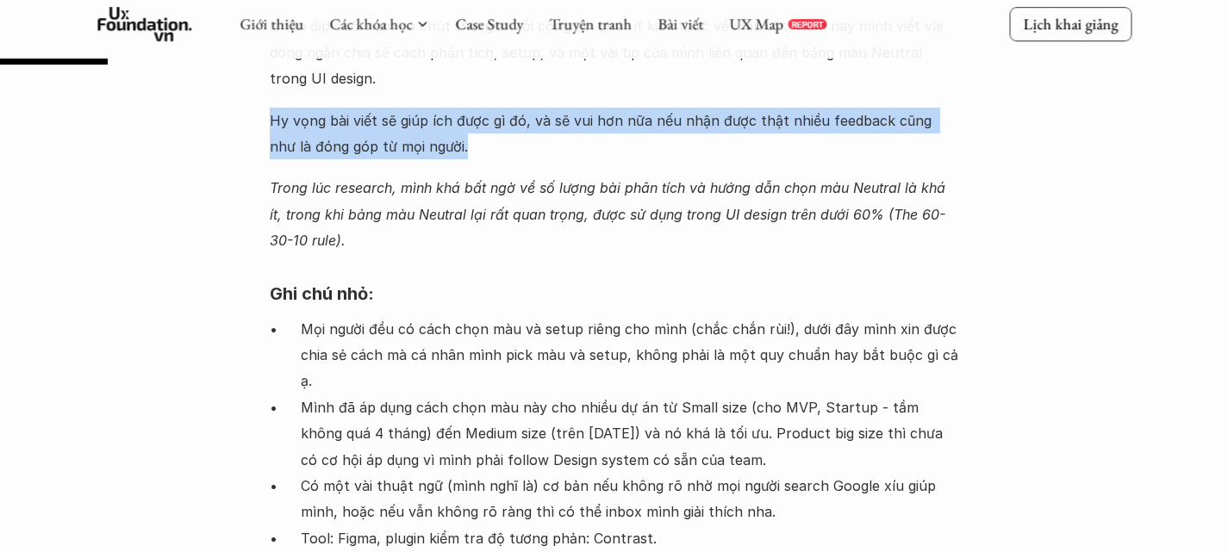
scroll to position [1571, 0]
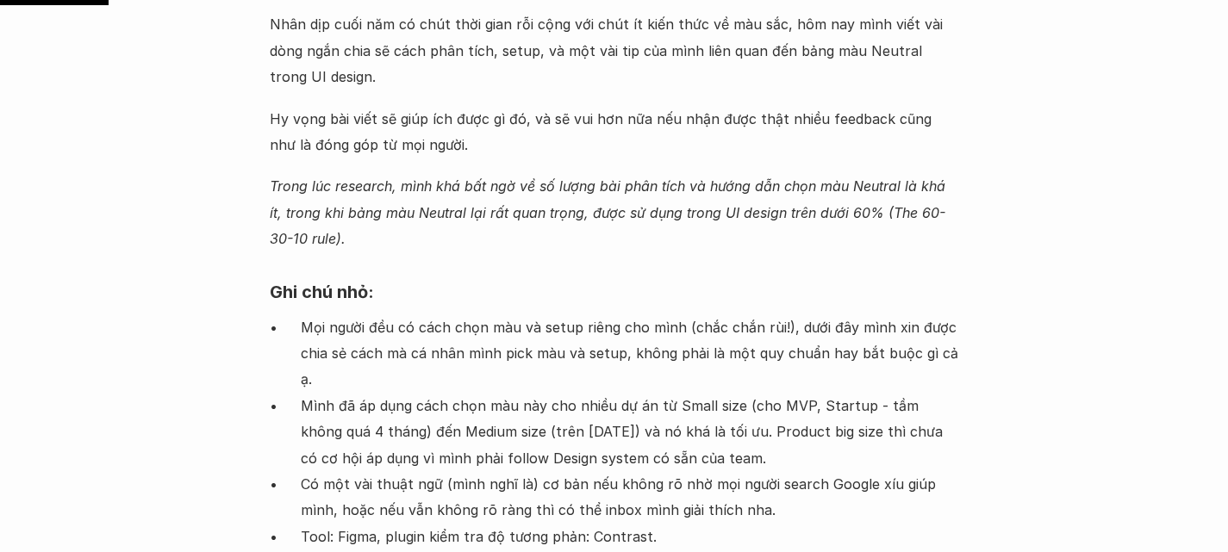
click at [313, 177] on em "Trong lúc research, mình khá bất ngờ về số lượng bài phân tích và hướng dẫn chọ…" at bounding box center [610, 212] width 680 height 70
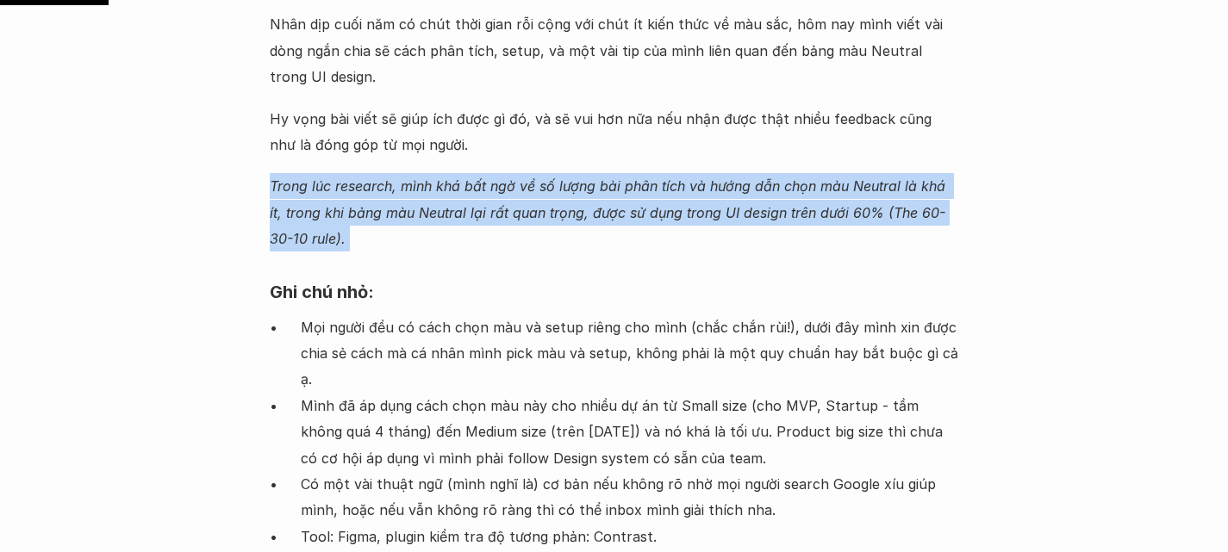
click at [313, 177] on em "Trong lúc research, mình khá bất ngờ về số lượng bài phân tích và hướng dẫn chọ…" at bounding box center [610, 212] width 680 height 70
click at [321, 186] on em "Trong lúc research, mình khá bất ngờ về số lượng bài phân tích và hướng dẫn chọ…" at bounding box center [610, 212] width 680 height 70
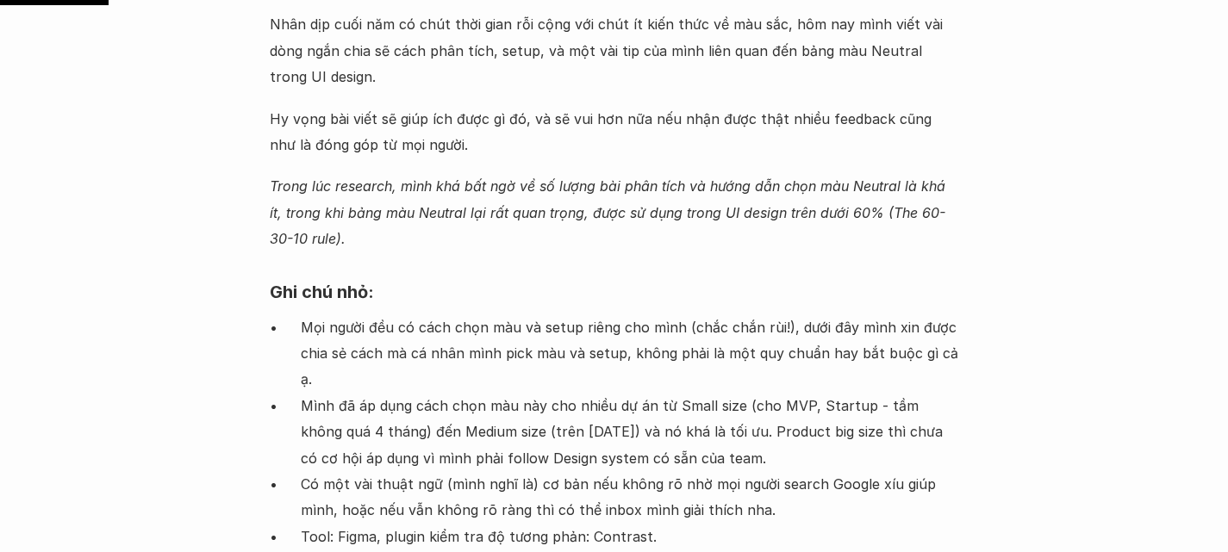
click at [321, 186] on em "Trong lúc research, mình khá bất ngờ về số lượng bài phân tích và hướng dẫn chọ…" at bounding box center [610, 212] width 680 height 70
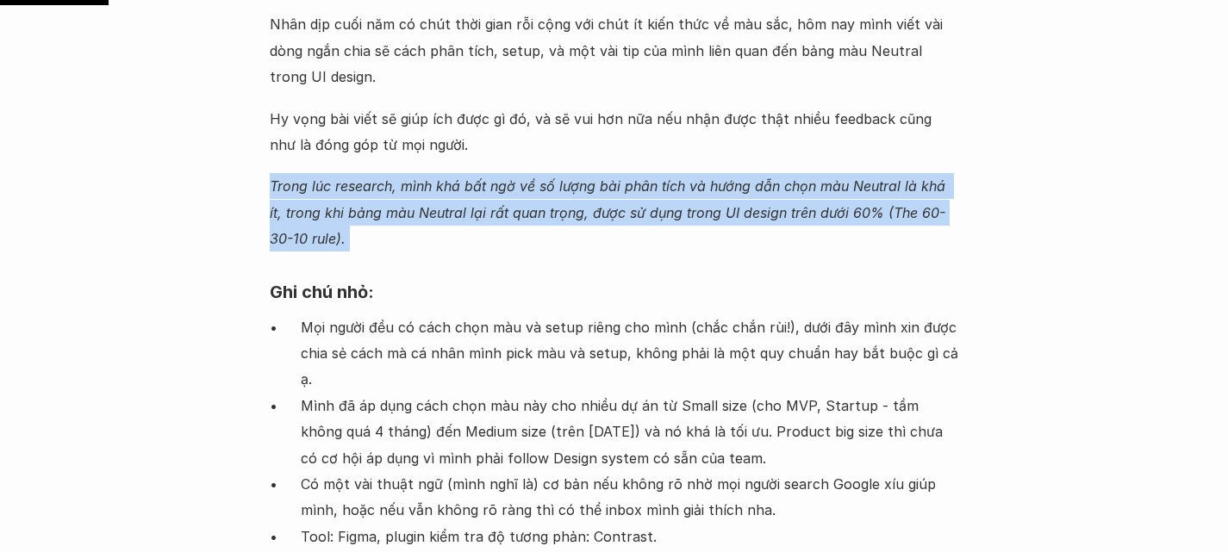
click at [321, 186] on em "Trong lúc research, mình khá bất ngờ về số lượng bài phân tích và hướng dẫn chọ…" at bounding box center [610, 212] width 680 height 70
click at [624, 189] on em "Trong lúc research, mình khá bất ngờ về số lượng bài phân tích và hướng dẫn chọ…" at bounding box center [610, 212] width 680 height 70
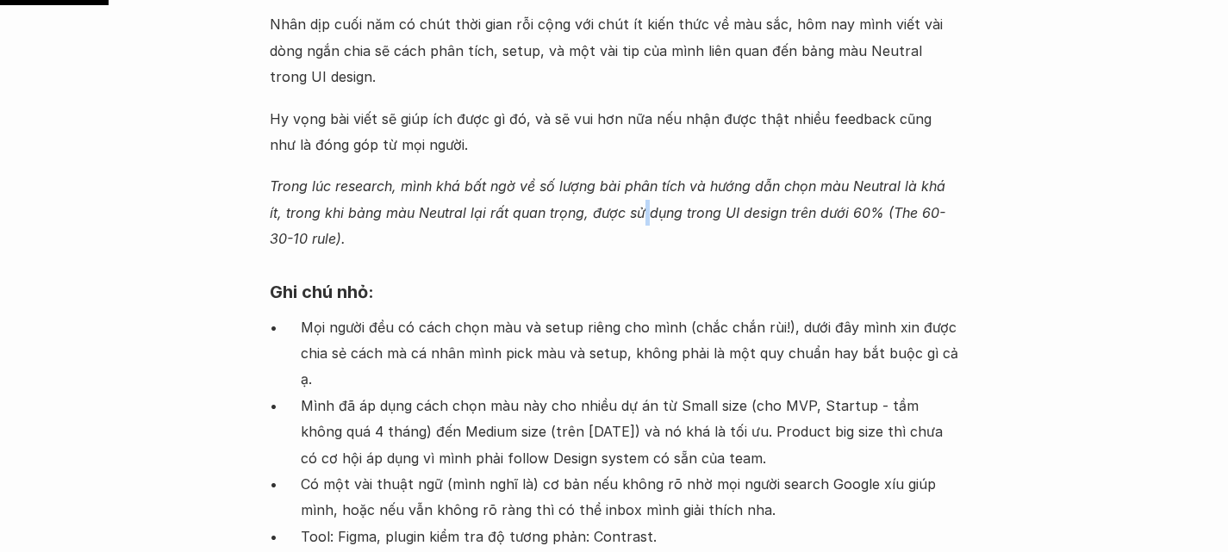
click at [624, 189] on em "Trong lúc research, mình khá bất ngờ về số lượng bài phân tích và hướng dẫn chọ…" at bounding box center [610, 212] width 680 height 70
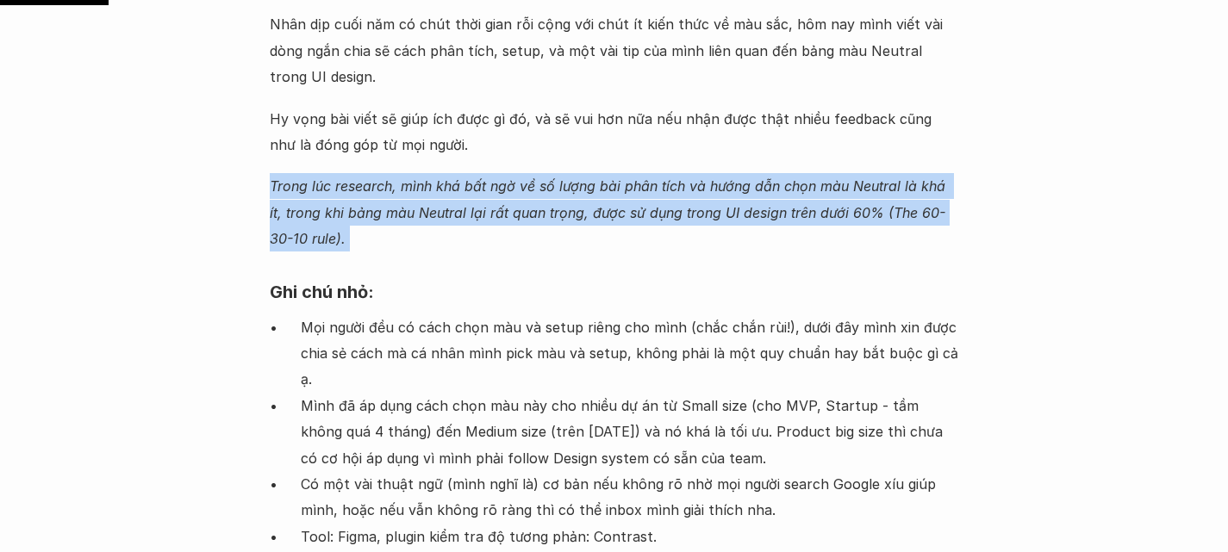
click at [624, 189] on em "Trong lúc research, mình khá bất ngờ về số lượng bài phân tích và hướng dẫn chọ…" at bounding box center [610, 212] width 680 height 70
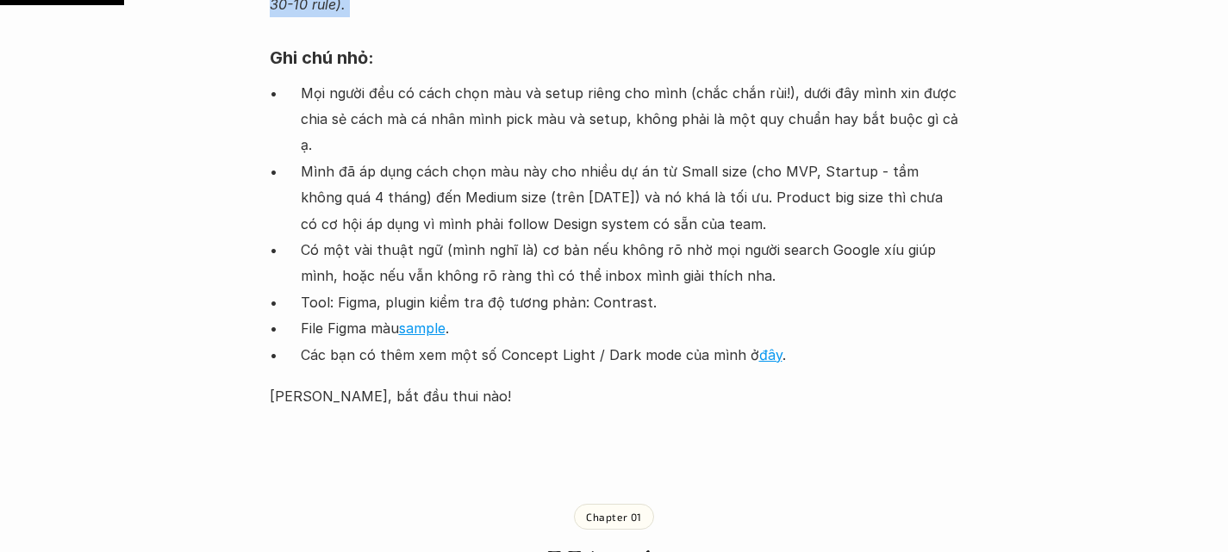
scroll to position [1808, 0]
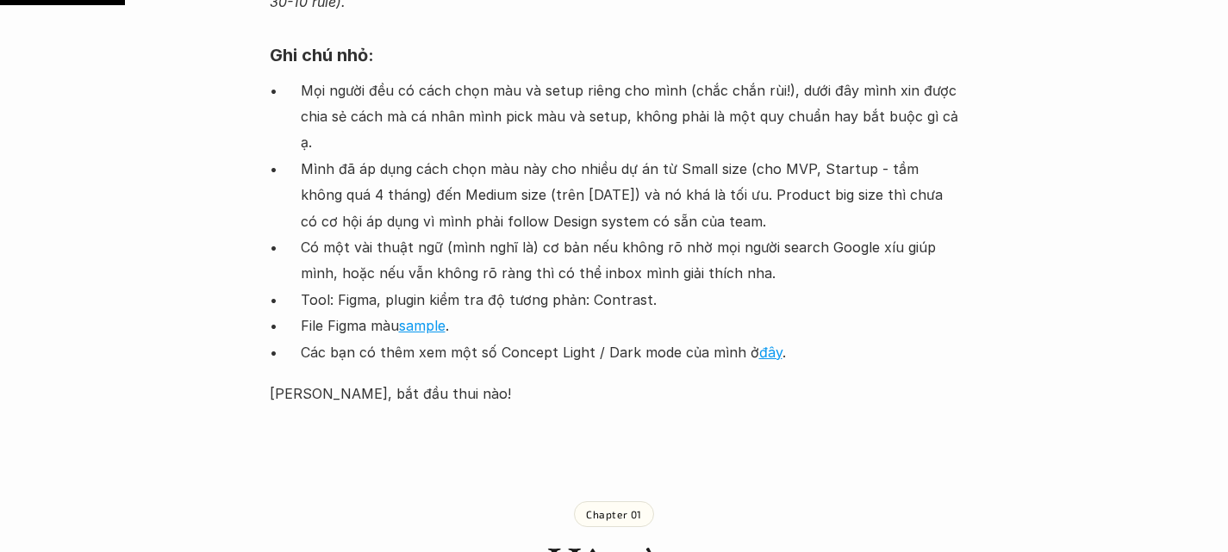
click at [575, 78] on p "Mọi người đều có cách chọn màu và setup riêng cho mình (chắc chắn rùi!), dưới đ…" at bounding box center [630, 117] width 658 height 78
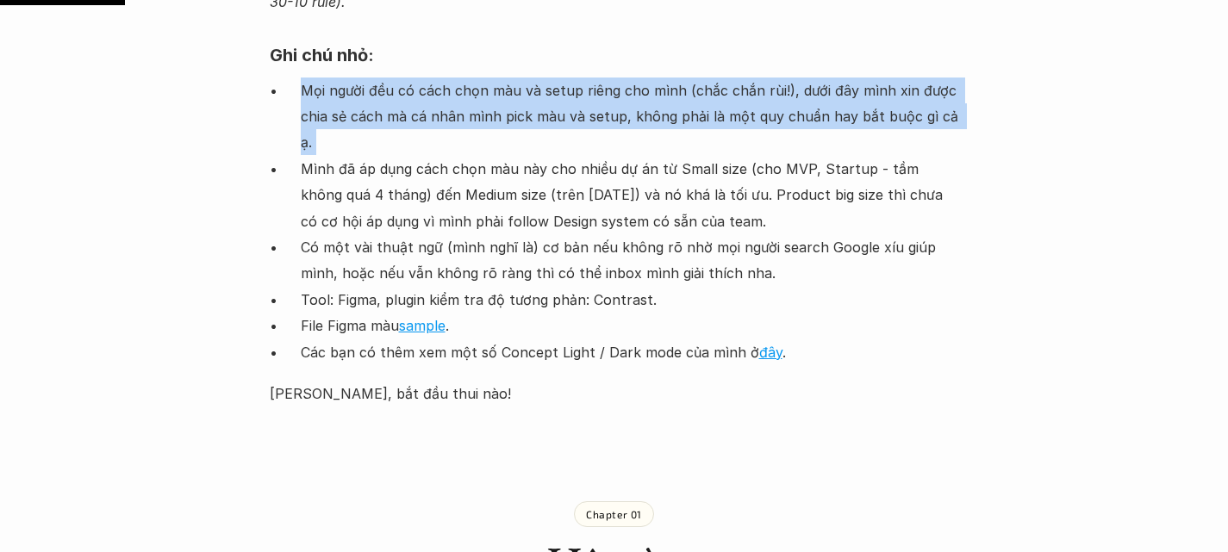
click at [575, 78] on p "Mọi người đều có cách chọn màu và setup riêng cho mình (chắc chắn rùi!), dưới đ…" at bounding box center [630, 117] width 658 height 78
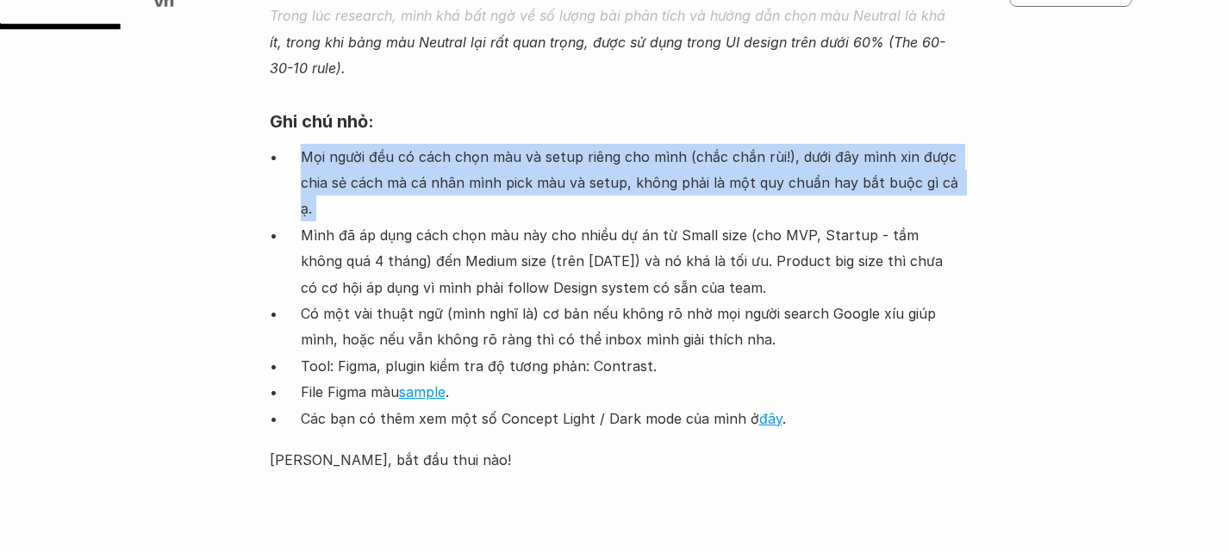
scroll to position [1737, 0]
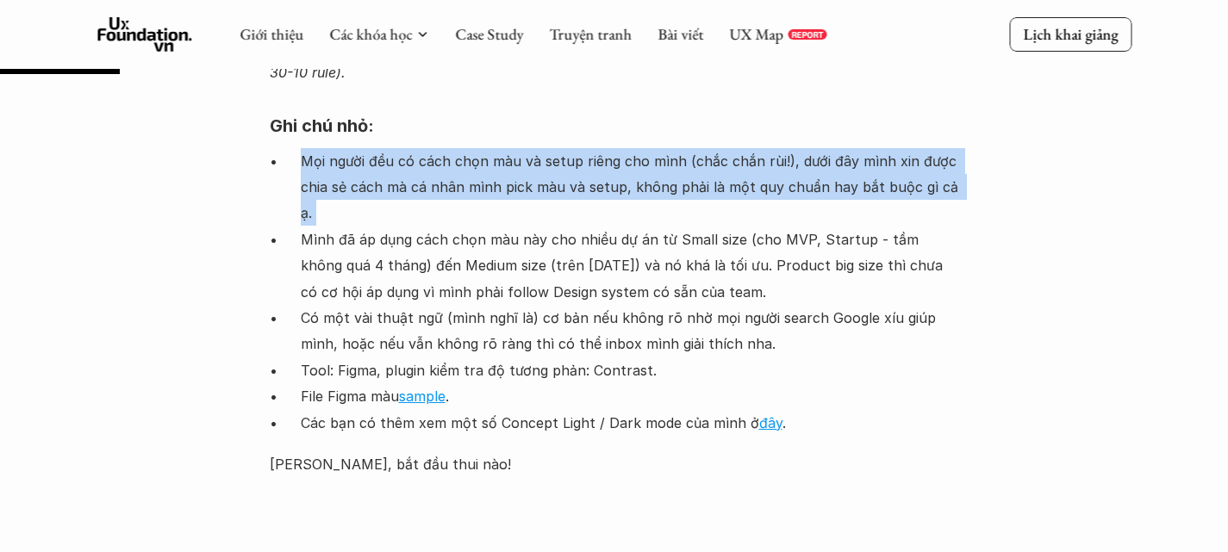
click at [559, 153] on p "Mọi người đều có cách chọn màu và setup riêng cho mình (chắc chắn rùi!), dưới đ…" at bounding box center [630, 187] width 658 height 78
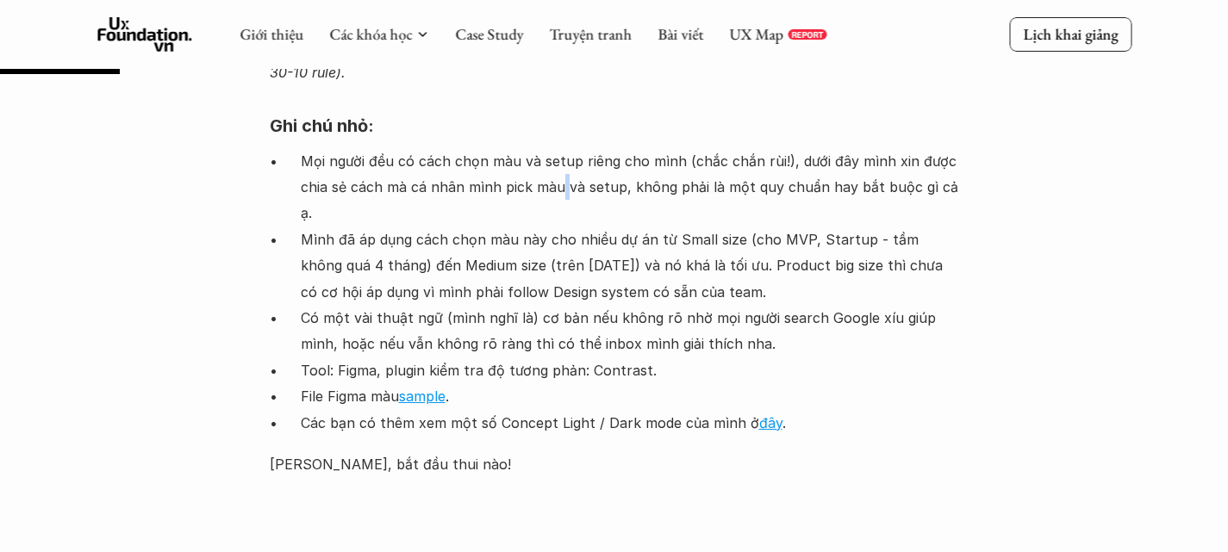
click at [559, 153] on p "Mọi người đều có cách chọn màu và setup riêng cho mình (chắc chắn rùi!), dưới đ…" at bounding box center [630, 187] width 658 height 78
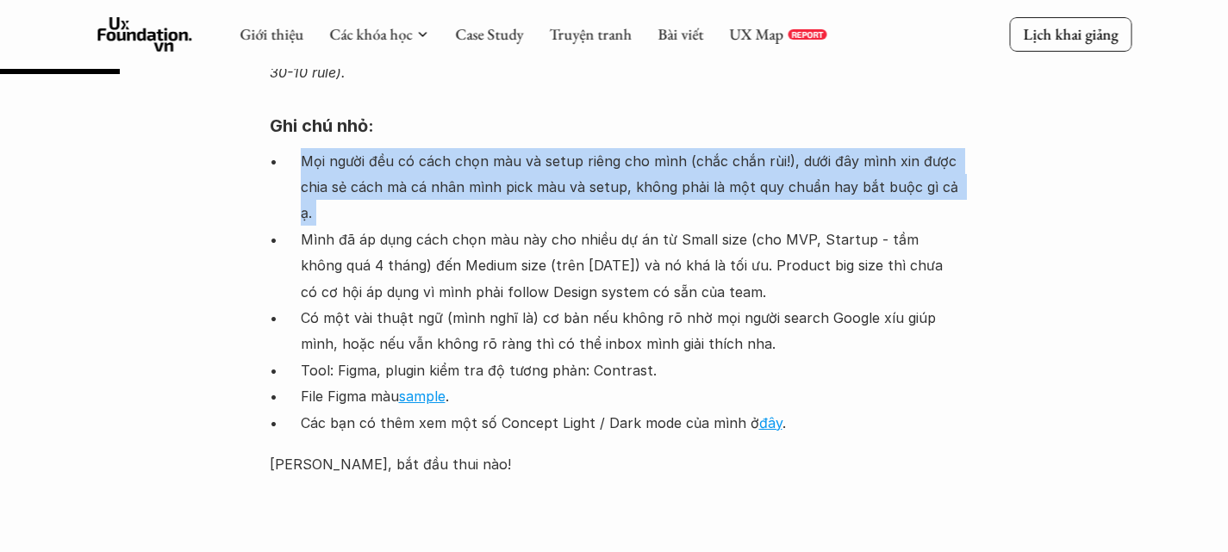
click at [559, 153] on p "Mọi người đều có cách chọn màu và setup riêng cho mình (chắc chắn rùi!), dưới đ…" at bounding box center [630, 187] width 658 height 78
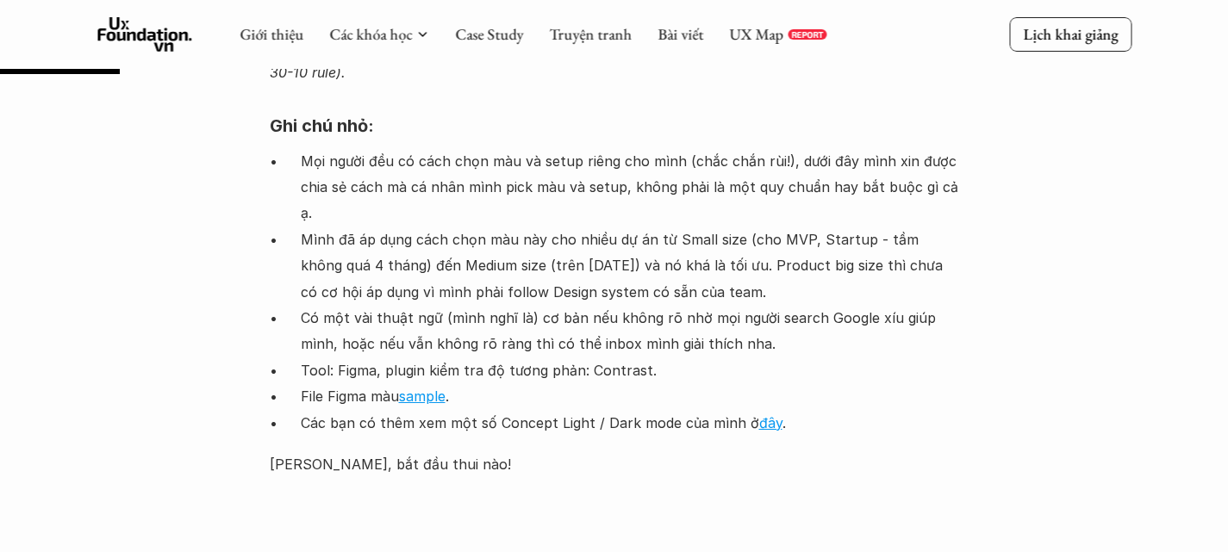
click at [358, 227] on p "Mình đã áp dụng cách chọn màu này cho nhiều dự án từ Small size (cho MVP, Start…" at bounding box center [630, 266] width 658 height 78
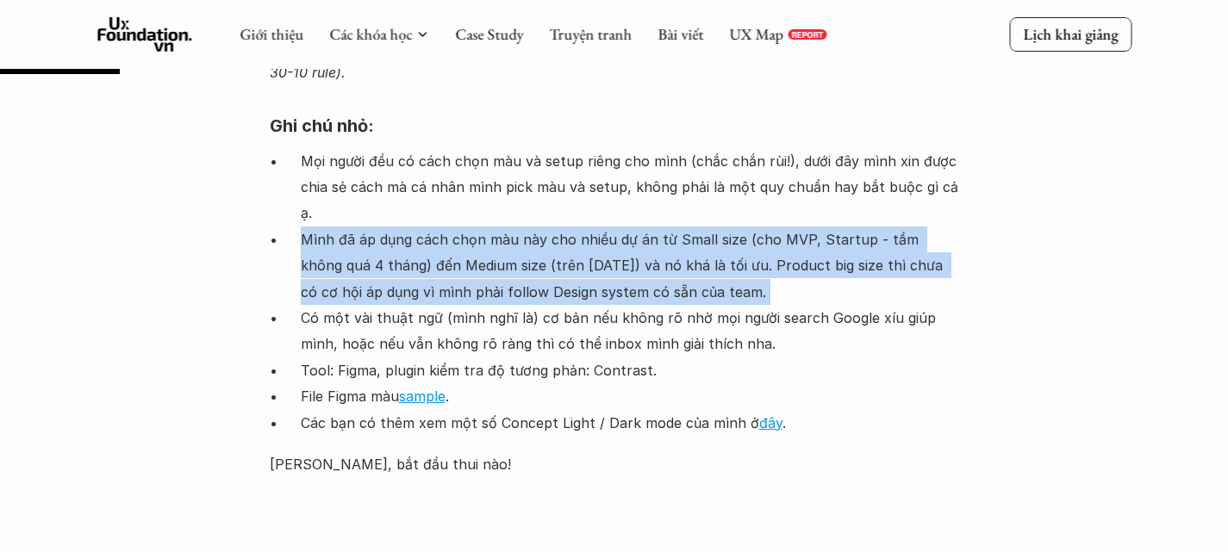
click at [358, 227] on p "Mình đã áp dụng cách chọn màu này cho nhiều dự án từ Small size (cho MVP, Start…" at bounding box center [630, 266] width 658 height 78
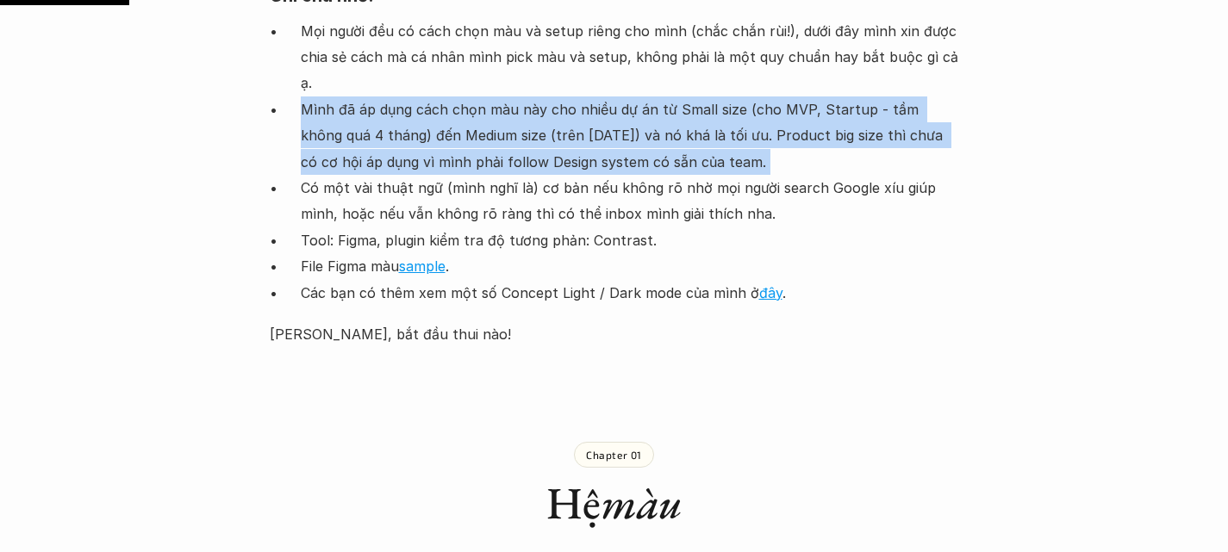
scroll to position [1868, 0]
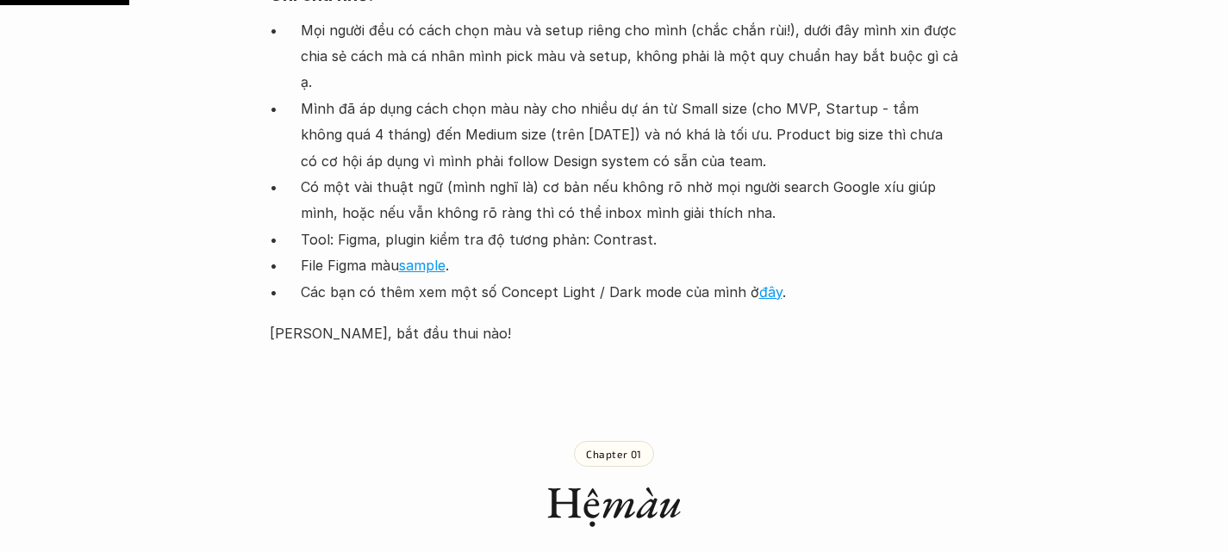
click at [333, 174] on p "Có một vài thuật ngữ (mình nghĩ là) cơ bản nếu không rõ nhờ mọi người search Go…" at bounding box center [630, 200] width 658 height 53
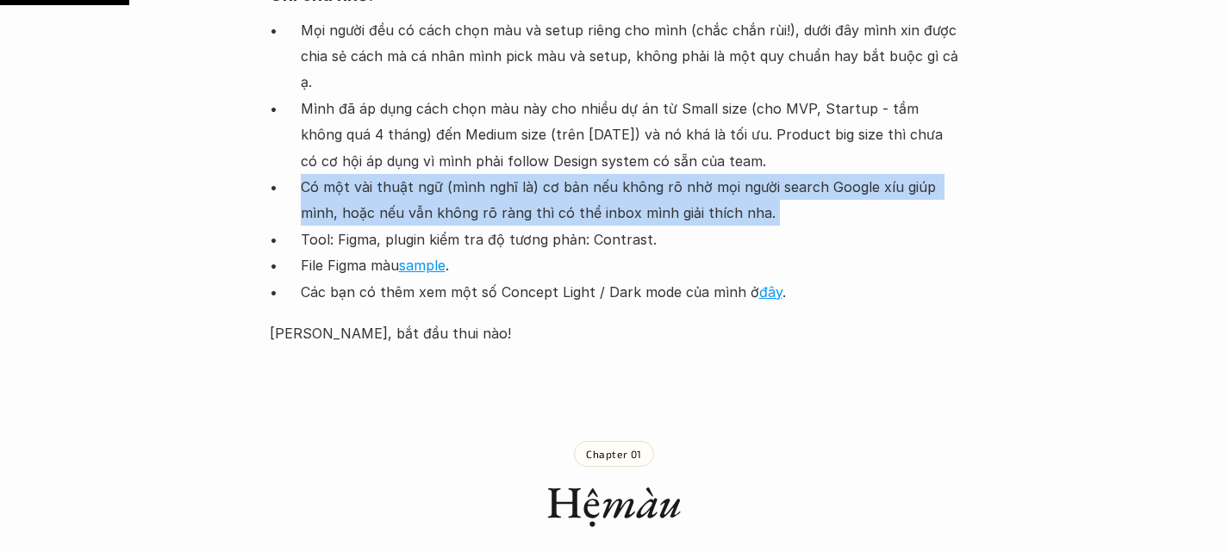
click at [333, 174] on p "Có một vài thuật ngữ (mình nghĩ là) cơ bản nếu không rõ nhờ mọi người search Go…" at bounding box center [630, 200] width 658 height 53
click at [383, 174] on p "Có một vài thuật ngữ (mình nghĩ là) cơ bản nếu không rõ nhờ mọi người search Go…" at bounding box center [630, 200] width 658 height 53
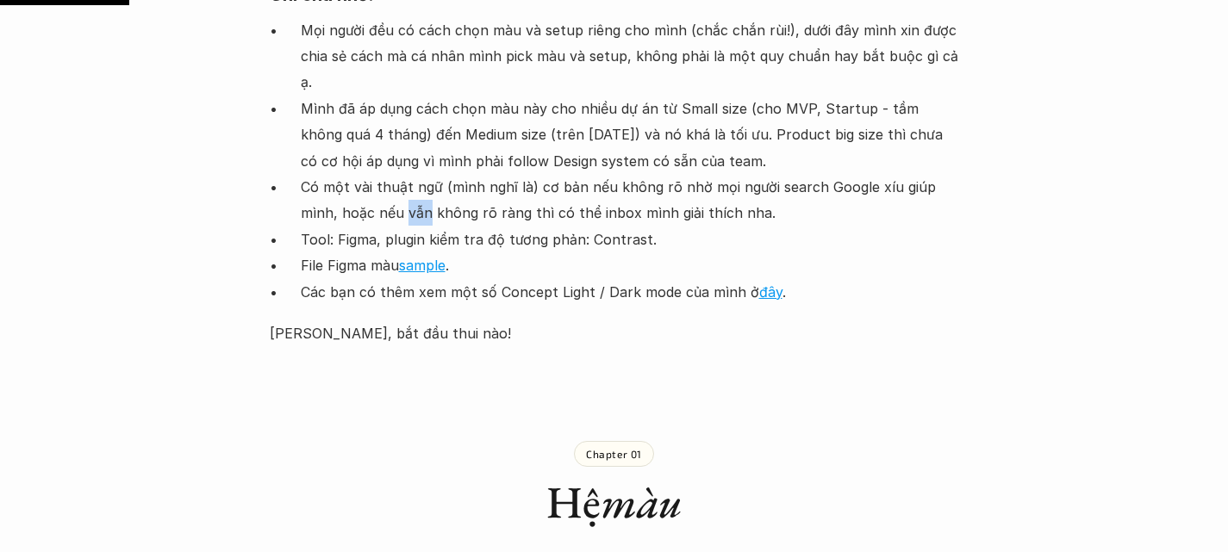
click at [383, 174] on p "Có một vài thuật ngữ (mình nghĩ là) cơ bản nếu không rõ nhờ mọi người search Go…" at bounding box center [630, 200] width 658 height 53
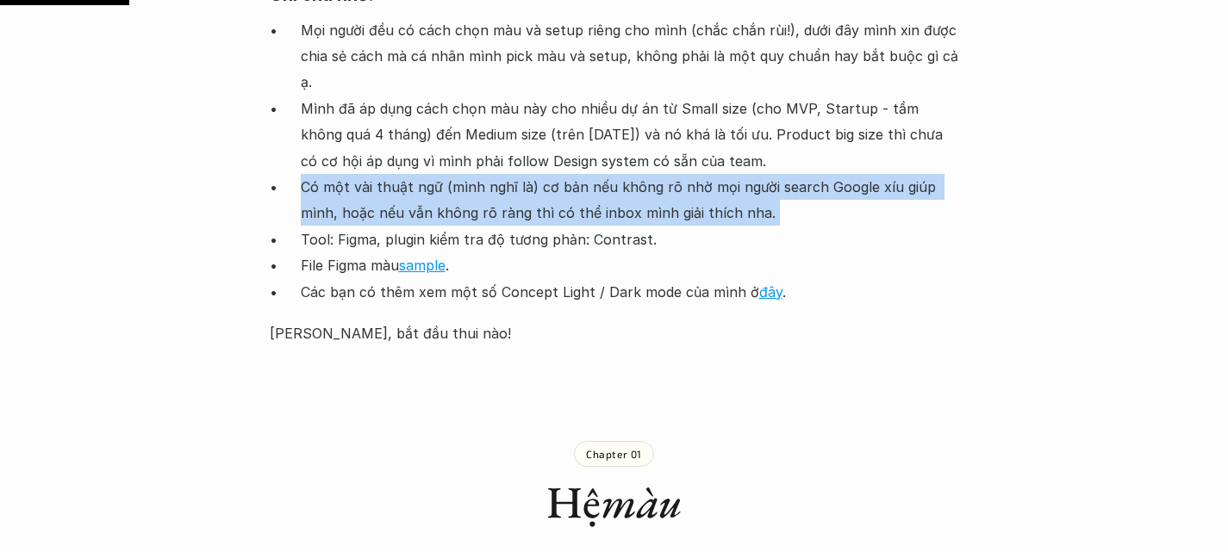
click at [383, 174] on p "Có một vài thuật ngữ (mình nghĩ là) cơ bản nếu không rõ nhờ mọi người search Go…" at bounding box center [630, 200] width 658 height 53
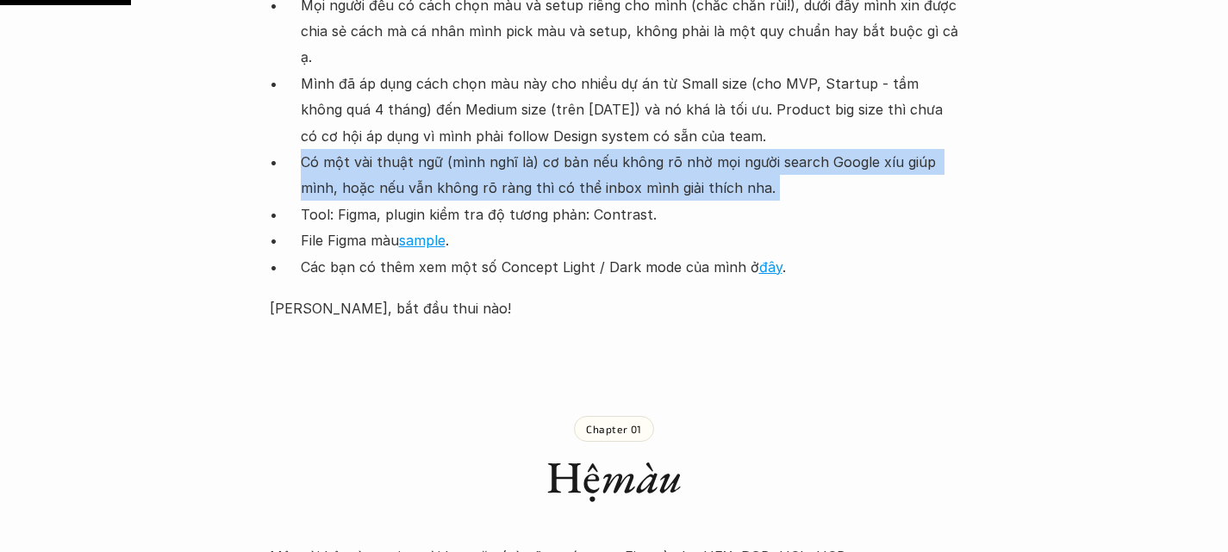
scroll to position [1896, 0]
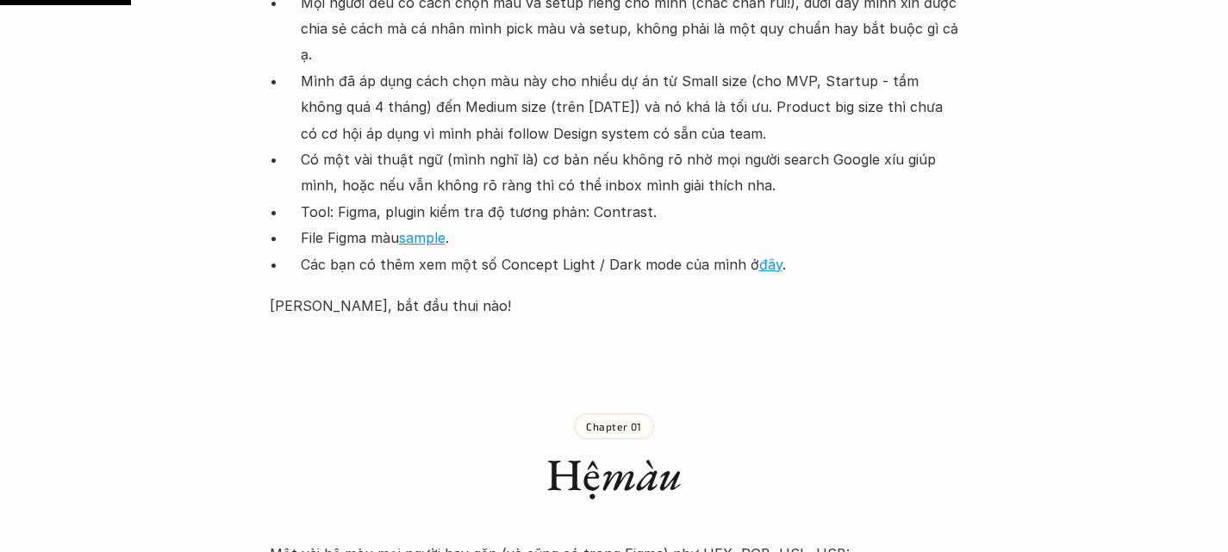
click at [366, 199] on p "Tool: Figma, plugin kiểm tra độ tương phản: Contrast." at bounding box center [630, 212] width 658 height 26
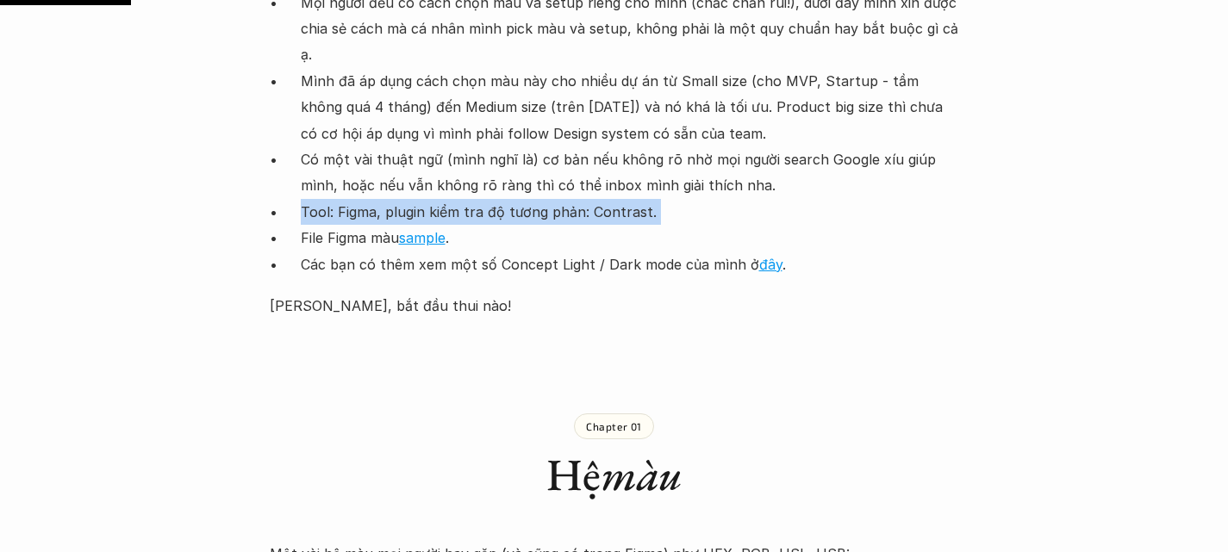
click at [366, 199] on p "Tool: Figma, plugin kiểm tra độ tương phản: Contrast." at bounding box center [630, 212] width 658 height 26
click at [601, 199] on p "Tool: Figma, plugin kiểm tra độ tương phản: Contrast." at bounding box center [630, 212] width 658 height 26
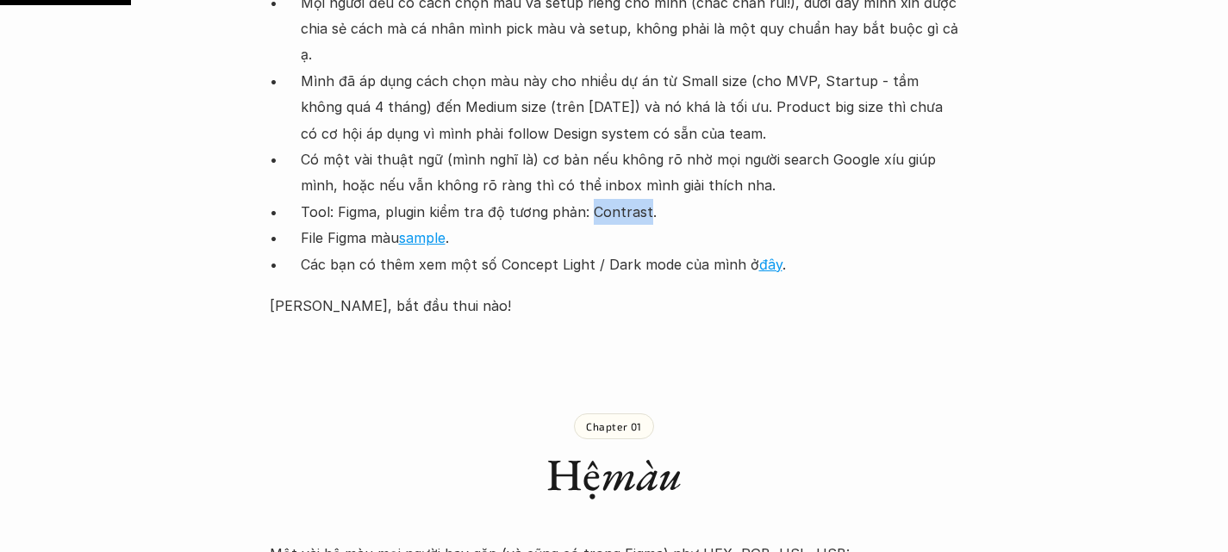
click at [601, 199] on p "Tool: Figma, plugin kiểm tra độ tương phản: Contrast." at bounding box center [630, 212] width 658 height 26
click at [316, 225] on p "File Figma màu sample ." at bounding box center [630, 238] width 658 height 26
click at [336, 252] on p "Các bạn có thêm xem một số Concept Light / Dark mode của mình ở đây ." at bounding box center [630, 265] width 658 height 26
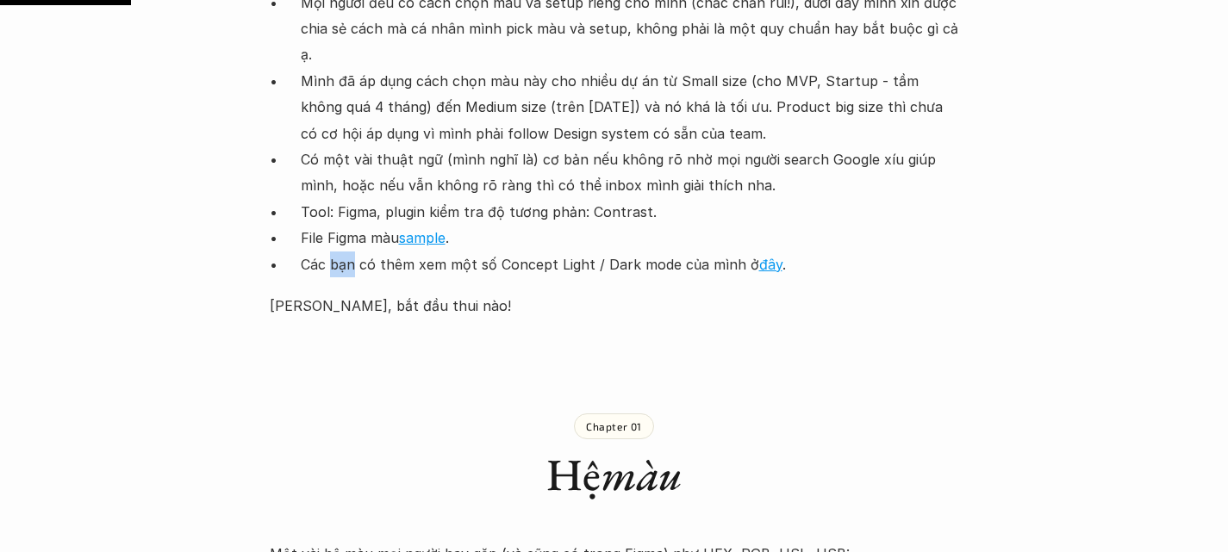
click at [336, 252] on p "Các bạn có thêm xem một số Concept Light / Dark mode của mình ở đây ." at bounding box center [630, 265] width 658 height 26
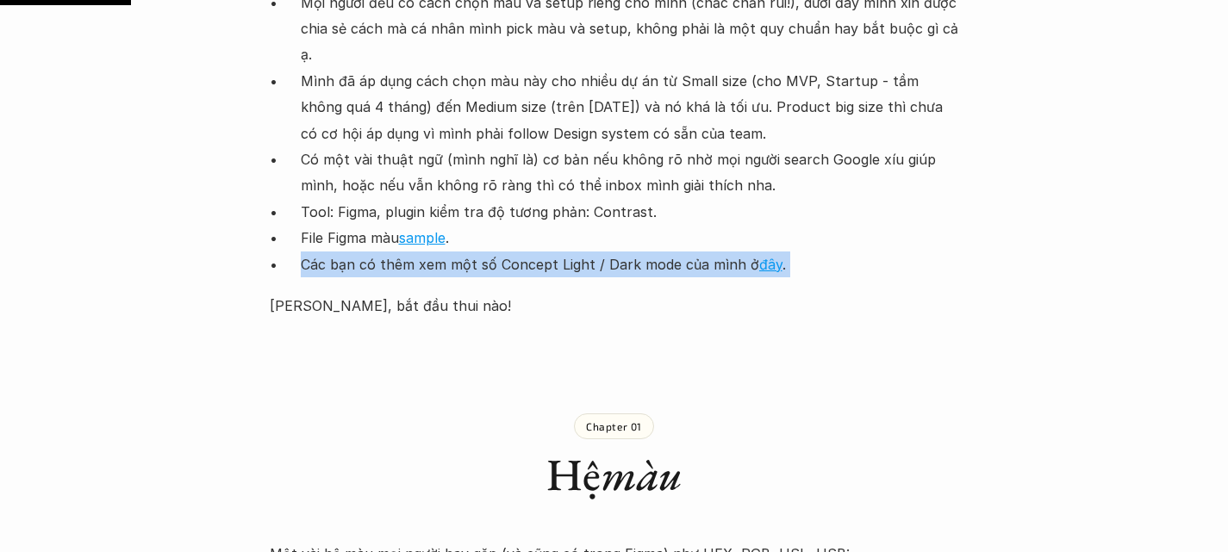
click at [336, 252] on p "Các bạn có thêm xem một số Concept Light / Dark mode của mình ở đây ." at bounding box center [630, 265] width 658 height 26
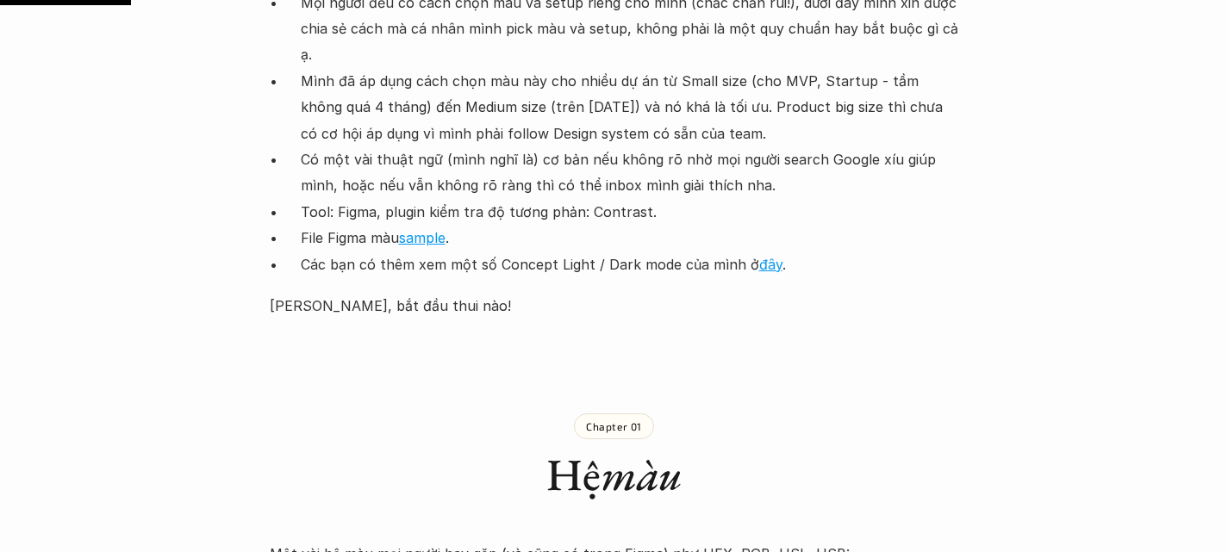
click at [422, 229] on link "sample" at bounding box center [422, 237] width 47 height 17
click at [759, 256] on link "đây" at bounding box center [770, 264] width 23 height 17
click at [324, 293] on p "[PERSON_NAME], bắt đầu thui nào!" at bounding box center [614, 306] width 689 height 26
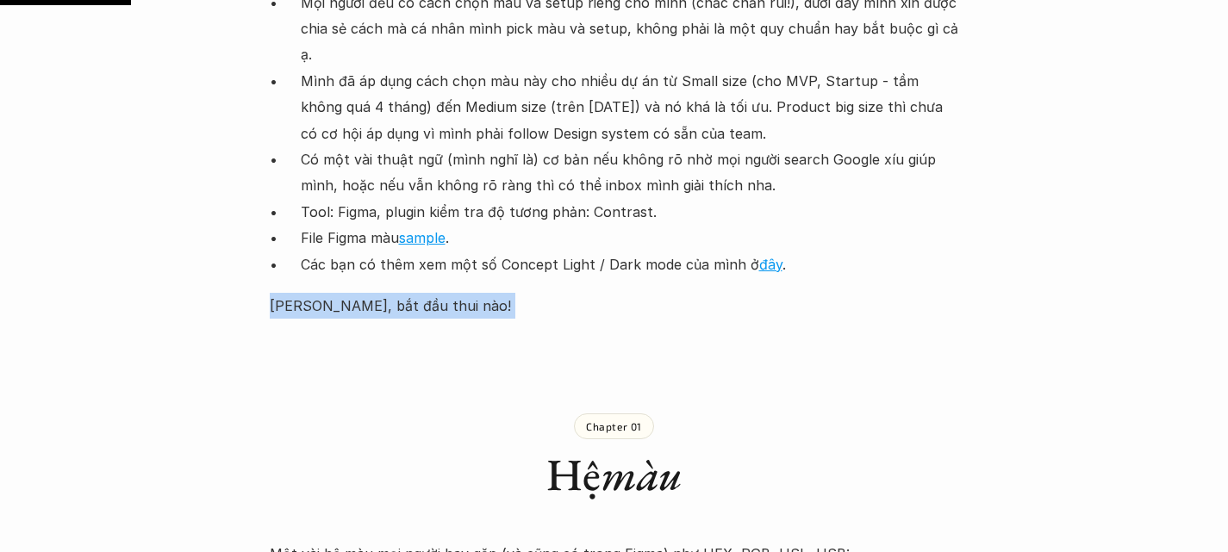
click at [324, 293] on p "[PERSON_NAME], bắt đầu thui nào!" at bounding box center [614, 306] width 689 height 26
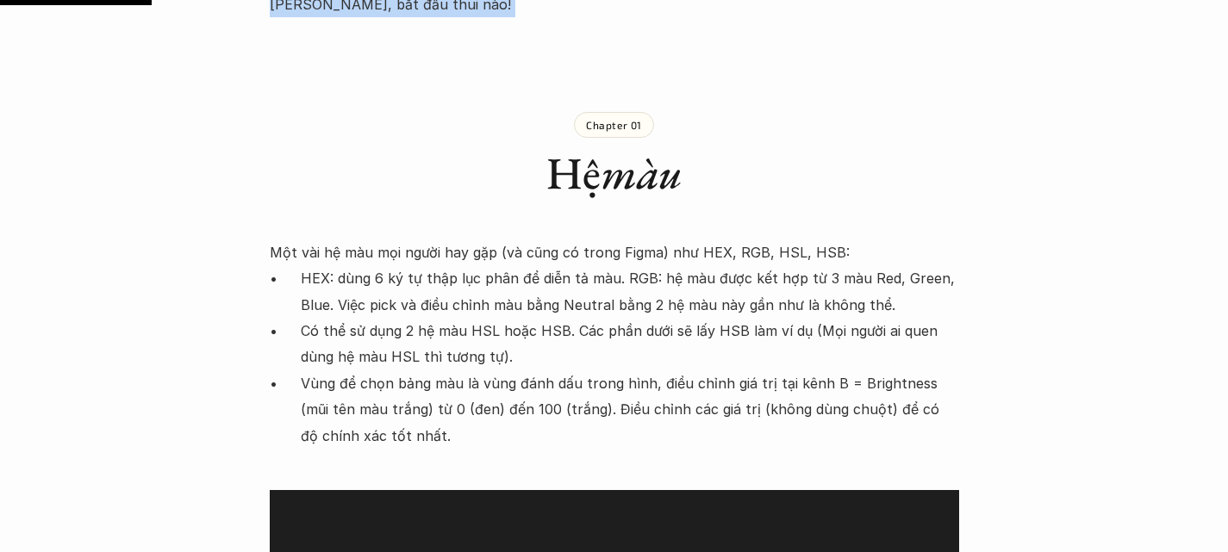
scroll to position [2198, 0]
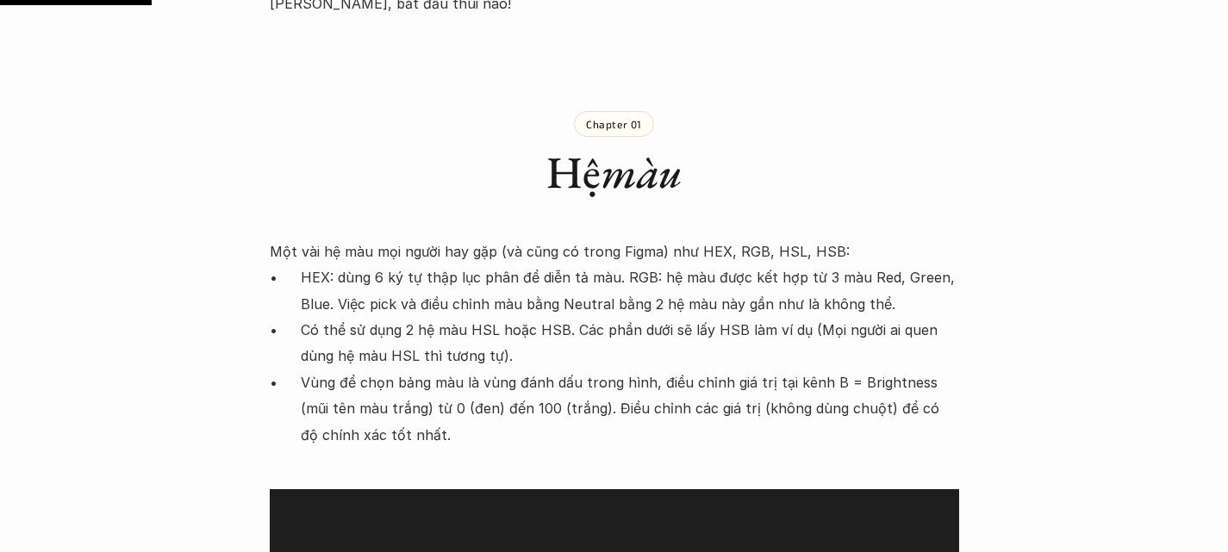
click at [632, 143] on em "màu" at bounding box center [642, 172] width 82 height 58
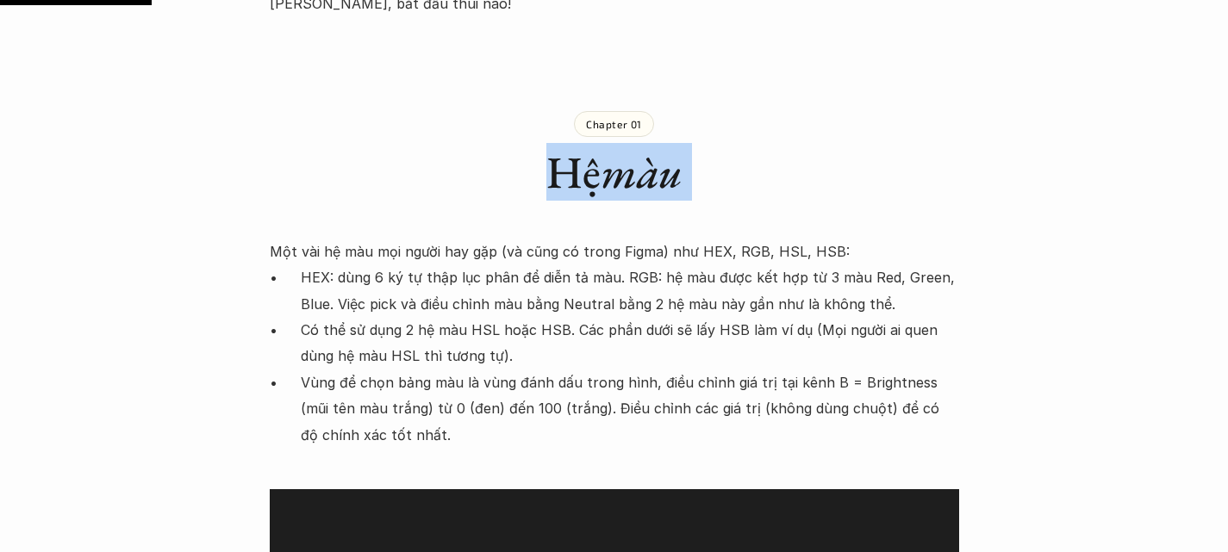
click at [632, 143] on em "màu" at bounding box center [642, 172] width 82 height 58
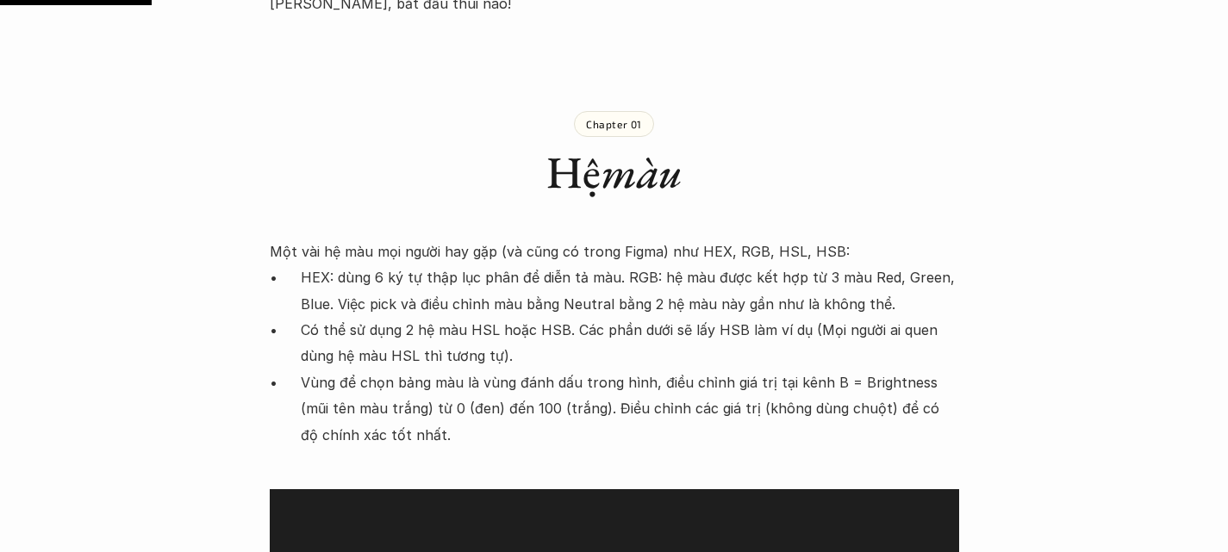
click at [583, 239] on p "Một vài hệ màu mọi người hay gặp (và cũng có trong Figma) như HEX, RGB, HSL, HS…" at bounding box center [614, 252] width 689 height 26
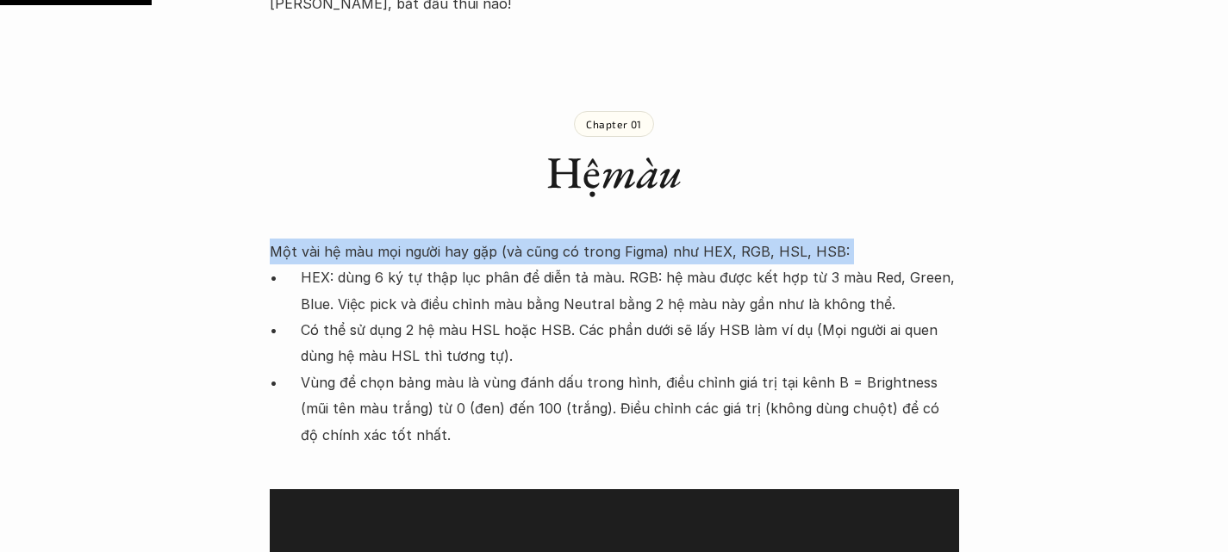
click at [583, 239] on p "Một vài hệ màu mọi người hay gặp (và cũng có trong Figma) như HEX, RGB, HSL, HS…" at bounding box center [614, 252] width 689 height 26
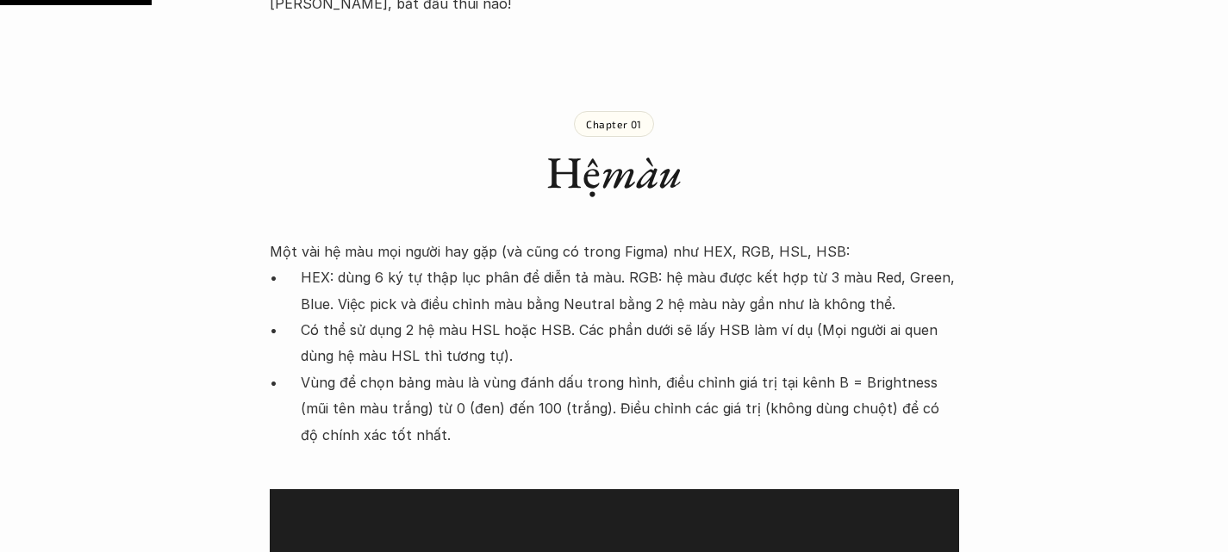
click at [624, 265] on p "HEX: dùng 6 ký tự thập lục phân để diễn tả màu. RGB: hệ màu được kết hợp từ 3 m…" at bounding box center [630, 291] width 658 height 53
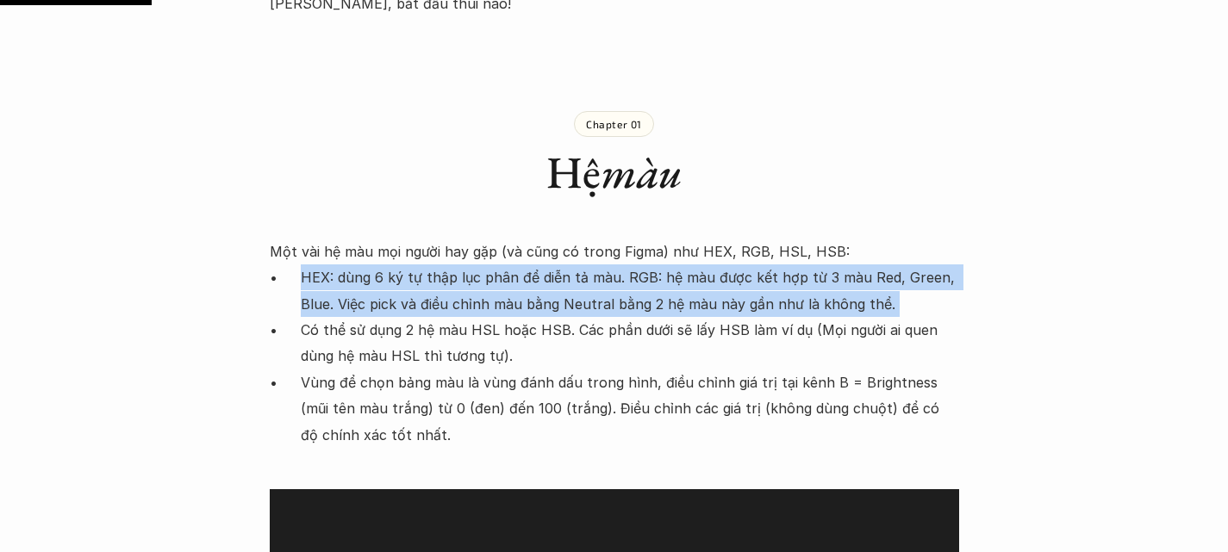
click at [624, 265] on p "HEX: dùng 6 ký tự thập lục phân để diễn tả màu. RGB: hệ màu được kết hợp từ 3 m…" at bounding box center [630, 291] width 658 height 53
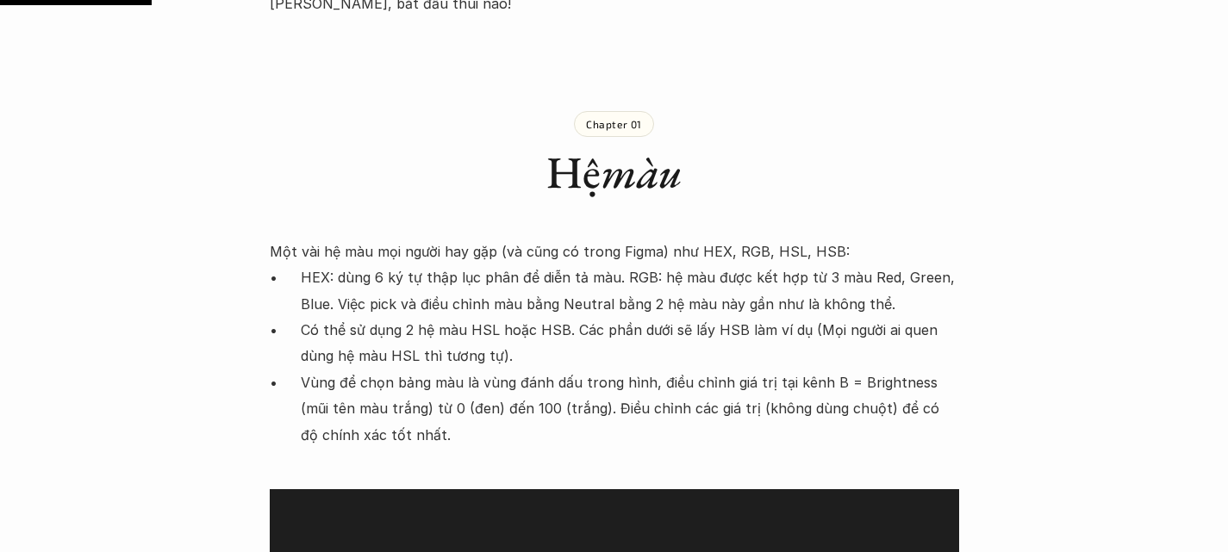
click at [355, 239] on p "Một vài hệ màu mọi người hay gặp (và cũng có trong Figma) như HEX, RGB, HSL, HS…" at bounding box center [614, 252] width 689 height 26
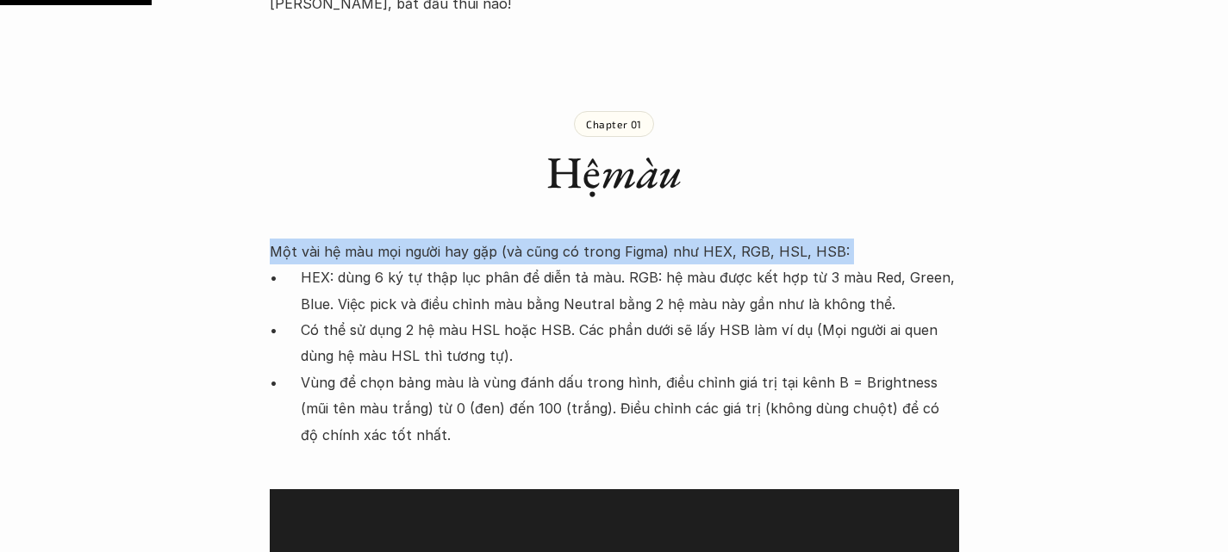
click at [355, 239] on p "Một vài hệ màu mọi người hay gặp (và cũng có trong Figma) như HEX, RGB, HSL, HS…" at bounding box center [614, 252] width 689 height 26
click at [712, 239] on p "Một vài hệ màu mọi người hay gặp (và cũng có trong Figma) như HEX, RGB, HSL, HS…" at bounding box center [614, 252] width 689 height 26
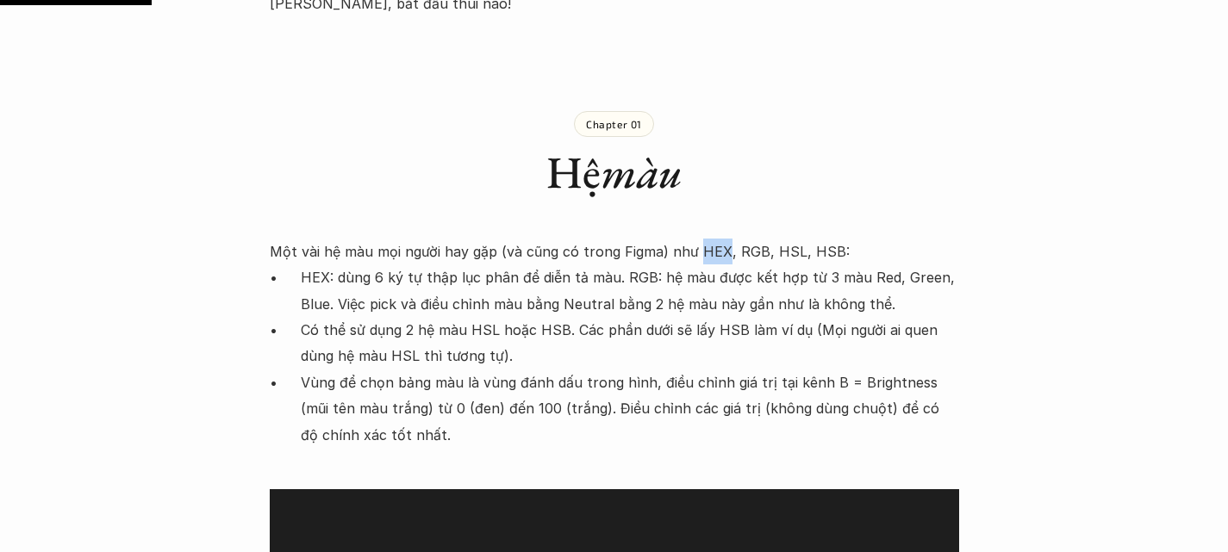
click at [712, 239] on p "Một vài hệ màu mọi người hay gặp (và cũng có trong Figma) như HEX, RGB, HSL, HS…" at bounding box center [614, 252] width 689 height 26
click at [735, 239] on p "Một vài hệ màu mọi người hay gặp (và cũng có trong Figma) như HEX, RGB, HSL, HS…" at bounding box center [614, 252] width 689 height 26
click at [768, 239] on p "Một vài hệ màu mọi người hay gặp (và cũng có trong Figma) như HEX, RGB, HSL, HS…" at bounding box center [614, 252] width 689 height 26
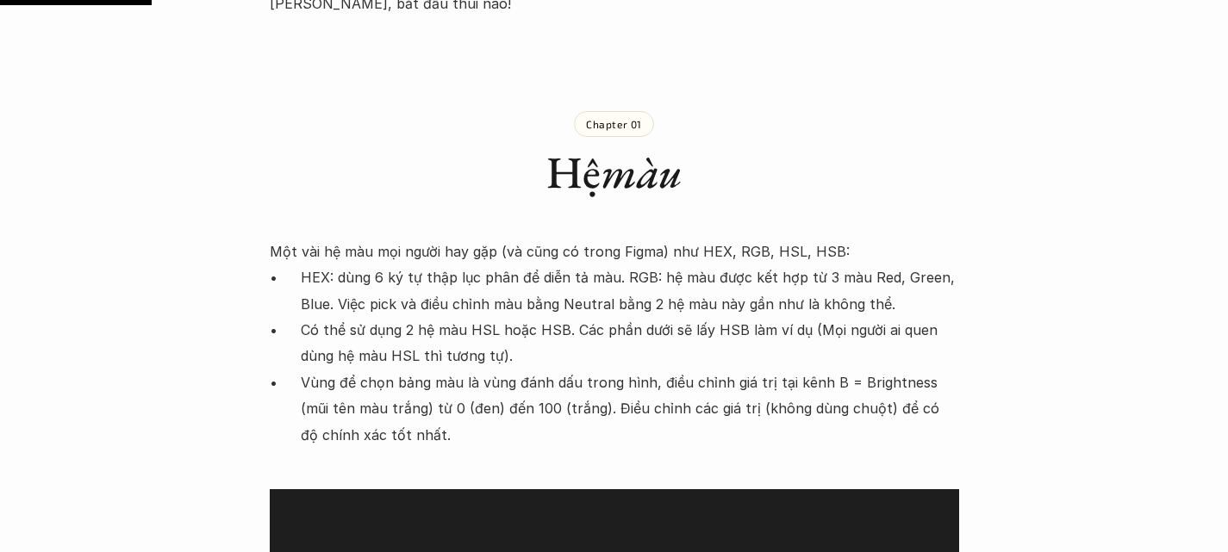
click at [810, 239] on p "Một vài hệ màu mọi người hay gặp (và cũng có trong Figma) như HEX, RGB, HSL, HS…" at bounding box center [614, 252] width 689 height 26
click at [310, 265] on p "HEX: dùng 6 ký tự thập lục phân để diễn tả màu. RGB: hệ màu được kết hợp từ 3 m…" at bounding box center [630, 291] width 658 height 53
click at [344, 265] on p "HEX: dùng 6 ký tự thập lục phân để diễn tả màu. RGB: hệ màu được kết hợp từ 3 m…" at bounding box center [630, 291] width 658 height 53
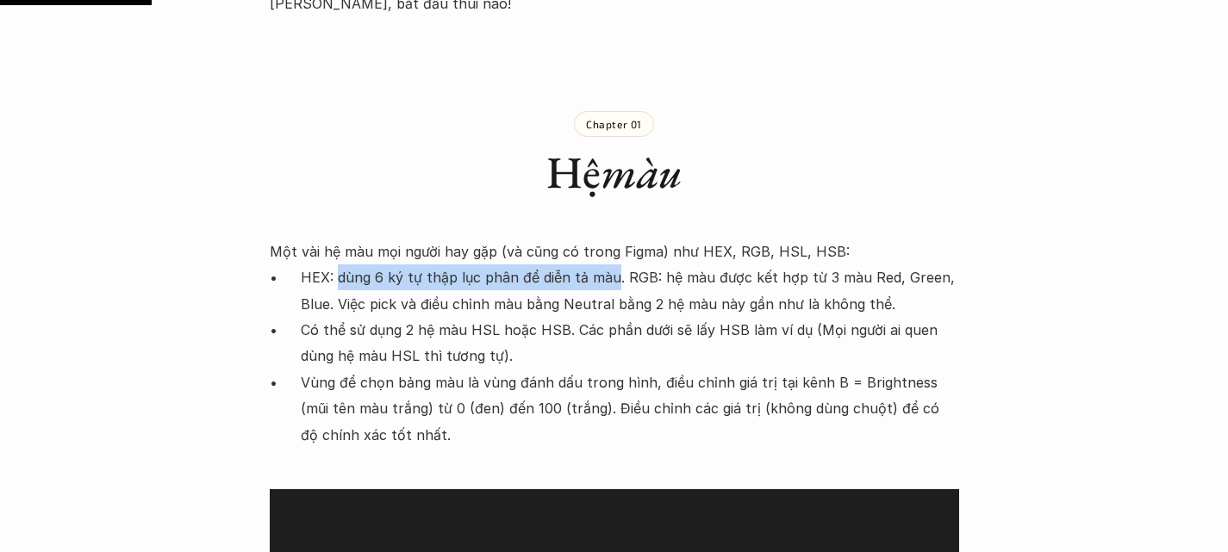
drag, startPoint x: 344, startPoint y: 220, endPoint x: 606, endPoint y: 223, distance: 262.0
click at [606, 265] on p "HEX: dùng 6 ký tự thập lục phân để diễn tả màu. RGB: hệ màu được kết hợp từ 3 m…" at bounding box center [630, 291] width 658 height 53
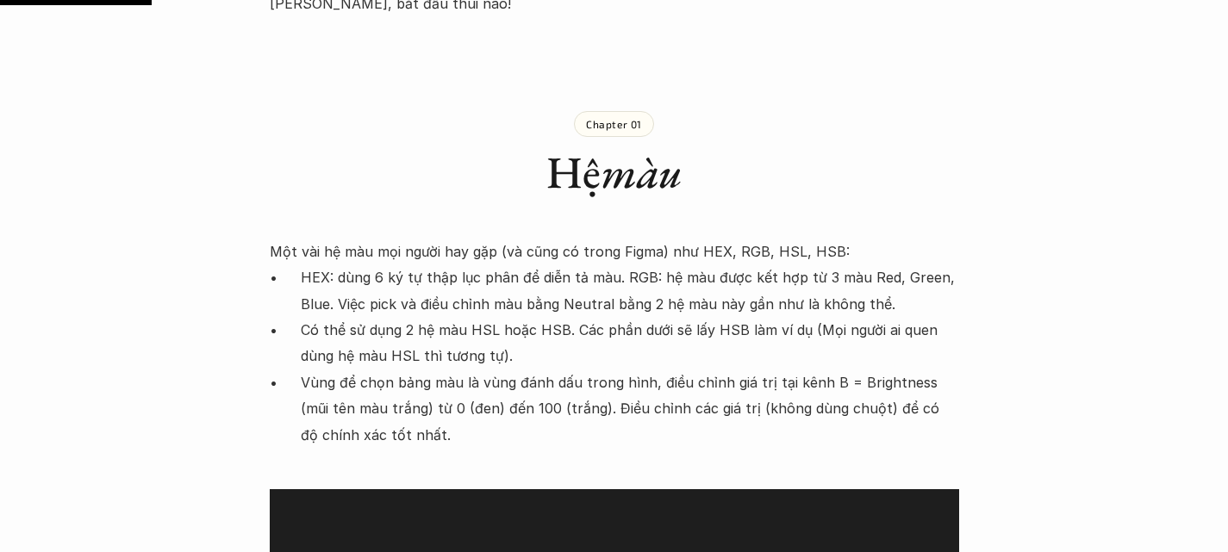
click at [632, 265] on p "HEX: dùng 6 ký tự thập lục phân để diễn tả màu. RGB: hệ màu được kết hợp từ 3 m…" at bounding box center [630, 291] width 658 height 53
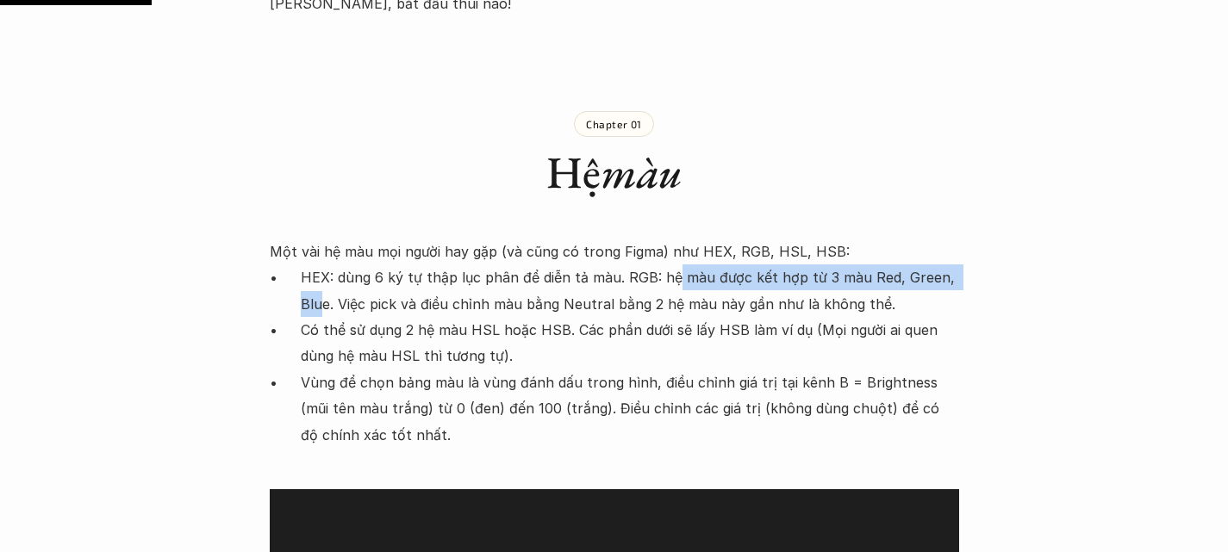
drag, startPoint x: 666, startPoint y: 219, endPoint x: 321, endPoint y: 246, distance: 345.8
click at [321, 265] on p "HEX: dùng 6 ký tự thập lục phân để diễn tả màu. RGB: hệ màu được kết hợp từ 3 m…" at bounding box center [630, 291] width 658 height 53
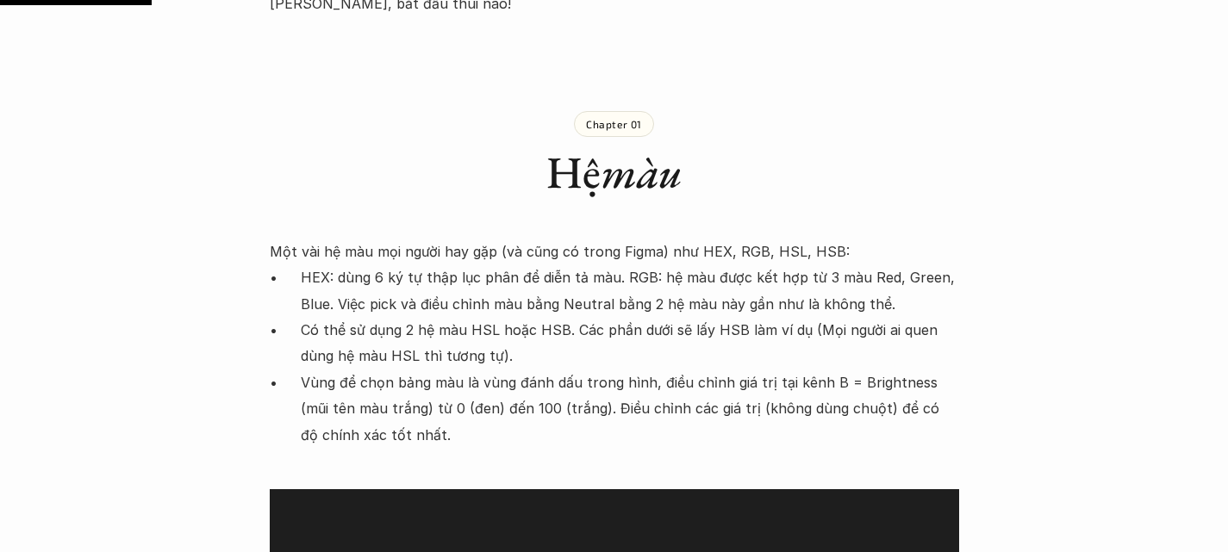
click at [356, 265] on p "HEX: dùng 6 ký tự thập lục phân để diễn tả màu. RGB: hệ màu được kết hợp từ 3 m…" at bounding box center [630, 291] width 658 height 53
click at [383, 265] on p "HEX: dùng 6 ký tự thập lục phân để diễn tả màu. RGB: hệ màu được kết hợp từ 3 m…" at bounding box center [630, 291] width 658 height 53
click at [445, 265] on p "HEX: dùng 6 ký tự thập lục phân để diễn tả màu. RGB: hệ màu được kết hợp từ 3 m…" at bounding box center [630, 291] width 658 height 53
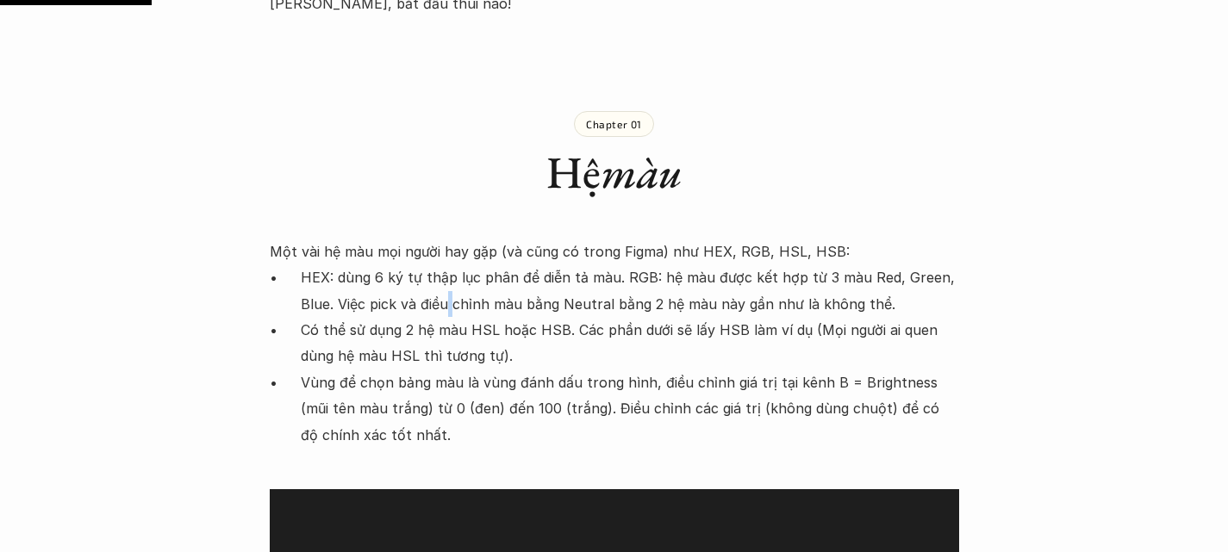
click at [445, 265] on p "HEX: dùng 6 ký tự thập lục phân để diễn tả màu. RGB: hệ màu được kết hợp từ 3 m…" at bounding box center [630, 291] width 658 height 53
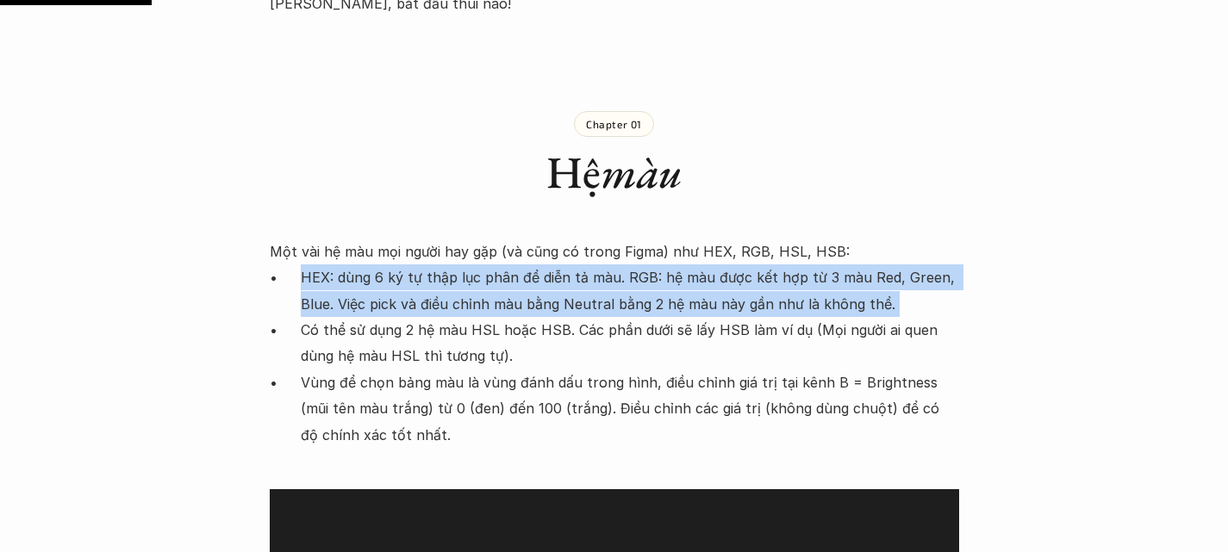
click at [445, 265] on p "HEX: dùng 6 ký tự thập lục phân để diễn tả màu. RGB: hệ màu được kết hợp từ 3 m…" at bounding box center [630, 291] width 658 height 53
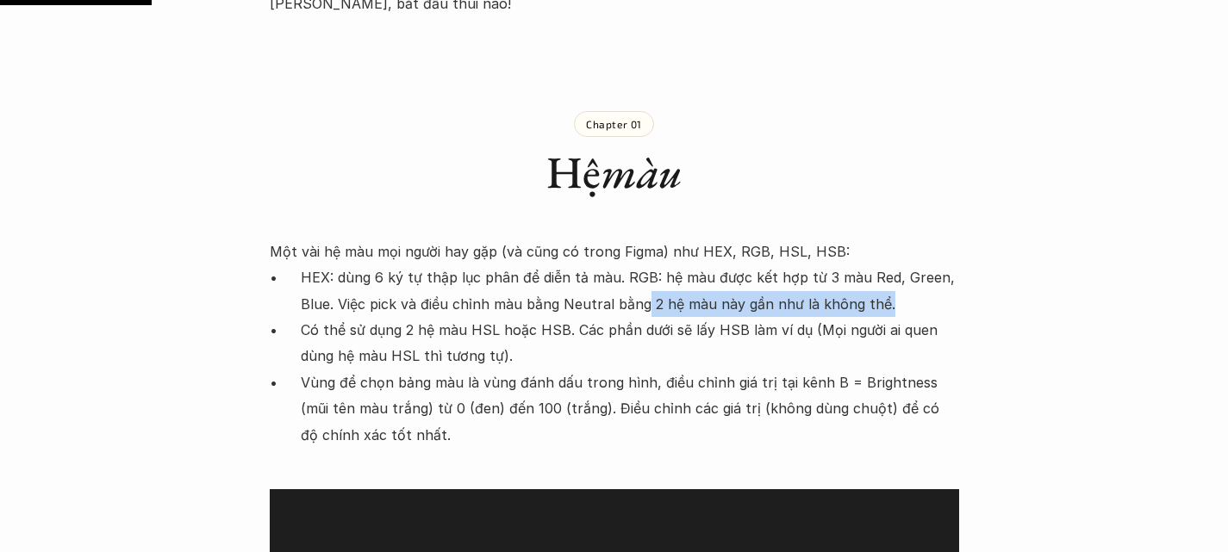
drag, startPoint x: 644, startPoint y: 247, endPoint x: 896, endPoint y: 241, distance: 252.5
click at [896, 265] on p "HEX: dùng 6 ký tự thập lục phân để diễn tả màu. RGB: hệ màu được kết hợp từ 3 m…" at bounding box center [630, 291] width 658 height 53
click at [299, 267] on ul "HEX: dùng 6 ký tự thập lục phân để diễn tả màu. RGB: hệ màu được kết hợp từ 3 m…" at bounding box center [614, 357] width 689 height 184
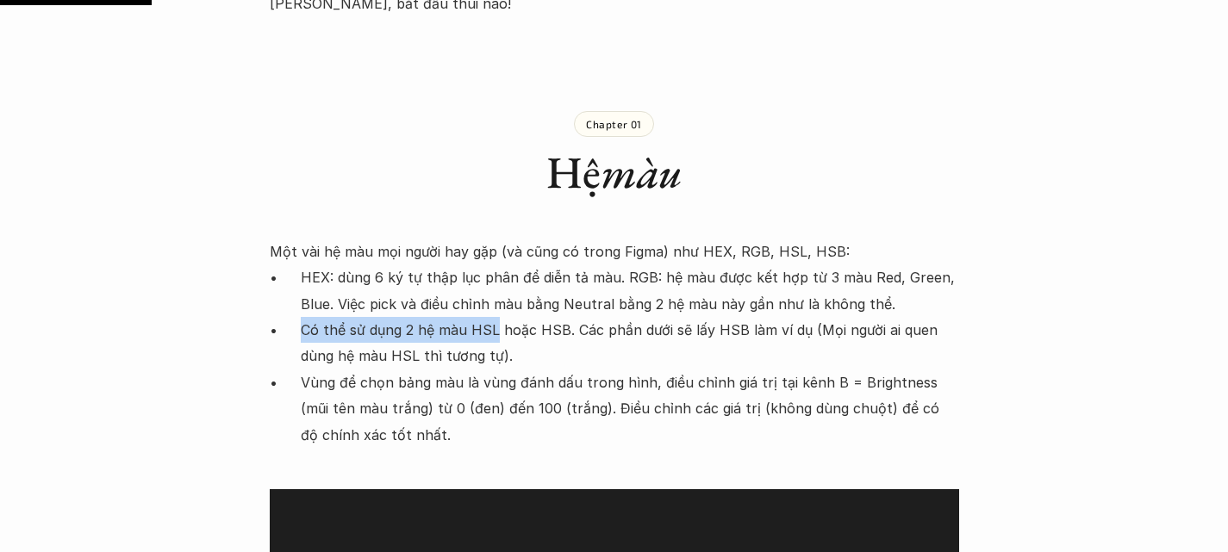
drag, startPoint x: 299, startPoint y: 267, endPoint x: 493, endPoint y: 265, distance: 193.9
click at [493, 265] on ul "HEX: dùng 6 ký tự thập lục phân để diễn tả màu. RGB: hệ màu được kết hợp từ 3 m…" at bounding box center [614, 357] width 689 height 184
click at [507, 317] on p "Có thể sử dụng 2 hệ màu HSL hoặc HSB. Các phần dưới sẽ lấy HSB làm ví dụ (Mọi n…" at bounding box center [630, 343] width 658 height 53
click at [534, 317] on p "Có thể sử dụng 2 hệ màu HSL hoặc HSB. Các phần dưới sẽ lấy HSB làm ví dụ (Mọi n…" at bounding box center [630, 343] width 658 height 53
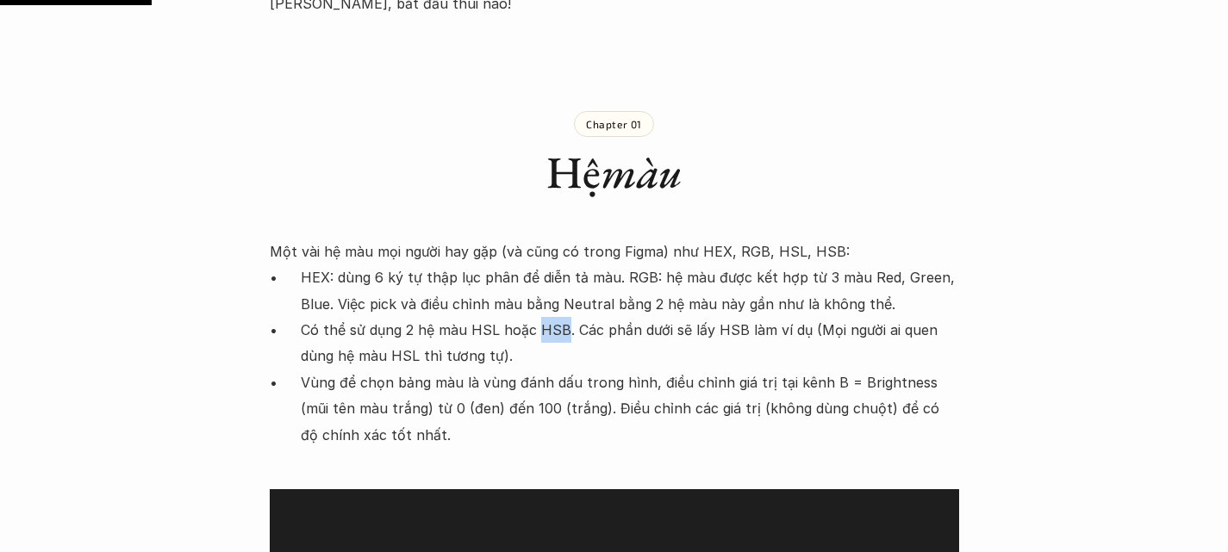
click at [534, 317] on p "Có thể sử dụng 2 hệ màu HSL hoặc HSB. Các phần dưới sẽ lấy HSB làm ví dụ (Mọi n…" at bounding box center [630, 343] width 658 height 53
click at [617, 317] on p "Có thể sử dụng 2 hệ màu HSL hoặc HSB. Các phần dưới sẽ lấy HSB làm ví dụ (Mọi n…" at bounding box center [630, 343] width 658 height 53
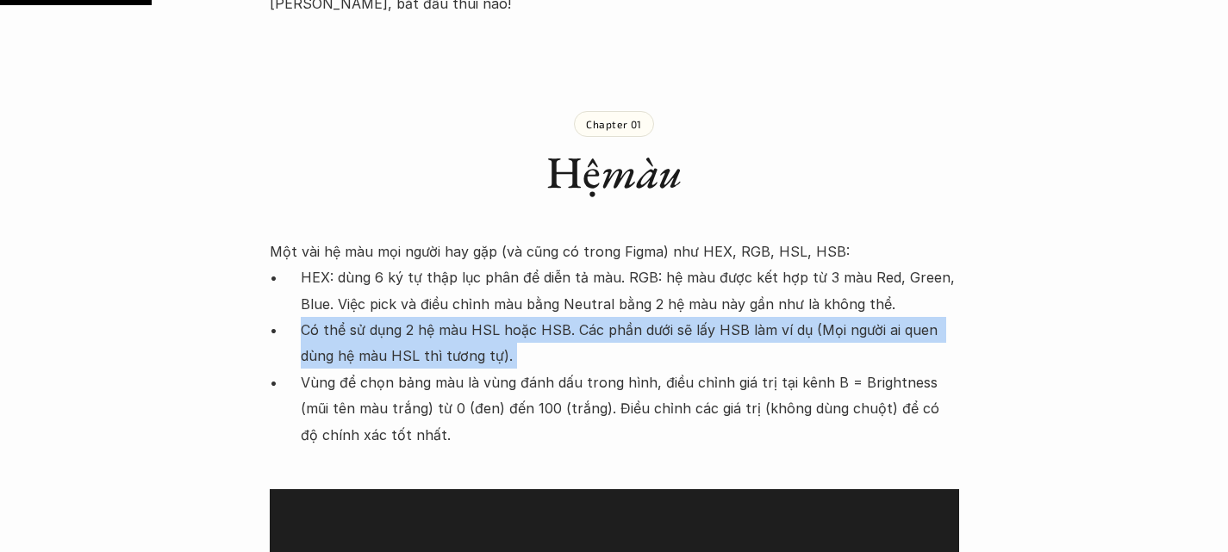
click at [617, 317] on p "Có thể sử dụng 2 hệ màu HSL hoặc HSB. Các phần dưới sẽ lấy HSB làm ví dụ (Mọi n…" at bounding box center [630, 343] width 658 height 53
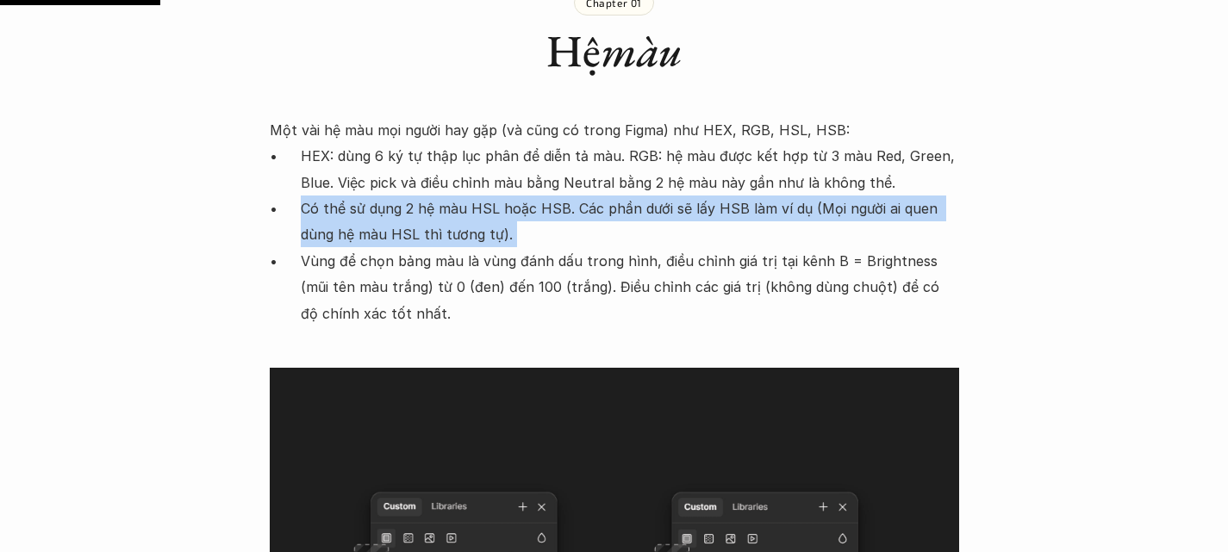
scroll to position [2322, 0]
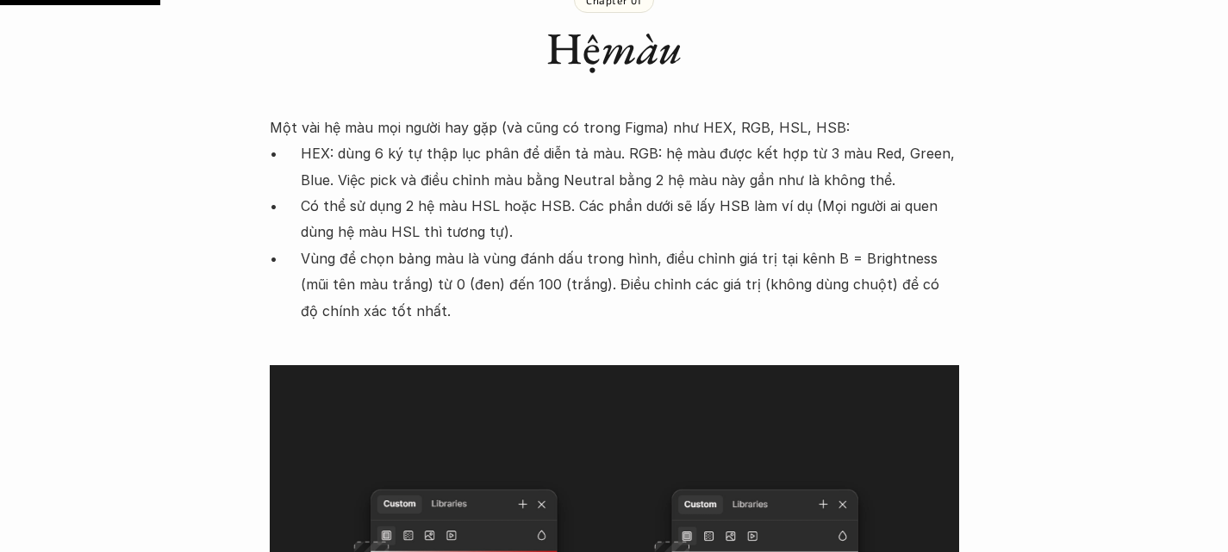
click at [307, 246] on p "Vùng để chọn bảng màu là vùng đánh dấu trong hình, điều chỉnh giá trị tại kênh …" at bounding box center [630, 285] width 658 height 78
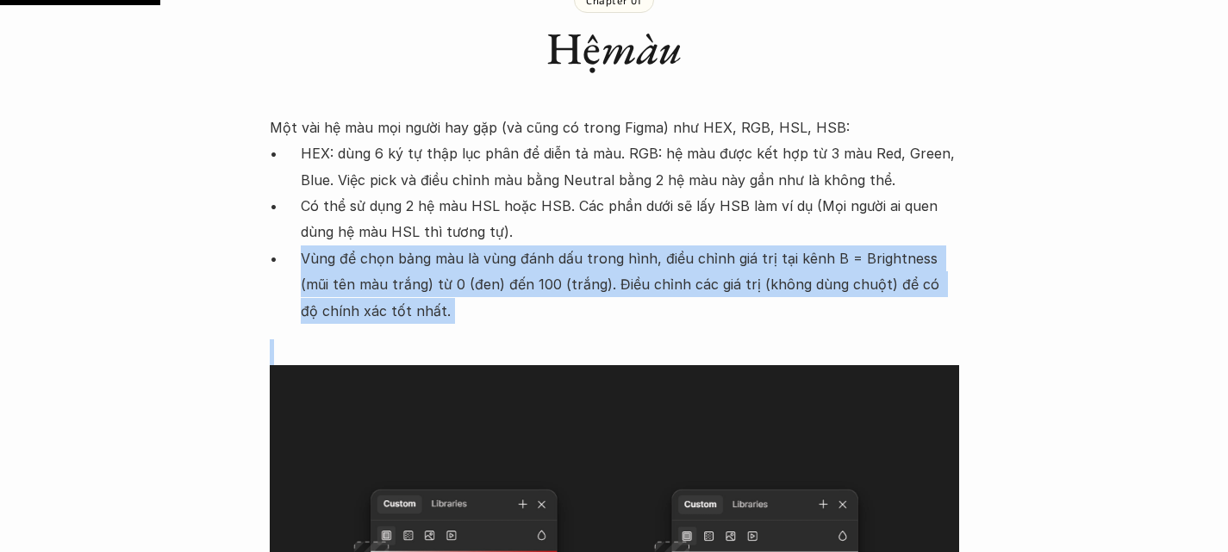
click at [307, 246] on p "Vùng để chọn bảng màu là vùng đánh dấu trong hình, điều chỉnh giá trị tại kênh …" at bounding box center [630, 285] width 658 height 78
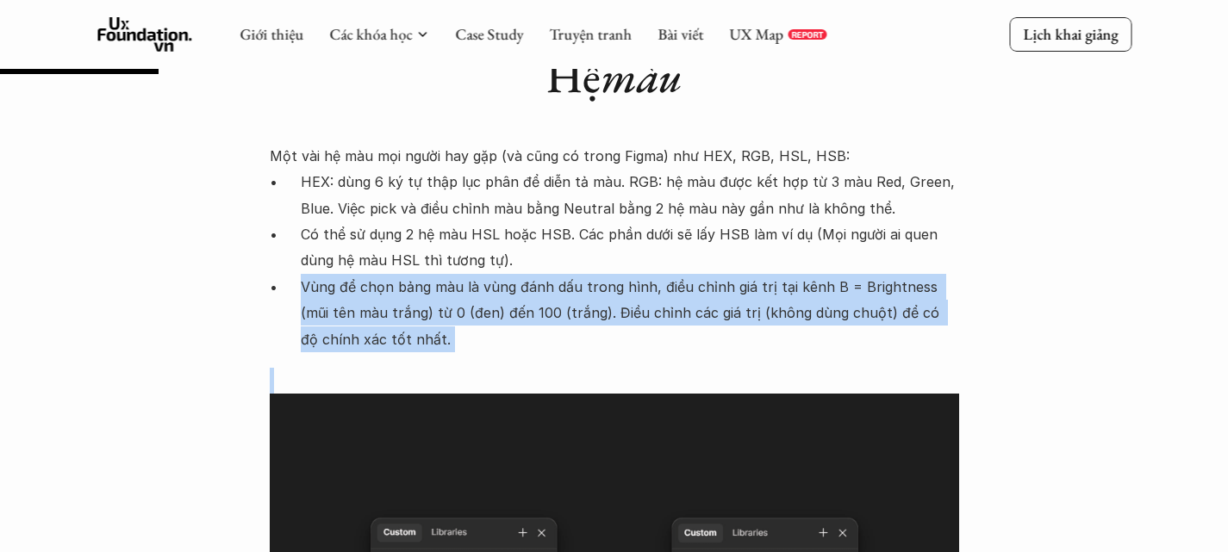
scroll to position [2293, 0]
click at [366, 275] on p "Vùng để chọn bảng màu là vùng đánh dấu trong hình, điều chỉnh giá trị tại kênh …" at bounding box center [630, 314] width 658 height 78
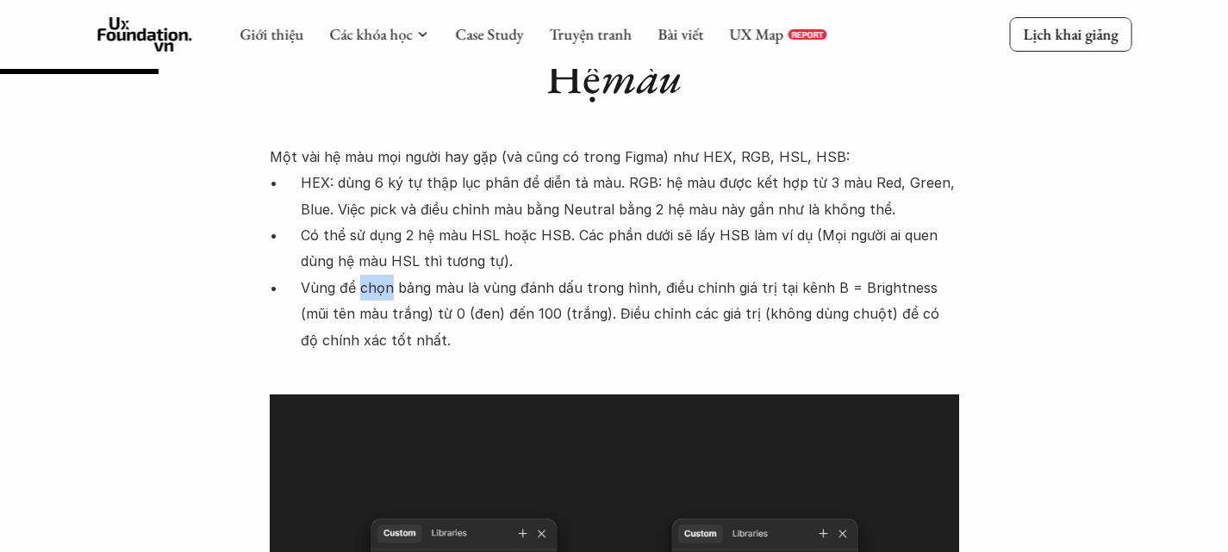
click at [366, 275] on p "Vùng để chọn bảng màu là vùng đánh dấu trong hình, điều chỉnh giá trị tại kênh …" at bounding box center [630, 314] width 658 height 78
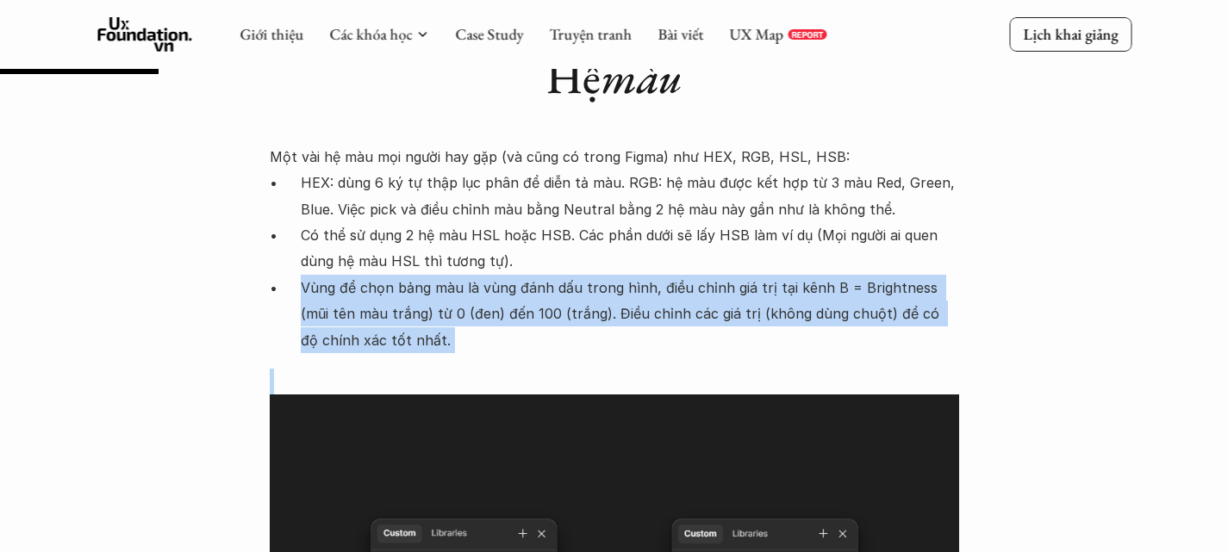
click at [366, 275] on p "Vùng để chọn bảng màu là vùng đánh dấu trong hình, điều chỉnh giá trị tại kênh …" at bounding box center [630, 314] width 658 height 78
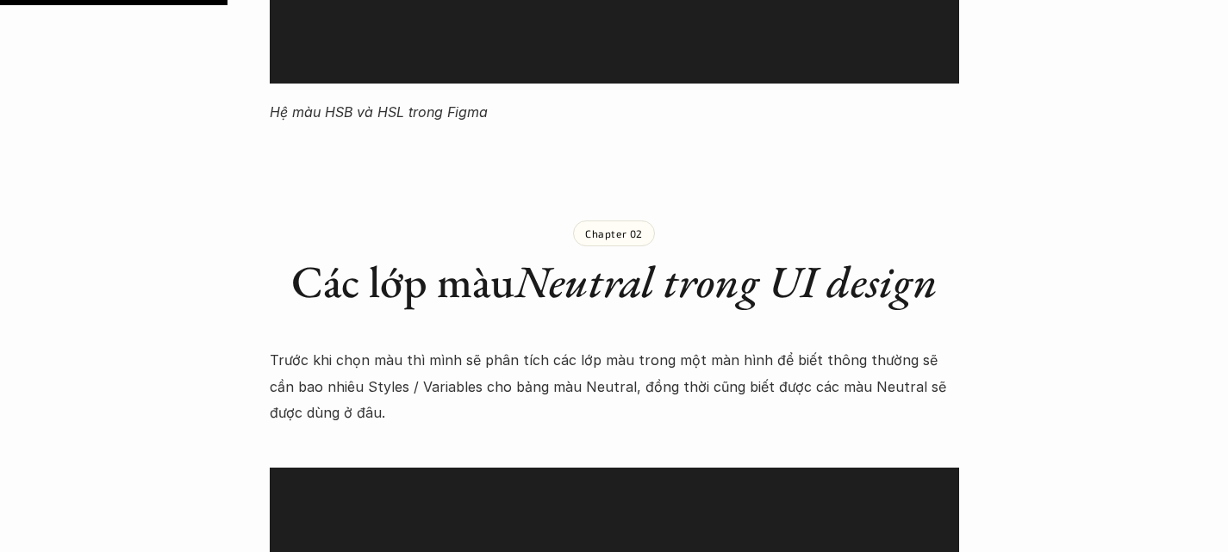
scroll to position [3295, 0]
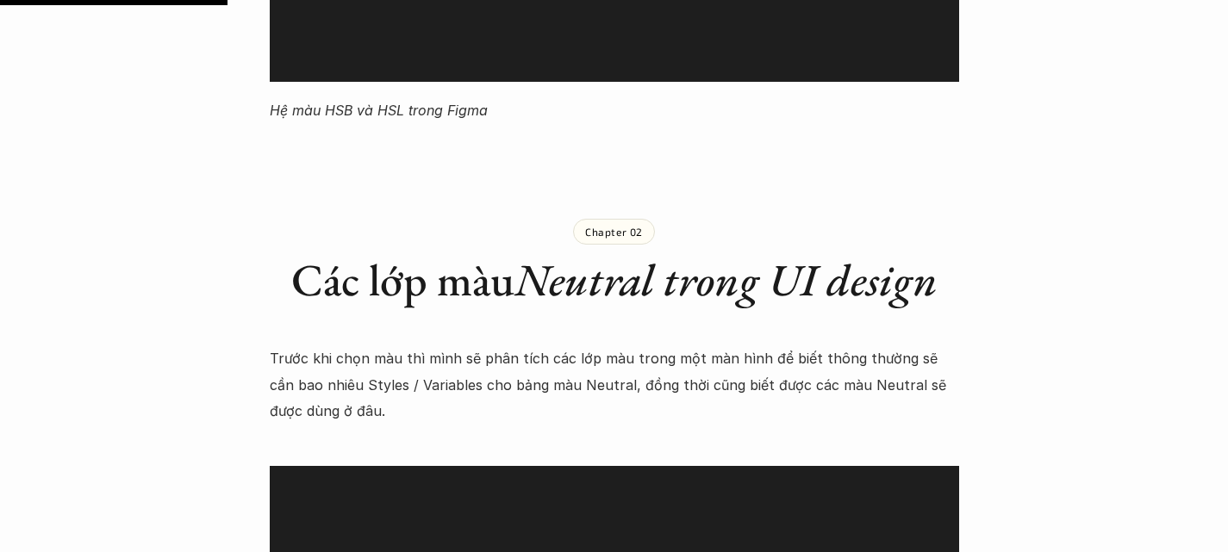
click at [427, 253] on h2 "Các lớp màu Neutral trong UI design" at bounding box center [614, 279] width 689 height 53
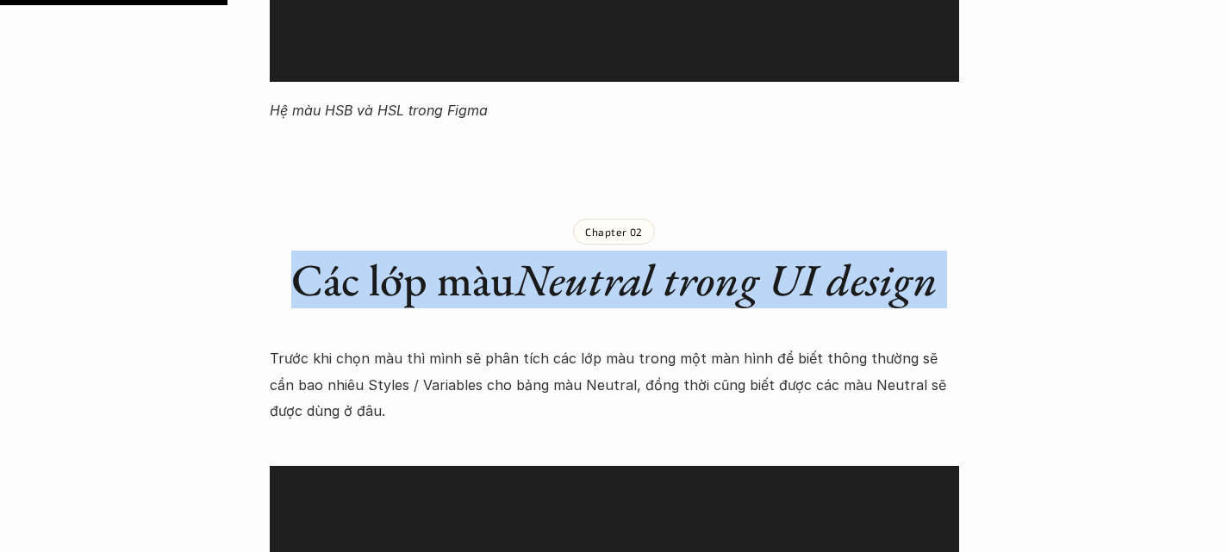
click at [427, 253] on h2 "Các lớp màu Neutral trong UI design" at bounding box center [614, 279] width 689 height 53
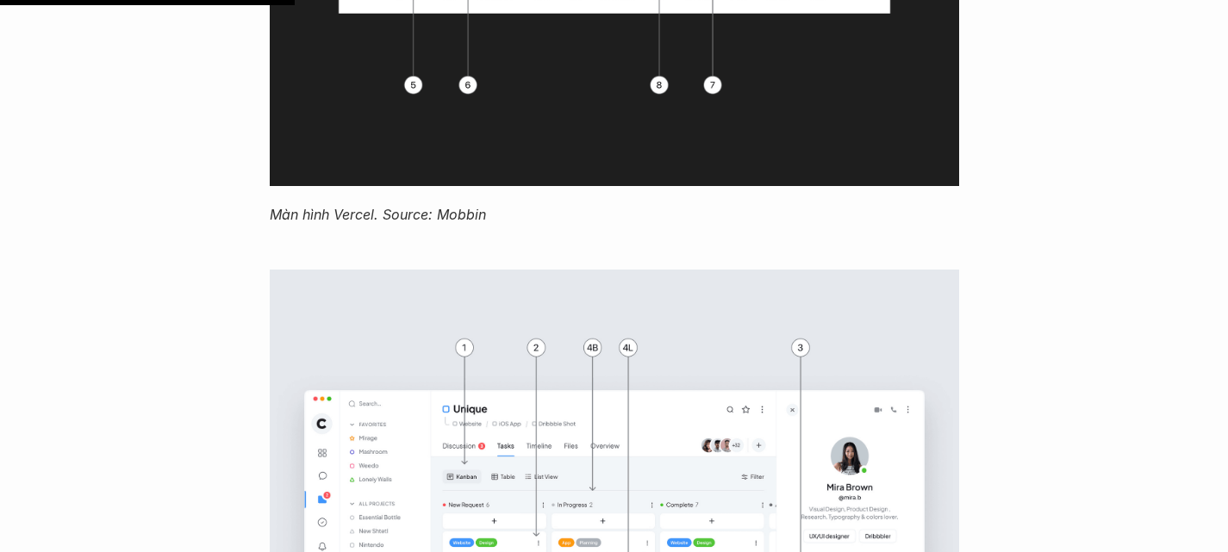
scroll to position [4266, 0]
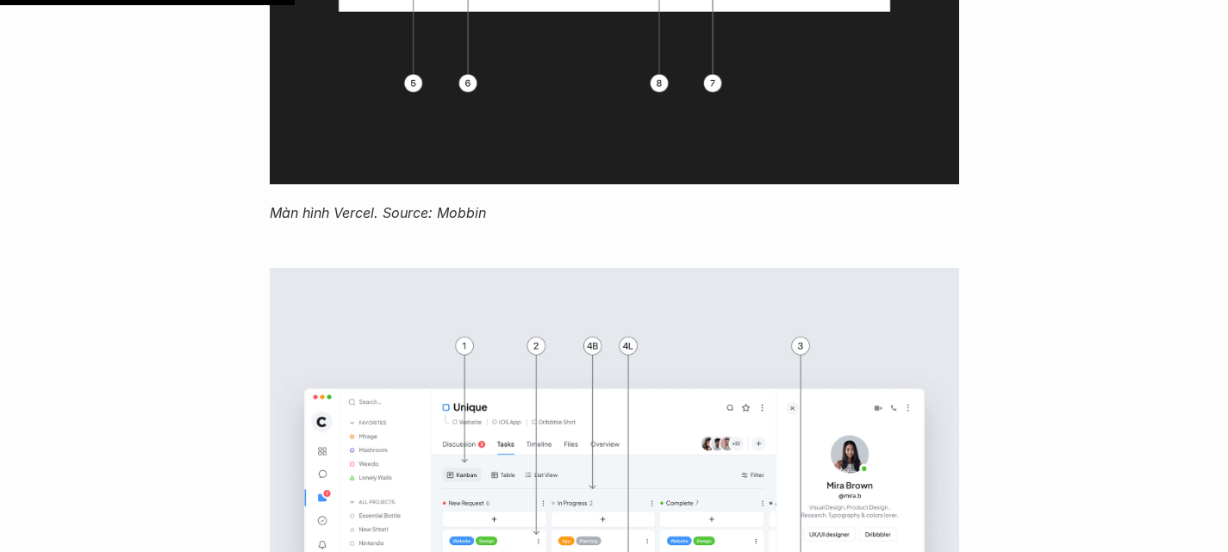
click at [377, 200] on p "Màn hình Vercel. Source: Mobbin" at bounding box center [614, 213] width 689 height 26
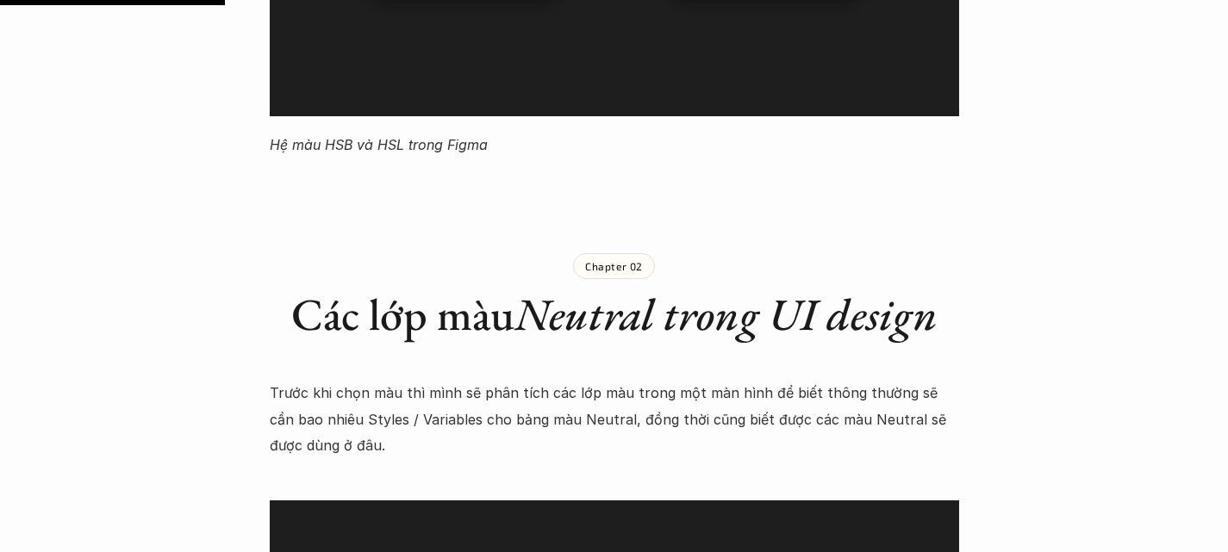
scroll to position [3261, 0]
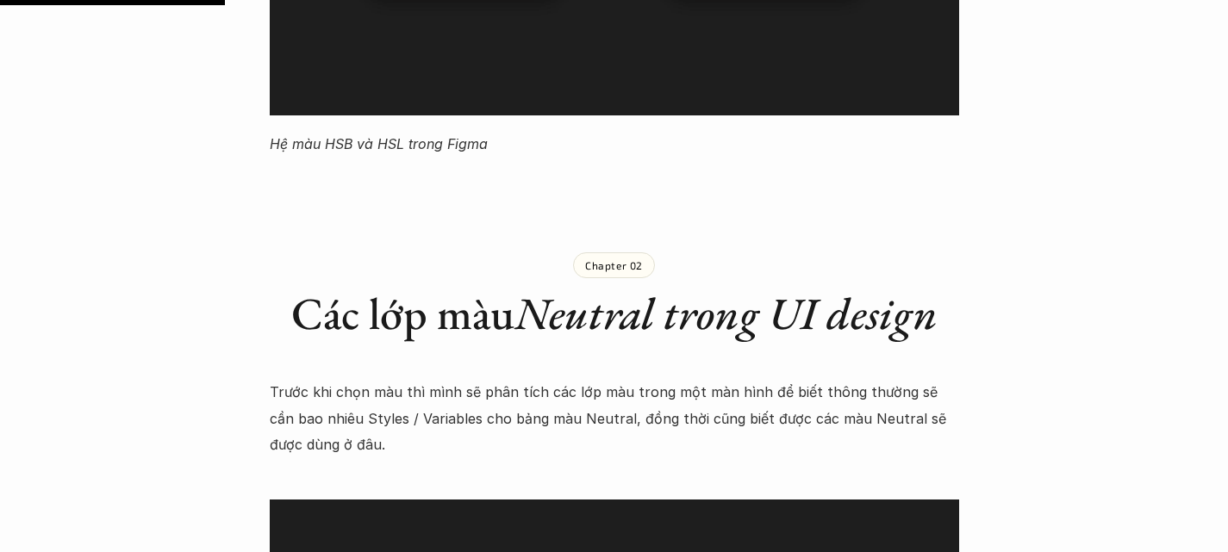
click at [641, 284] on em "Neutral trong UI design" at bounding box center [725, 313] width 423 height 58
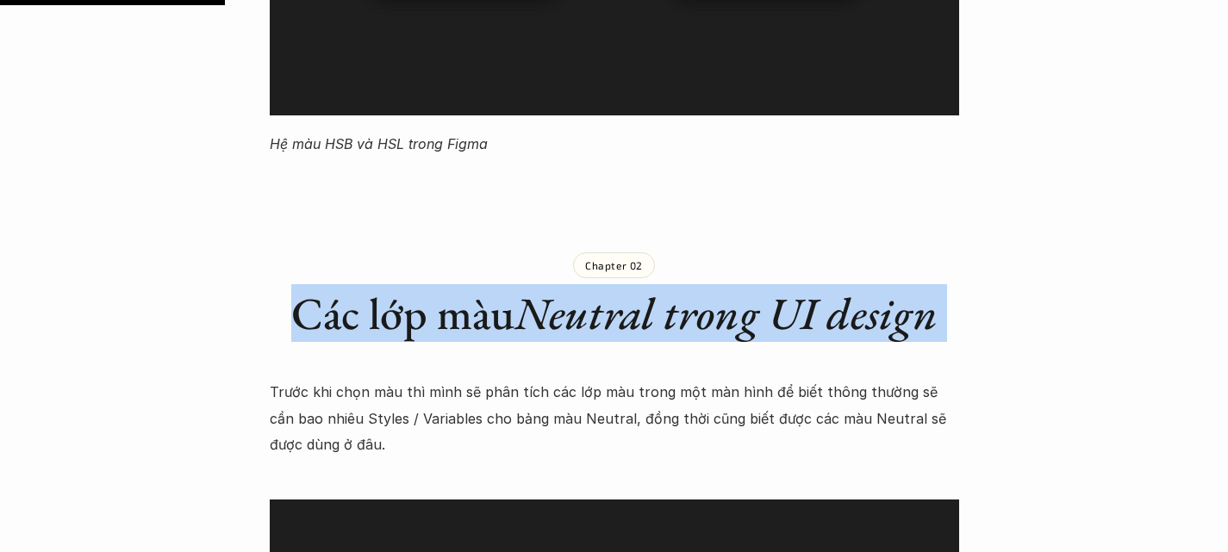
click at [641, 284] on em "Neutral trong UI design" at bounding box center [725, 313] width 423 height 58
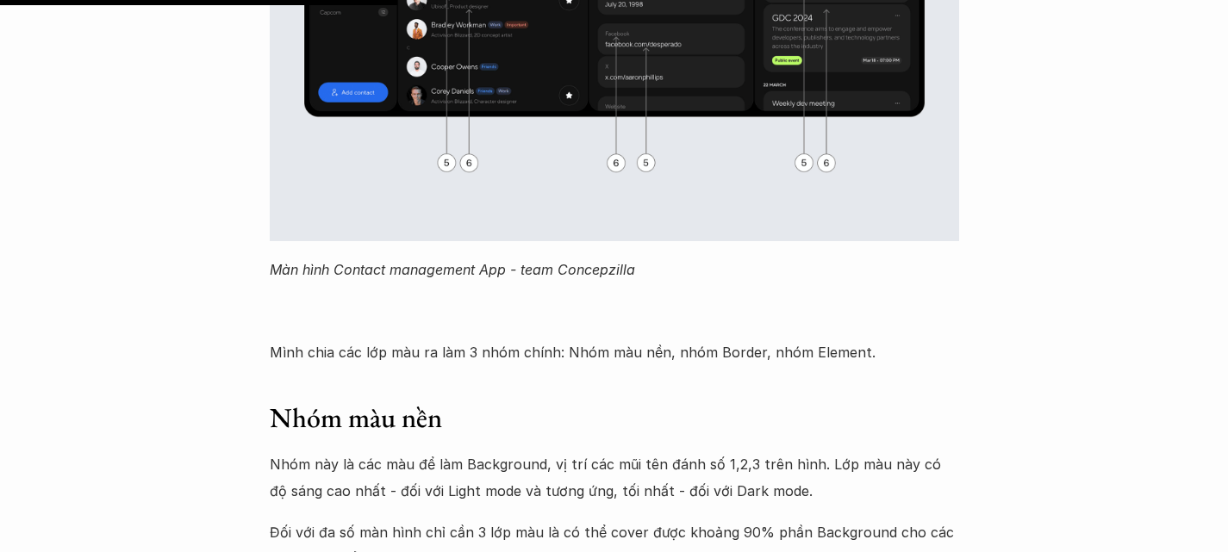
scroll to position [5759, 0]
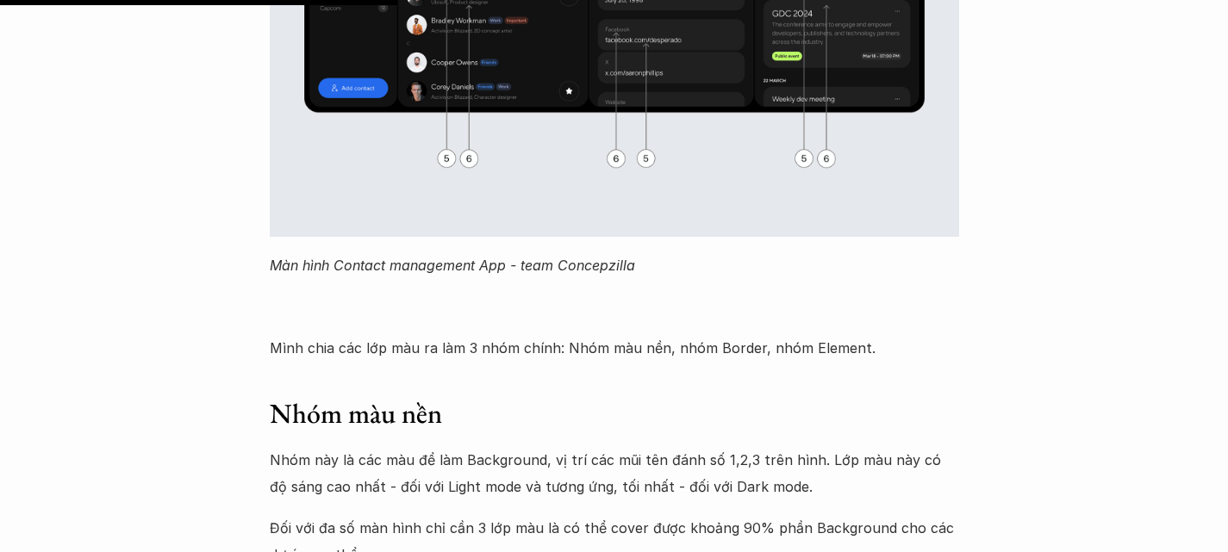
click at [315, 335] on p "Mình chia các lớp màu ra làm 3 nhóm chính: Nhóm màu nền, nhóm Border, nhóm Elem…" at bounding box center [614, 348] width 689 height 26
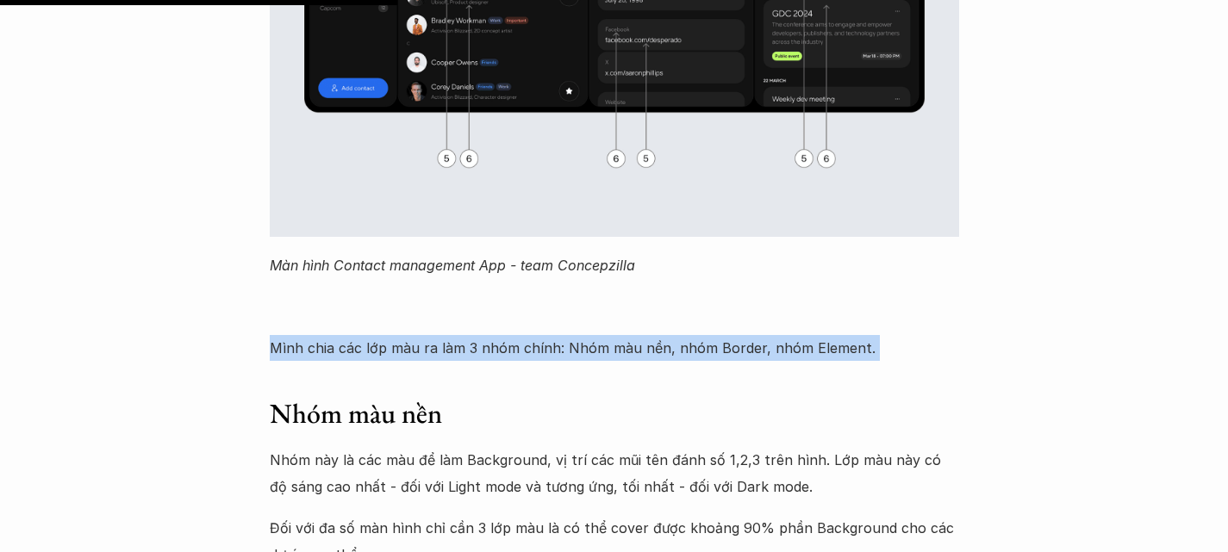
click at [315, 335] on p "Mình chia các lớp màu ra làm 3 nhóm chính: Nhóm màu nền, nhóm Border, nhóm Elem…" at bounding box center [614, 348] width 689 height 26
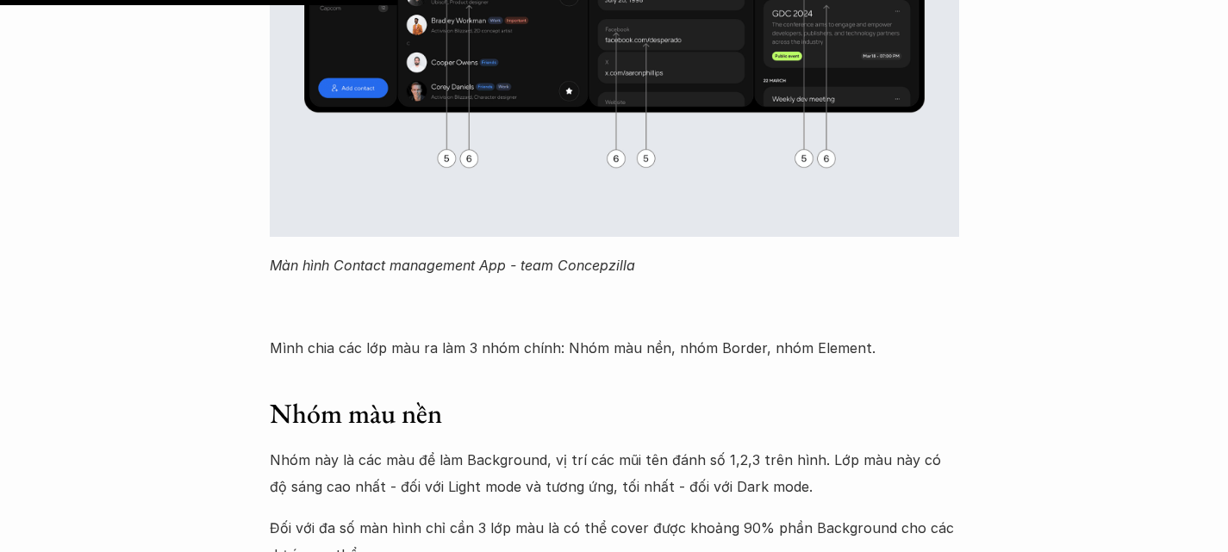
click at [285, 396] on h3 "Nhóm màu nền" at bounding box center [614, 414] width 689 height 36
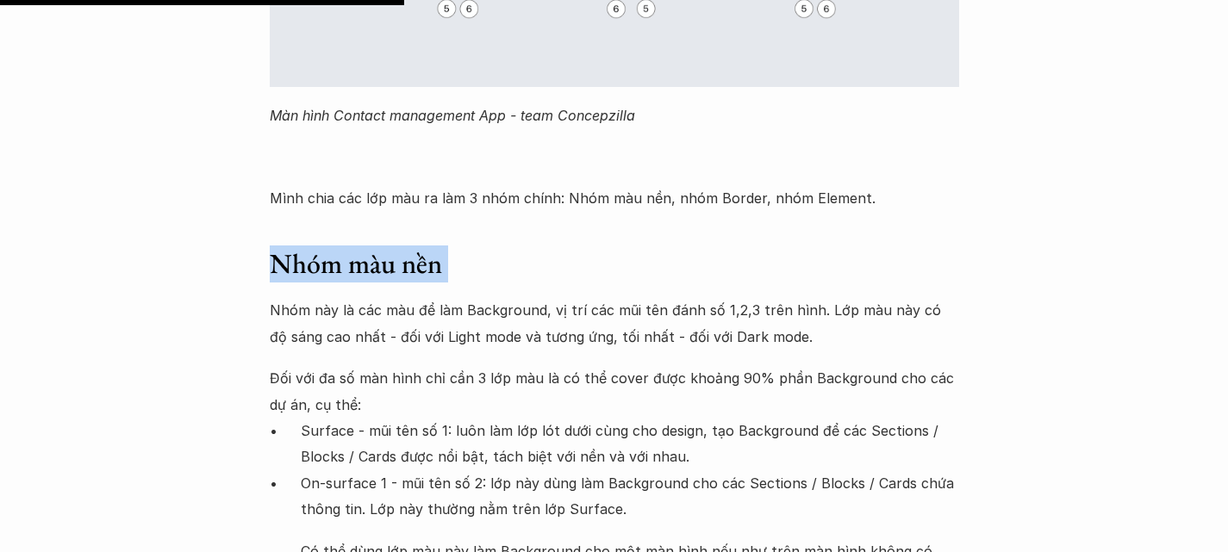
scroll to position [5916, 0]
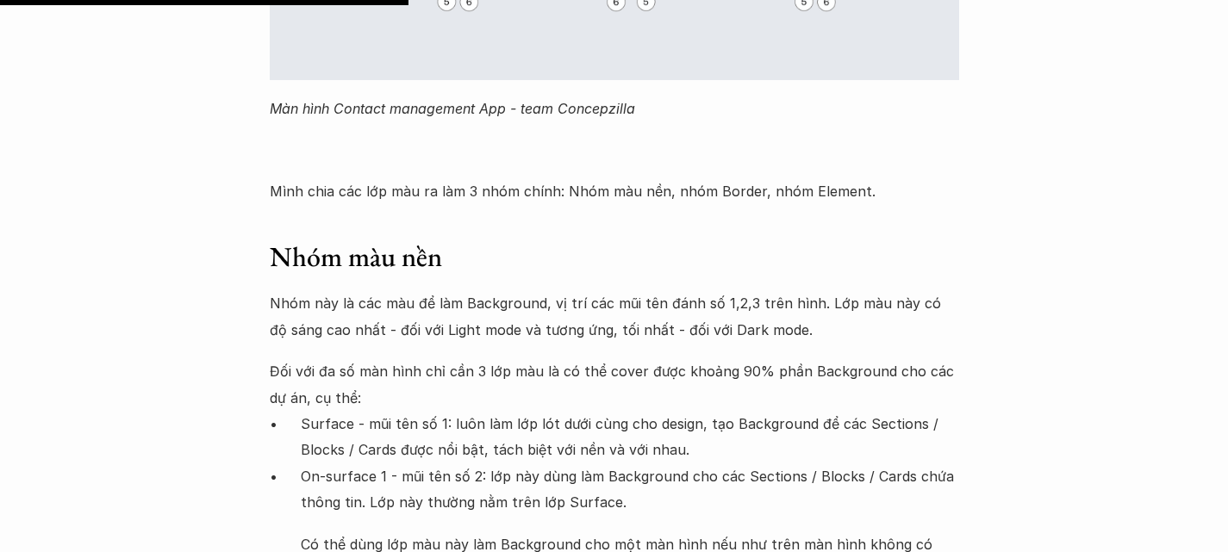
click at [308, 290] on p "Nhóm này là các màu để làm Background, vị trí các mũi tên đánh số 1,2,3 trên hì…" at bounding box center [614, 316] width 689 height 53
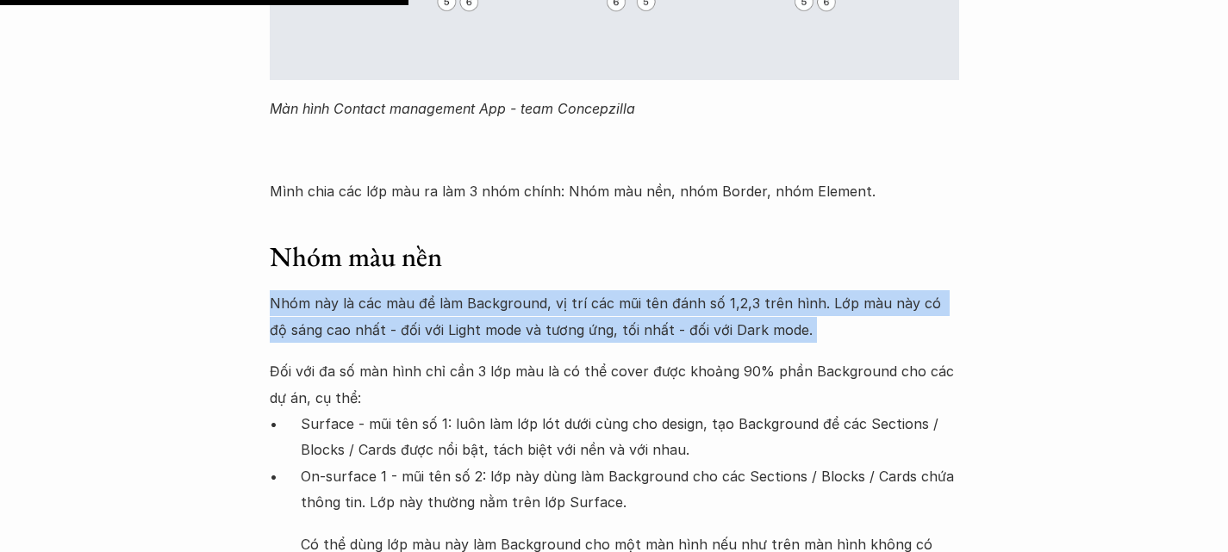
click at [308, 290] on p "Nhóm này là các màu để làm Background, vị trí các mũi tên đánh số 1,2,3 trên hì…" at bounding box center [614, 316] width 689 height 53
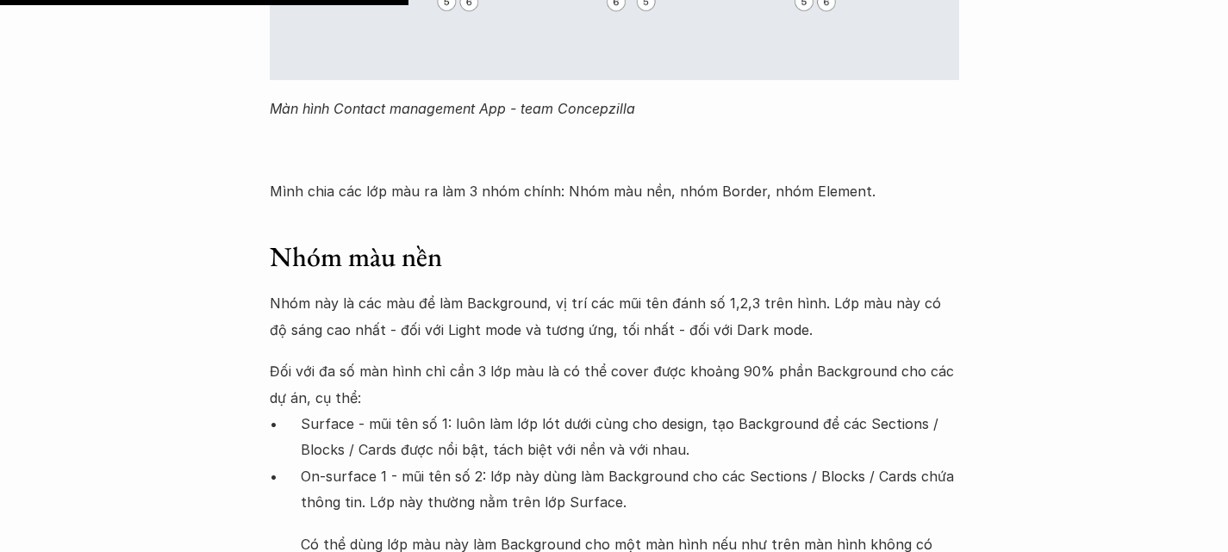
click at [632, 358] on p "Đối với đa số màn hình chỉ cần 3 lớp màu là có thể cover được khoảng 90% phần B…" at bounding box center [614, 384] width 689 height 53
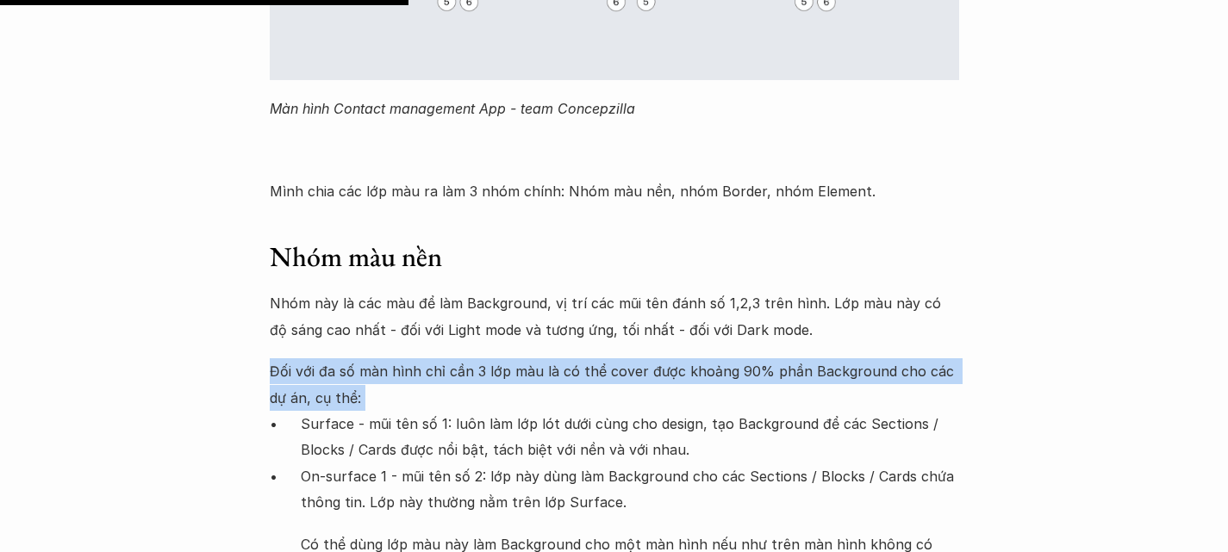
click at [632, 358] on p "Đối với đa số màn hình chỉ cần 3 lớp màu là có thể cover được khoảng 90% phần B…" at bounding box center [614, 384] width 689 height 53
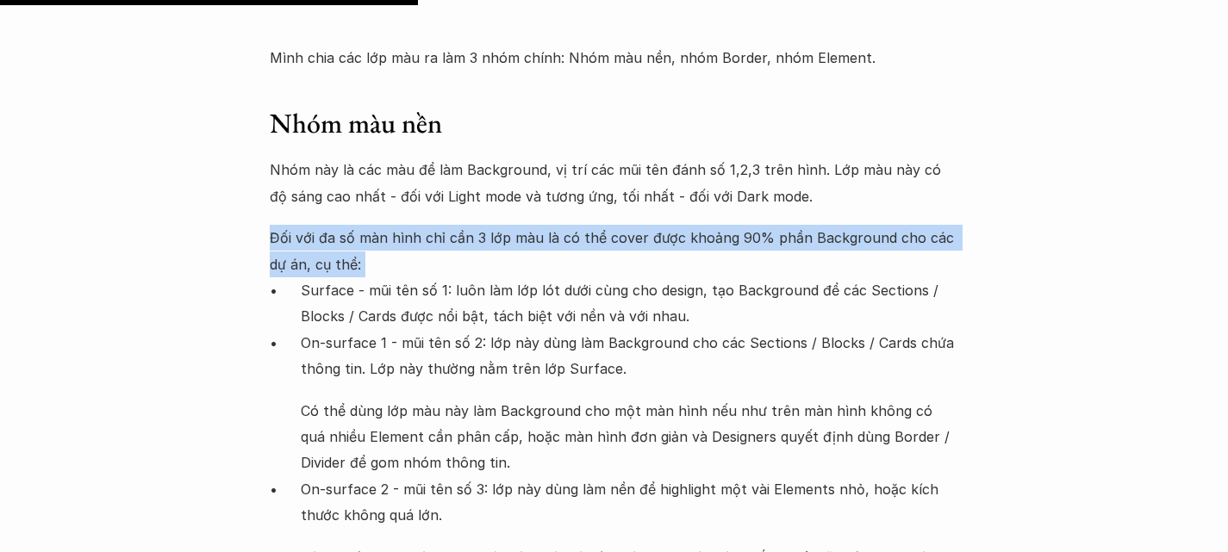
scroll to position [6050, 0]
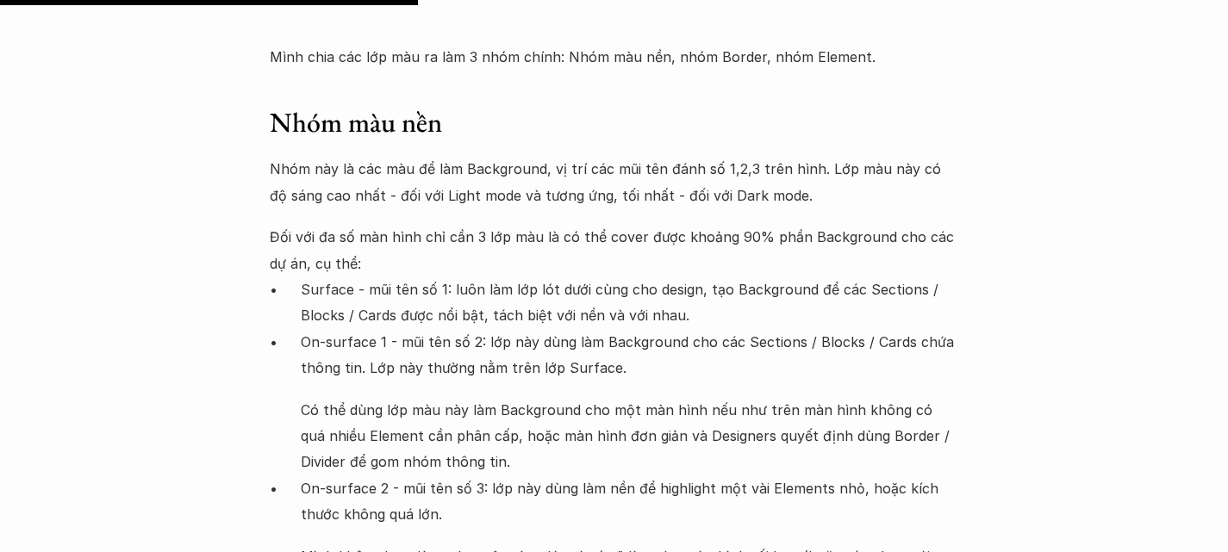
click at [567, 277] on p "Surface - mũi tên số 1: luôn làm lớp lót dưới cùng cho design, tạo Background đ…" at bounding box center [630, 303] width 658 height 53
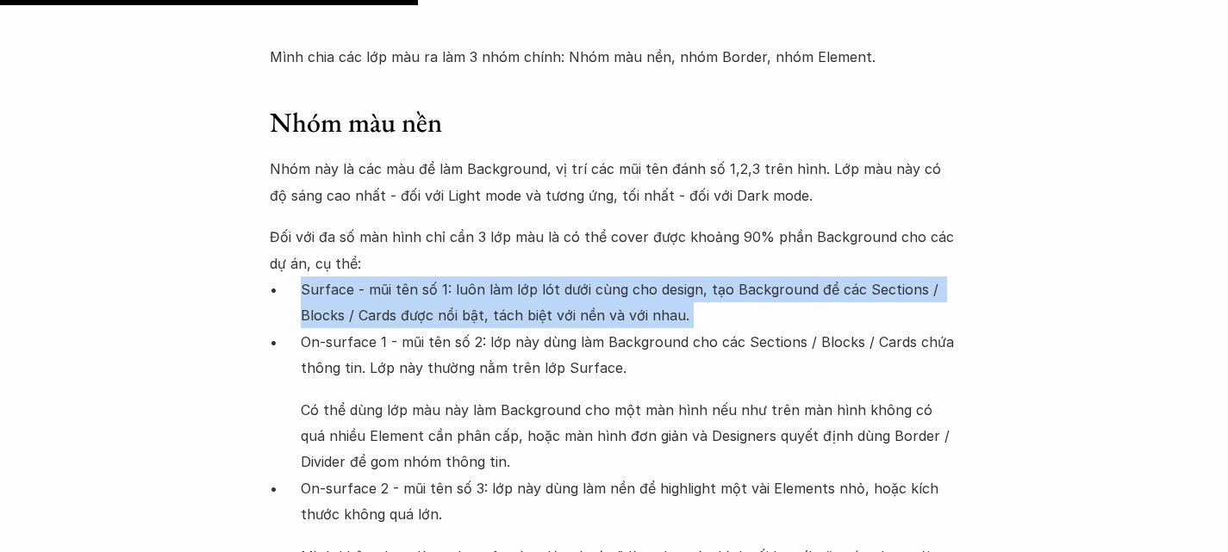
click at [567, 277] on p "Surface - mũi tên số 1: luôn làm lớp lót dưới cùng cho design, tạo Background đ…" at bounding box center [630, 303] width 658 height 53
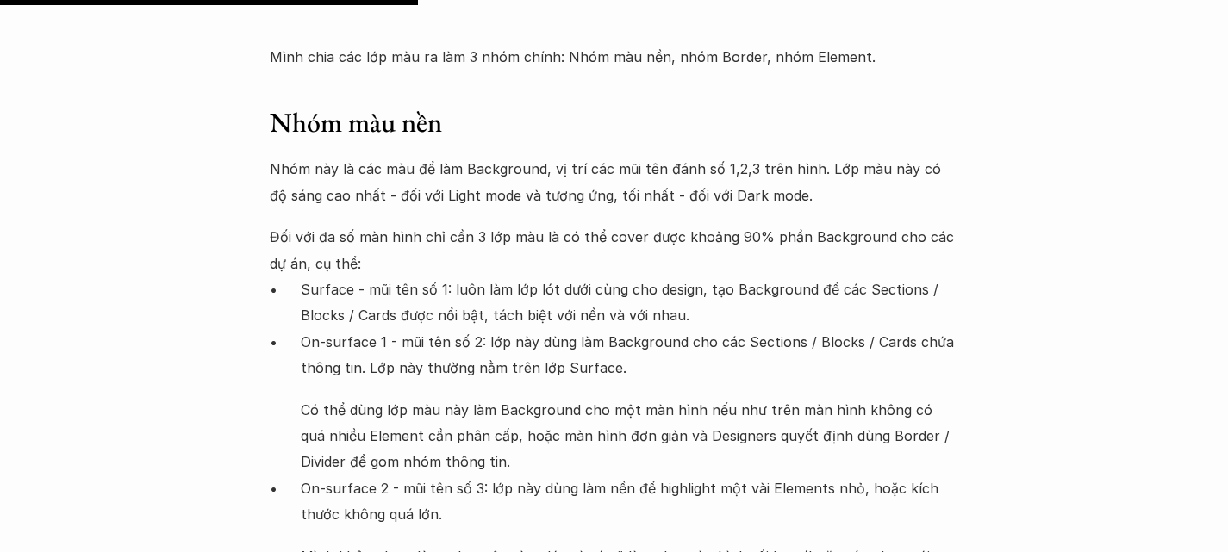
click at [505, 329] on p "On-surface 1 - mũi tên số 2: lớp này dùng làm Background cho các Sections / Blo…" at bounding box center [630, 355] width 658 height 53
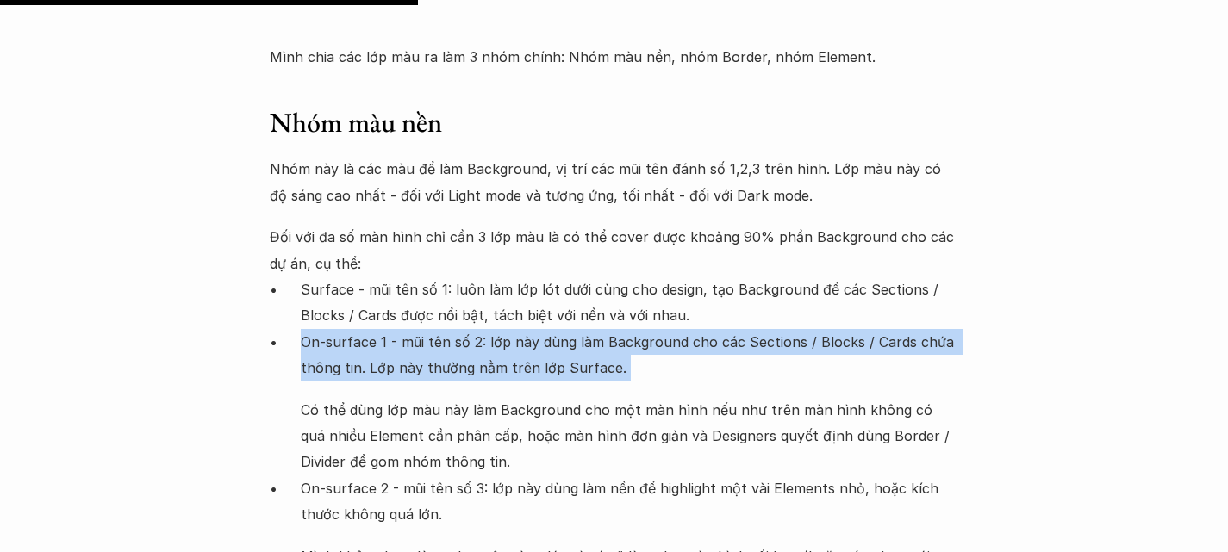
click at [505, 329] on p "On-surface 1 - mũi tên số 2: lớp này dùng làm Background cho các Sections / Blo…" at bounding box center [630, 355] width 658 height 53
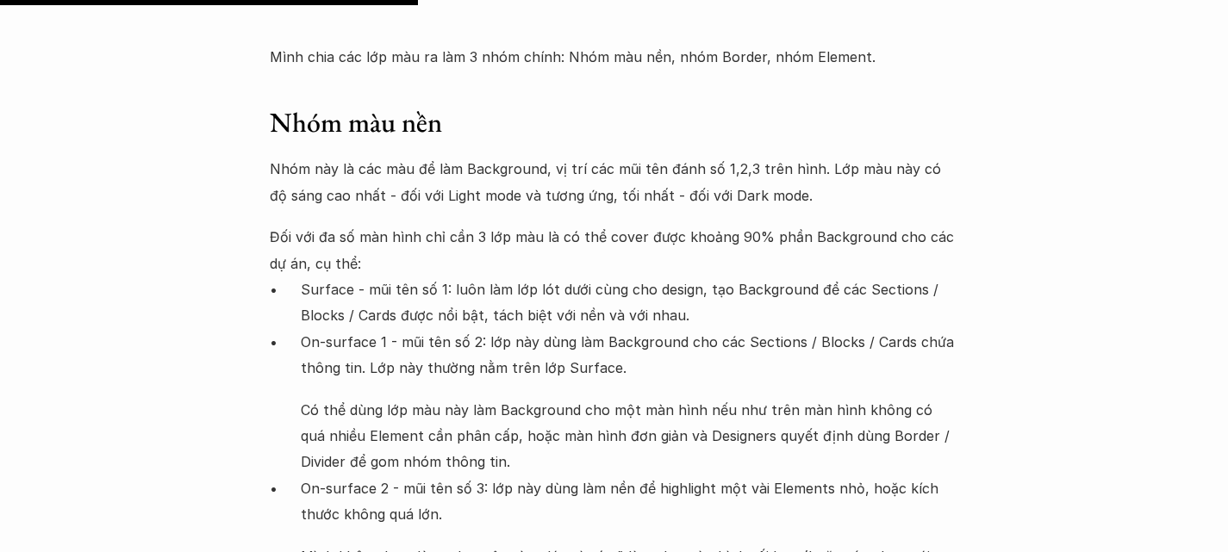
click at [491, 397] on p "Có thể dùng lớp màu này làm Background cho một màn hình nếu như trên màn hình k…" at bounding box center [630, 436] width 658 height 78
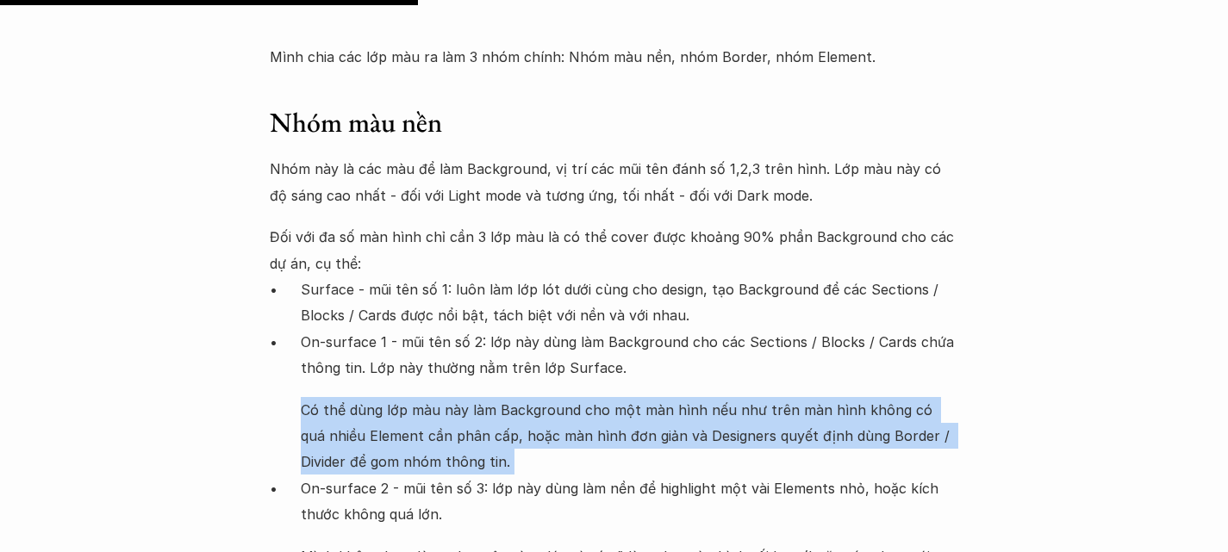
click at [491, 397] on p "Có thể dùng lớp màu này làm Background cho một màn hình nếu như trên màn hình k…" at bounding box center [630, 436] width 658 height 78
click at [382, 397] on p "Có thể dùng lớp màu này làm Background cho một màn hình nếu như trên màn hình k…" at bounding box center [630, 436] width 658 height 78
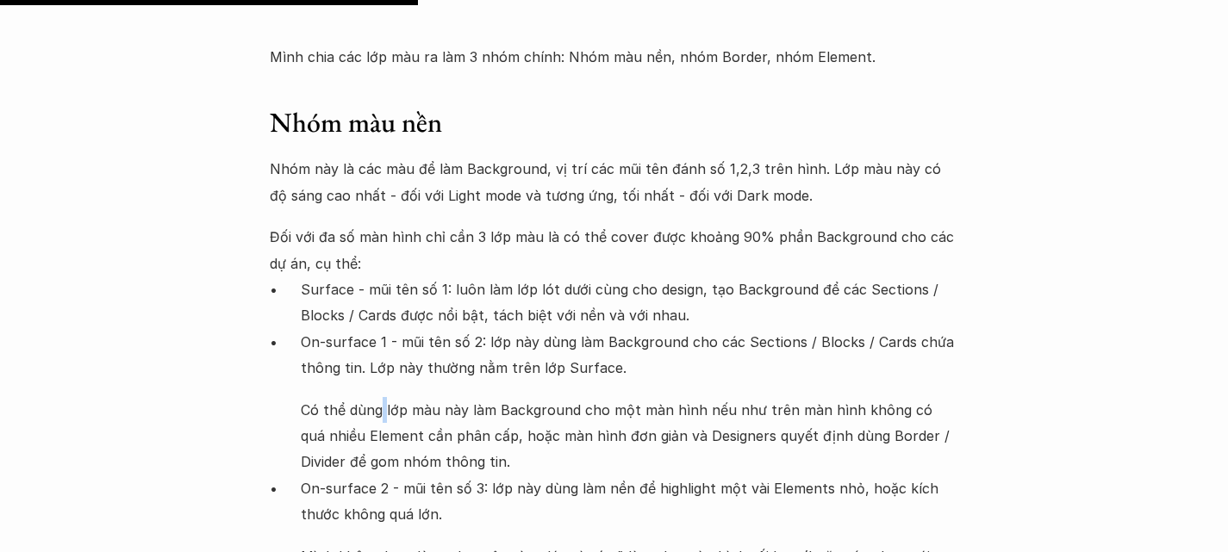
click at [382, 397] on p "Có thể dùng lớp màu này làm Background cho một màn hình nếu như trên màn hình k…" at bounding box center [630, 436] width 658 height 78
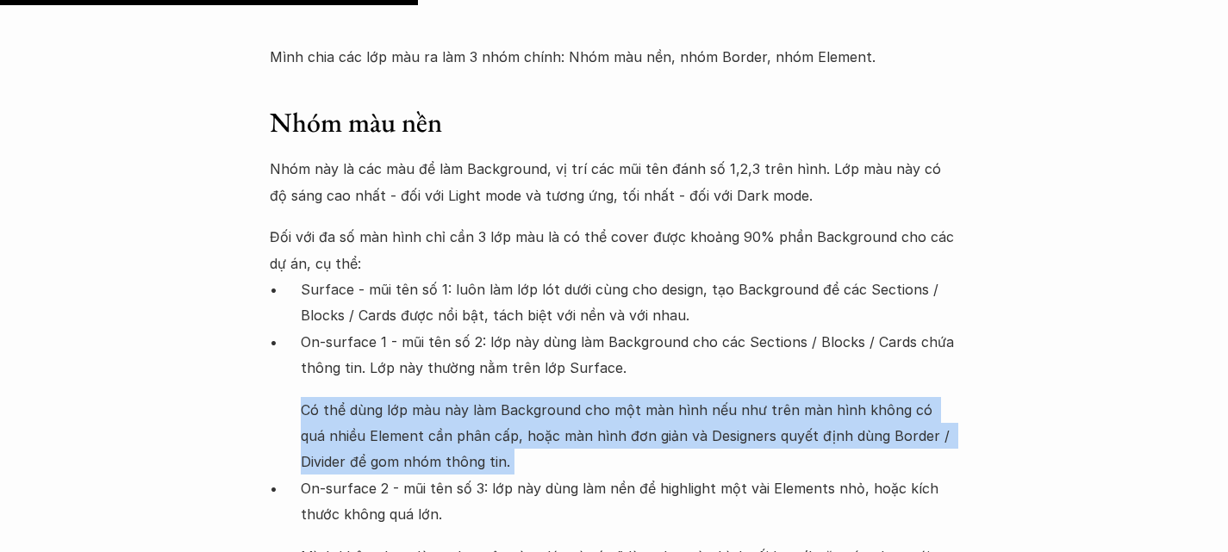
click at [382, 397] on p "Có thể dùng lớp màu này làm Background cho một màn hình nếu như trên màn hình k…" at bounding box center [630, 436] width 658 height 78
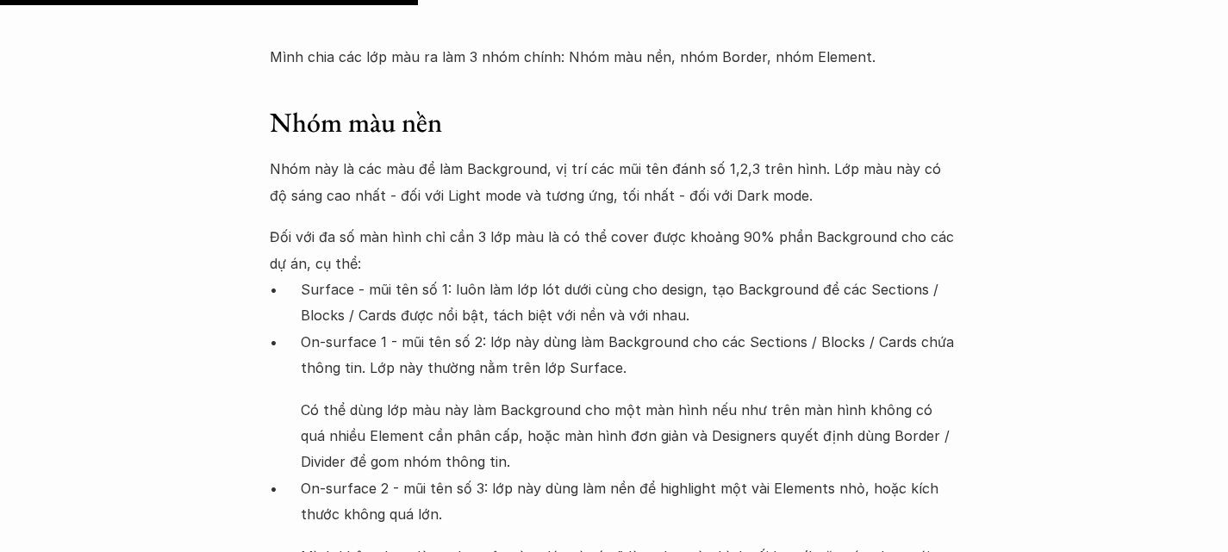
click at [685, 476] on p "On-surface 2 - mũi tên số 3: lớp này dùng làm nền để highlight một vài Elements…" at bounding box center [630, 502] width 658 height 53
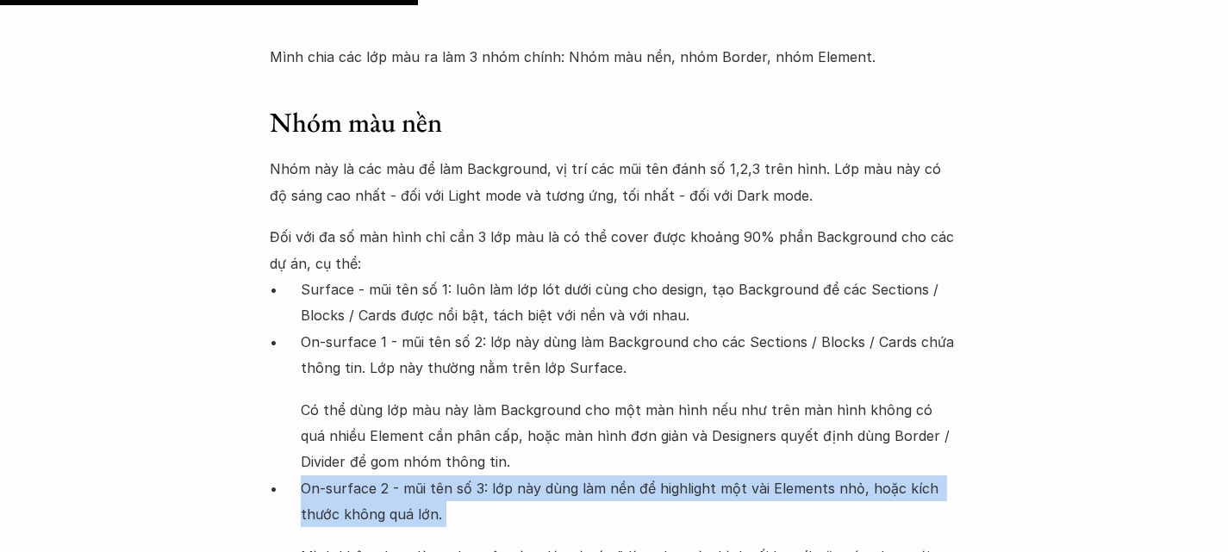
click at [685, 476] on p "On-surface 2 - mũi tên số 3: lớp này dùng làm nền để highlight một vài Elements…" at bounding box center [630, 502] width 658 height 53
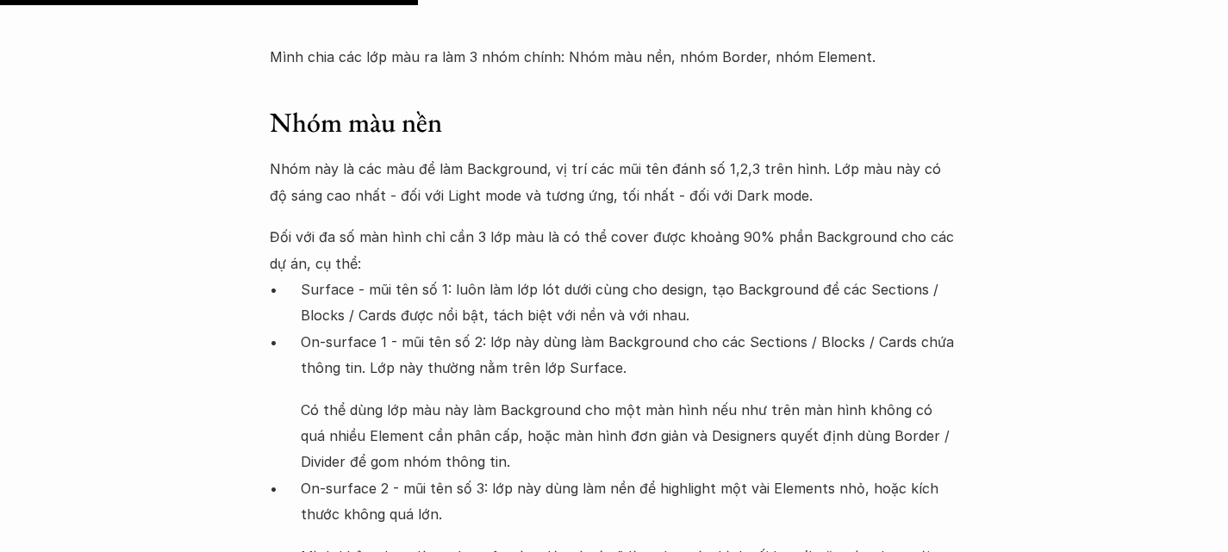
click at [317, 277] on p "Surface - mũi tên số 1: luôn làm lớp lót dưới cùng cho design, tạo Background đ…" at bounding box center [630, 303] width 658 height 53
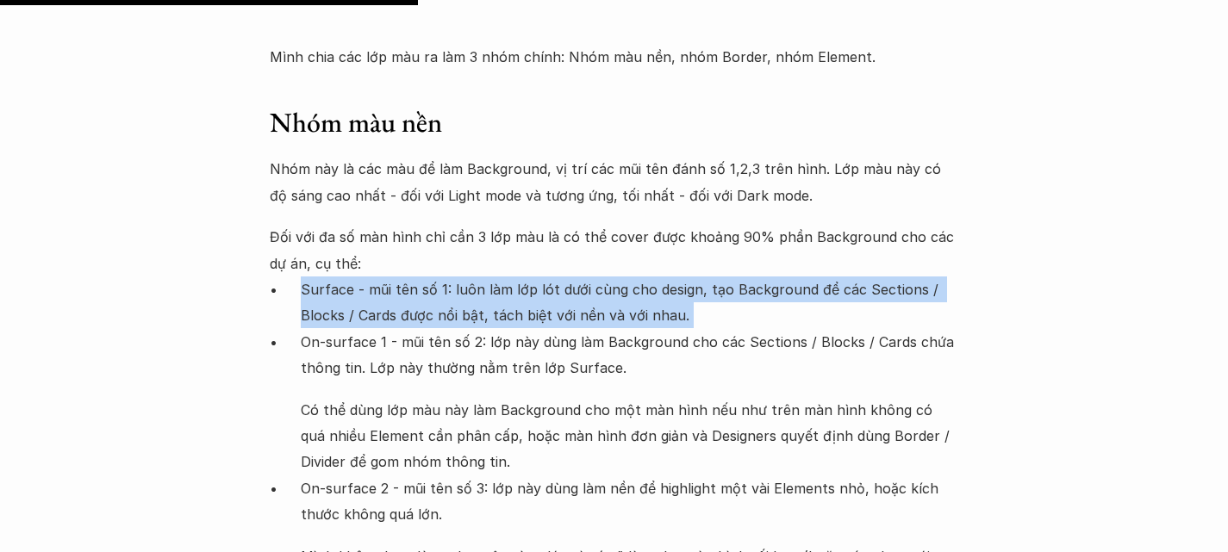
click at [317, 277] on p "Surface - mũi tên số 1: luôn làm lớp lót dưới cùng cho design, tạo Background đ…" at bounding box center [630, 303] width 658 height 53
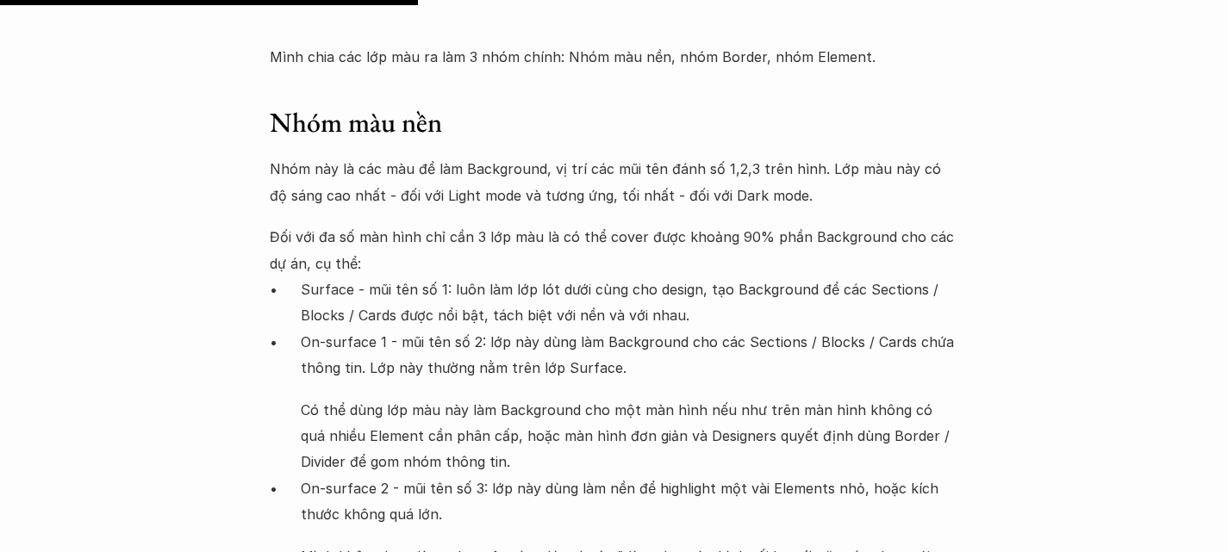
click at [318, 329] on p "On-surface 1 - mũi tên số 2: lớp này dùng làm Background cho các Sections / Blo…" at bounding box center [630, 355] width 658 height 53
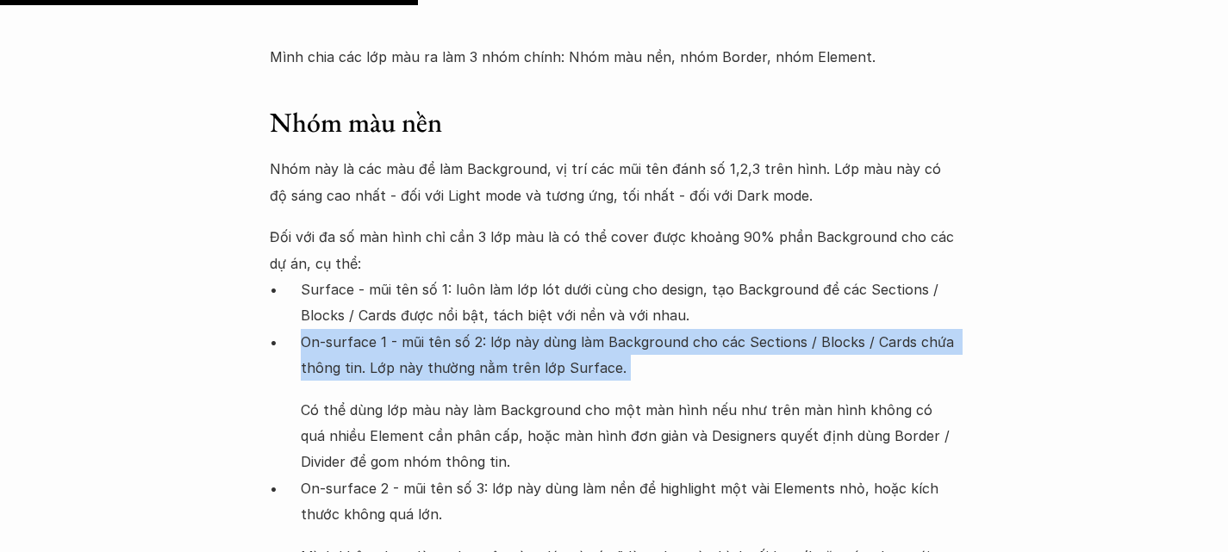
click at [318, 329] on p "On-surface 1 - mũi tên số 2: lớp này dùng làm Background cho các Sections / Blo…" at bounding box center [630, 355] width 658 height 53
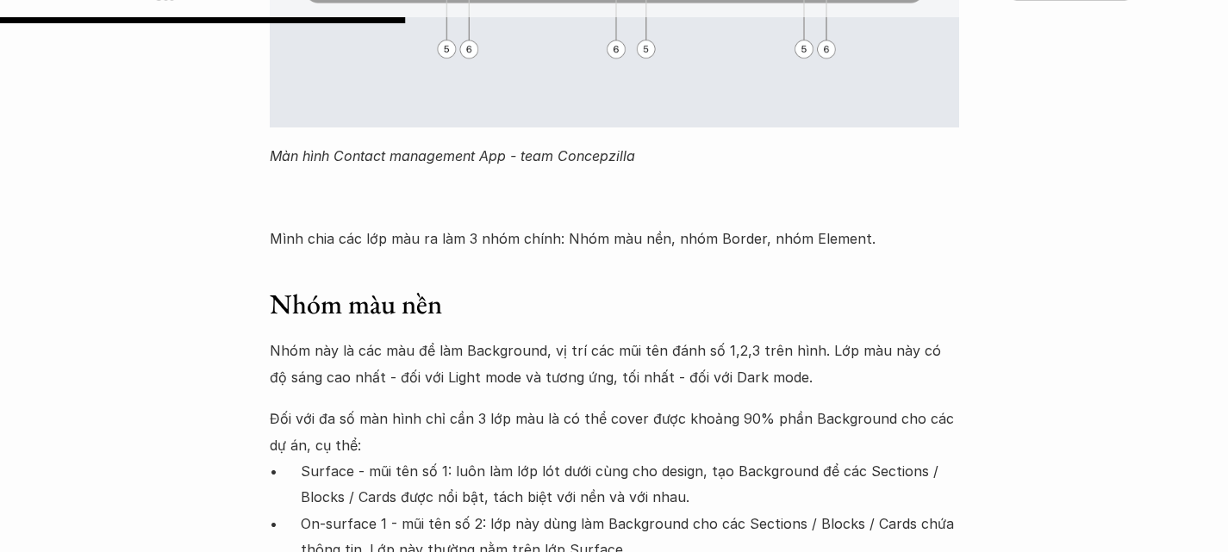
scroll to position [5869, 0]
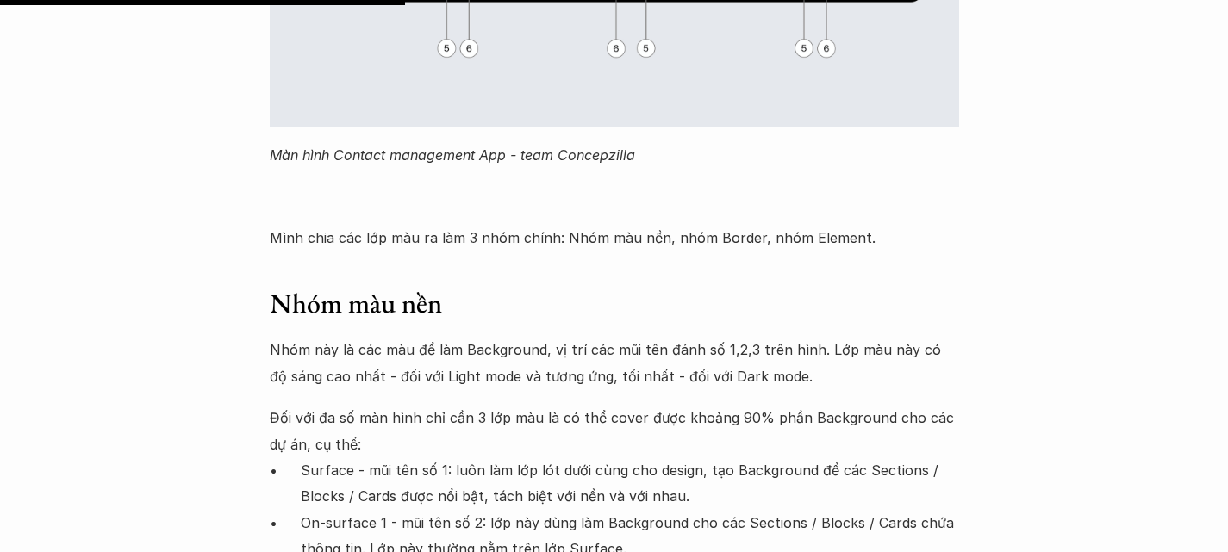
click at [316, 286] on h3 "Nhóm màu nền" at bounding box center [614, 304] width 689 height 36
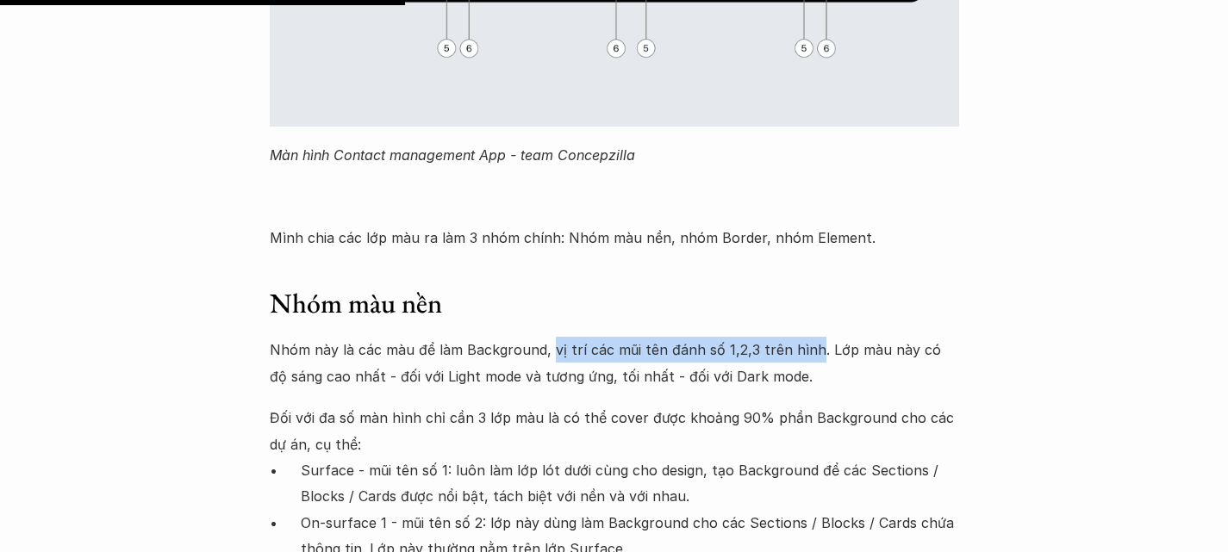
drag, startPoint x: 547, startPoint y: 209, endPoint x: 805, endPoint y: 193, distance: 258.1
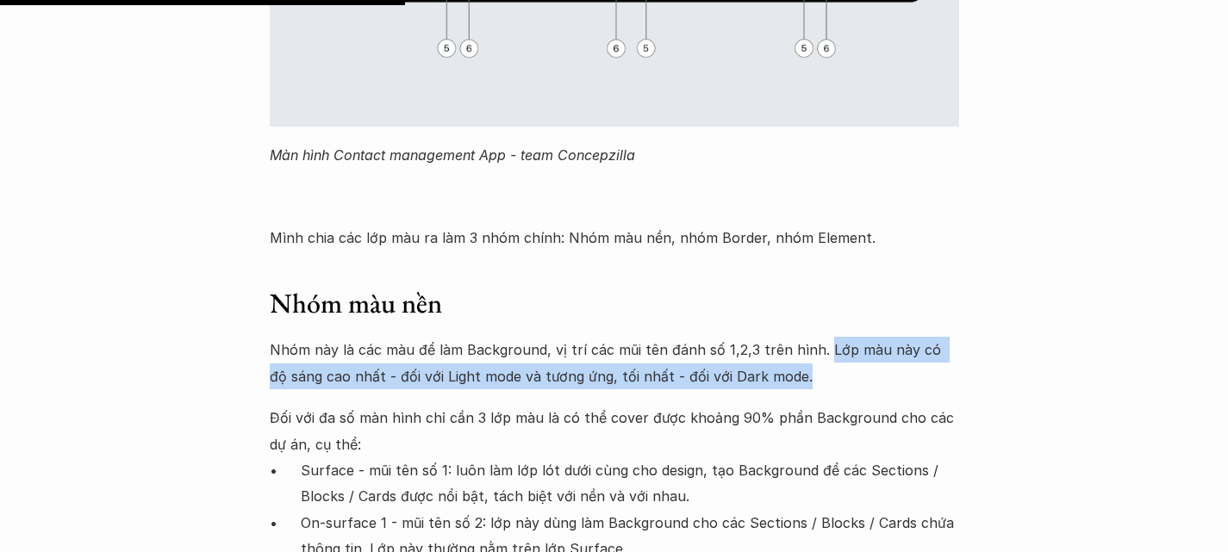
drag, startPoint x: 816, startPoint y: 203, endPoint x: 903, endPoint y: 244, distance: 96.0
click at [903, 337] on p "Nhóm này là các màu để làm Background, vị trí các mũi tên đánh số 1,2,3 trên hì…" at bounding box center [614, 363] width 689 height 53
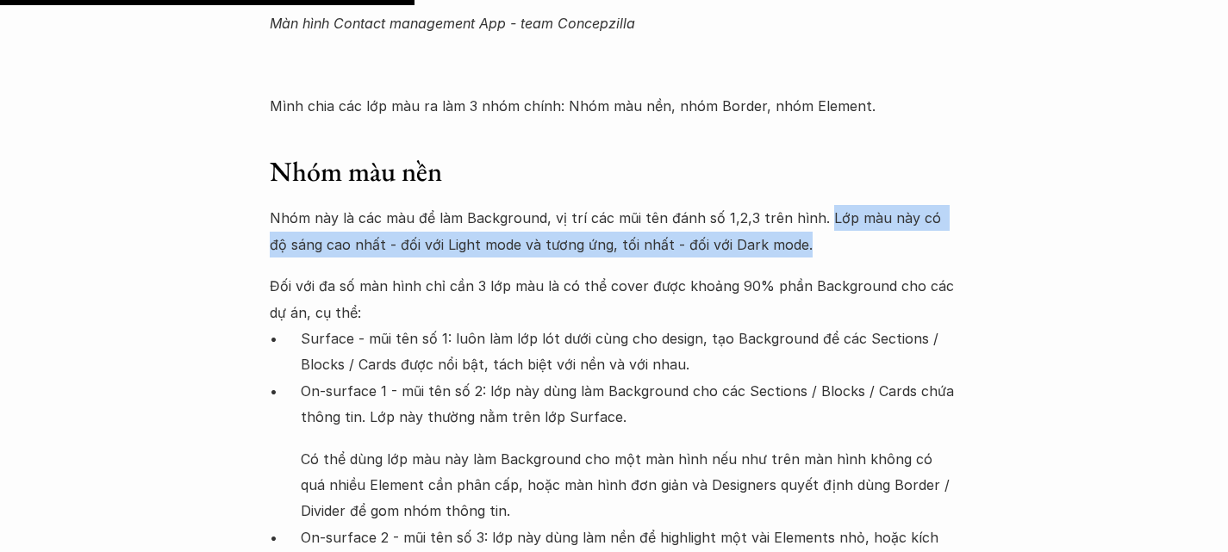
scroll to position [6013, 0]
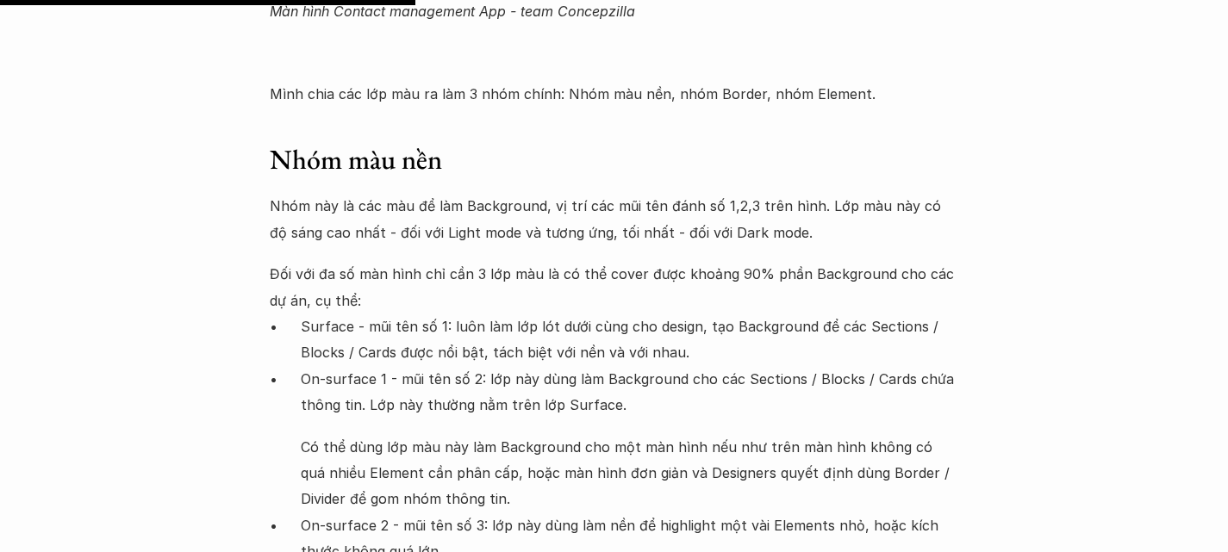
click at [815, 314] on p "Surface - mũi tên số 1: luôn làm lớp lót dưới cùng cho design, tạo Background đ…" at bounding box center [630, 340] width 658 height 53
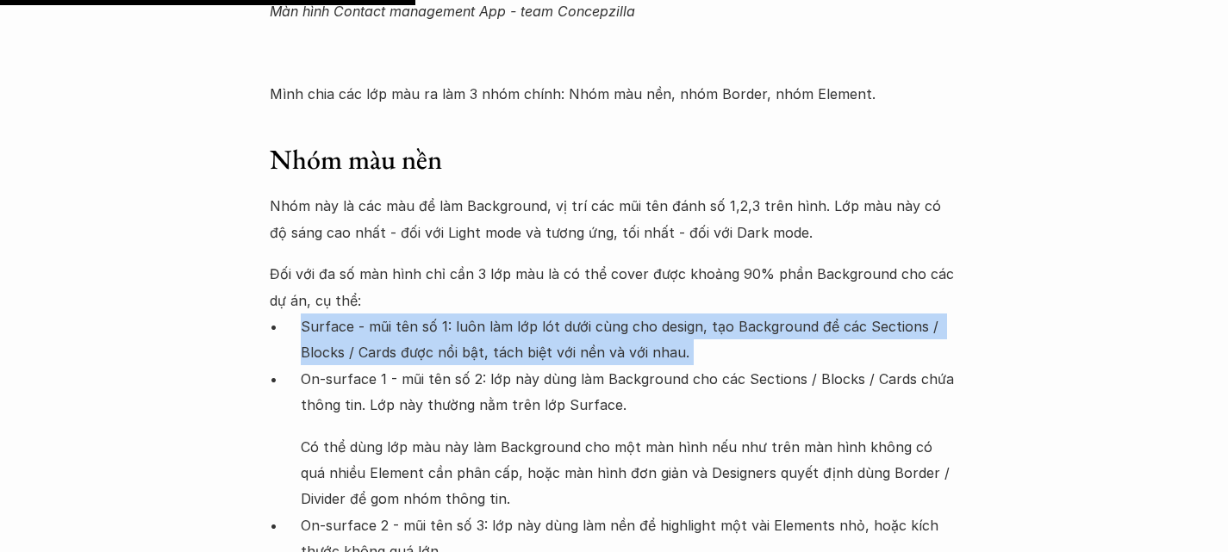
click at [815, 314] on p "Surface - mũi tên số 1: luôn làm lớp lót dưới cùng cho design, tạo Background đ…" at bounding box center [630, 340] width 658 height 53
click at [324, 314] on p "Surface - mũi tên số 1: luôn làm lớp lót dưới cùng cho design, tạo Background đ…" at bounding box center [630, 340] width 658 height 53
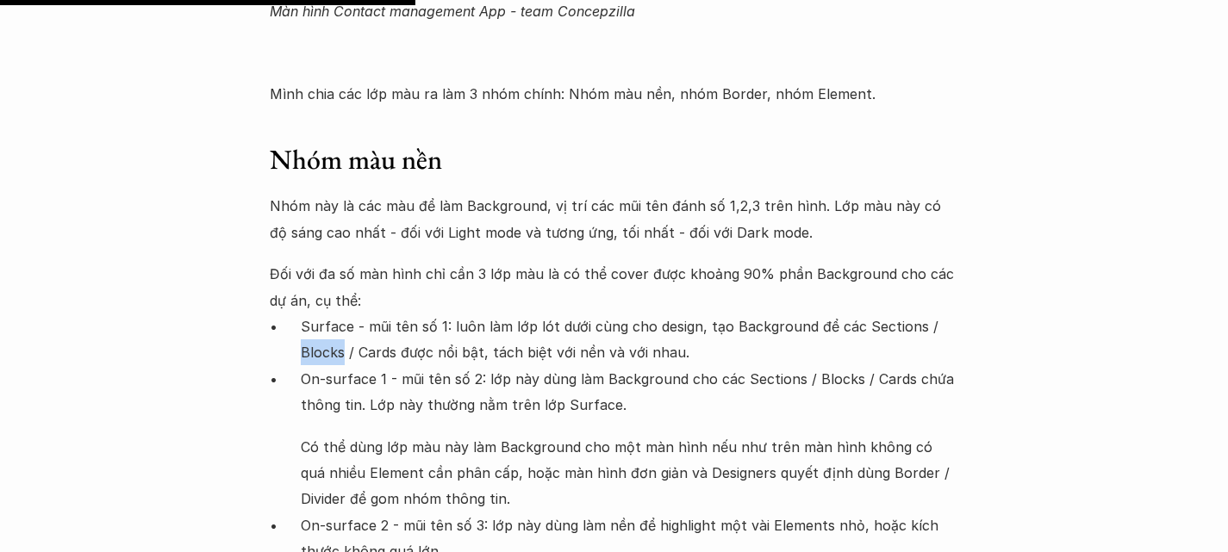
click at [324, 314] on p "Surface - mũi tên số 1: luôn làm lớp lót dưới cùng cho design, tạo Background đ…" at bounding box center [630, 340] width 658 height 53
click at [366, 314] on p "Surface - mũi tên số 1: luôn làm lớp lót dưới cùng cho design, tạo Background đ…" at bounding box center [630, 340] width 658 height 53
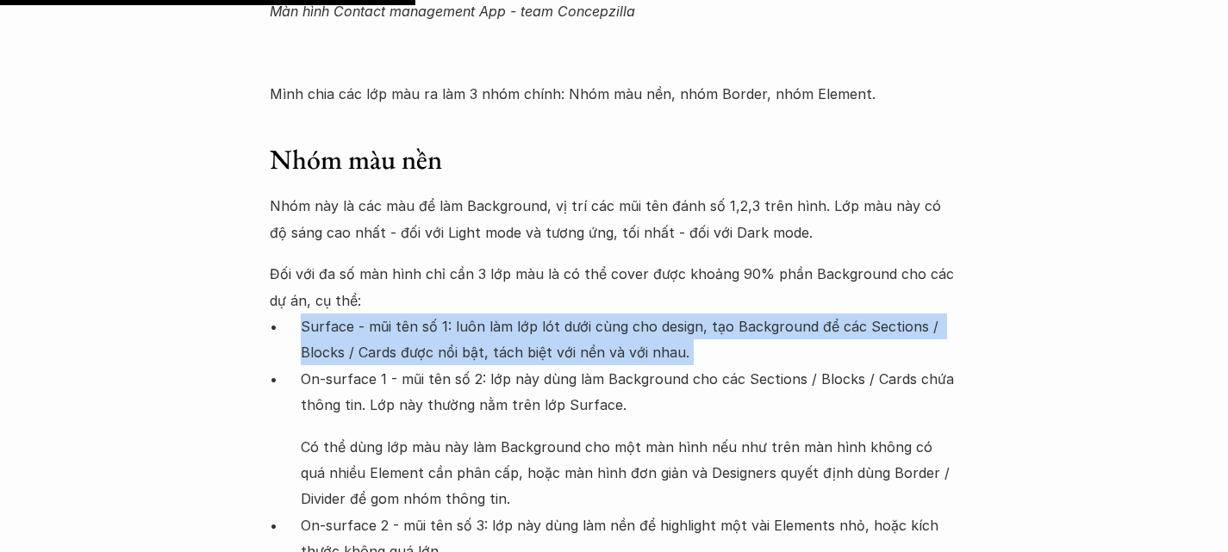
click at [366, 314] on p "Surface - mũi tên số 1: luôn làm lớp lót dưới cùng cho design, tạo Background đ…" at bounding box center [630, 340] width 658 height 53
click at [700, 314] on p "Surface - mũi tên số 1: luôn làm lớp lót dưới cùng cho design, tạo Background đ…" at bounding box center [630, 340] width 658 height 53
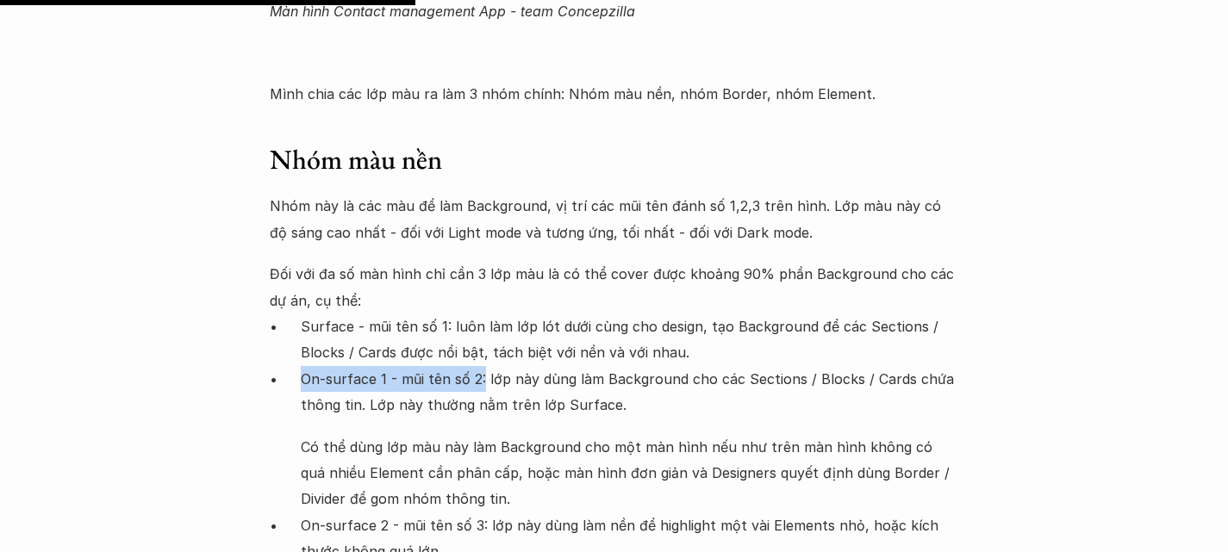
drag, startPoint x: 302, startPoint y: 224, endPoint x: 483, endPoint y: 226, distance: 181.0
click at [483, 366] on p "On-surface 1 - mũi tên số 2: lớp này dùng làm Background cho các Sections / Blo…" at bounding box center [630, 392] width 658 height 53
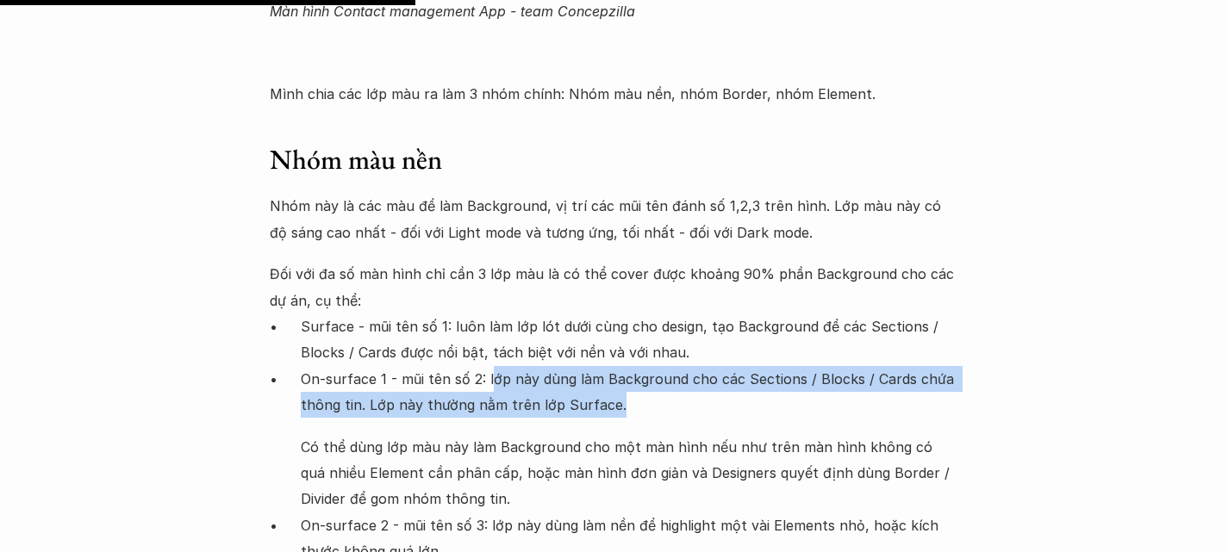
drag, startPoint x: 488, startPoint y: 229, endPoint x: 652, endPoint y: 255, distance: 166.6
click at [652, 366] on p "On-surface 1 - mũi tên số 2: lớp này dùng làm Background cho các Sections / Blo…" at bounding box center [630, 392] width 658 height 53
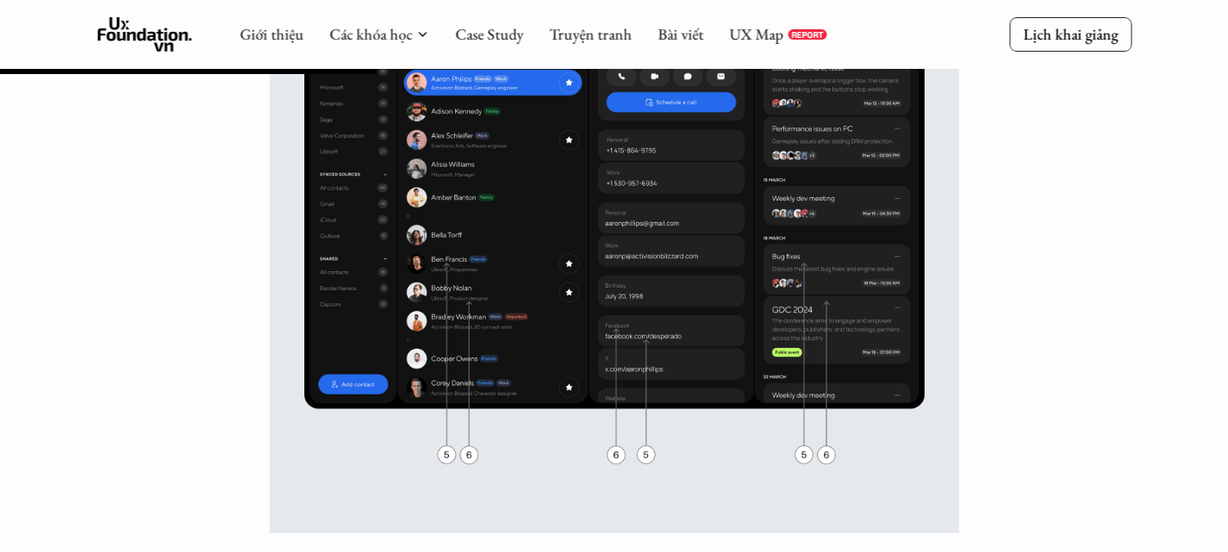
scroll to position [5442, 0]
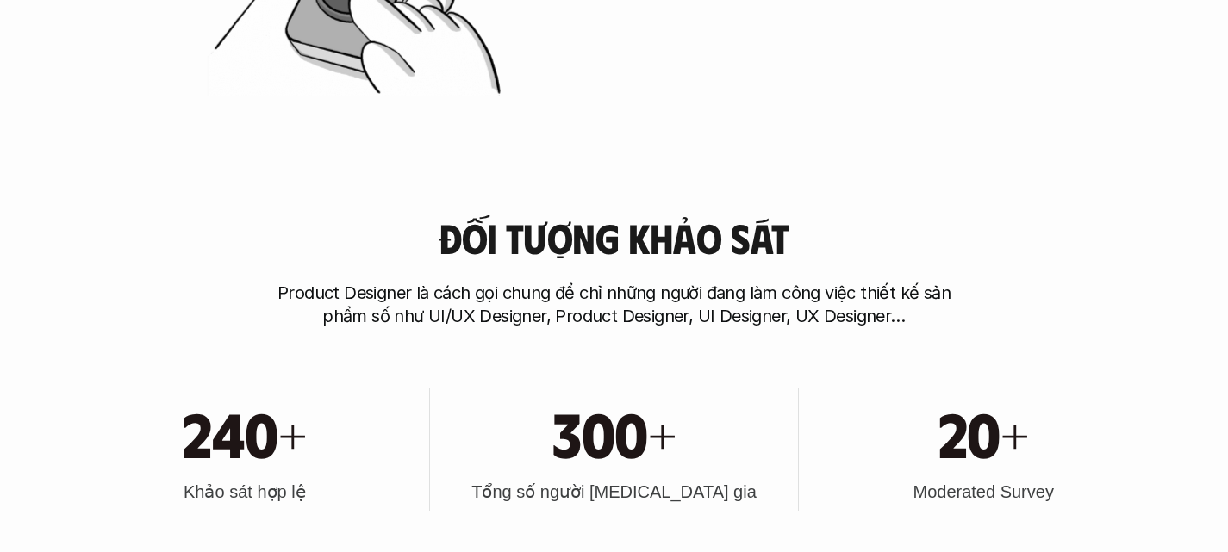
scroll to position [1319, 0]
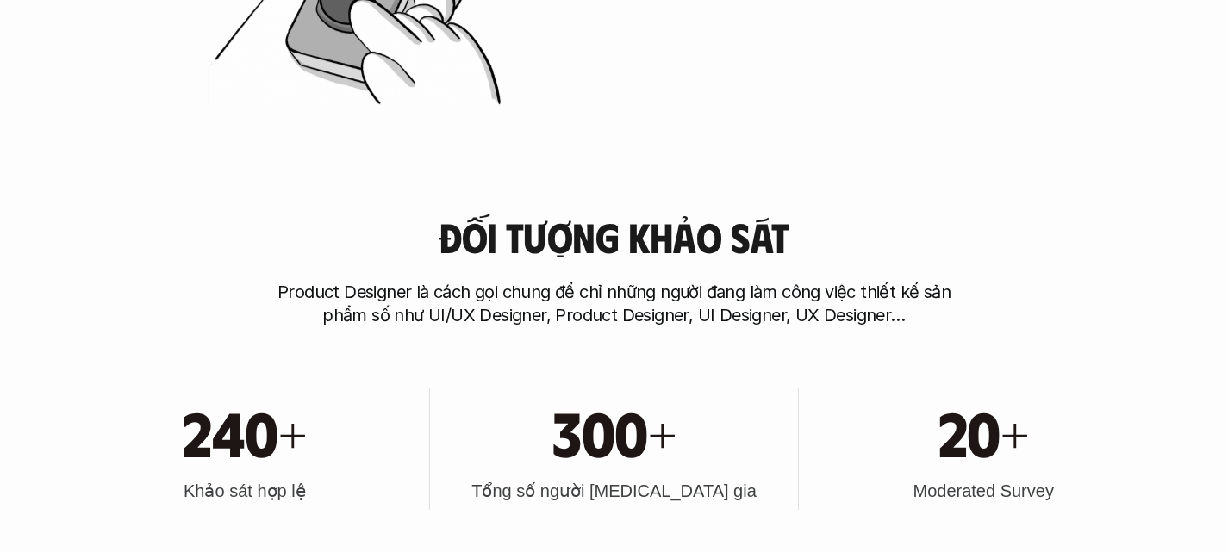
click at [570, 232] on h3 "Đối tượng khảo sát" at bounding box center [614, 238] width 350 height 46
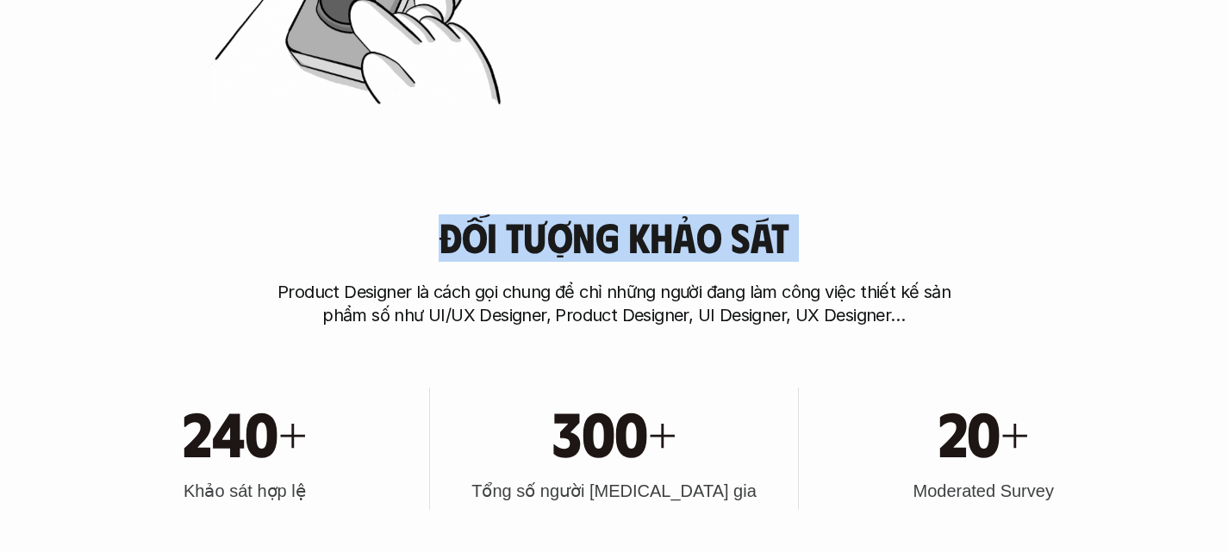
click at [570, 232] on h3 "Đối tượng khảo sát" at bounding box center [614, 238] width 350 height 46
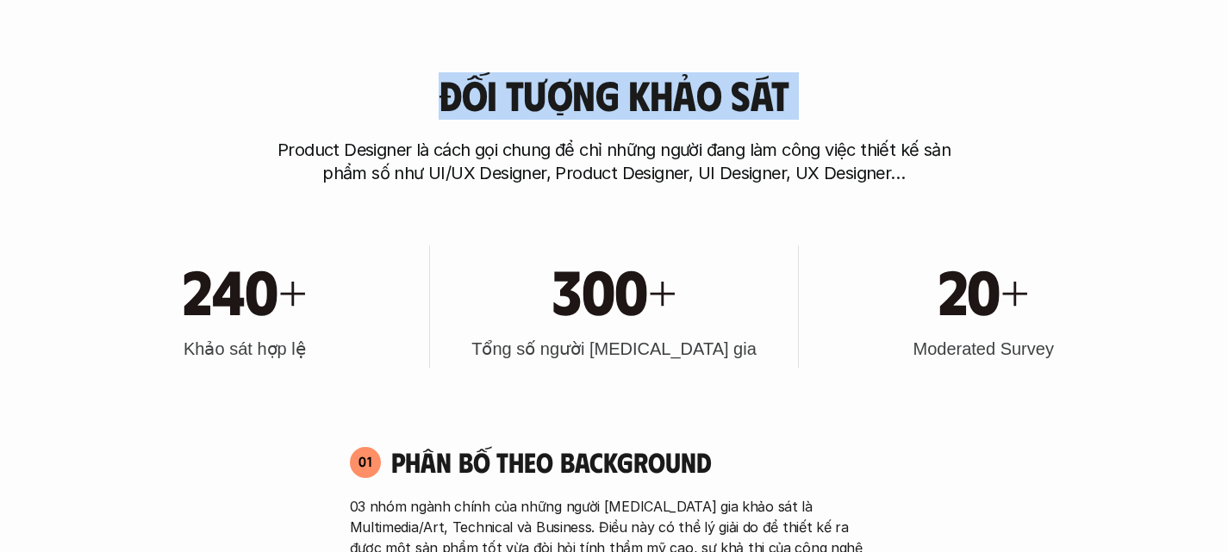
scroll to position [1462, 0]
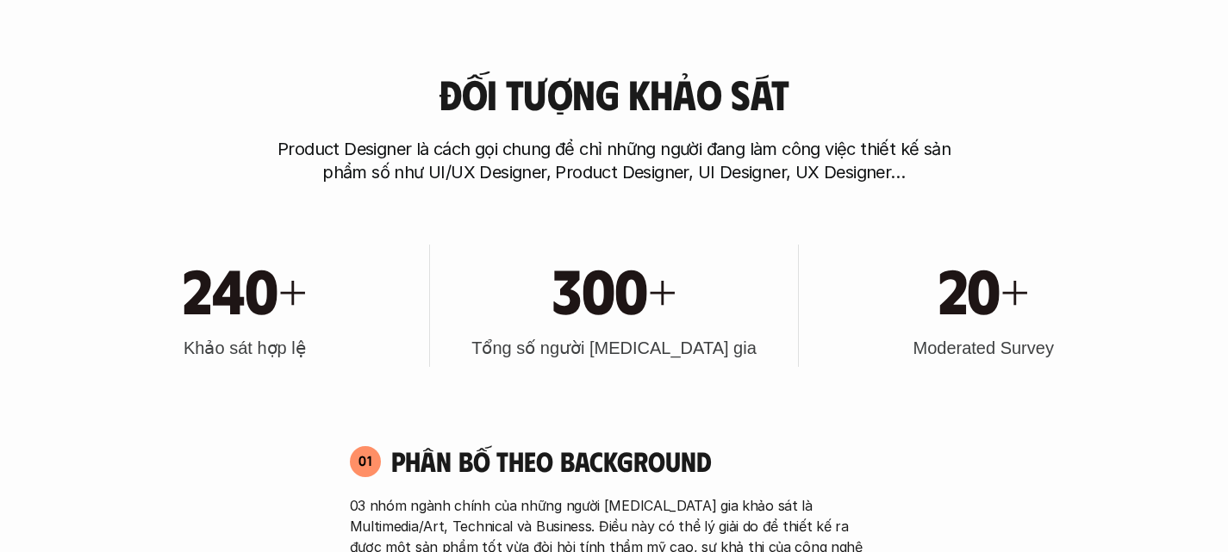
click at [499, 151] on p "Product Designer là cách gọi chung để chỉ những người đang làm công việc thiết …" at bounding box center [614, 161] width 689 height 47
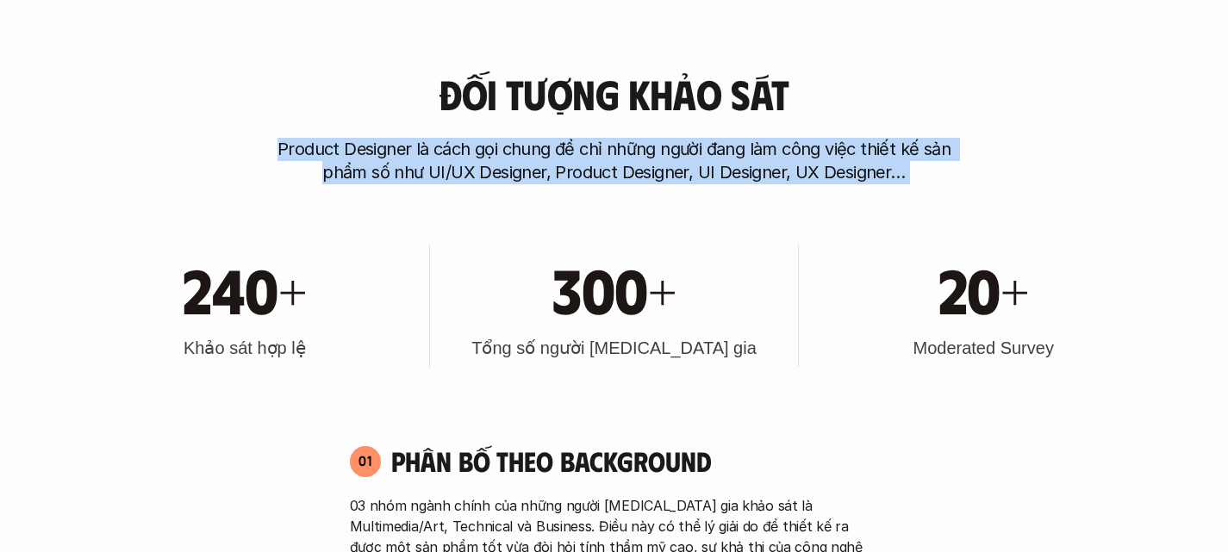
click at [499, 151] on p "Product Designer là cách gọi chung để chỉ những người đang làm công việc thiết …" at bounding box center [614, 161] width 689 height 47
